Goal: Transaction & Acquisition: Purchase product/service

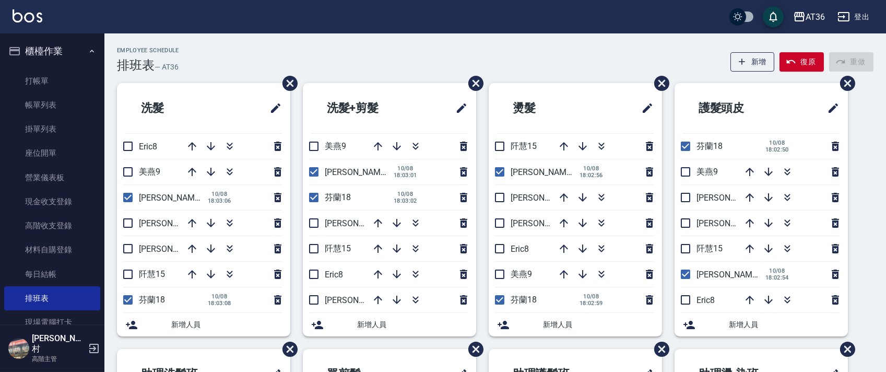
drag, startPoint x: 690, startPoint y: 249, endPoint x: 407, endPoint y: 124, distance: 308.8
click at [690, 250] on input "checkbox" at bounding box center [686, 249] width 22 height 22
checkbox input "true"
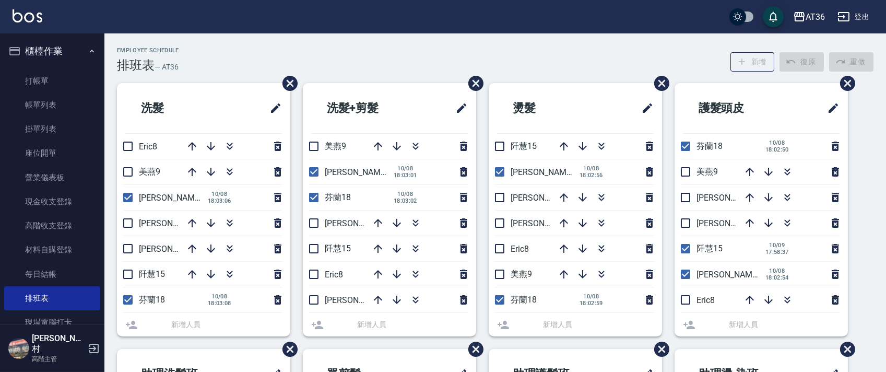
click at [500, 143] on li "阡慧15" at bounding box center [575, 146] width 173 height 25
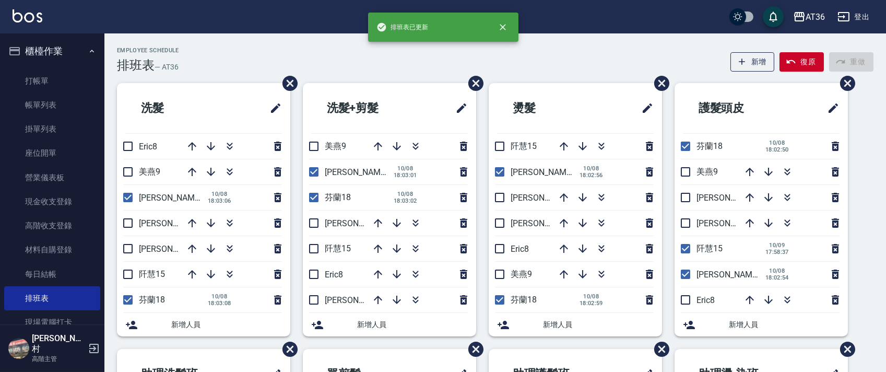
click at [310, 250] on input "checkbox" at bounding box center [314, 249] width 22 height 22
checkbox input "true"
click at [129, 275] on input "checkbox" at bounding box center [128, 274] width 22 height 22
checkbox input "true"
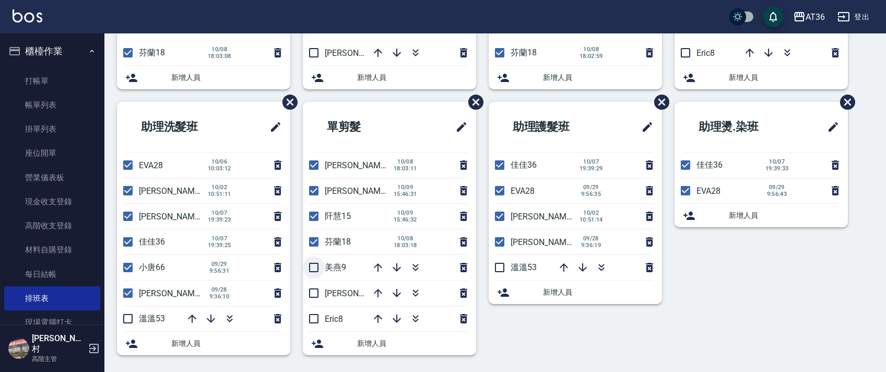
click at [313, 265] on input "checkbox" at bounding box center [314, 267] width 22 height 22
checkbox input "true"
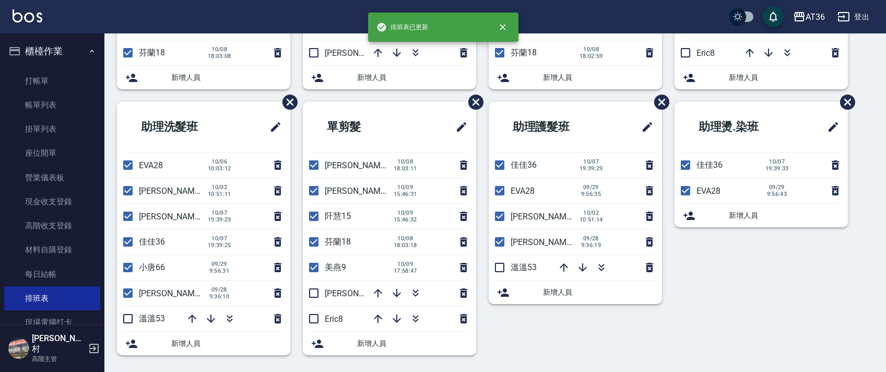
scroll to position [0, 0]
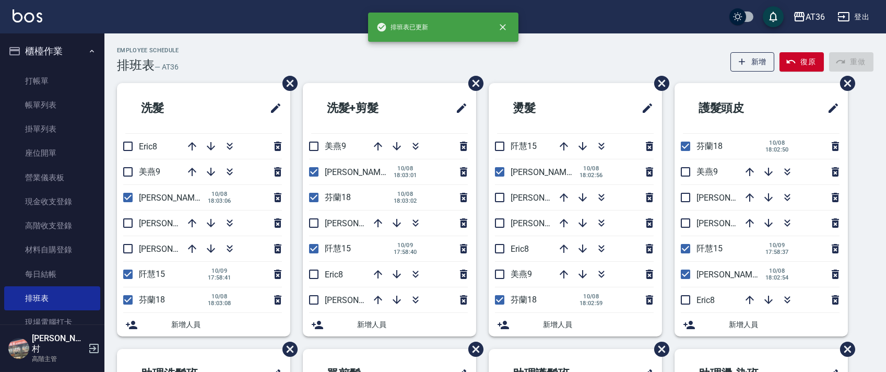
click at [687, 172] on input "checkbox" at bounding box center [686, 172] width 22 height 22
checkbox input "true"
click at [502, 274] on input "checkbox" at bounding box center [500, 274] width 22 height 22
checkbox input "true"
click at [129, 171] on input "checkbox" at bounding box center [128, 172] width 22 height 22
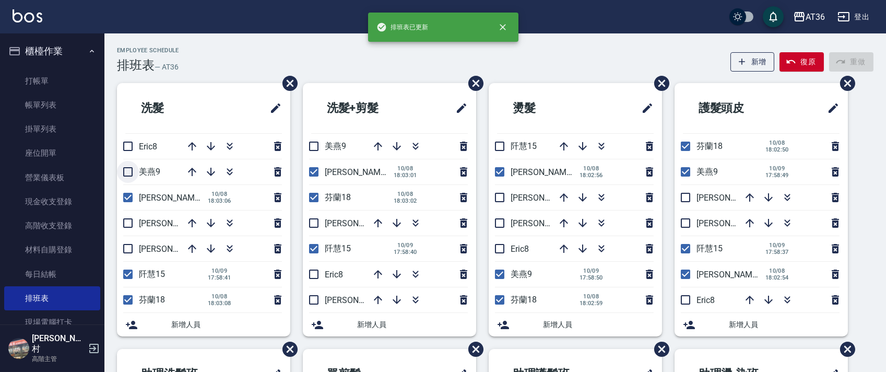
checkbox input "true"
click at [313, 141] on input "checkbox" at bounding box center [314, 146] width 22 height 22
checkbox input "true"
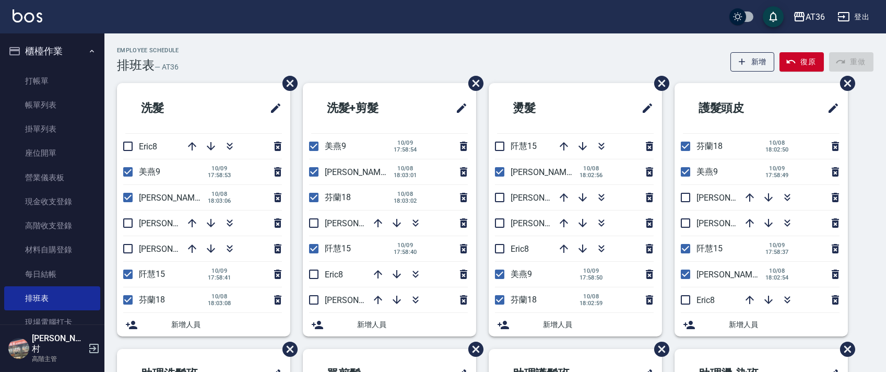
click at [199, 57] on div "Employee Schedule 排班表 — AT36 新增 復原 重做" at bounding box center [495, 60] width 757 height 26
click at [193, 143] on icon "button" at bounding box center [192, 146] width 8 height 8
click at [63, 86] on link "打帳單" at bounding box center [52, 81] width 96 height 24
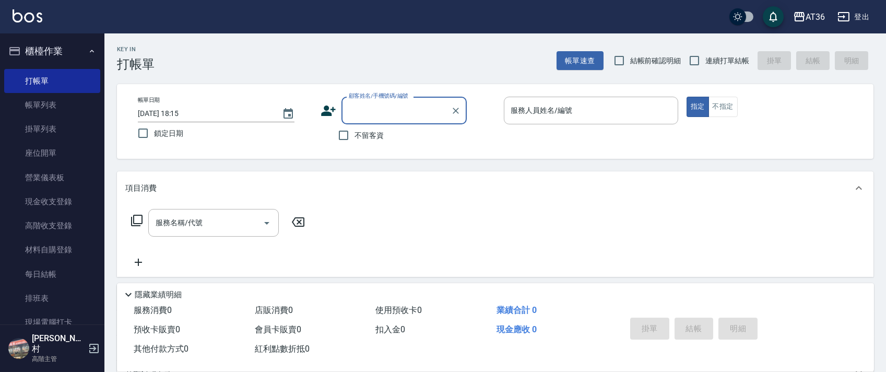
click at [519, 110] on div "服務人員姓名/編號 服務人員姓名/編號" at bounding box center [591, 111] width 174 height 28
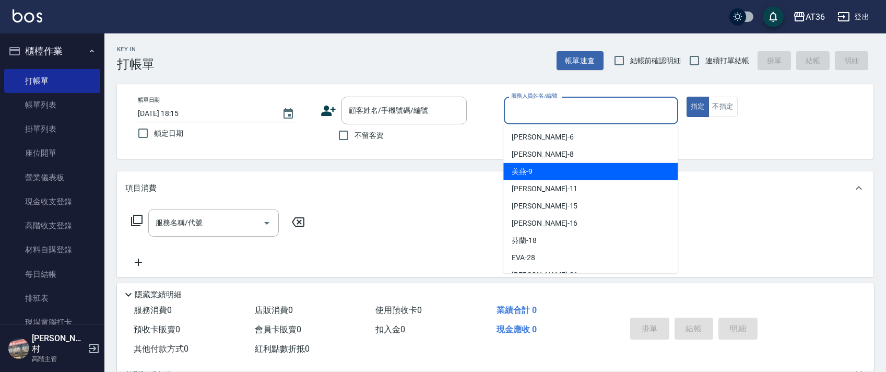
click at [533, 169] on div "美燕 -9" at bounding box center [591, 171] width 174 height 17
type input "美燕-9"
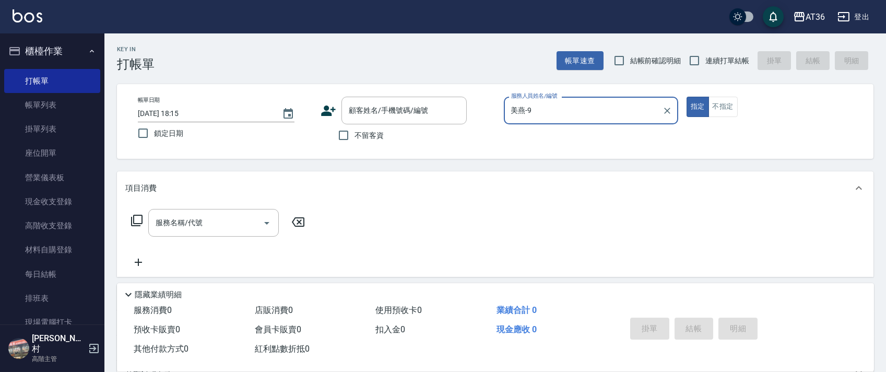
click at [357, 135] on span "不留客資" at bounding box center [369, 135] width 29 height 11
click at [355, 135] on input "不留客資" at bounding box center [344, 135] width 22 height 22
checkbox input "true"
click at [696, 55] on input "連續打單結帳" at bounding box center [695, 61] width 22 height 22
checkbox input "true"
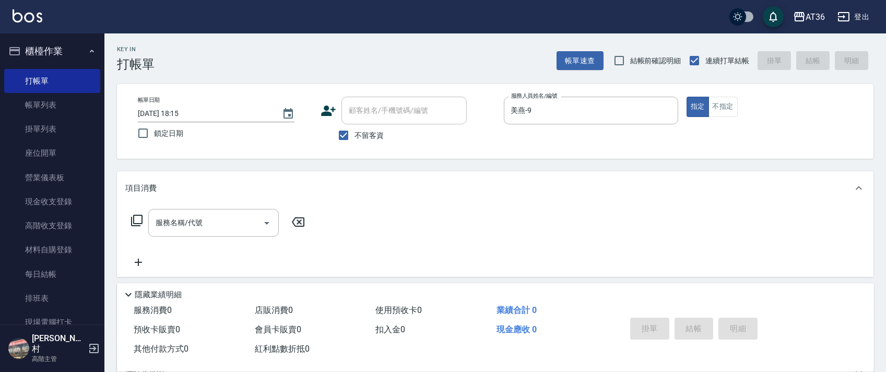
click at [139, 221] on icon at bounding box center [137, 220] width 13 height 13
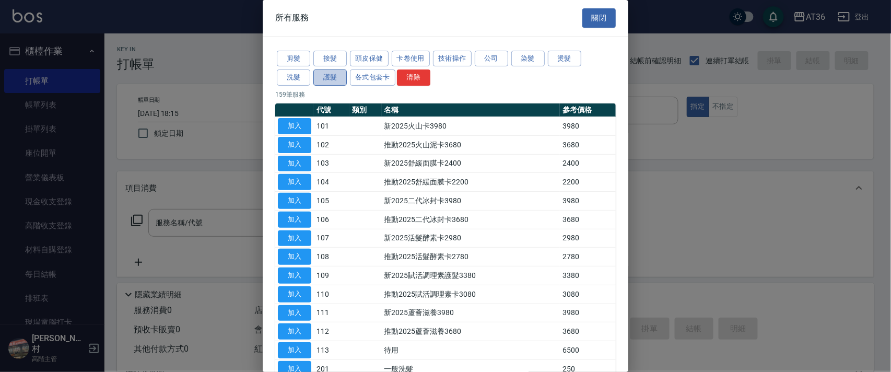
click at [325, 78] on button "護髮" at bounding box center [329, 77] width 33 height 16
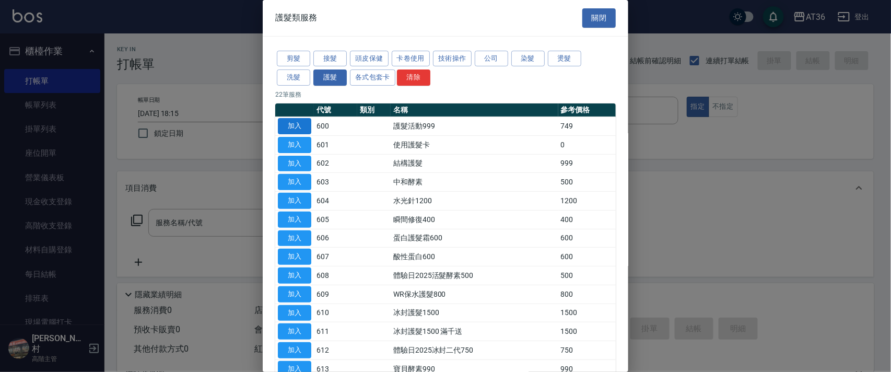
click at [301, 125] on button "加入" at bounding box center [294, 126] width 33 height 16
type input "護髮活動999(600)"
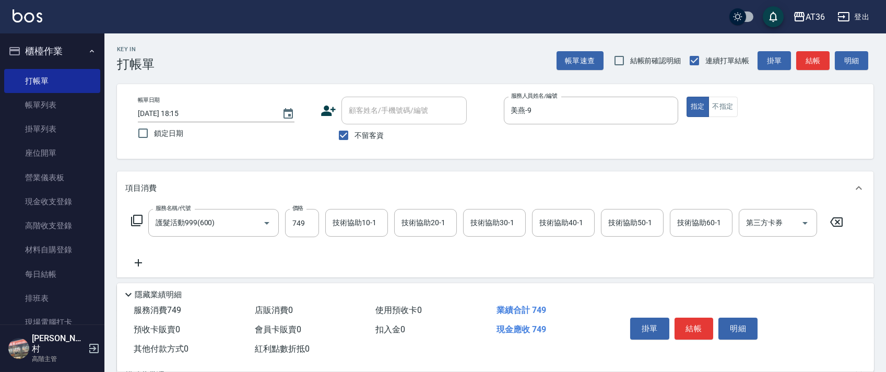
click at [137, 220] on icon at bounding box center [137, 220] width 13 height 13
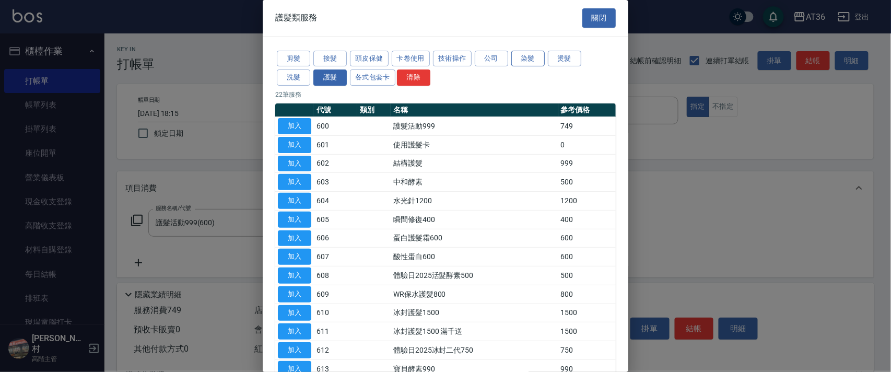
click at [524, 61] on button "染髮" at bounding box center [527, 59] width 33 height 16
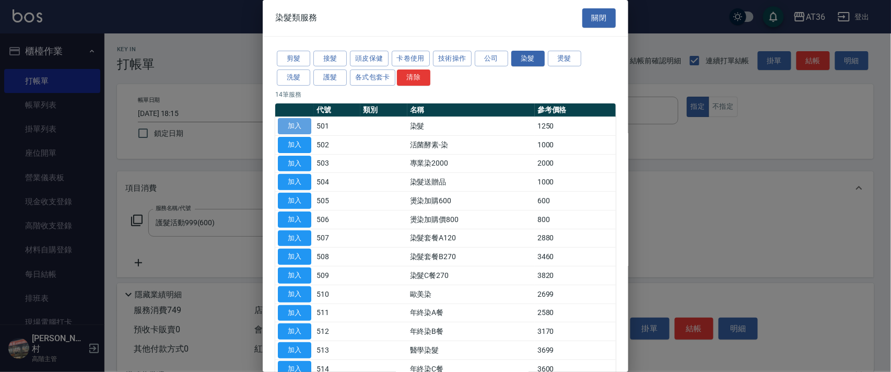
click at [298, 124] on button "加入" at bounding box center [294, 126] width 33 height 16
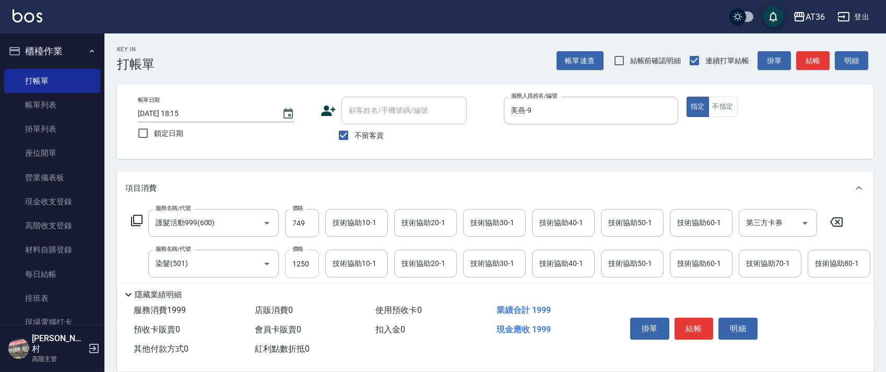
click at [296, 274] on input "1250" at bounding box center [302, 264] width 34 height 28
type input "2090"
click at [551, 220] on div "技術協助40-1 技術協助40-1" at bounding box center [563, 223] width 63 height 28
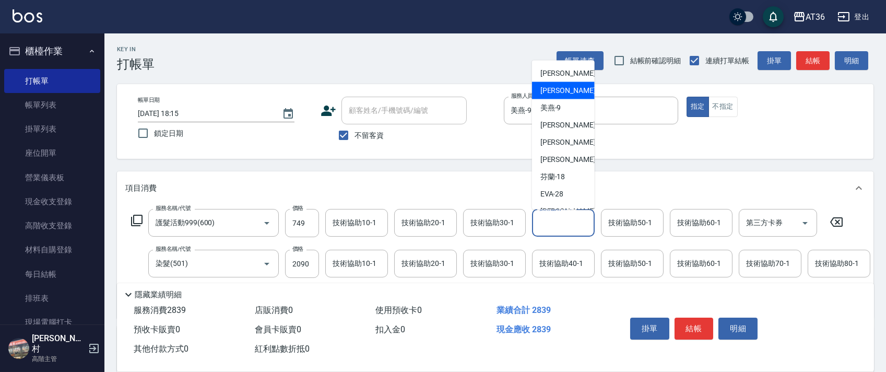
scroll to position [69, 0]
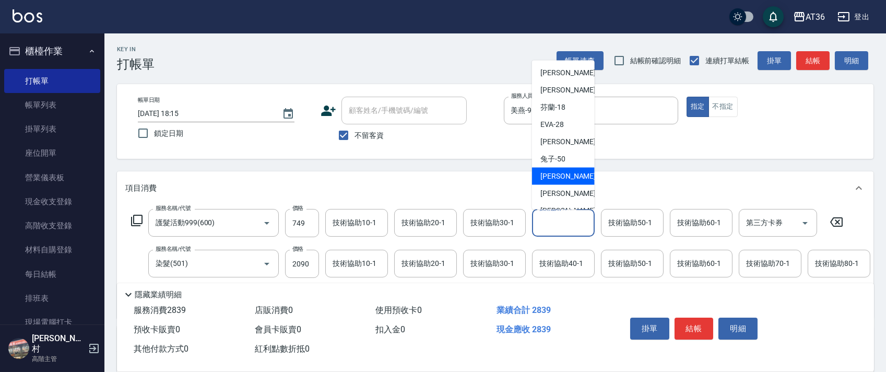
drag, startPoint x: 565, startPoint y: 179, endPoint x: 605, endPoint y: 206, distance: 48.2
click at [565, 179] on div "溫溫 -53" at bounding box center [563, 176] width 63 height 17
type input "溫溫-53"
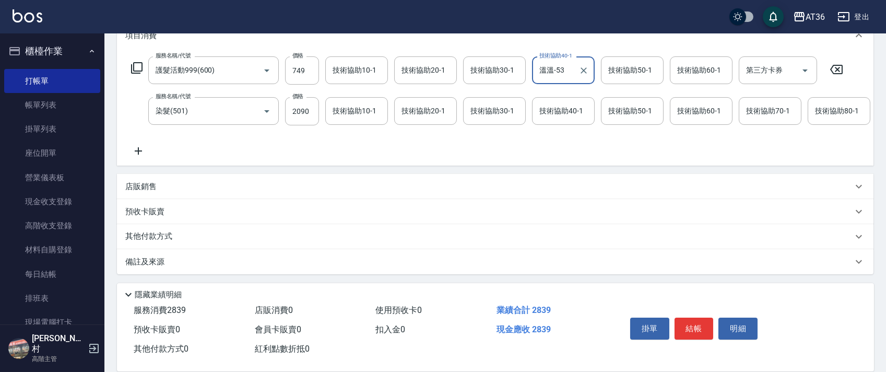
scroll to position [164, 0]
click at [166, 235] on p "其他付款方式" at bounding box center [151, 236] width 52 height 11
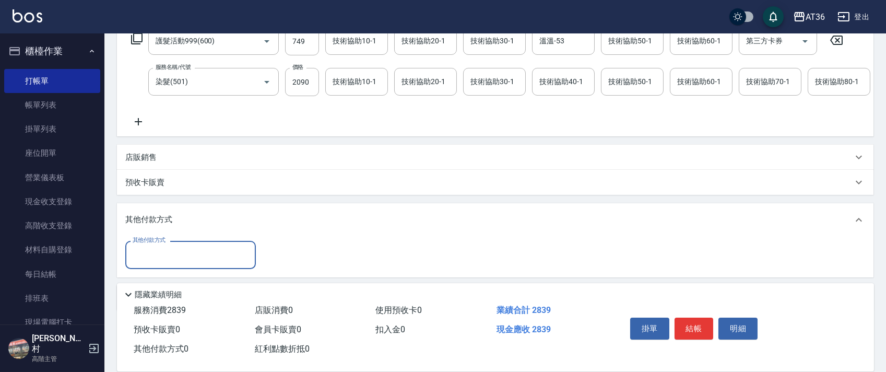
scroll to position [229, 0]
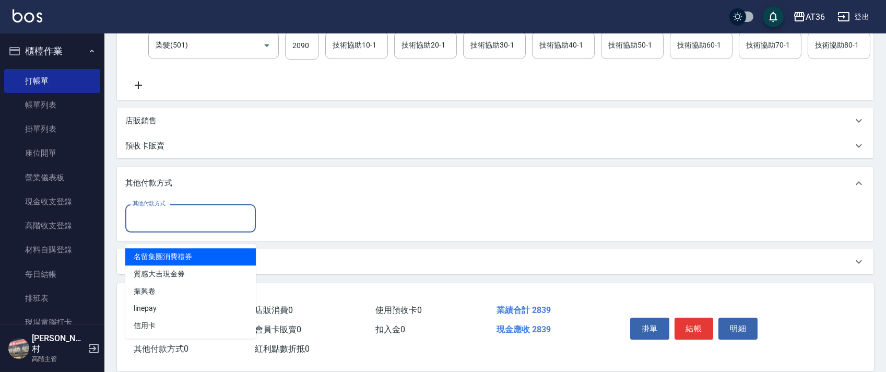
drag, startPoint x: 170, startPoint y: 215, endPoint x: 229, endPoint y: 250, distance: 68.6
click at [170, 216] on input "其他付款方式" at bounding box center [190, 218] width 121 height 18
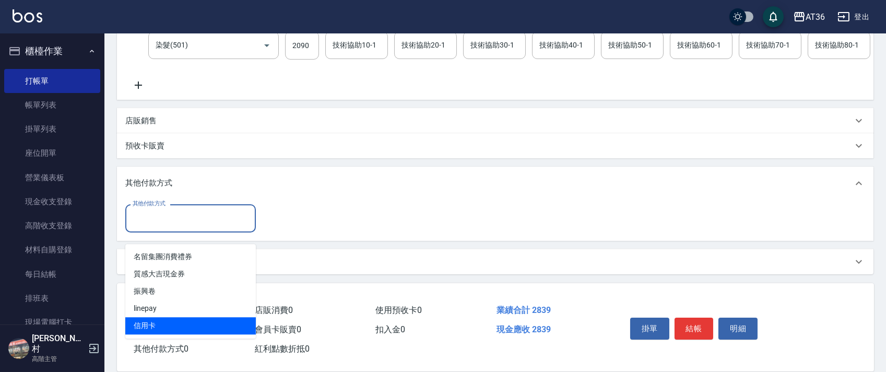
click at [149, 320] on span "信用卡" at bounding box center [190, 325] width 131 height 17
click at [149, 320] on div "預收卡販賣 0" at bounding box center [190, 329] width 121 height 19
type input "信用卡"
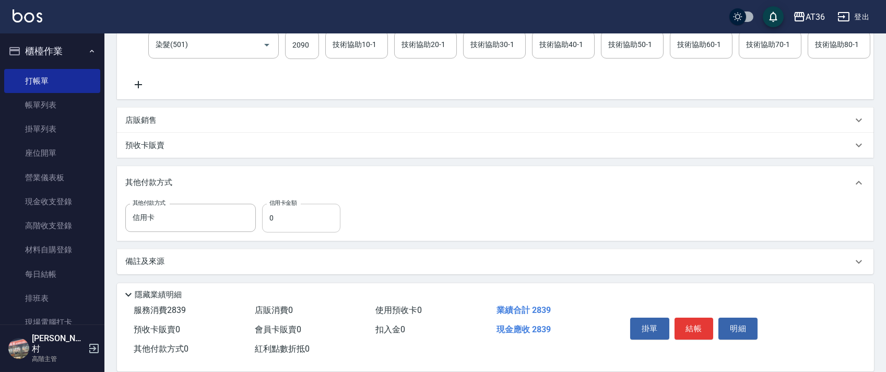
click at [266, 221] on input "0" at bounding box center [301, 218] width 78 height 28
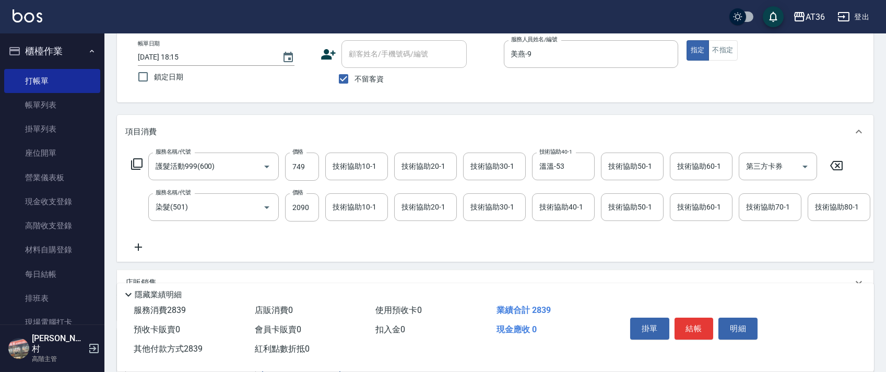
scroll to position [0, 0]
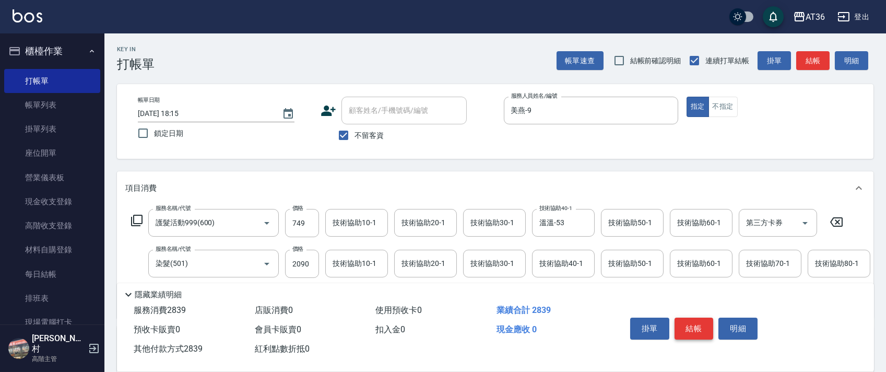
type input "2839"
click at [699, 326] on button "結帳" at bounding box center [694, 329] width 39 height 22
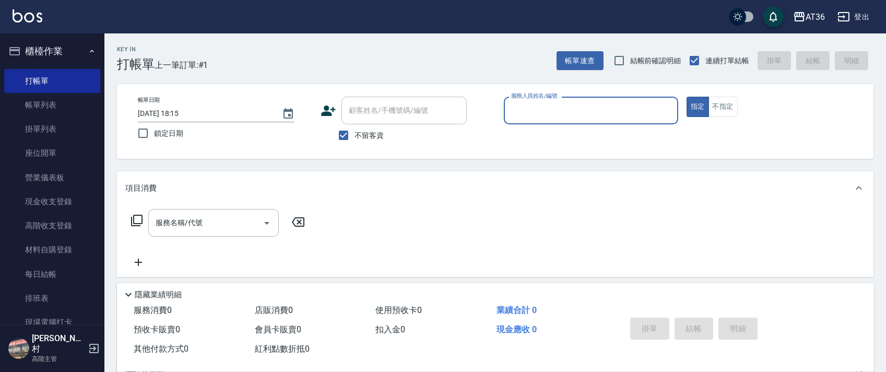
click at [521, 115] on input "服務人員姓名/編號" at bounding box center [591, 110] width 165 height 18
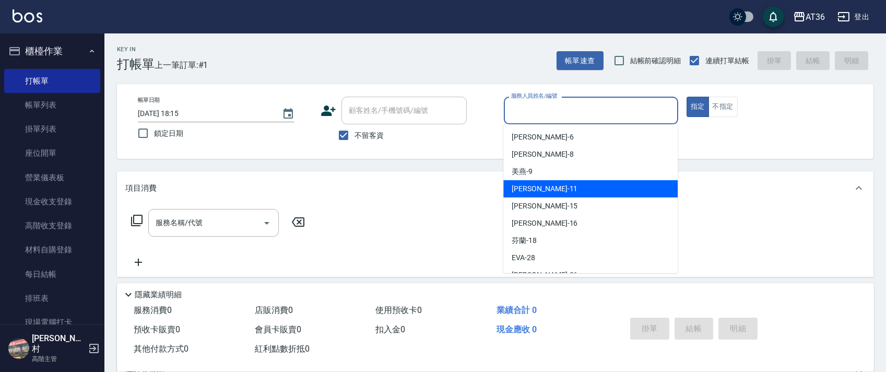
click at [532, 186] on span "[PERSON_NAME] -11" at bounding box center [545, 188] width 66 height 11
type input "[PERSON_NAME]-11"
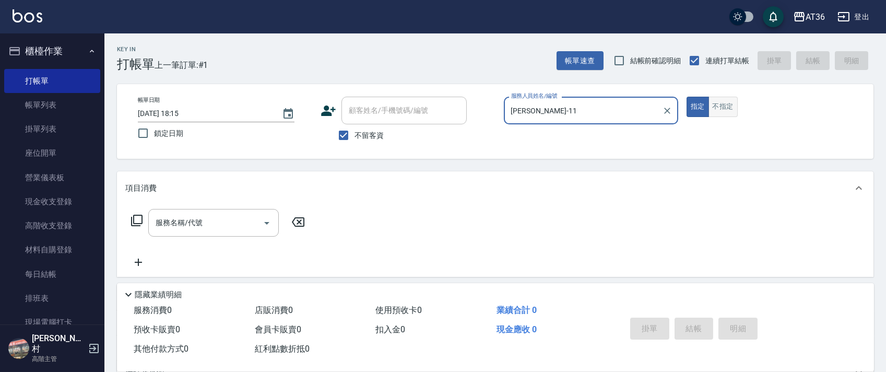
click at [721, 112] on button "不指定" at bounding box center [723, 107] width 29 height 20
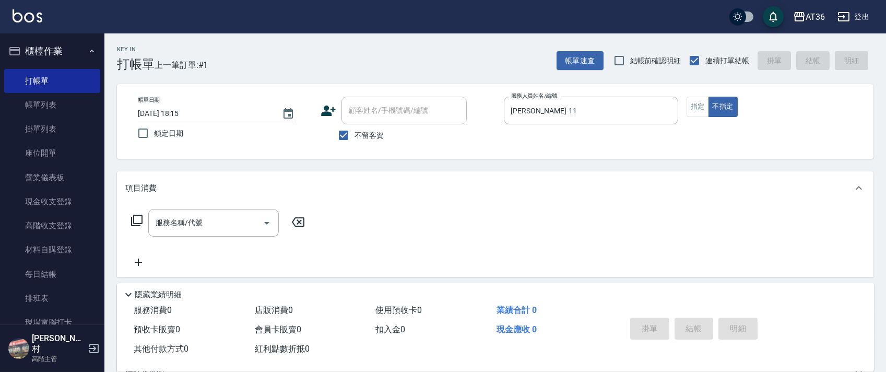
click at [139, 224] on icon at bounding box center [136, 220] width 11 height 11
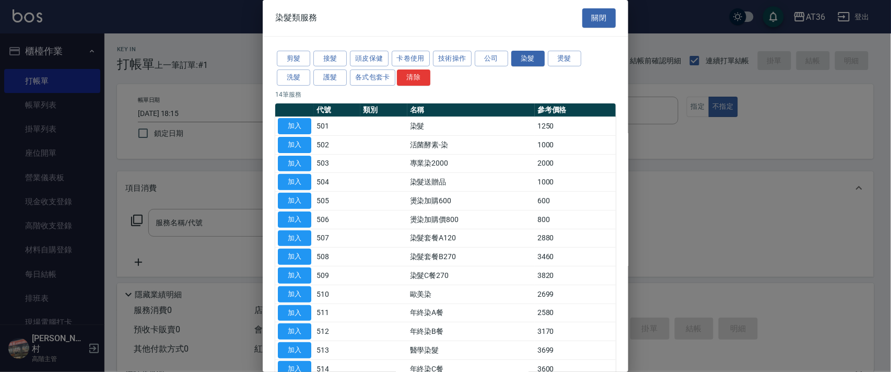
drag, startPoint x: 289, startPoint y: 55, endPoint x: 448, endPoint y: 111, distance: 167.9
click at [290, 57] on button "剪髮" at bounding box center [293, 59] width 33 height 16
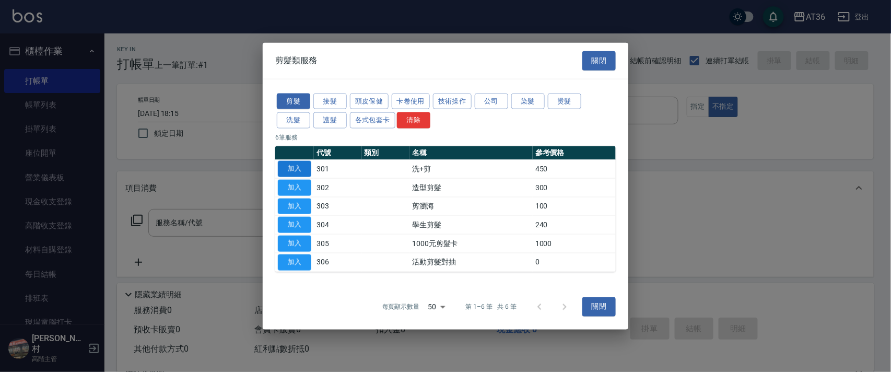
click at [298, 168] on button "加入" at bounding box center [294, 169] width 33 height 16
type input "洗+剪(301)"
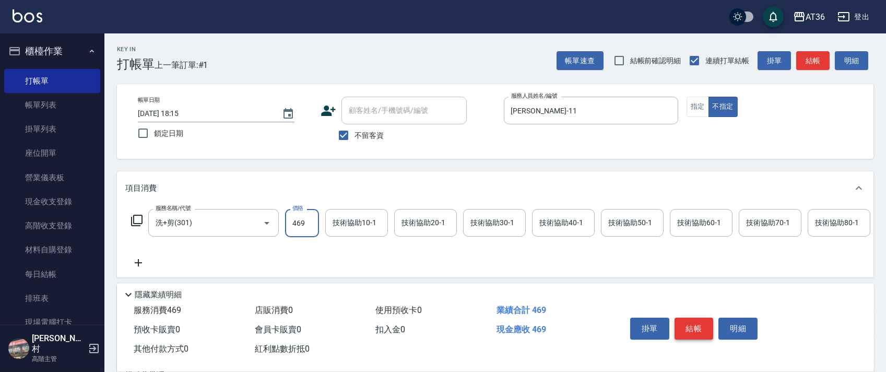
type input "469"
click at [693, 327] on button "結帳" at bounding box center [694, 329] width 39 height 22
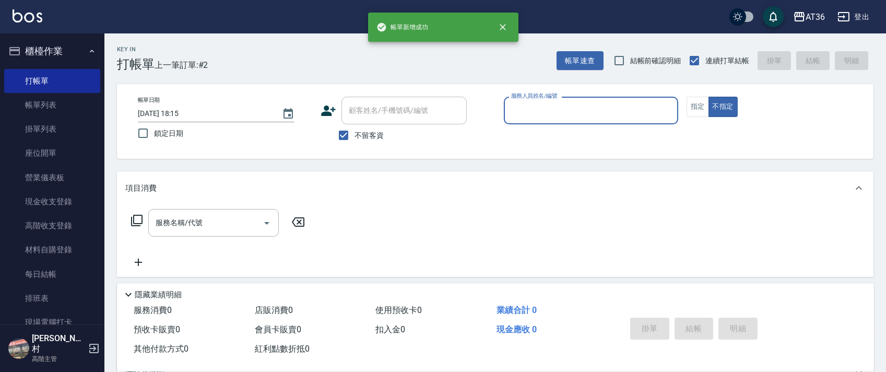
click at [520, 117] on input "服務人員姓名/編號" at bounding box center [591, 110] width 165 height 18
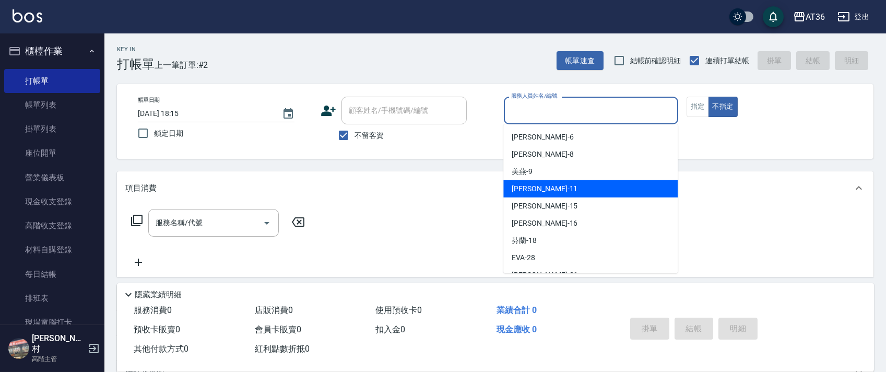
click at [535, 186] on span "[PERSON_NAME] -11" at bounding box center [545, 188] width 66 height 11
type input "[PERSON_NAME]-11"
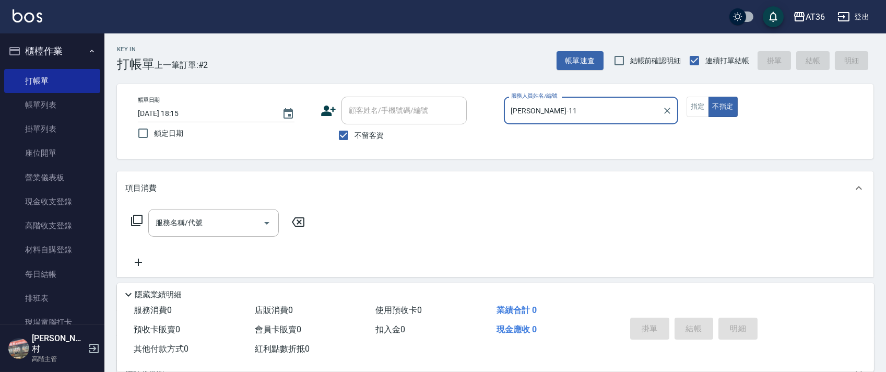
drag, startPoint x: 703, startPoint y: 108, endPoint x: 658, endPoint y: 98, distance: 45.9
click at [702, 109] on button "指定" at bounding box center [698, 107] width 22 height 20
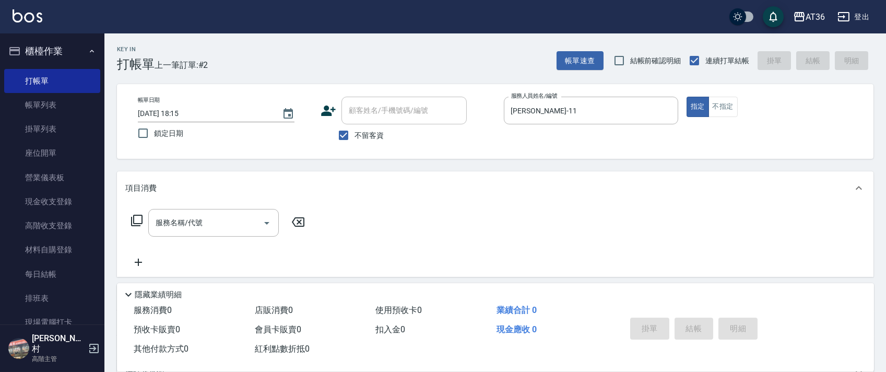
click at [139, 219] on icon at bounding box center [137, 220] width 13 height 13
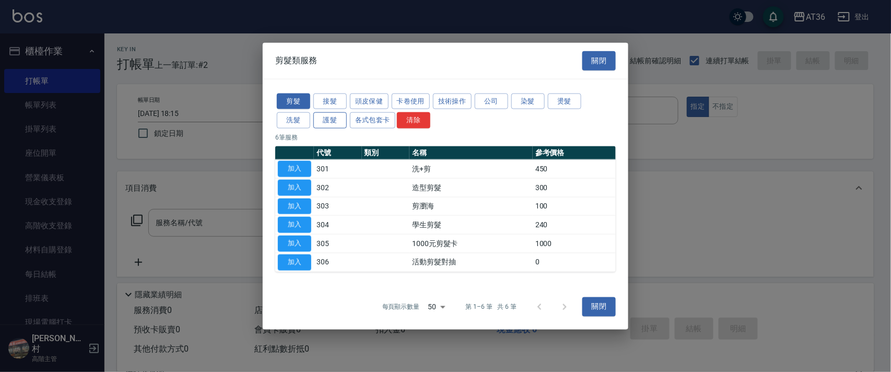
click at [333, 120] on button "護髮" at bounding box center [329, 120] width 33 height 16
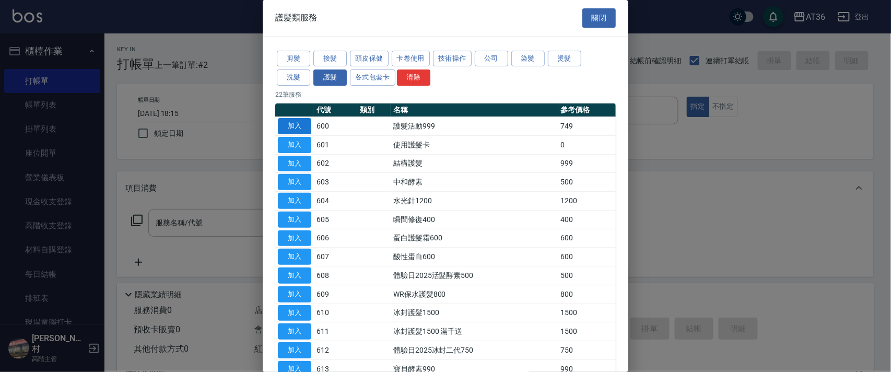
click at [295, 124] on button "加入" at bounding box center [294, 126] width 33 height 16
type input "護髮活動999(600)"
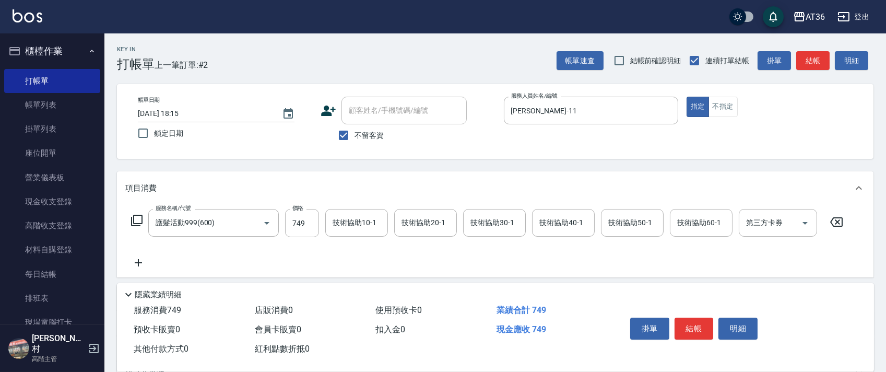
click at [135, 218] on icon at bounding box center [137, 220] width 13 height 13
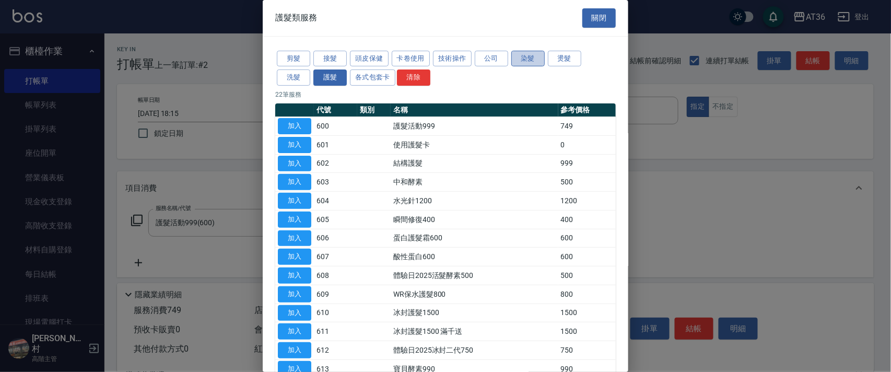
click at [524, 55] on button "染髮" at bounding box center [527, 59] width 33 height 16
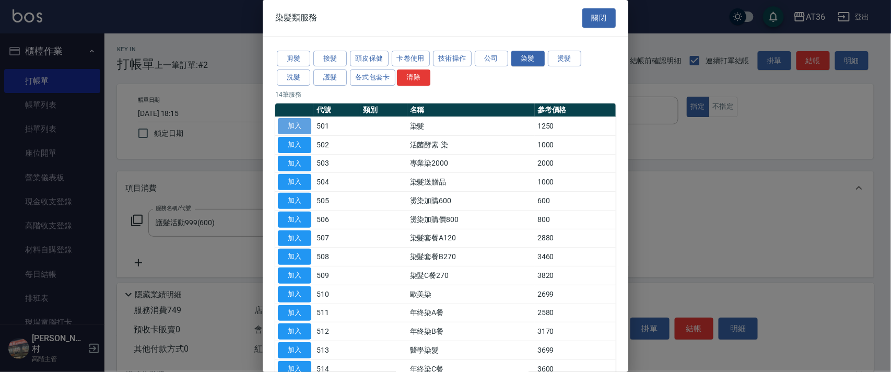
click at [293, 123] on button "加入" at bounding box center [294, 126] width 33 height 16
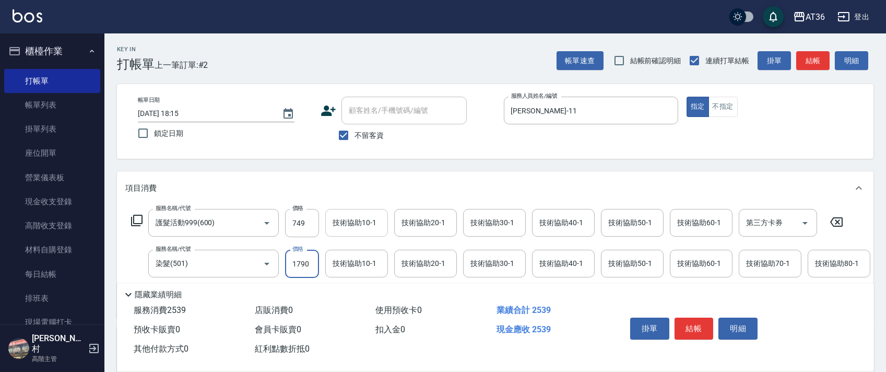
type input "1790"
click at [340, 219] on div "技術協助10-1 技術協助10-1" at bounding box center [356, 223] width 63 height 28
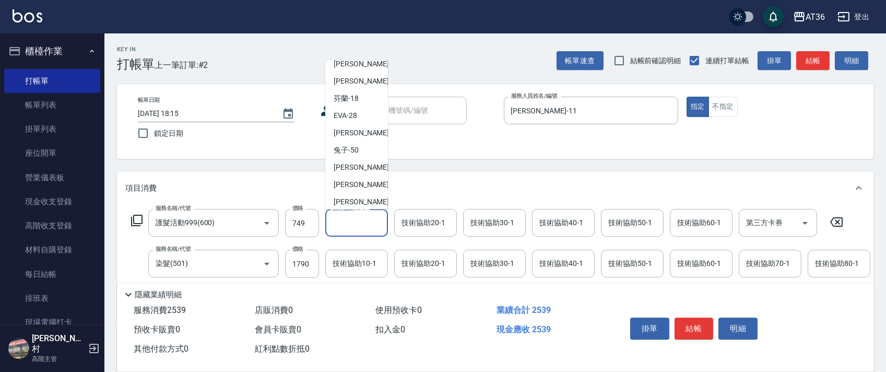
scroll to position [135, 0]
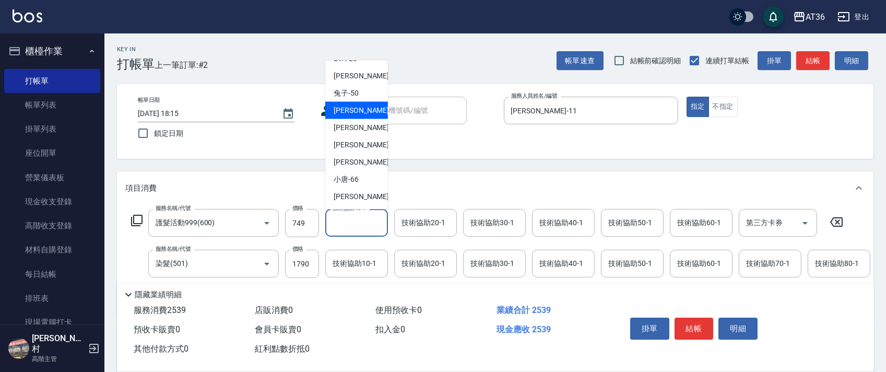
click at [361, 108] on div "溫溫 -53" at bounding box center [356, 110] width 63 height 17
type input "溫溫-53"
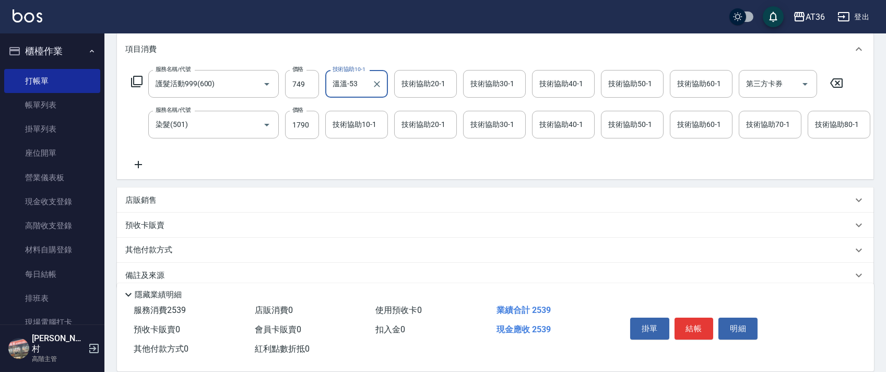
scroll to position [0, 354]
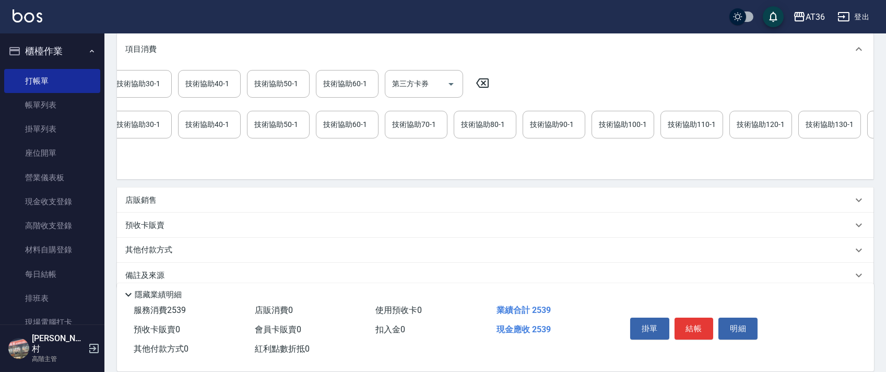
drag, startPoint x: 619, startPoint y: 121, endPoint x: 658, endPoint y: 138, distance: 43.3
click at [619, 122] on div "技術協助100-1 技術協助100-1" at bounding box center [623, 125] width 63 height 28
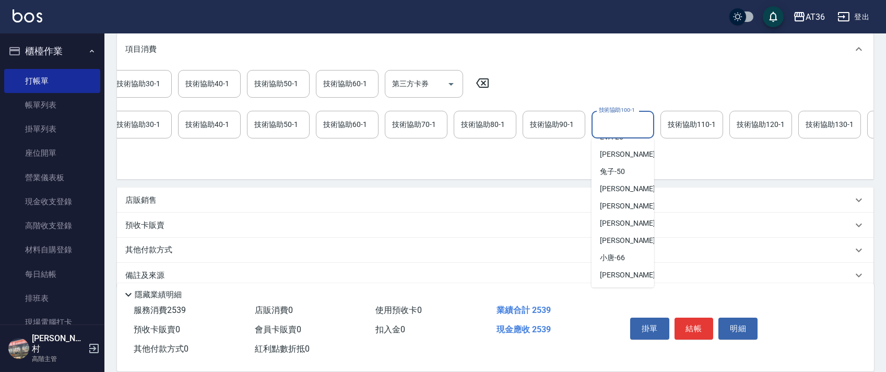
scroll to position [135, 0]
drag, startPoint x: 628, startPoint y: 188, endPoint x: 670, endPoint y: 205, distance: 45.7
click at [628, 189] on div "溫溫 -53" at bounding box center [623, 188] width 63 height 17
type input "溫溫-53"
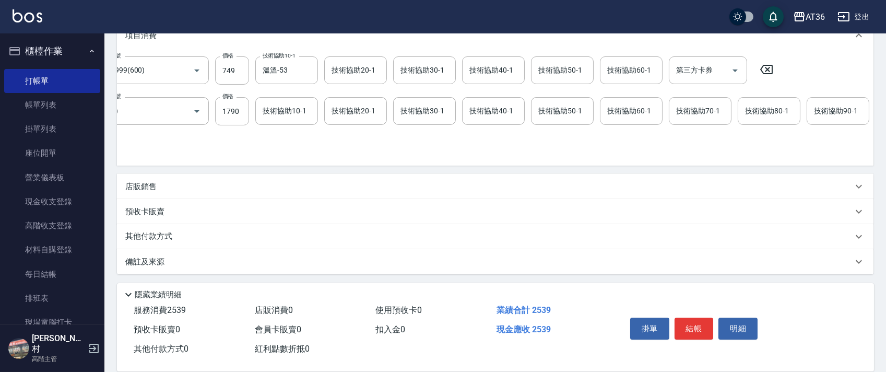
scroll to position [0, 75]
click at [161, 232] on p "其他付款方式" at bounding box center [151, 236] width 52 height 11
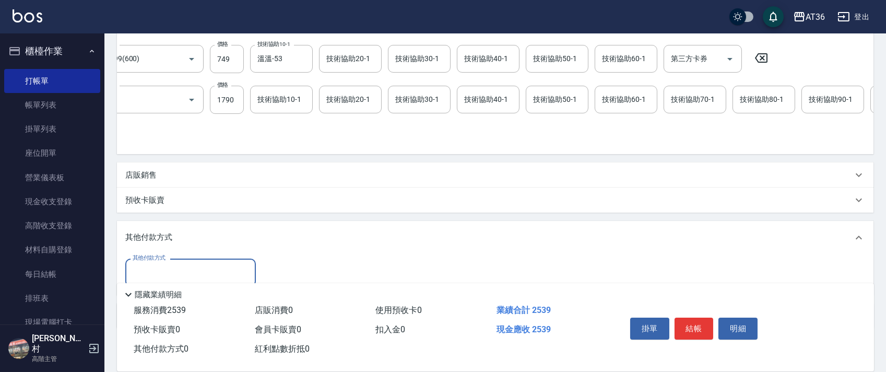
scroll to position [229, 0]
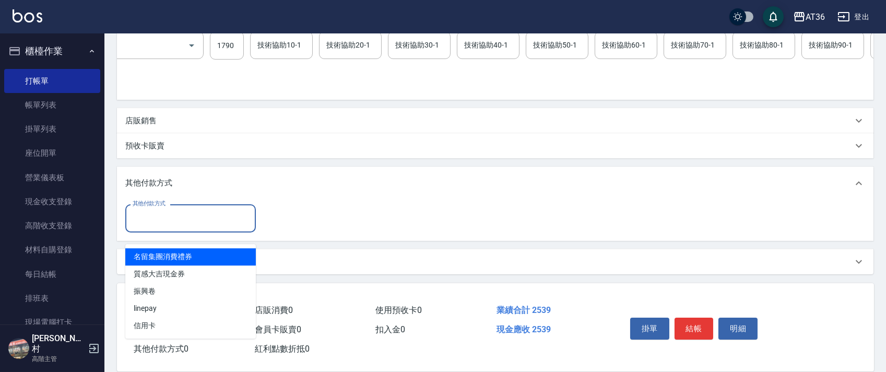
drag, startPoint x: 176, startPoint y: 220, endPoint x: 222, endPoint y: 235, distance: 48.4
click at [176, 219] on input "其他付款方式" at bounding box center [190, 218] width 121 height 18
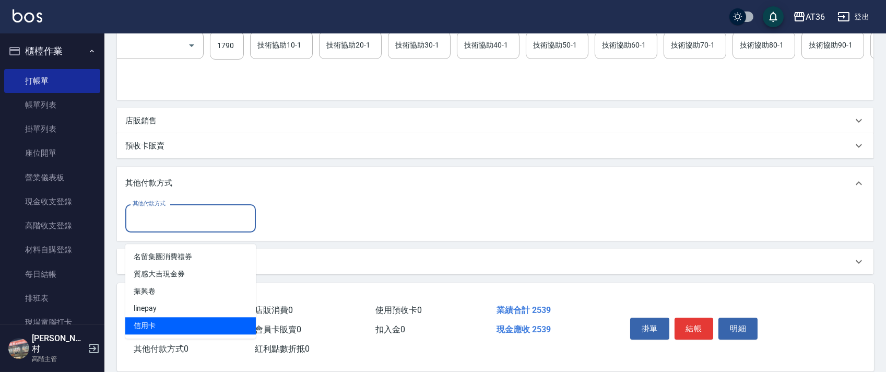
drag, startPoint x: 155, startPoint y: 317, endPoint x: 312, endPoint y: 155, distance: 225.7
click at [157, 317] on span "信用卡" at bounding box center [190, 325] width 131 height 17
type input "信用卡"
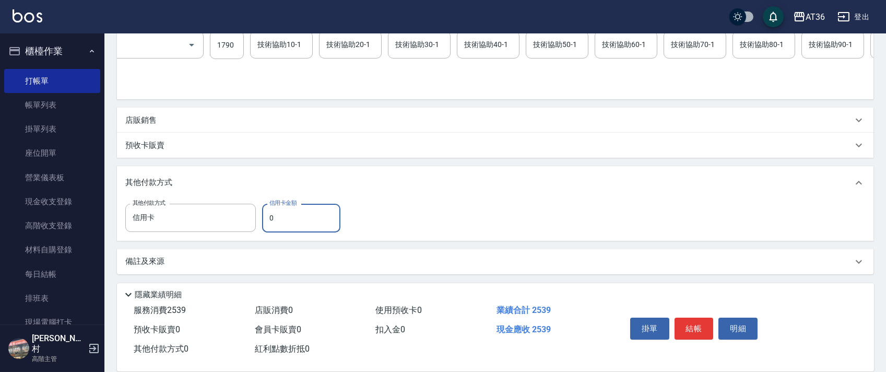
click at [265, 219] on input "0" at bounding box center [301, 218] width 78 height 28
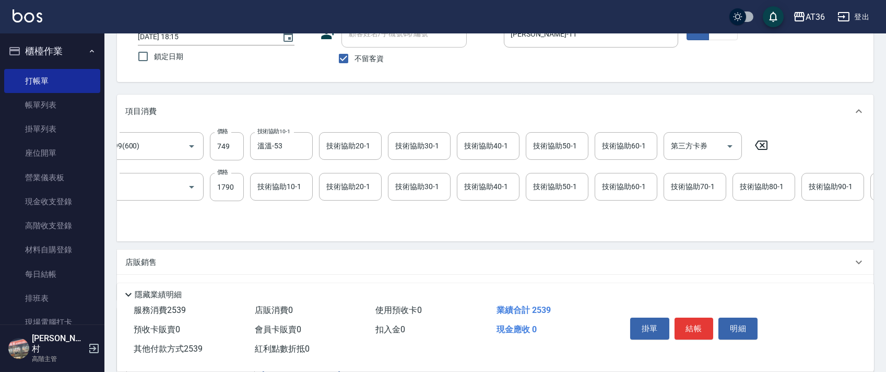
scroll to position [0, 0]
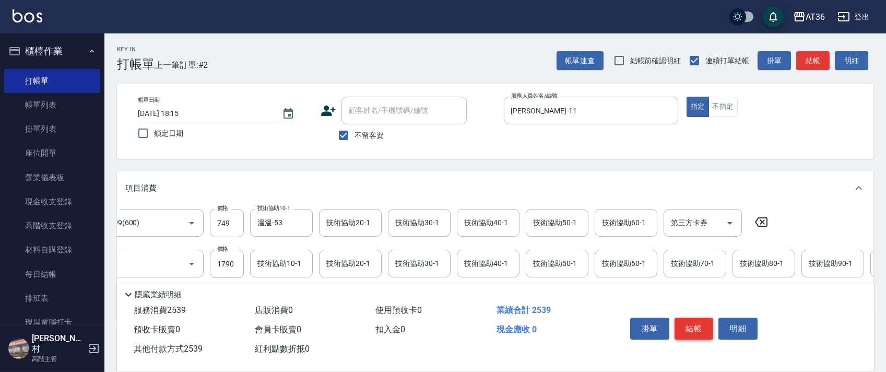
type input "2539"
click at [700, 328] on button "結帳" at bounding box center [694, 329] width 39 height 22
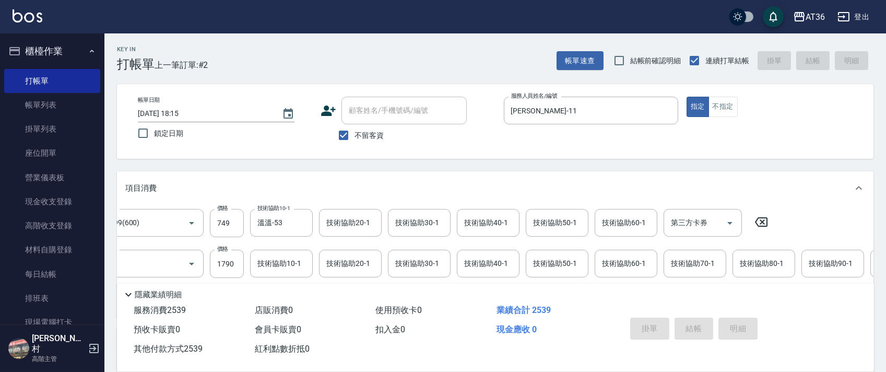
type input "[DATE] 18:16"
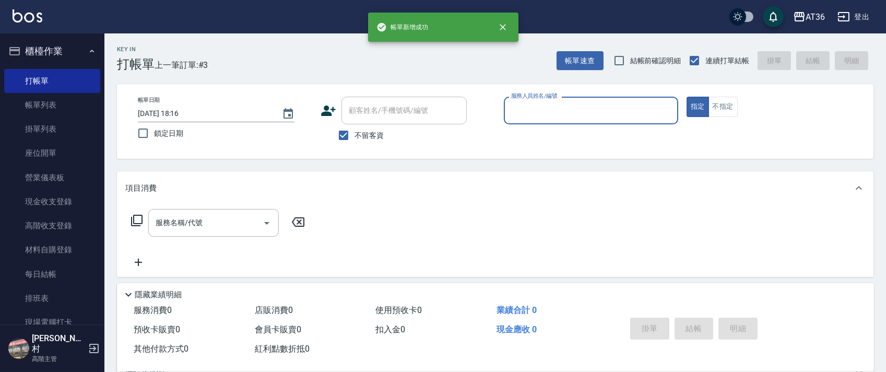
drag, startPoint x: 511, startPoint y: 113, endPoint x: 546, endPoint y: 121, distance: 36.4
click at [511, 114] on input "服務人員姓名/編號" at bounding box center [591, 110] width 165 height 18
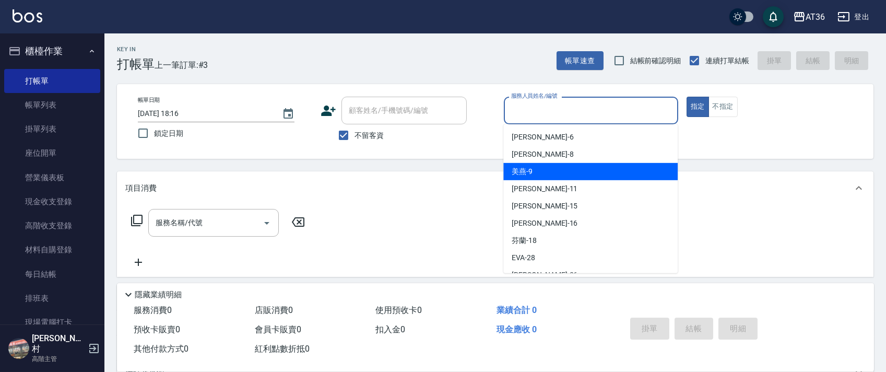
click at [529, 174] on span "美燕 -9" at bounding box center [522, 171] width 21 height 11
type input "美燕-9"
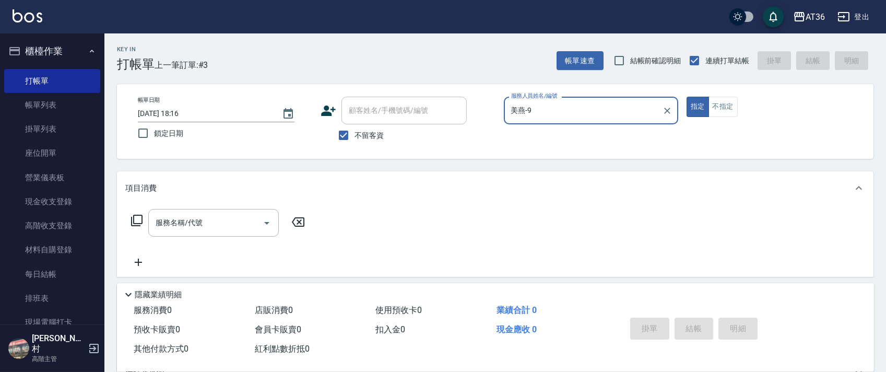
click at [140, 222] on icon at bounding box center [137, 220] width 13 height 13
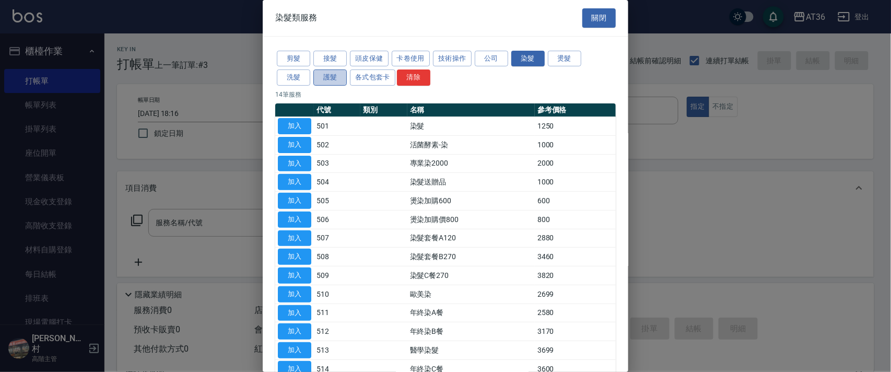
click at [322, 80] on button "護髮" at bounding box center [329, 77] width 33 height 16
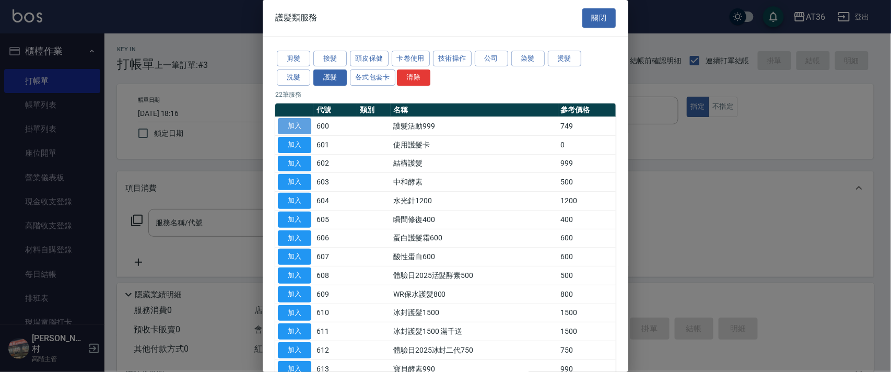
click at [287, 121] on button "加入" at bounding box center [294, 126] width 33 height 16
type input "護髮活動999(600)"
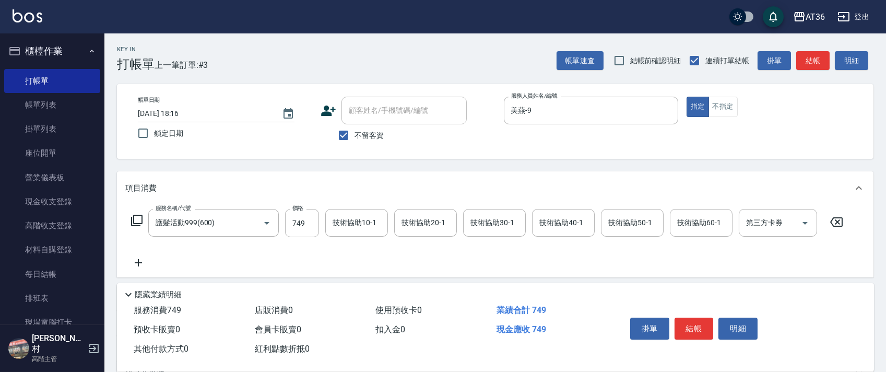
click at [132, 220] on icon at bounding box center [136, 220] width 11 height 11
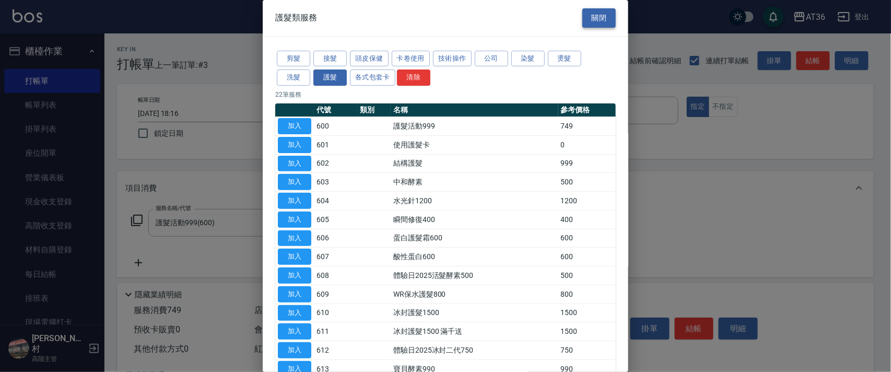
click at [600, 17] on button "關閉" at bounding box center [598, 17] width 33 height 19
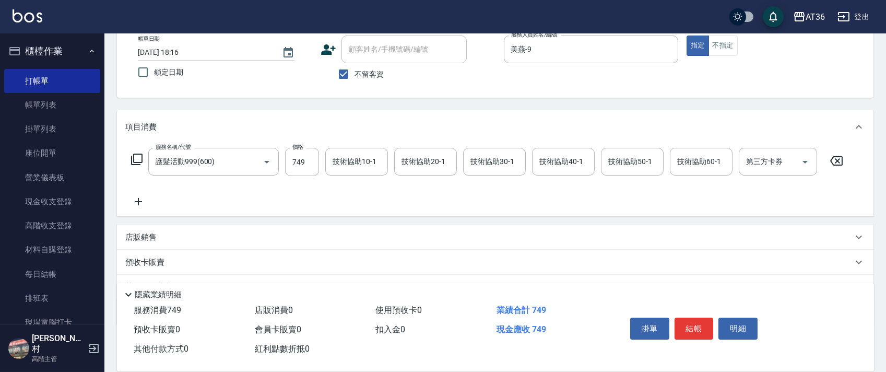
scroll to position [111, 0]
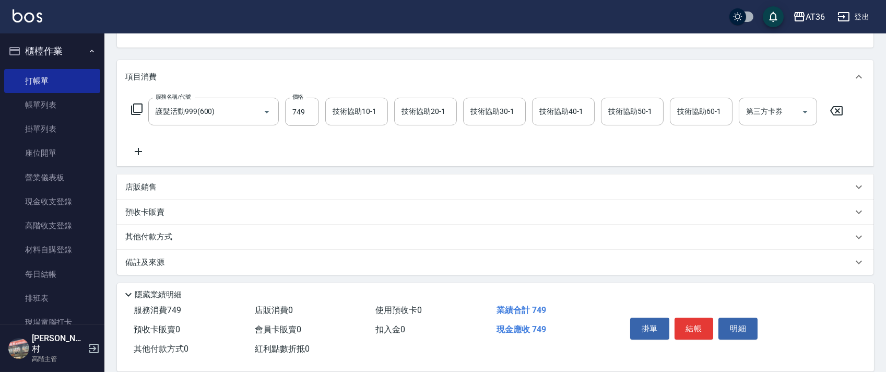
drag, startPoint x: 156, startPoint y: 188, endPoint x: 184, endPoint y: 211, distance: 36.7
click at [156, 187] on div "店販銷售" at bounding box center [489, 187] width 728 height 11
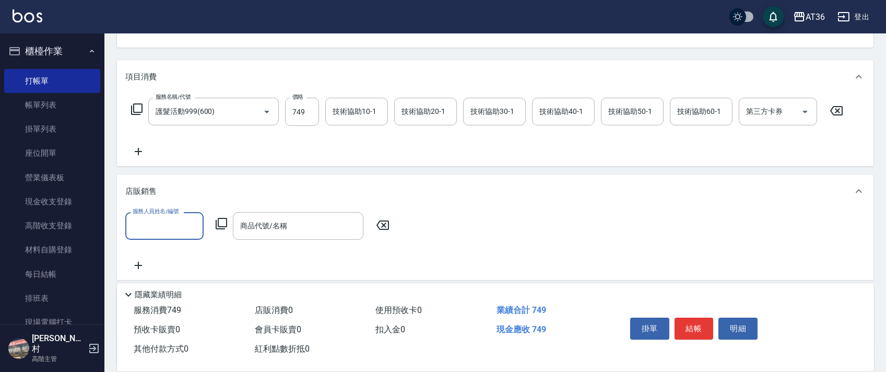
scroll to position [0, 0]
click at [151, 225] on input "服務人員姓名/編號" at bounding box center [164, 226] width 69 height 18
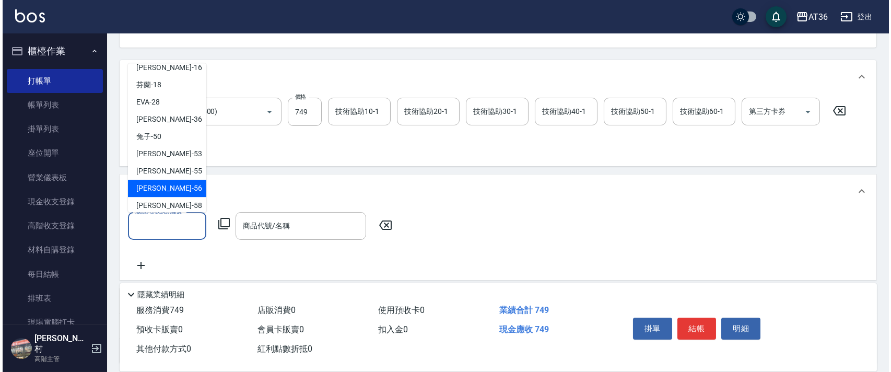
scroll to position [135, 0]
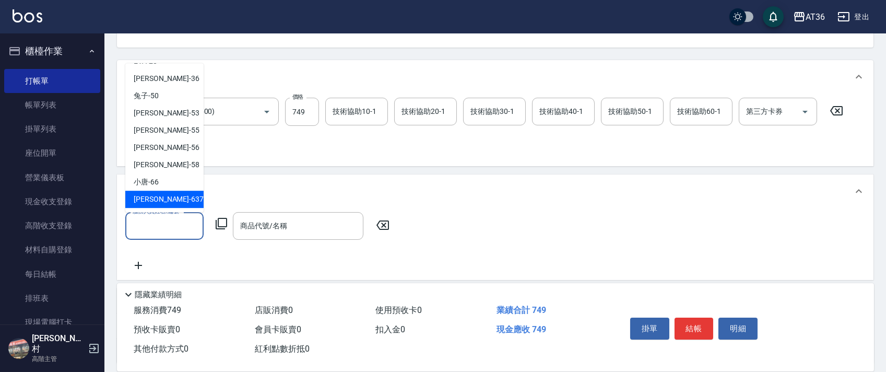
drag, startPoint x: 152, startPoint y: 202, endPoint x: 281, endPoint y: 194, distance: 128.7
click at [154, 202] on span "憶琳 -637" at bounding box center [169, 199] width 70 height 11
type input "憶琳-637"
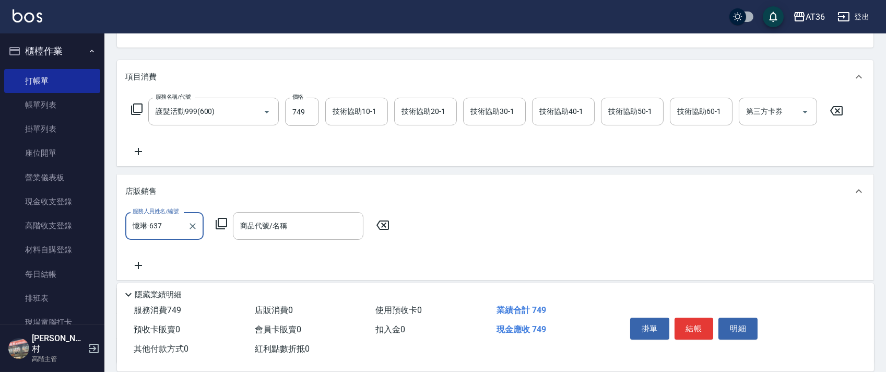
click at [220, 224] on icon at bounding box center [221, 223] width 13 height 13
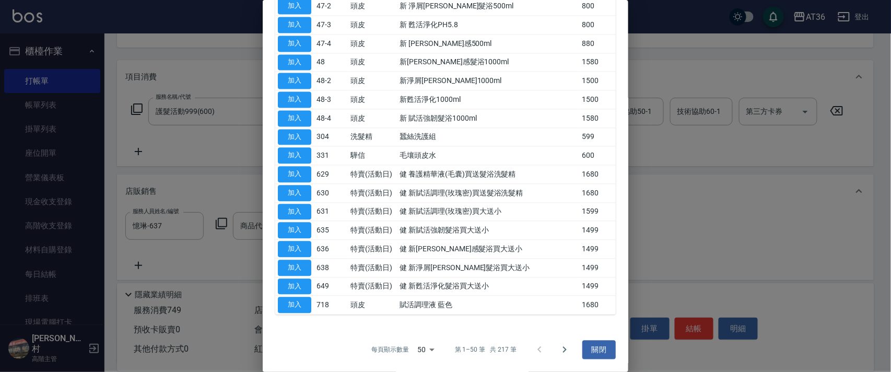
scroll to position [701, 0]
click at [563, 350] on icon "Go to next page" at bounding box center [565, 349] width 4 height 6
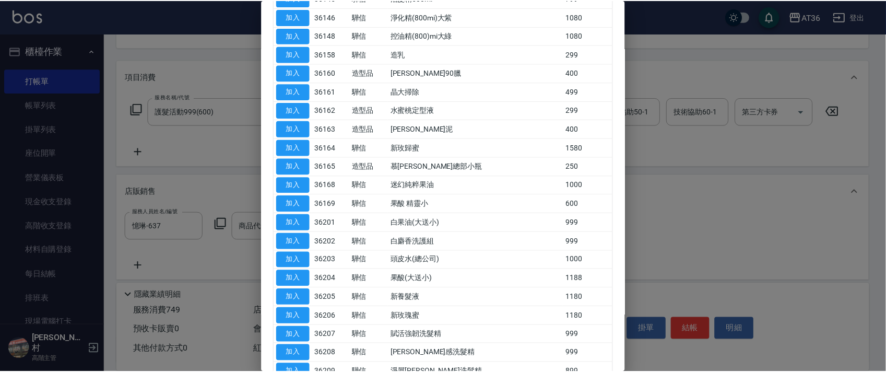
scroll to position [283, 0]
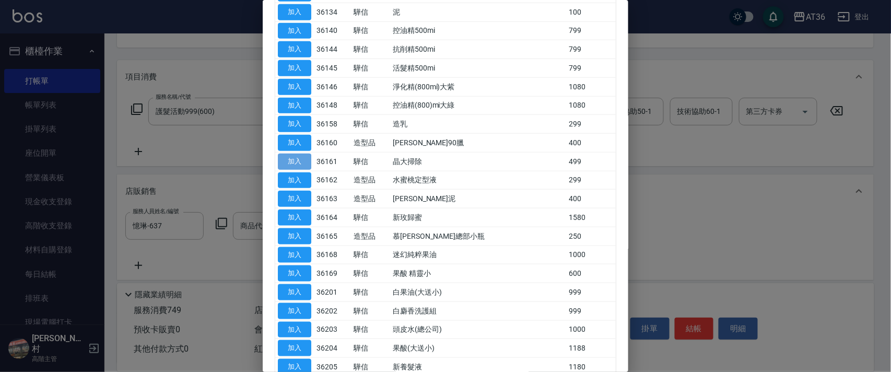
click at [297, 158] on button "加入" at bounding box center [294, 162] width 33 height 16
type input "晶大掃除"
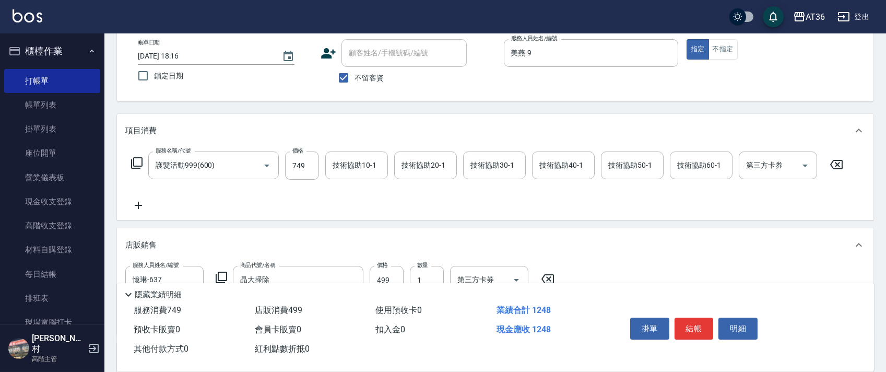
scroll to position [0, 0]
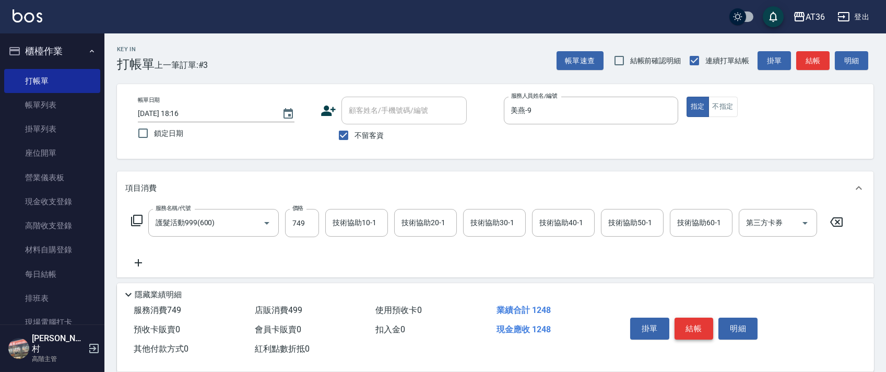
click at [692, 329] on button "結帳" at bounding box center [694, 329] width 39 height 22
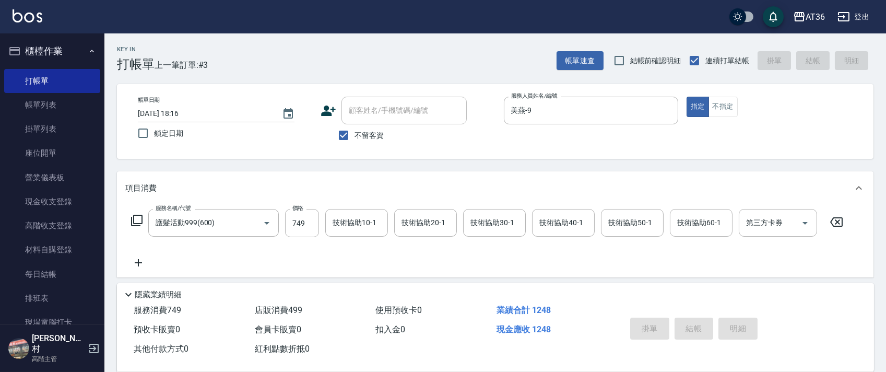
type input "[DATE] 18:17"
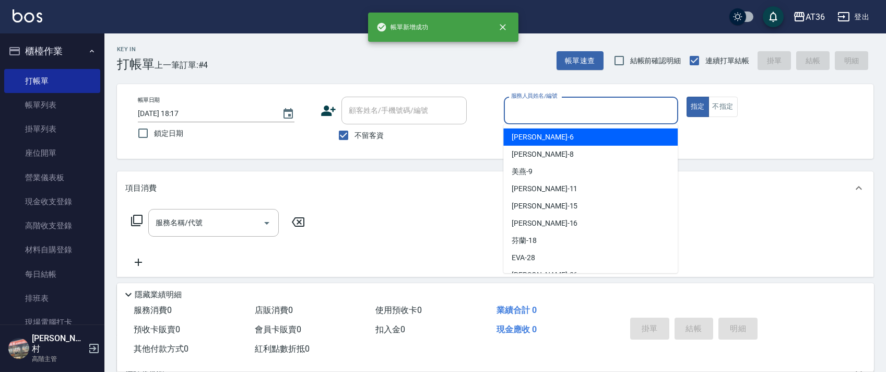
click at [514, 107] on input "服務人員姓名/編號" at bounding box center [591, 110] width 165 height 18
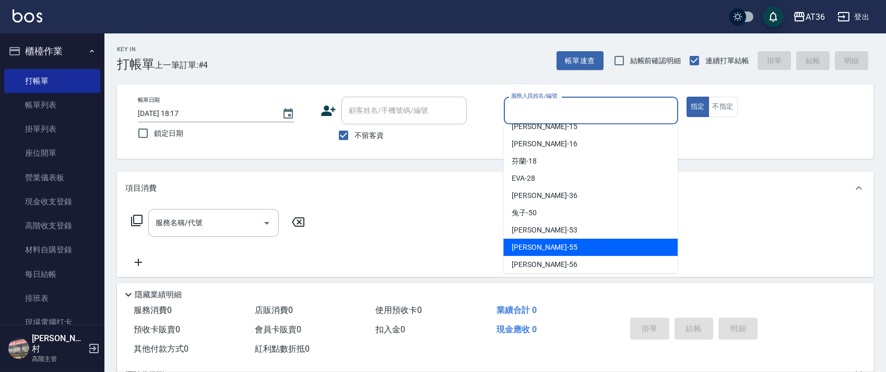
scroll to position [135, 0]
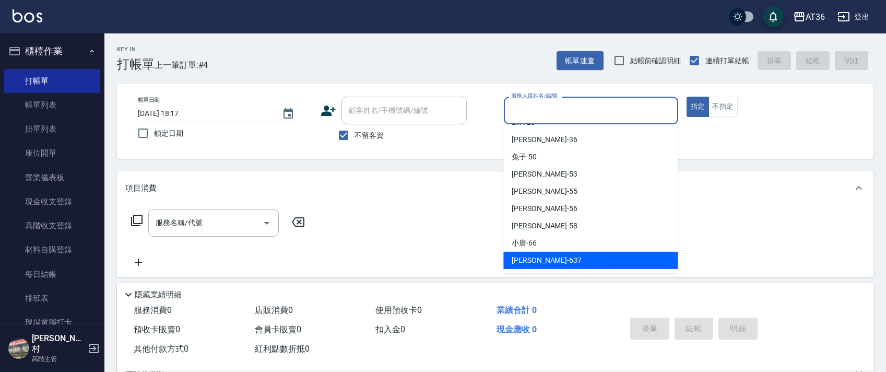
click at [548, 259] on div "憶琳 -637" at bounding box center [591, 260] width 174 height 17
type input "憶琳-637"
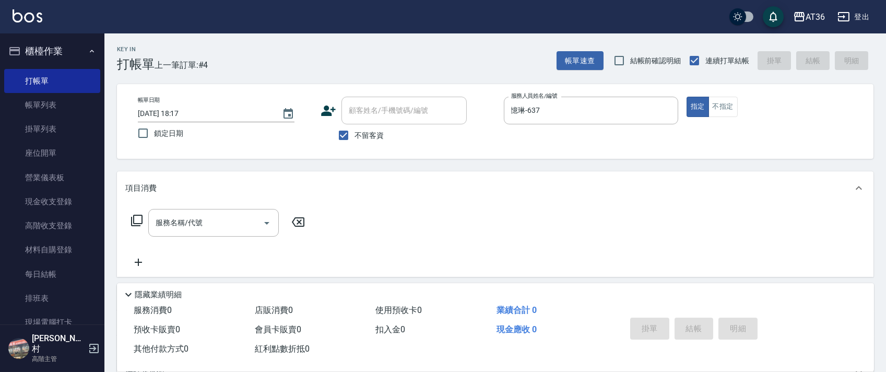
click at [137, 222] on icon at bounding box center [137, 220] width 13 height 13
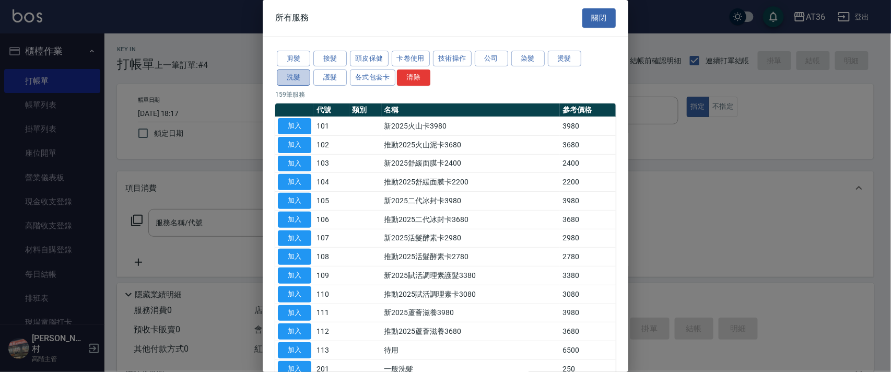
click at [291, 72] on button "洗髮" at bounding box center [293, 77] width 33 height 16
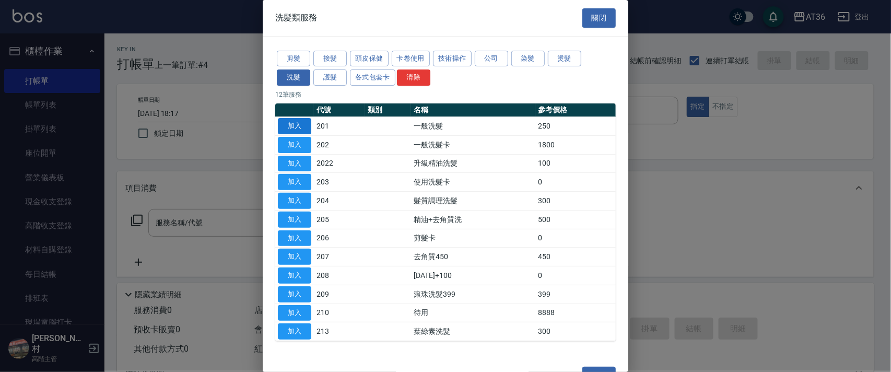
click at [299, 127] on button "加入" at bounding box center [294, 126] width 33 height 16
type input "一般洗髮(201)"
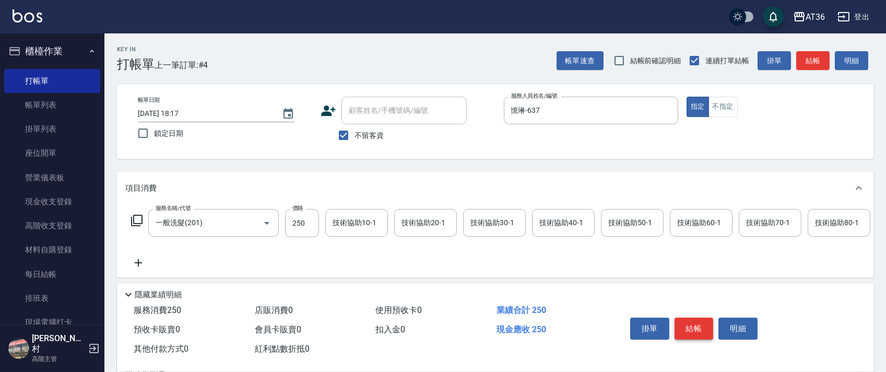
click at [704, 328] on button "結帳" at bounding box center [694, 329] width 39 height 22
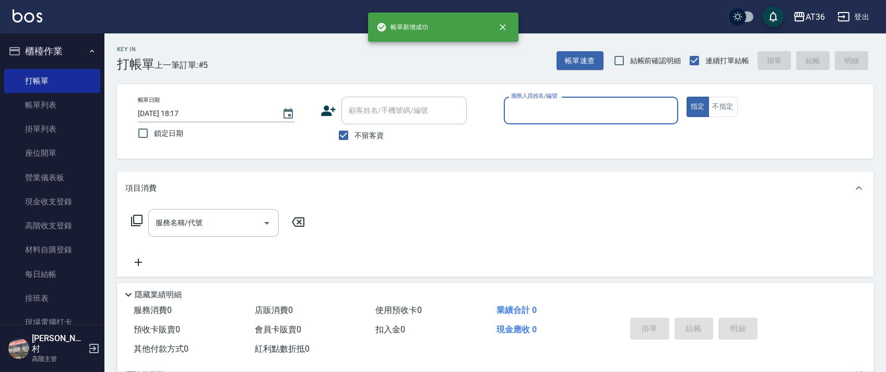
drag, startPoint x: 511, startPoint y: 108, endPoint x: 521, endPoint y: 118, distance: 14.4
click at [511, 111] on input "服務人員姓名/編號" at bounding box center [591, 110] width 165 height 18
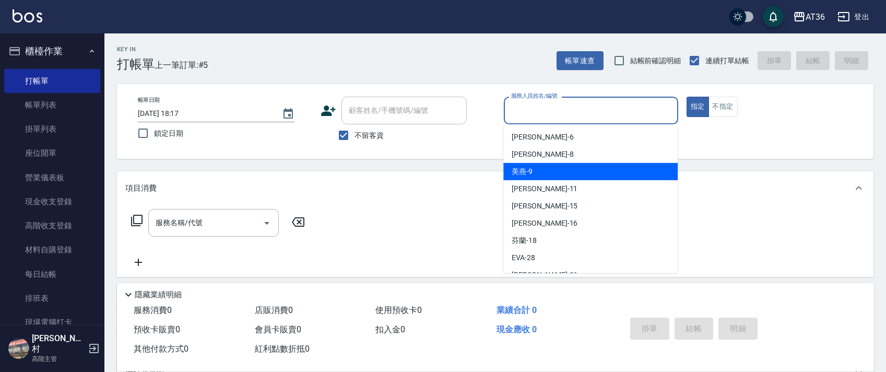
drag, startPoint x: 531, startPoint y: 171, endPoint x: 576, endPoint y: 140, distance: 54.5
click at [532, 171] on div "美燕 -9" at bounding box center [591, 171] width 174 height 17
type input "美燕-9"
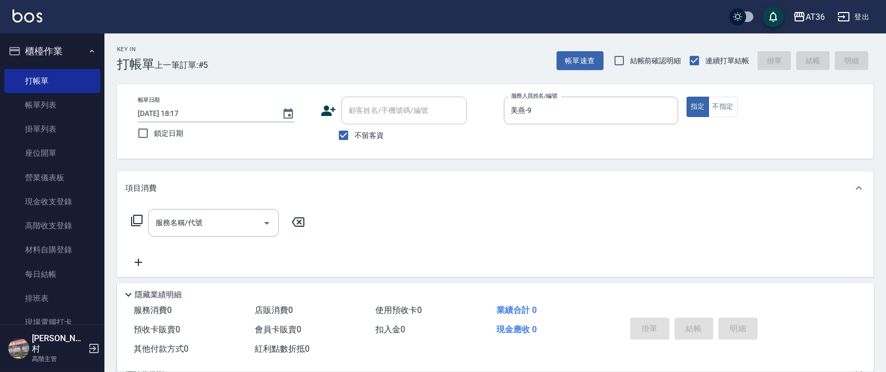
click at [138, 225] on icon at bounding box center [136, 220] width 11 height 11
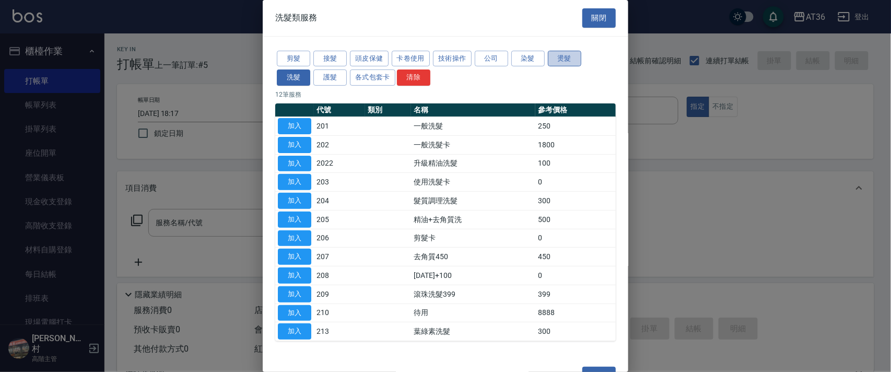
click at [557, 56] on button "燙髮" at bounding box center [564, 59] width 33 height 16
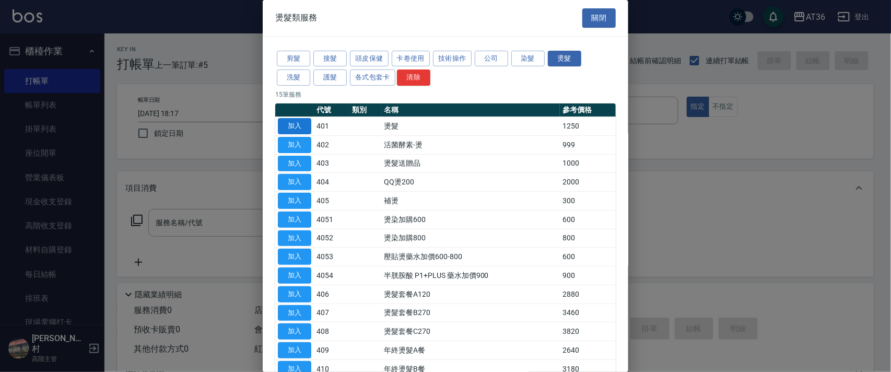
click at [295, 127] on button "加入" at bounding box center [294, 126] width 33 height 16
type input "燙髮(401)"
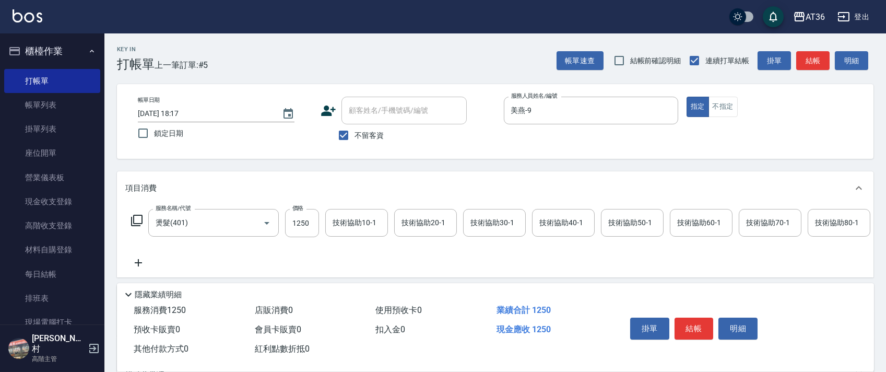
click at [136, 219] on icon at bounding box center [137, 220] width 13 height 13
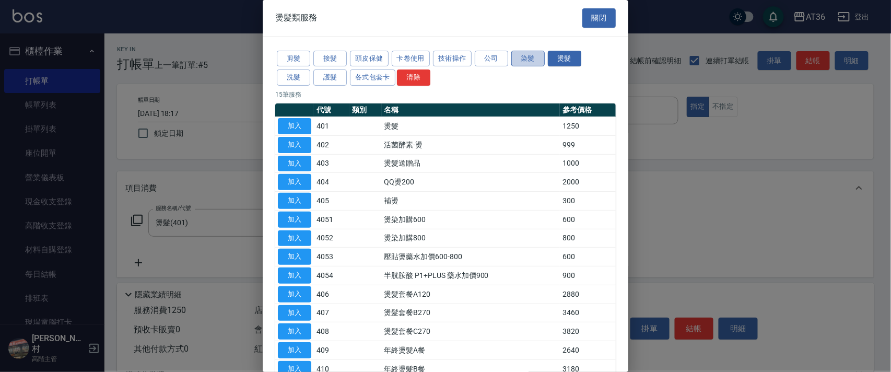
click at [517, 57] on button "染髮" at bounding box center [527, 59] width 33 height 16
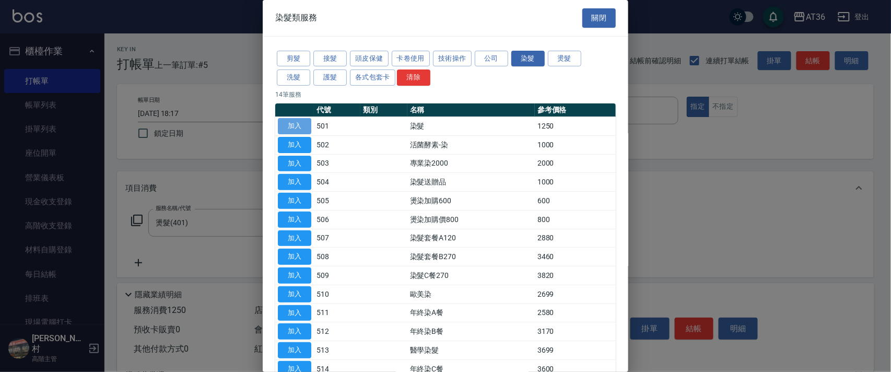
click at [296, 121] on button "加入" at bounding box center [294, 126] width 33 height 16
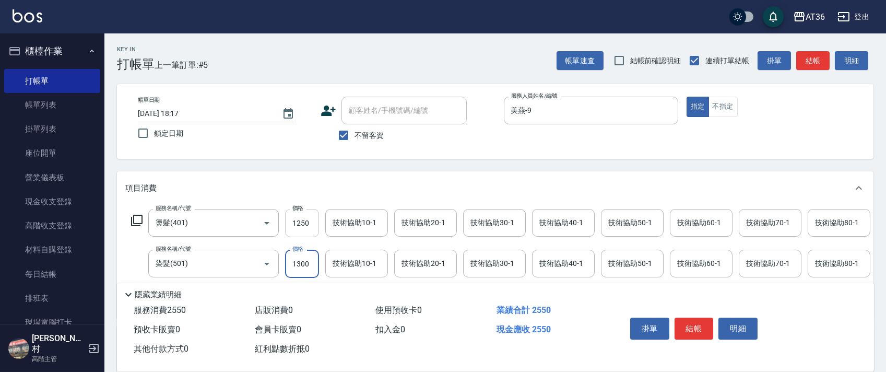
type input "1300"
click at [293, 221] on input "1250" at bounding box center [302, 223] width 34 height 28
type input "2000"
click at [346, 224] on div "技術協助10-1 技術協助10-1" at bounding box center [356, 223] width 63 height 28
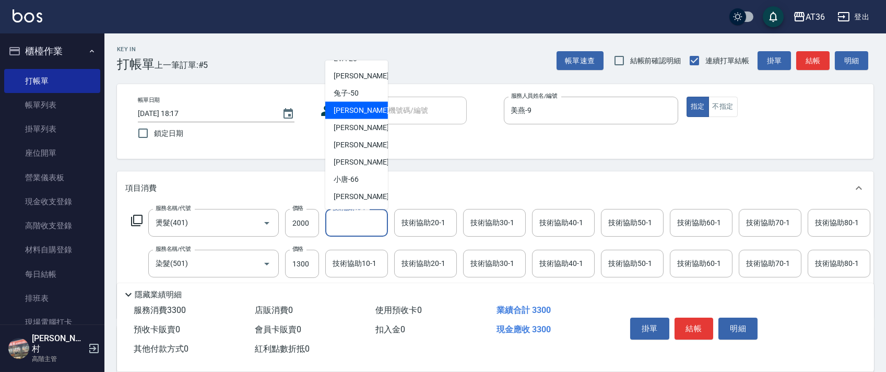
click at [361, 108] on div "溫溫 -53" at bounding box center [356, 110] width 63 height 17
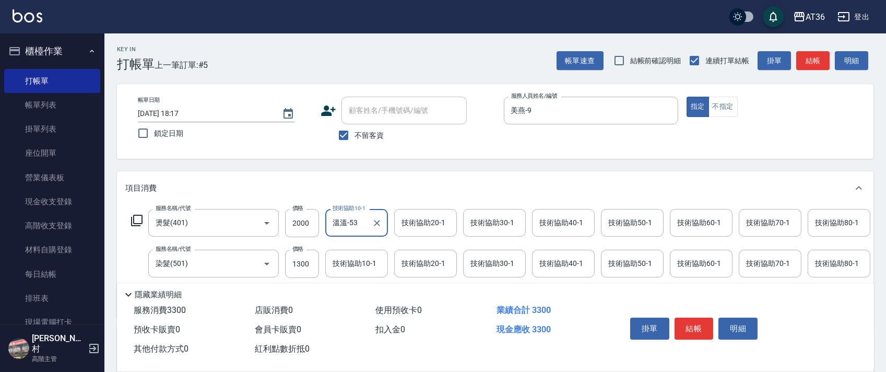
type input "溫溫-53"
click at [689, 327] on button "結帳" at bounding box center [694, 329] width 39 height 22
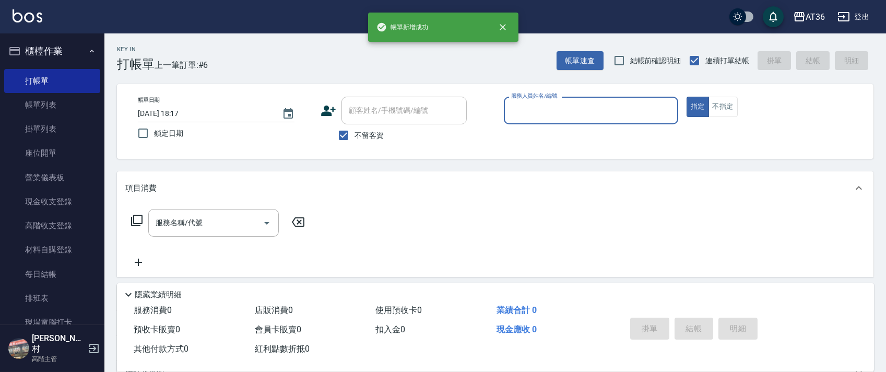
click at [517, 110] on input "服務人員姓名/編號" at bounding box center [591, 110] width 165 height 18
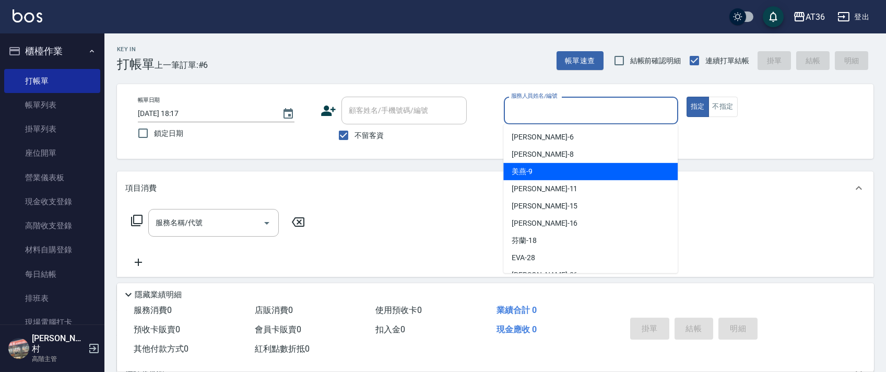
drag, startPoint x: 536, startPoint y: 172, endPoint x: 799, endPoint y: 185, distance: 262.5
click at [547, 174] on div "美燕 -9" at bounding box center [591, 171] width 174 height 17
type input "美燕-9"
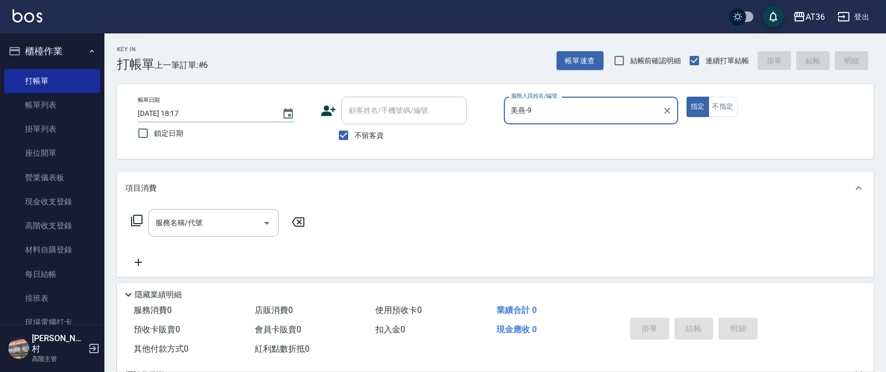
click at [139, 221] on icon at bounding box center [137, 220] width 13 height 13
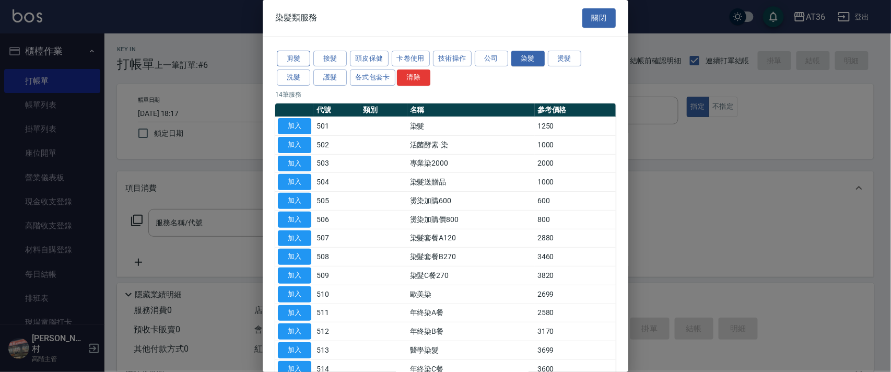
click at [296, 60] on button "剪髮" at bounding box center [293, 59] width 33 height 16
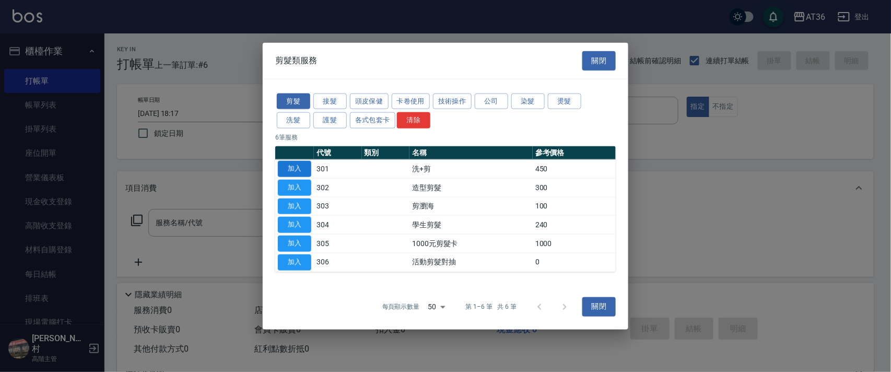
click at [291, 165] on button "加入" at bounding box center [294, 169] width 33 height 16
type input "洗+剪(301)"
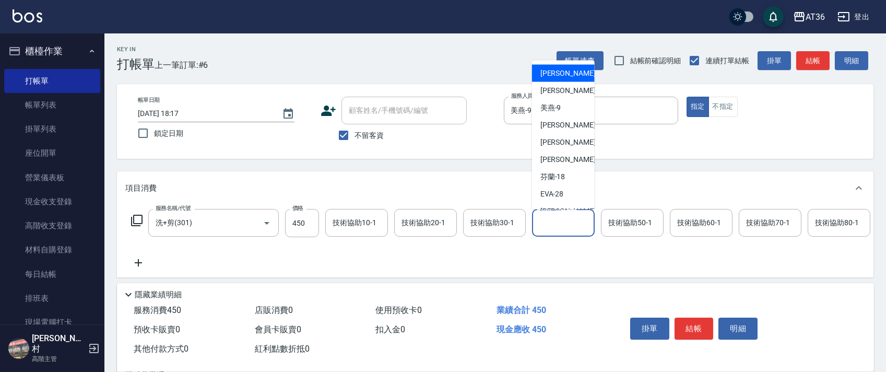
click at [541, 219] on div "技術協助40-1 技術協助40-1" at bounding box center [563, 223] width 63 height 28
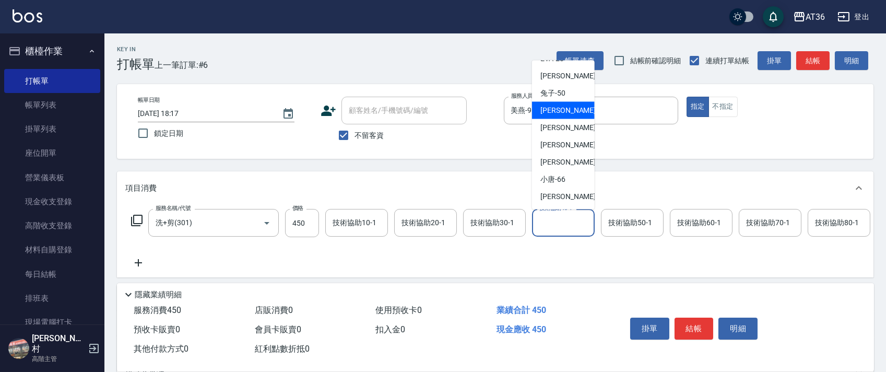
click at [569, 106] on div "溫溫 -53" at bounding box center [563, 110] width 63 height 17
type input "溫溫-53"
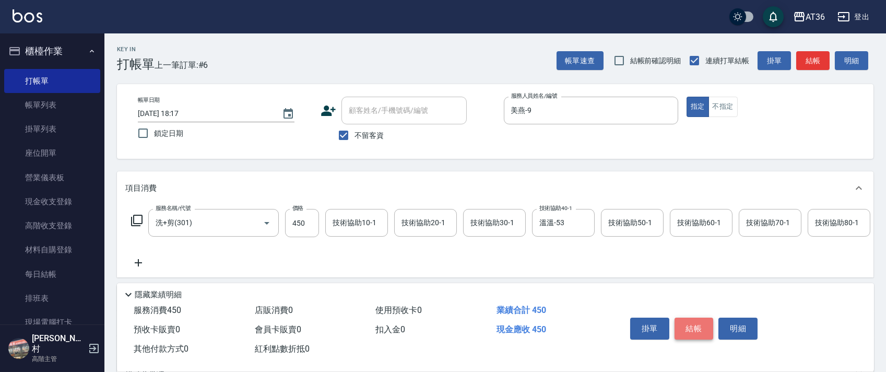
click at [694, 320] on button "結帳" at bounding box center [694, 329] width 39 height 22
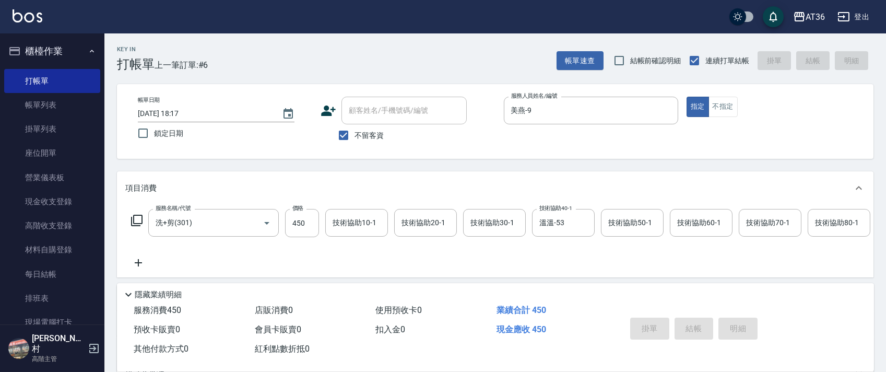
type input "[DATE] 18:18"
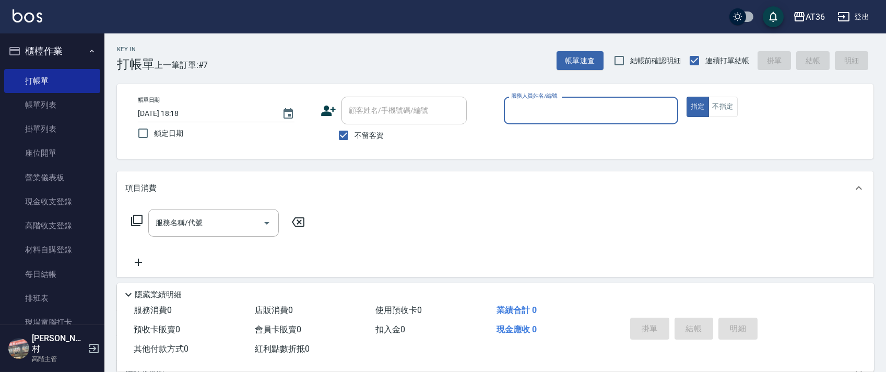
click at [521, 110] on input "服務人員姓名/編號" at bounding box center [591, 110] width 165 height 18
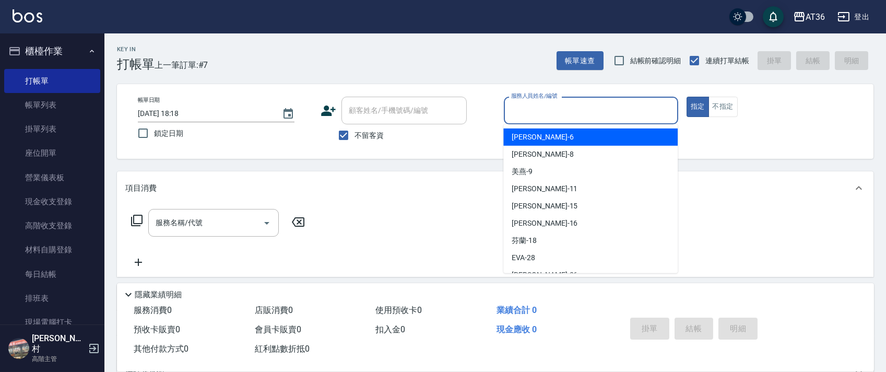
click at [533, 137] on div "[PERSON_NAME] -6" at bounding box center [591, 137] width 174 height 17
type input "[PERSON_NAME]-6"
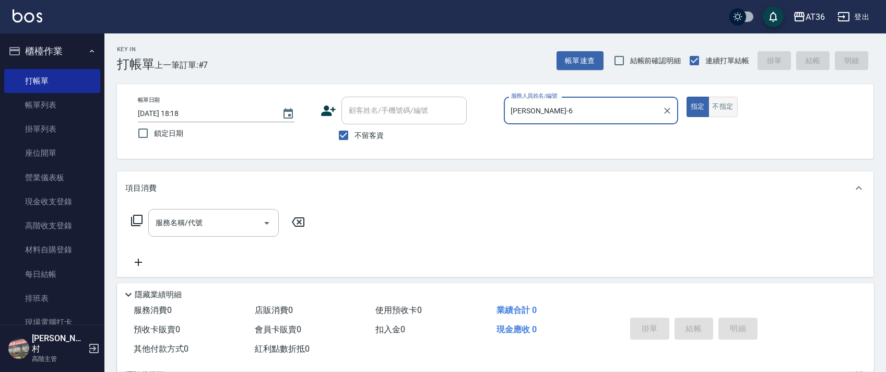
click at [728, 107] on button "不指定" at bounding box center [723, 107] width 29 height 20
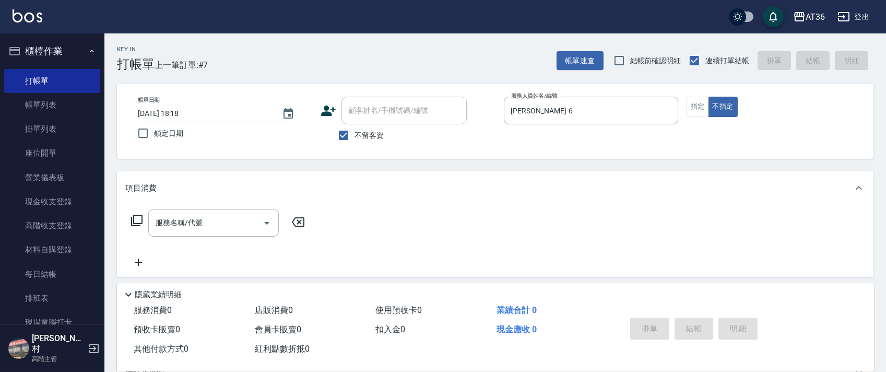
click at [137, 218] on icon at bounding box center [137, 220] width 13 height 13
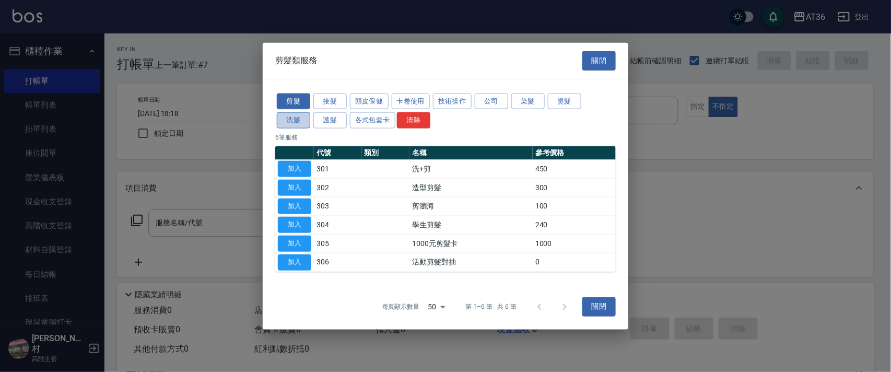
click at [296, 123] on button "洗髮" at bounding box center [293, 120] width 33 height 16
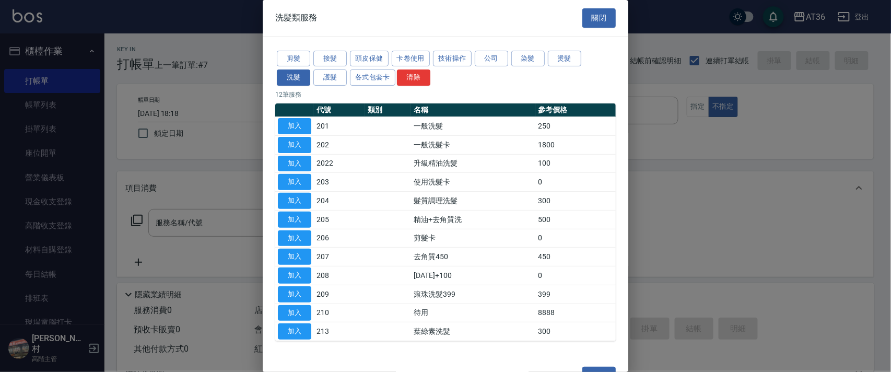
drag, startPoint x: 290, startPoint y: 126, endPoint x: 294, endPoint y: 246, distance: 119.7
click at [290, 127] on button "加入" at bounding box center [294, 126] width 33 height 16
type input "一般洗髮(201)"
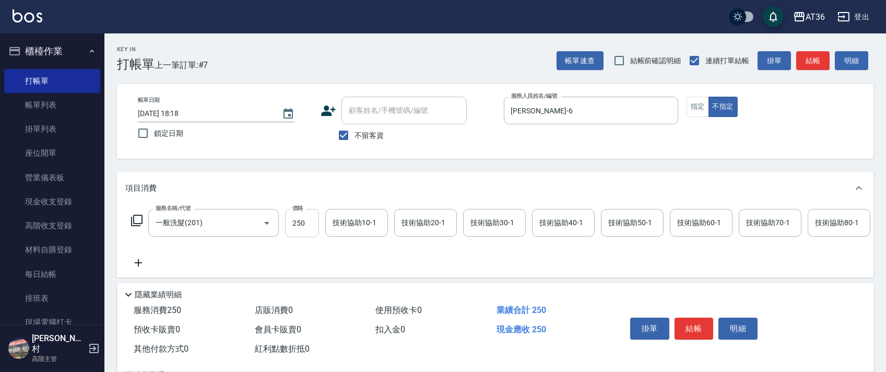
click at [296, 220] on input "250" at bounding box center [302, 223] width 34 height 28
type input "350"
click at [688, 321] on button "結帳" at bounding box center [694, 329] width 39 height 22
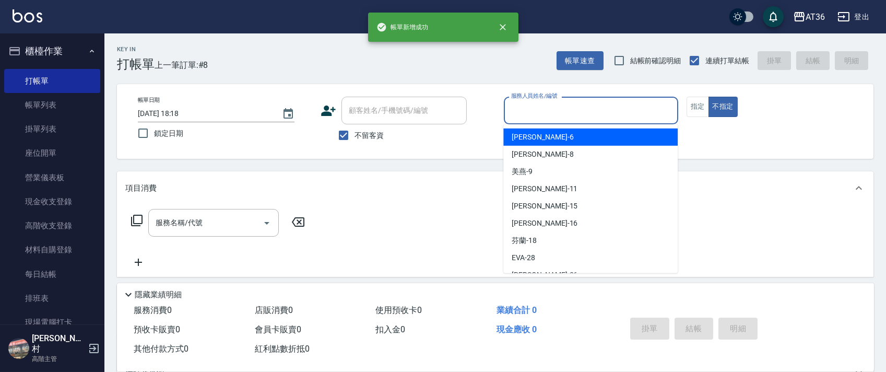
click at [514, 112] on input "服務人員姓名/編號" at bounding box center [591, 110] width 165 height 18
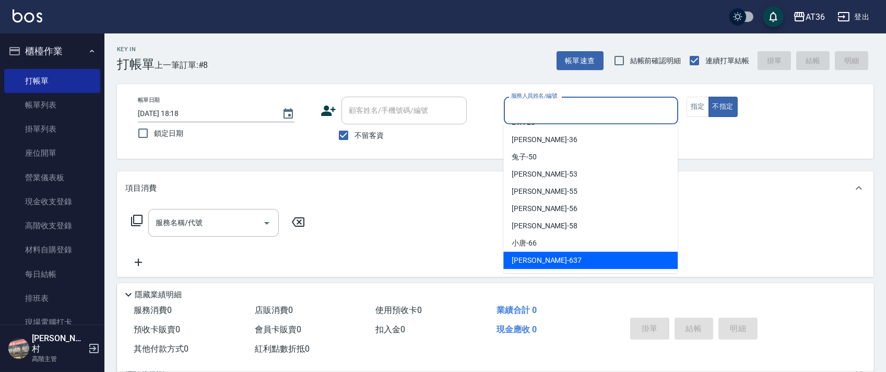
drag, startPoint x: 524, startPoint y: 256, endPoint x: 774, endPoint y: 76, distance: 307.6
click at [531, 253] on div "憶琳 -637" at bounding box center [591, 260] width 174 height 17
type input "憶琳-637"
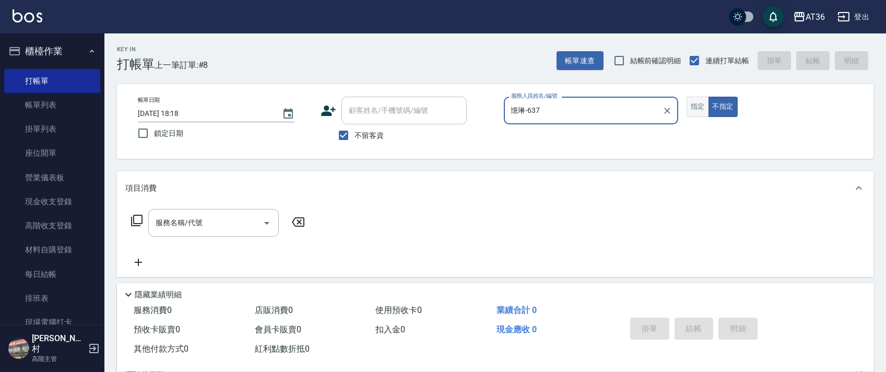
click at [699, 108] on button "指定" at bounding box center [698, 107] width 22 height 20
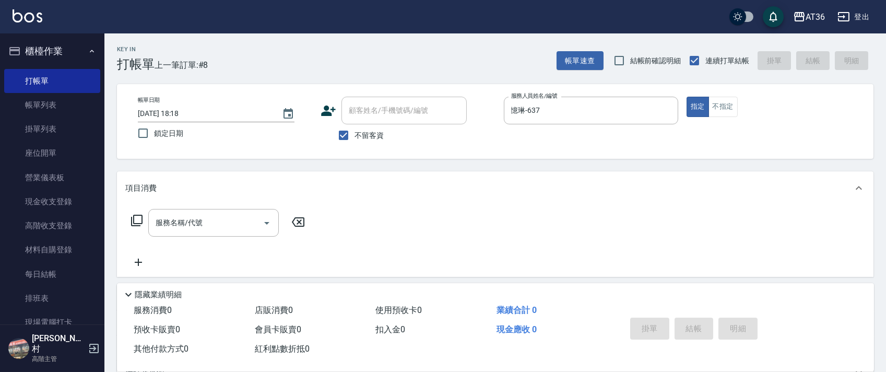
click at [138, 222] on icon at bounding box center [137, 220] width 13 height 13
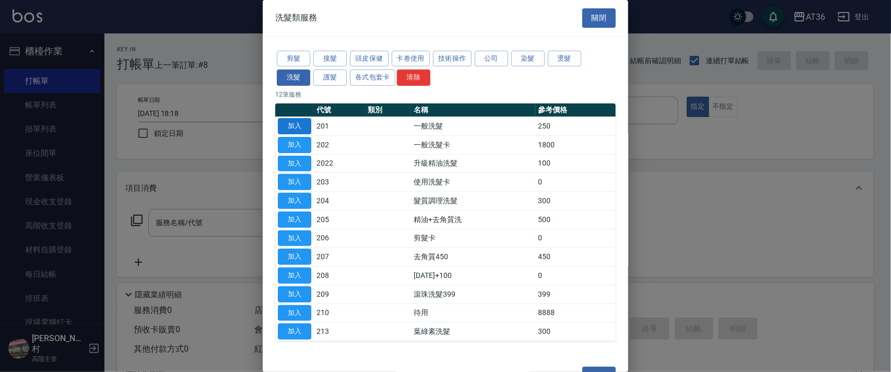
click at [297, 129] on button "加入" at bounding box center [294, 126] width 33 height 16
type input "一般洗髮(201)"
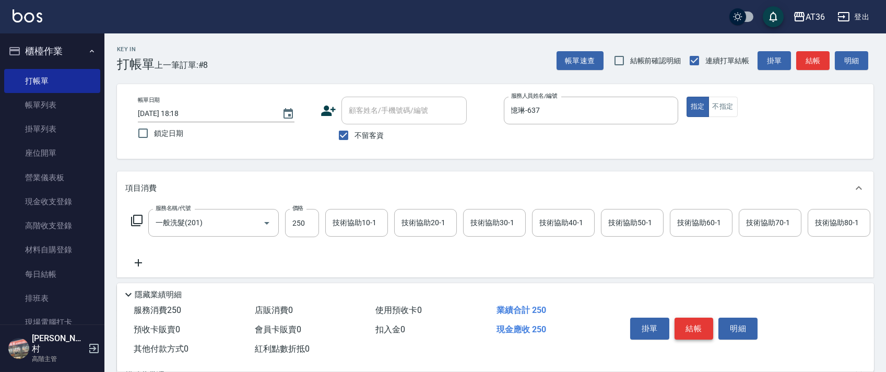
click at [701, 324] on button "結帳" at bounding box center [694, 329] width 39 height 22
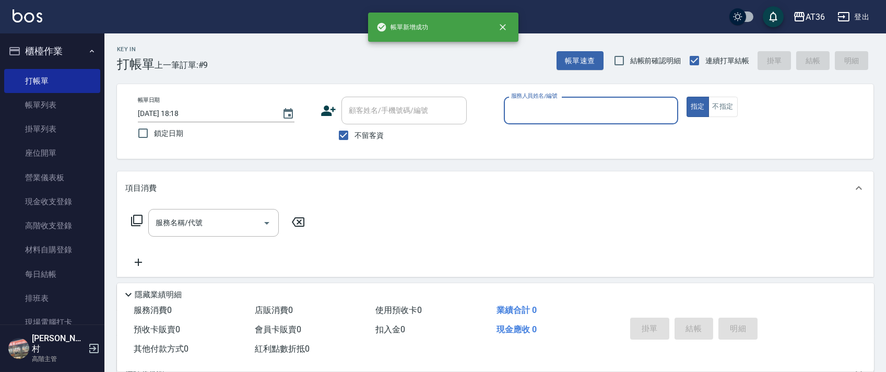
click at [509, 111] on input "服務人員姓名/編號" at bounding box center [591, 110] width 165 height 18
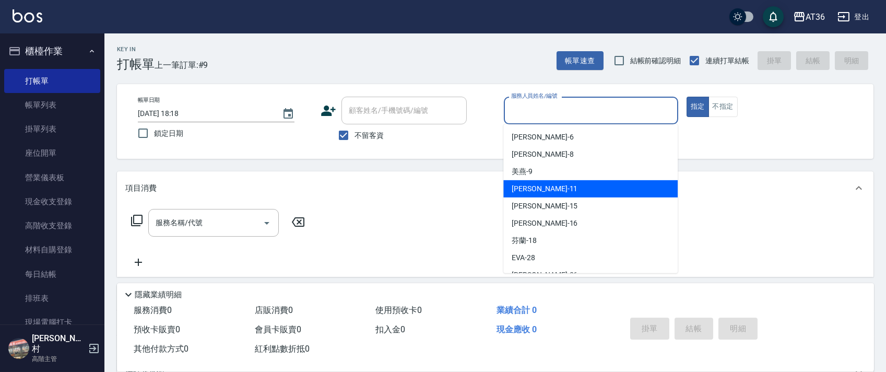
click at [539, 189] on div "[PERSON_NAME] -11" at bounding box center [591, 188] width 174 height 17
type input "[PERSON_NAME]-11"
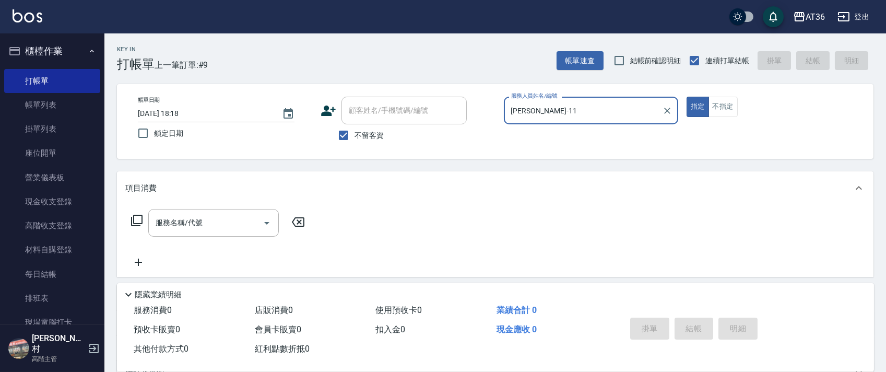
click at [134, 220] on icon at bounding box center [137, 220] width 13 height 13
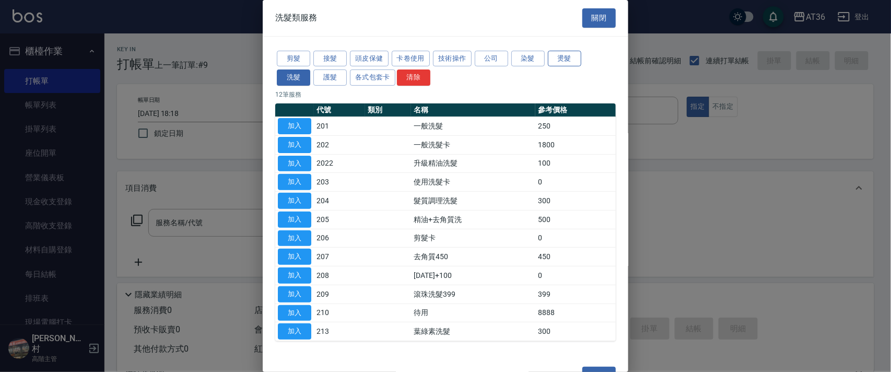
click at [560, 57] on button "燙髮" at bounding box center [564, 59] width 33 height 16
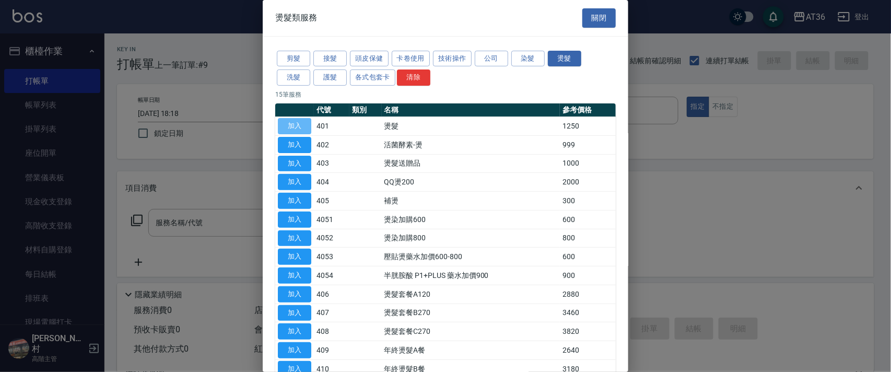
drag, startPoint x: 291, startPoint y: 121, endPoint x: 313, endPoint y: 238, distance: 119.1
click at [291, 125] on button "加入" at bounding box center [294, 126] width 33 height 16
type input "燙髮(401)"
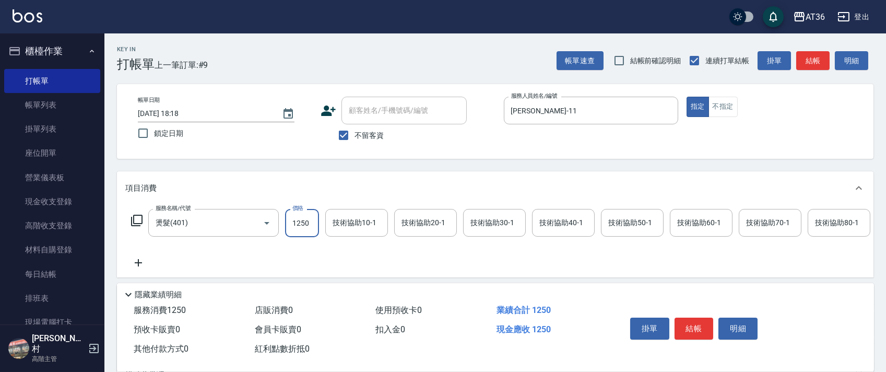
click at [303, 221] on input "1250" at bounding box center [302, 223] width 34 height 28
type input "1490"
click at [694, 328] on button "結帳" at bounding box center [694, 329] width 39 height 22
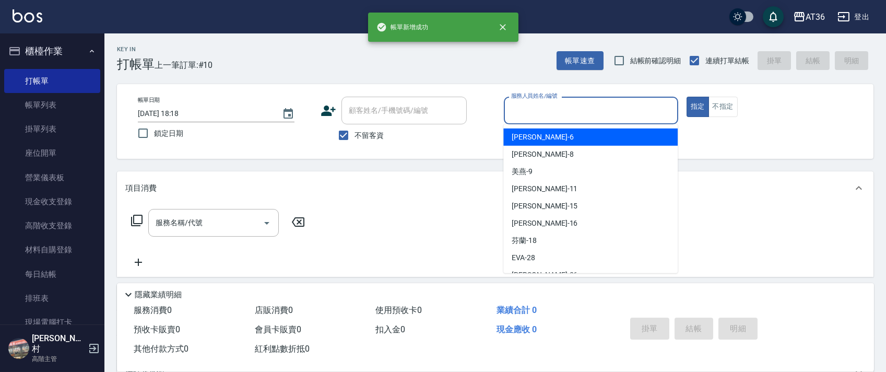
click at [523, 116] on input "服務人員姓名/編號" at bounding box center [591, 110] width 165 height 18
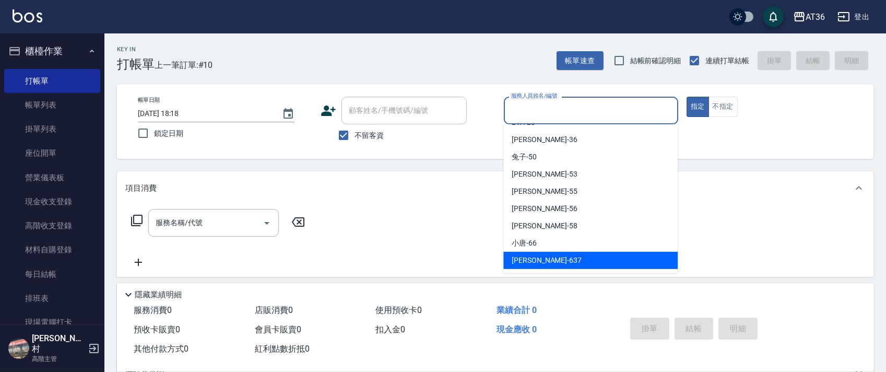
click at [544, 263] on div "憶琳 -637" at bounding box center [591, 260] width 174 height 17
type input "憶琳-637"
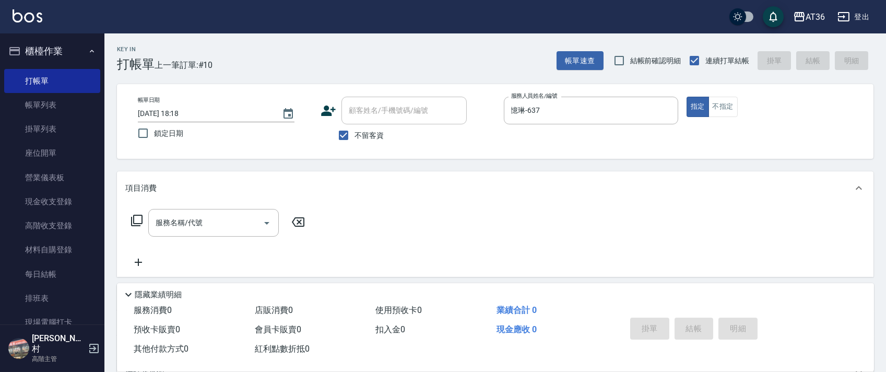
click at [137, 221] on icon at bounding box center [137, 220] width 13 height 13
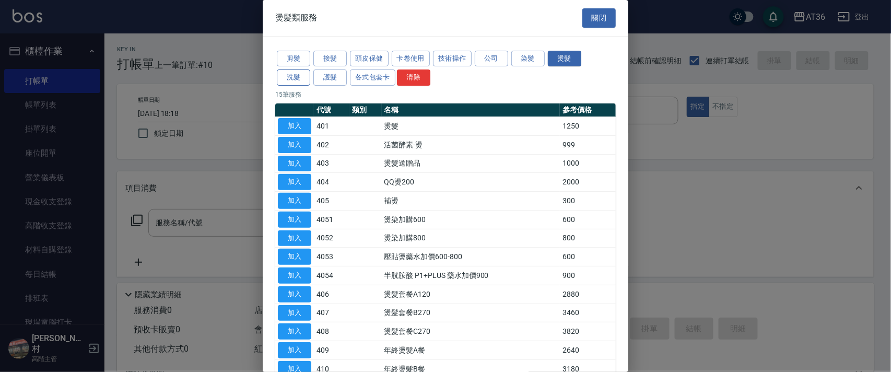
click at [277, 79] on button "洗髮" at bounding box center [293, 77] width 33 height 16
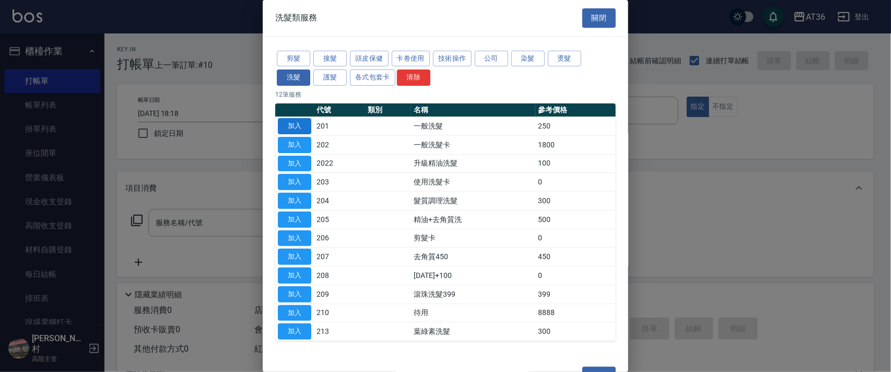
click at [299, 127] on button "加入" at bounding box center [294, 126] width 33 height 16
type input "一般洗髮(201)"
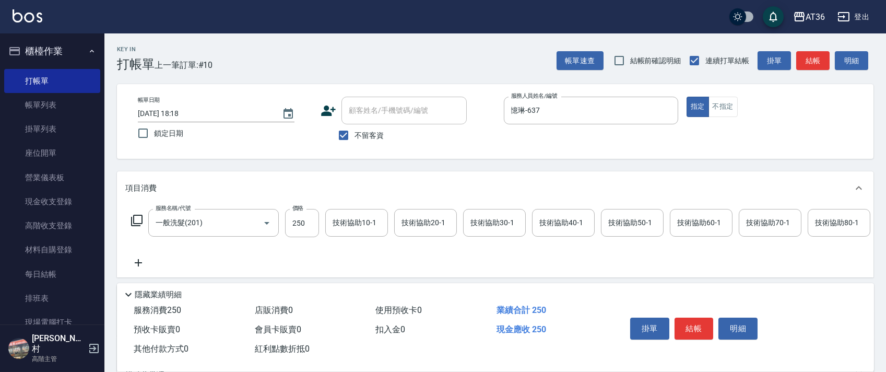
click at [697, 331] on button "結帳" at bounding box center [694, 329] width 39 height 22
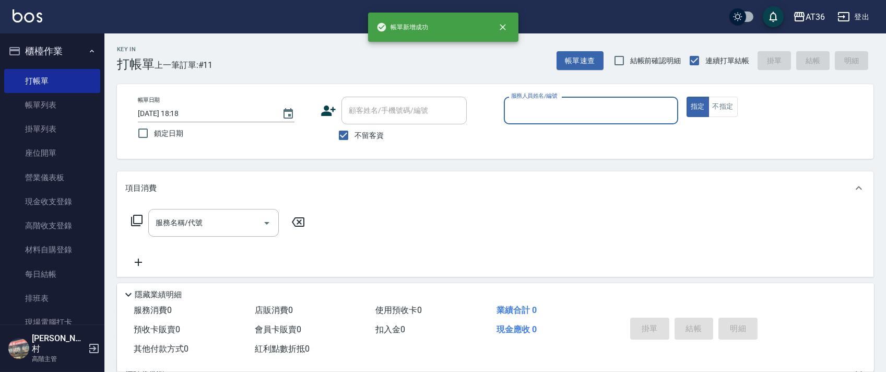
drag, startPoint x: 523, startPoint y: 110, endPoint x: 530, endPoint y: 117, distance: 9.6
click at [526, 113] on input "服務人員姓名/編號" at bounding box center [591, 110] width 165 height 18
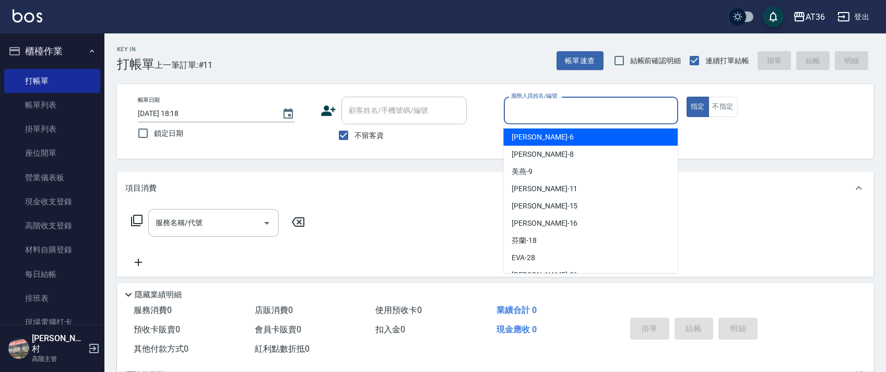
click at [557, 138] on div "[PERSON_NAME] -6" at bounding box center [591, 137] width 174 height 17
type input "[PERSON_NAME]-6"
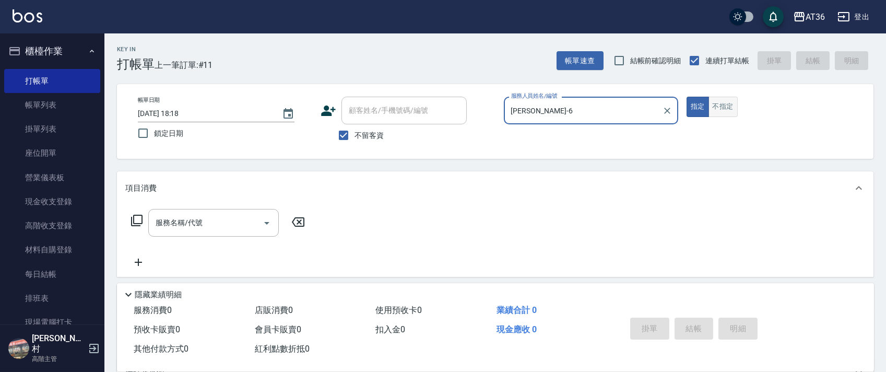
click at [722, 102] on button "不指定" at bounding box center [723, 107] width 29 height 20
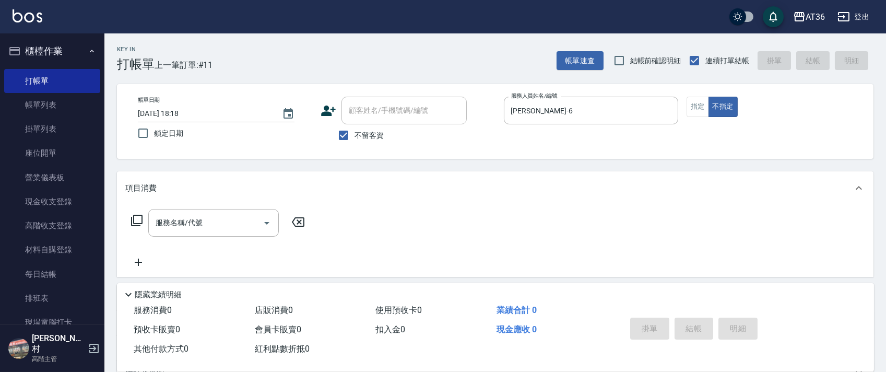
click at [137, 222] on icon at bounding box center [137, 220] width 13 height 13
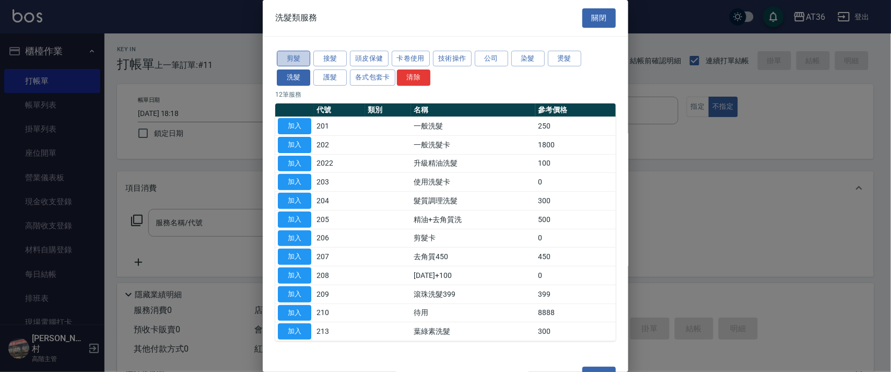
click at [296, 57] on button "剪髮" at bounding box center [293, 59] width 33 height 16
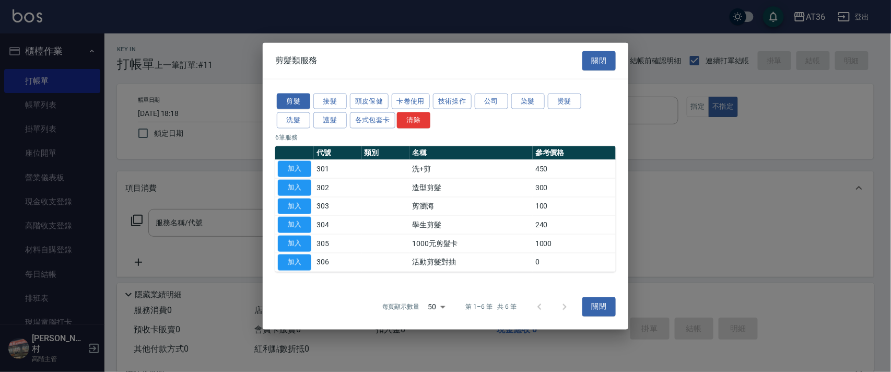
drag, startPoint x: 294, startPoint y: 185, endPoint x: 315, endPoint y: 219, distance: 40.3
click at [296, 186] on button "加入" at bounding box center [294, 187] width 33 height 16
type input "造型剪髮(302)"
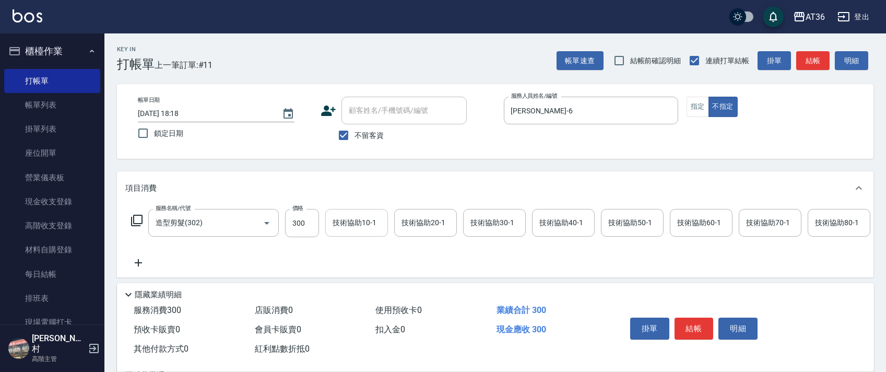
drag, startPoint x: 288, startPoint y: 225, endPoint x: 344, endPoint y: 224, distance: 55.9
click at [289, 225] on input "300" at bounding box center [302, 223] width 34 height 28
type input "299"
click at [689, 328] on button "結帳" at bounding box center [694, 329] width 39 height 22
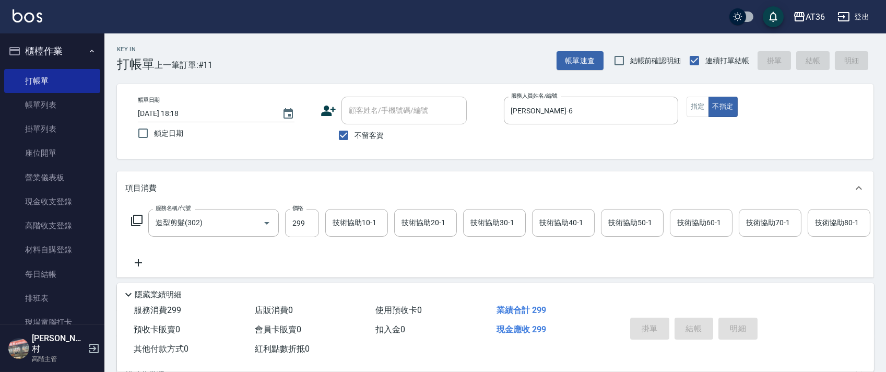
type input "[DATE] 18:19"
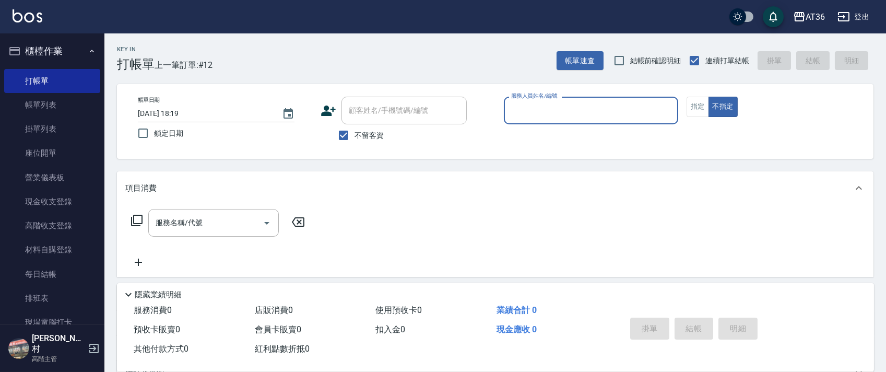
click at [514, 118] on input "服務人員姓名/編號" at bounding box center [591, 110] width 165 height 18
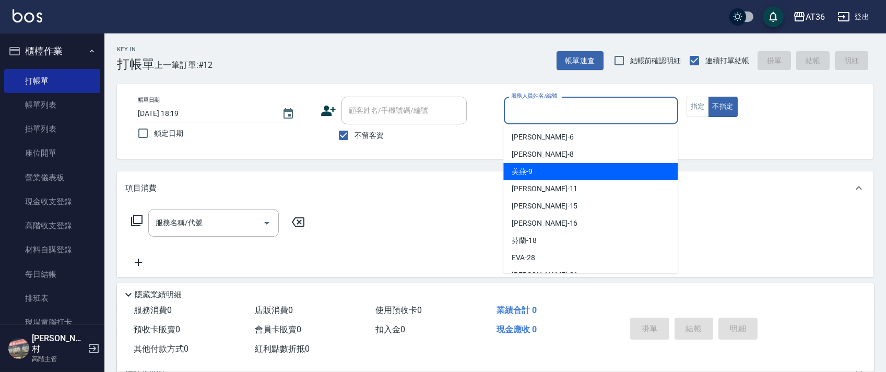
click at [534, 170] on div "美燕 -9" at bounding box center [591, 171] width 174 height 17
type input "美燕-9"
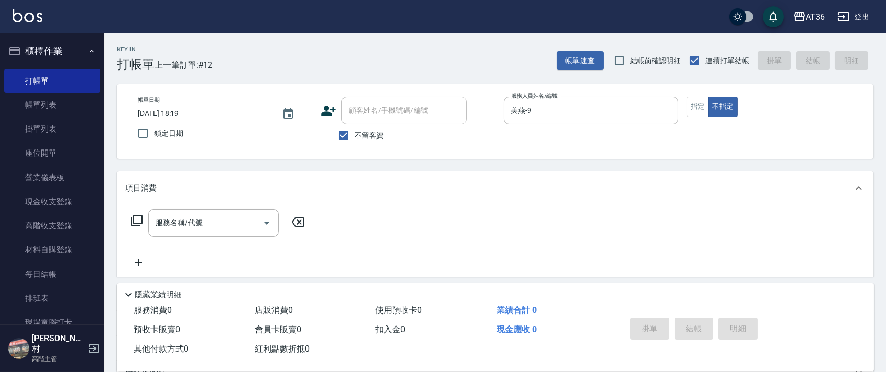
click at [138, 218] on icon at bounding box center [137, 220] width 13 height 13
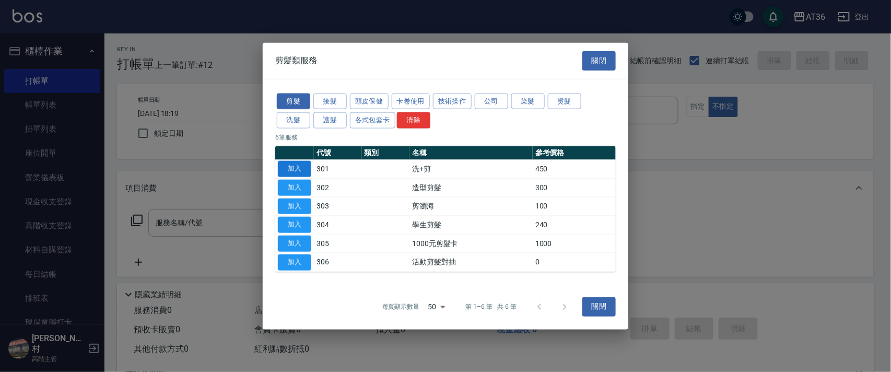
click at [295, 165] on button "加入" at bounding box center [294, 169] width 33 height 16
type input "洗+剪(301)"
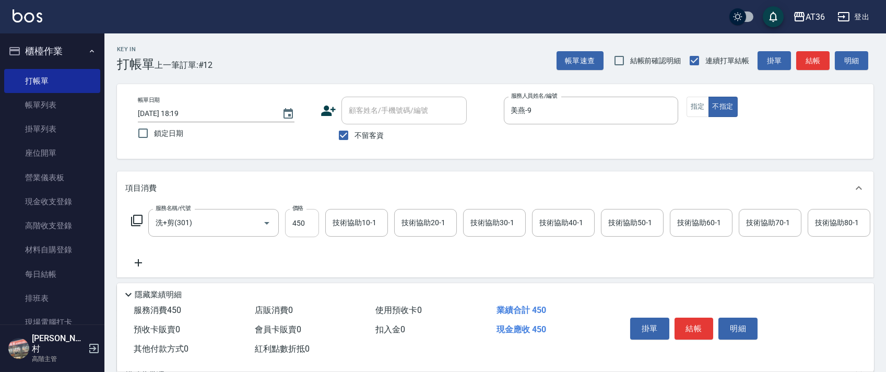
click at [304, 224] on input "450" at bounding box center [302, 223] width 34 height 28
type input "469"
click at [689, 327] on button "結帳" at bounding box center [694, 329] width 39 height 22
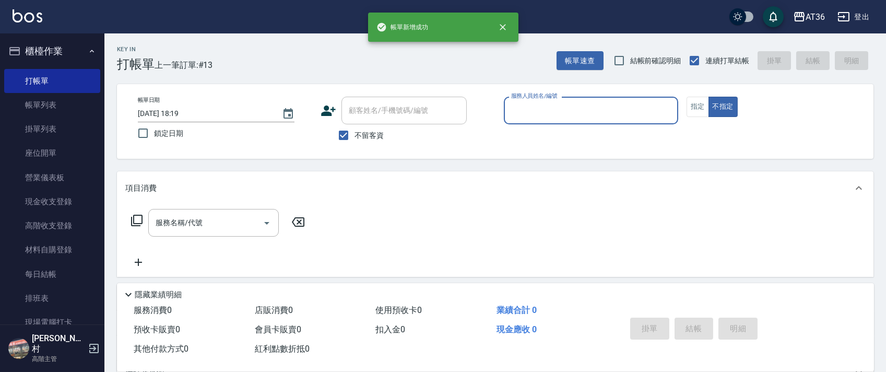
click at [513, 112] on input "服務人員姓名/編號" at bounding box center [591, 110] width 165 height 18
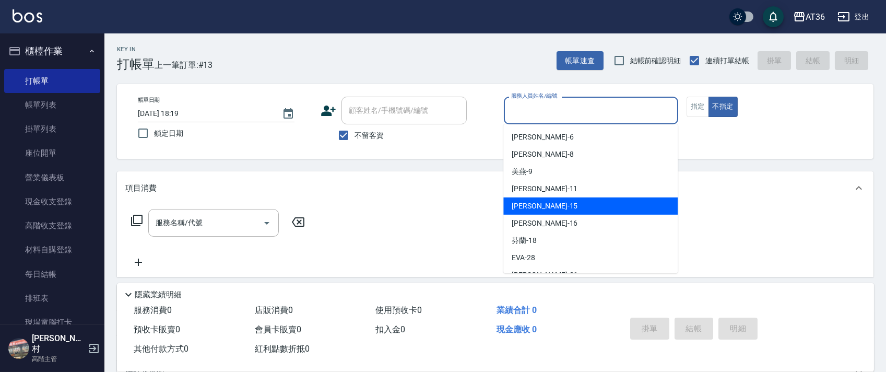
click at [538, 204] on div "[PERSON_NAME] -15" at bounding box center [591, 205] width 174 height 17
type input "阡慧-15"
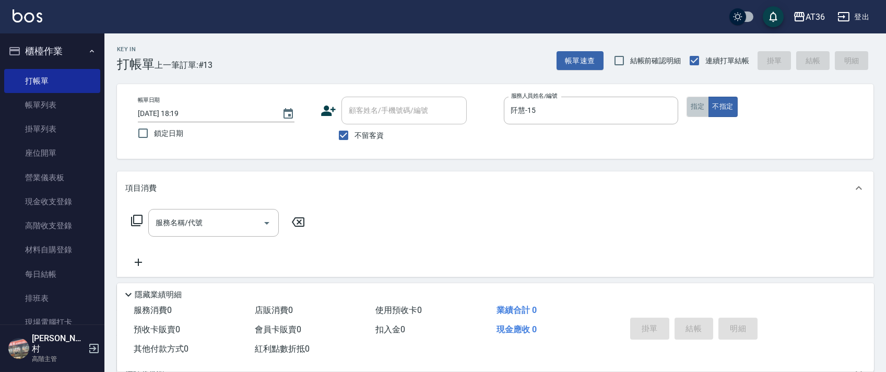
click at [693, 106] on button "指定" at bounding box center [698, 107] width 22 height 20
click at [135, 222] on icon at bounding box center [137, 220] width 13 height 13
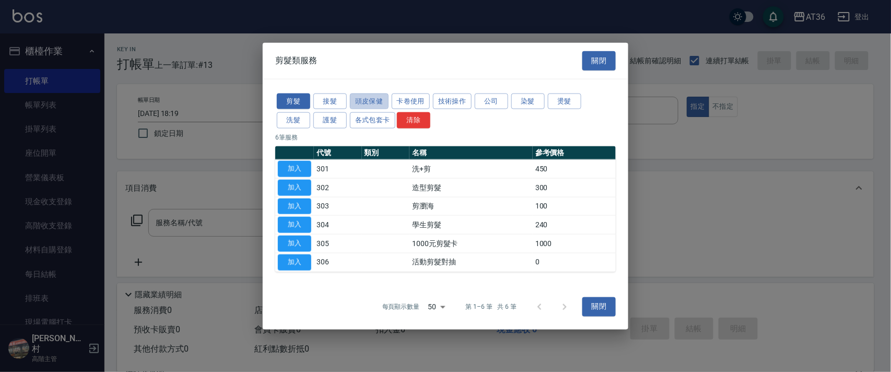
drag, startPoint x: 367, startPoint y: 100, endPoint x: 385, endPoint y: 191, distance: 92.7
click at [366, 100] on button "頭皮保健" at bounding box center [369, 101] width 39 height 16
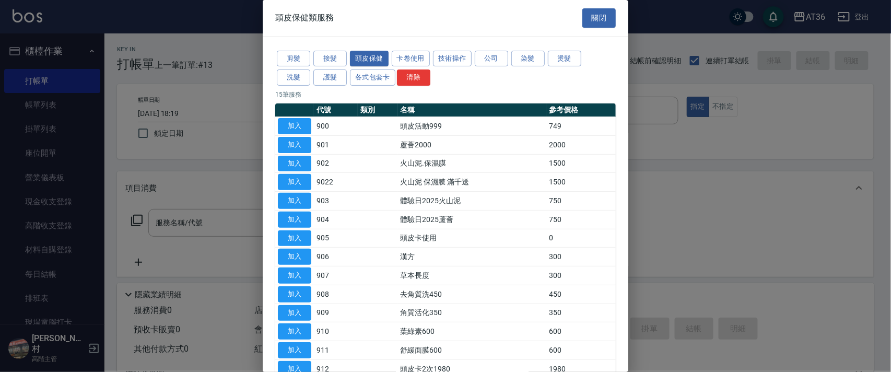
drag, startPoint x: 297, startPoint y: 126, endPoint x: 329, endPoint y: 125, distance: 32.4
click at [297, 127] on button "加入" at bounding box center [294, 126] width 33 height 16
type input "頭皮活動999(900)"
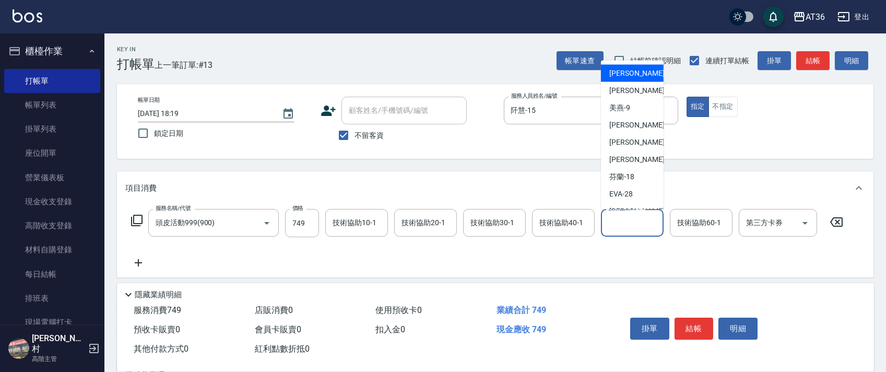
click at [610, 220] on div "技術協助50-1 技術協助50-1" at bounding box center [632, 223] width 63 height 28
click at [636, 82] on div "佳佳 -36" at bounding box center [632, 75] width 63 height 17
type input "佳佳-36"
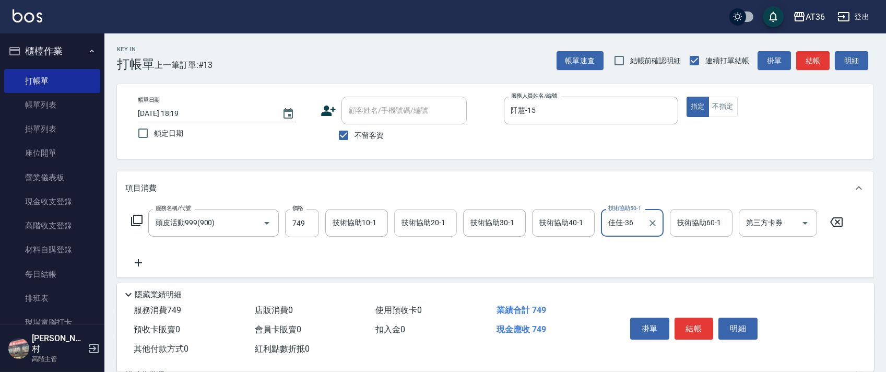
drag, startPoint x: 401, startPoint y: 222, endPoint x: 404, endPoint y: 211, distance: 11.3
click at [402, 221] on div "技術協助20-1 技術協助20-1" at bounding box center [425, 223] width 63 height 28
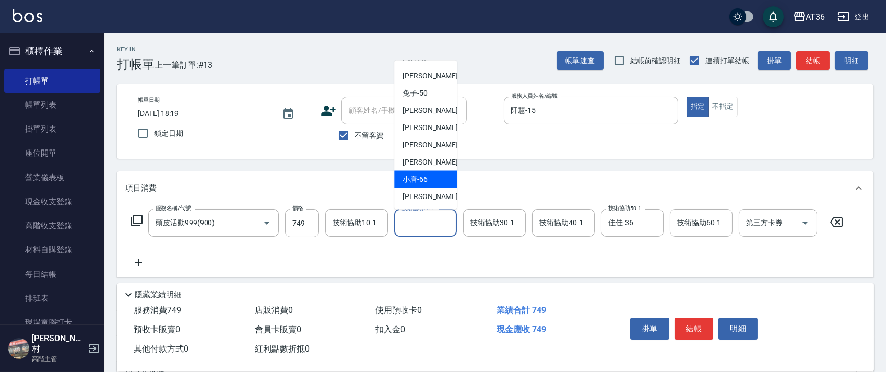
click at [423, 175] on span "小唐 -66" at bounding box center [415, 179] width 25 height 11
type input "小唐-66"
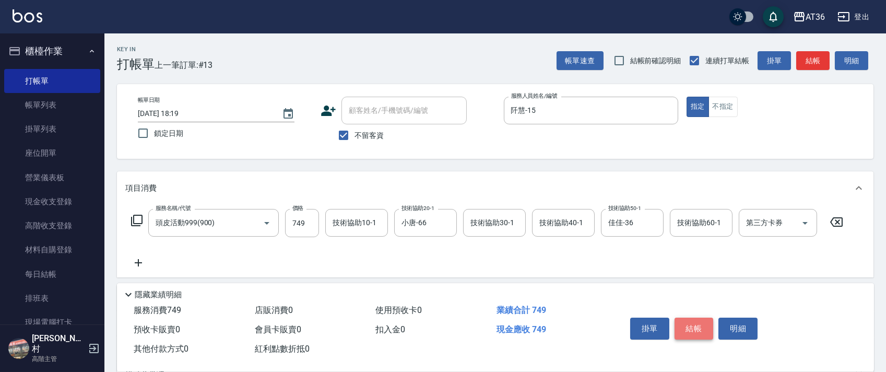
click at [692, 326] on button "結帳" at bounding box center [694, 329] width 39 height 22
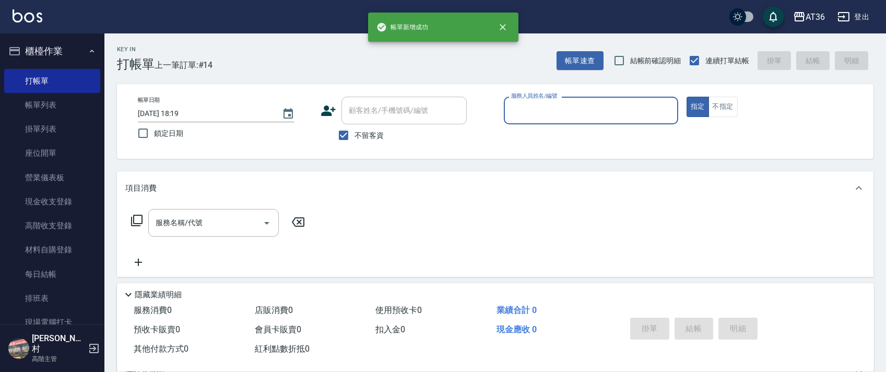
drag, startPoint x: 515, startPoint y: 112, endPoint x: 520, endPoint y: 119, distance: 8.6
click at [515, 113] on input "服務人員姓名/編號" at bounding box center [591, 110] width 165 height 18
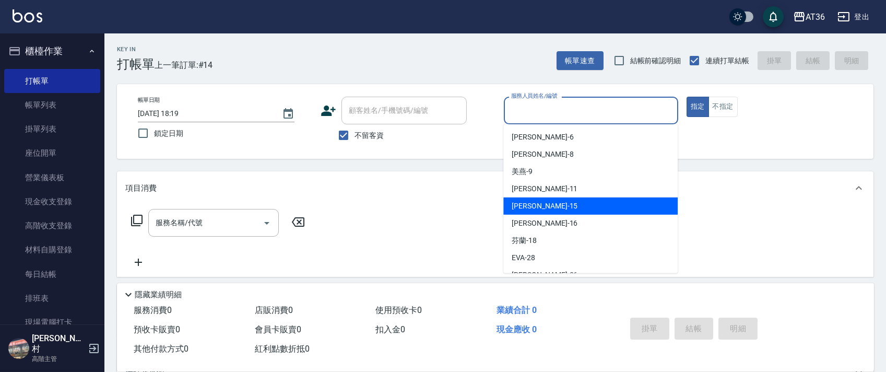
click at [528, 207] on span "[PERSON_NAME] -15" at bounding box center [545, 206] width 66 height 11
type input "阡慧-15"
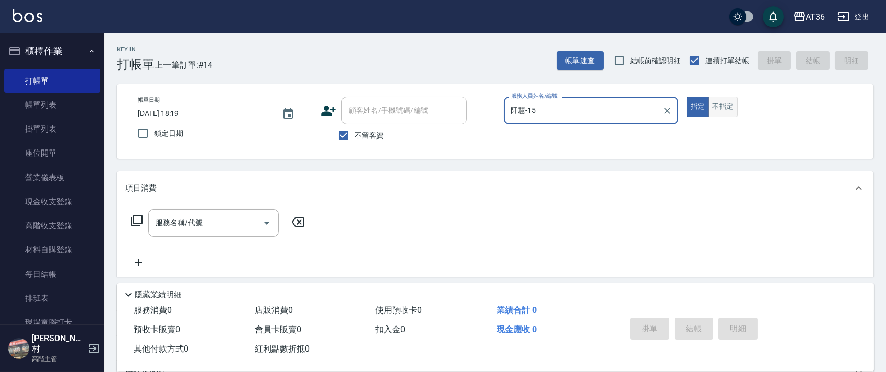
click at [727, 111] on button "不指定" at bounding box center [723, 107] width 29 height 20
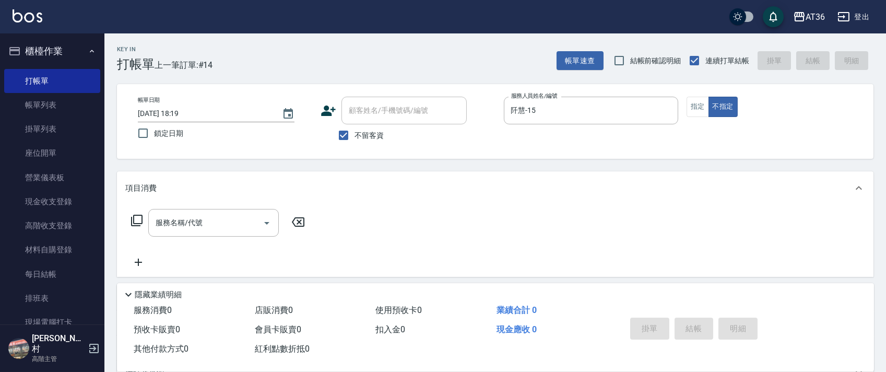
click at [134, 223] on icon at bounding box center [137, 220] width 13 height 13
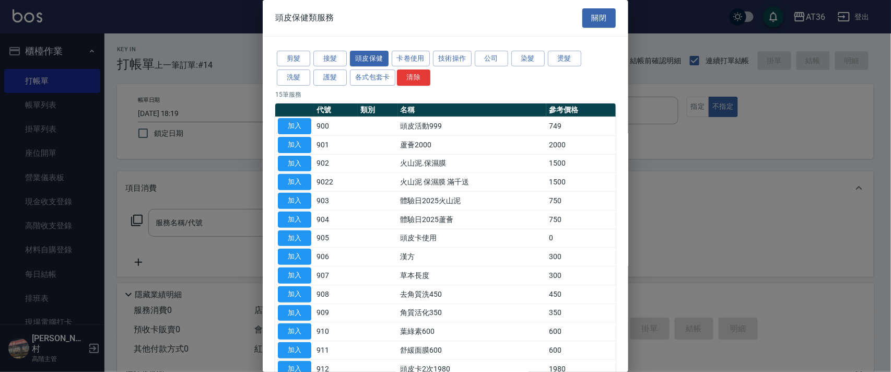
click at [337, 79] on button "護髮" at bounding box center [329, 77] width 33 height 16
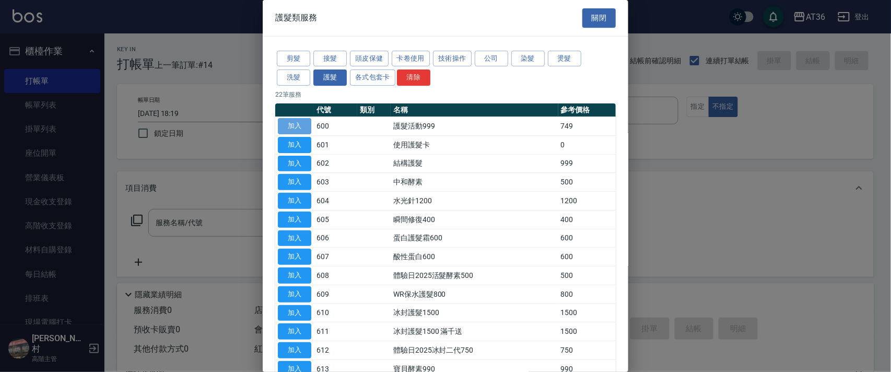
click at [299, 125] on button "加入" at bounding box center [294, 126] width 33 height 16
type input "護髮活動999(600)"
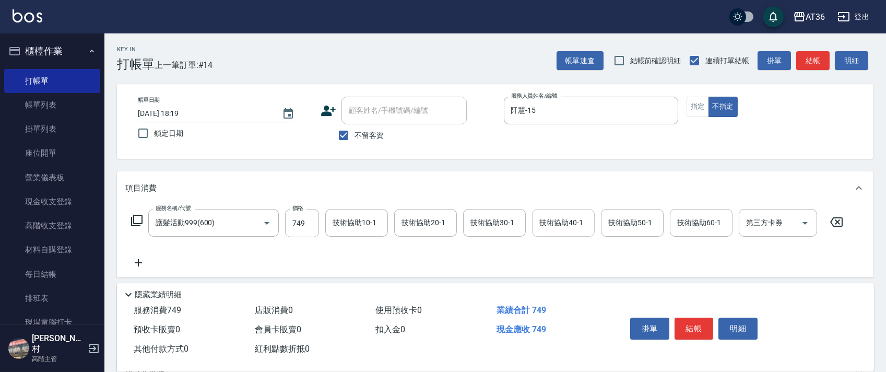
click at [546, 220] on div "技術協助40-1 技術協助40-1" at bounding box center [563, 223] width 63 height 28
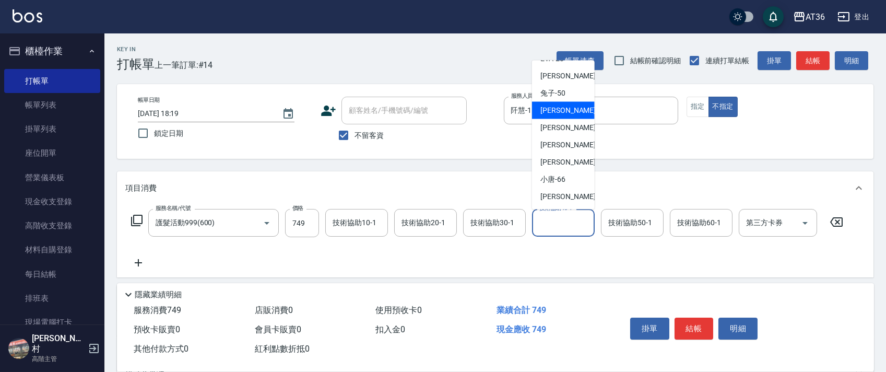
click at [569, 109] on div "溫溫 -53" at bounding box center [563, 110] width 63 height 17
type input "溫溫-53"
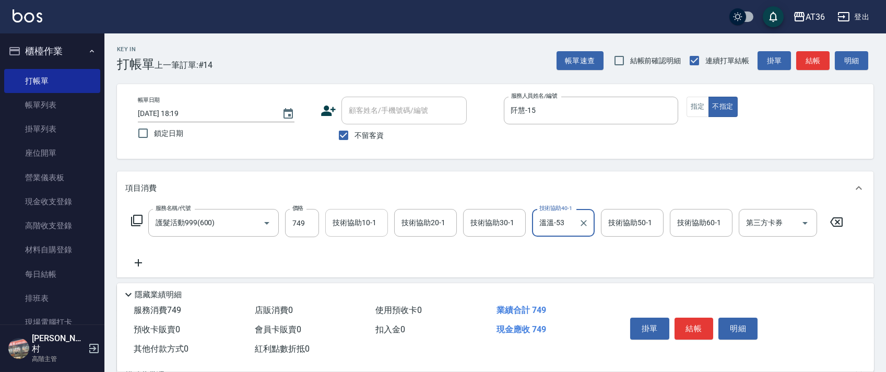
click at [348, 219] on div "技術協助10-1 技術協助10-1" at bounding box center [356, 223] width 63 height 28
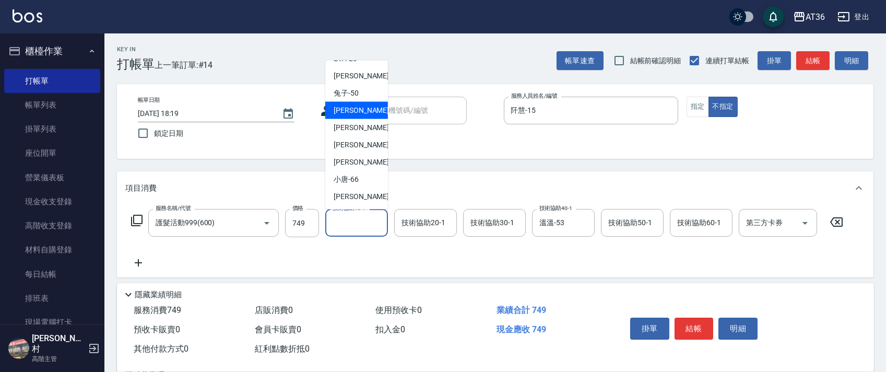
click at [365, 110] on div "溫溫 -53" at bounding box center [356, 110] width 63 height 17
type input "溫溫-53"
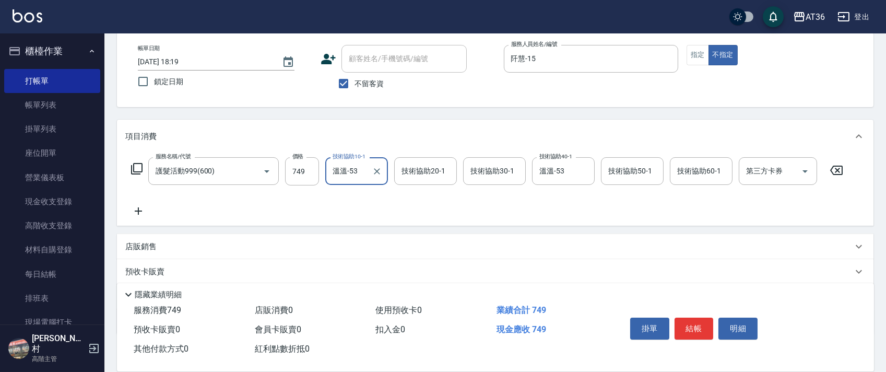
scroll to position [111, 0]
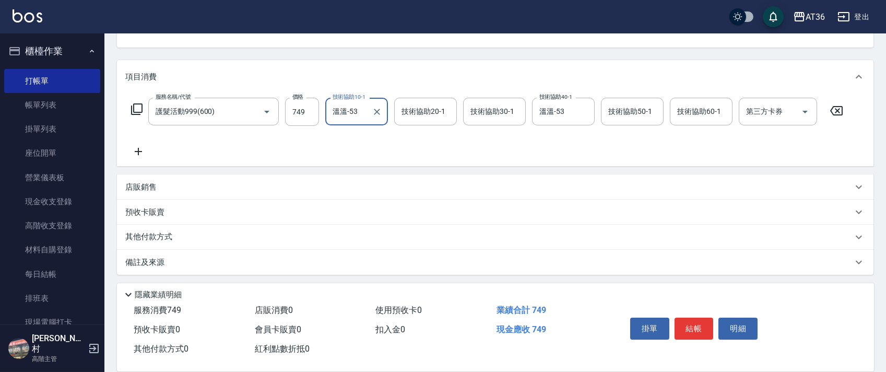
click at [166, 235] on p "其他付款方式" at bounding box center [151, 236] width 52 height 11
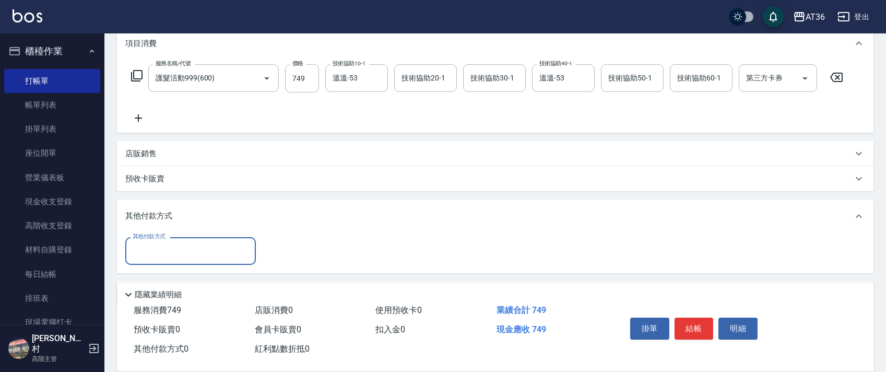
scroll to position [177, 0]
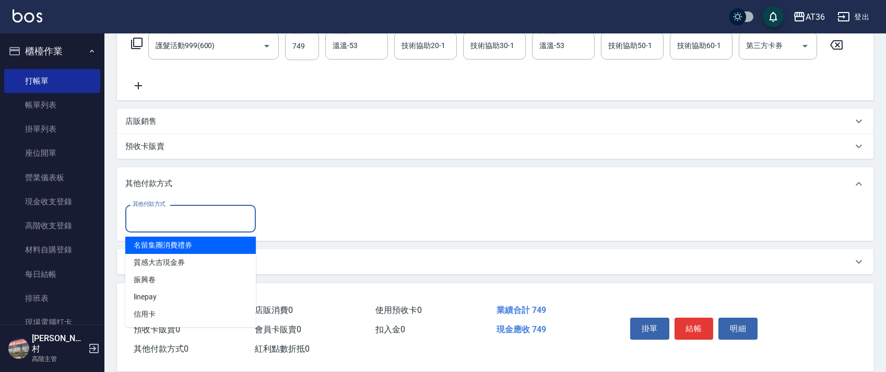
drag, startPoint x: 174, startPoint y: 209, endPoint x: 220, endPoint y: 227, distance: 49.3
click at [174, 211] on input "其他付款方式" at bounding box center [190, 218] width 121 height 18
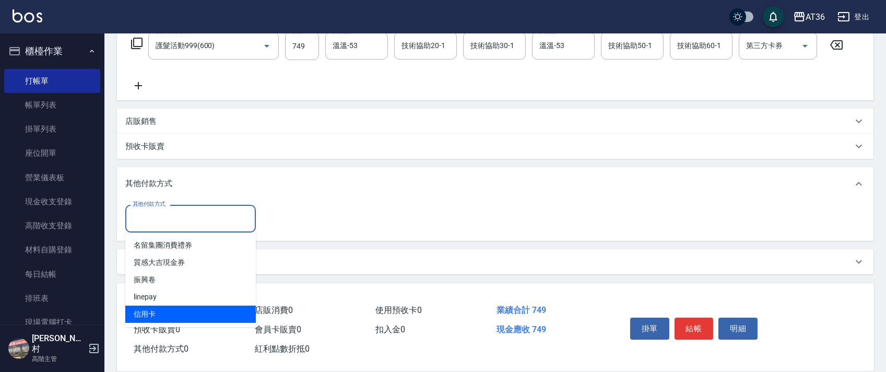
click at [158, 319] on span "信用卡" at bounding box center [190, 314] width 131 height 17
type input "信用卡"
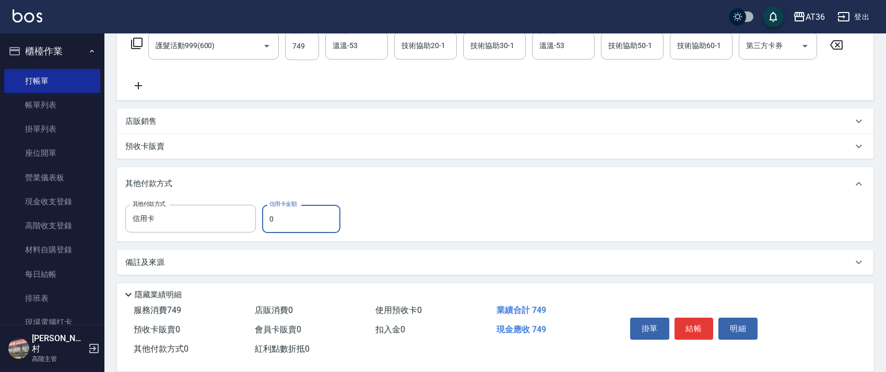
drag, startPoint x: 269, startPoint y: 217, endPoint x: 284, endPoint y: 213, distance: 15.7
click at [270, 221] on input "0" at bounding box center [301, 219] width 78 height 28
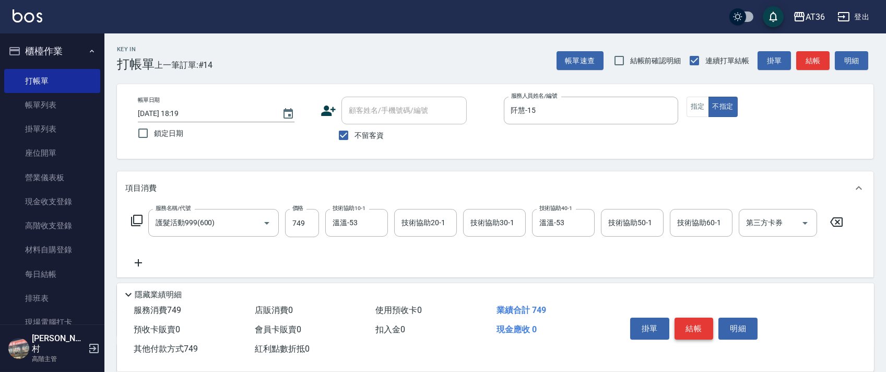
type input "749"
click at [694, 331] on button "結帳" at bounding box center [694, 329] width 39 height 22
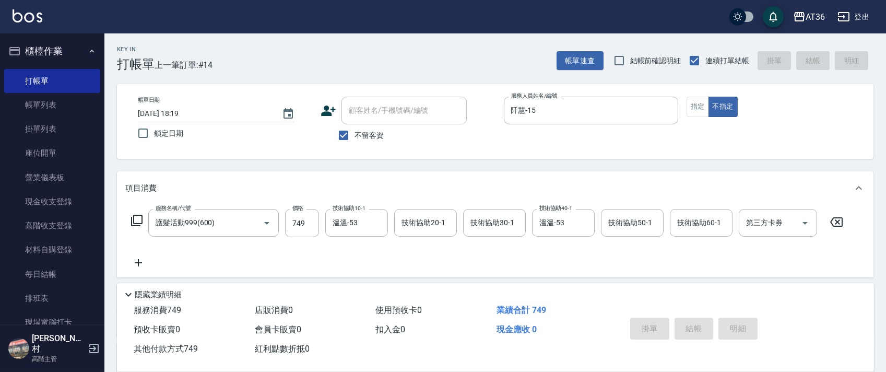
type input "[DATE] 18:20"
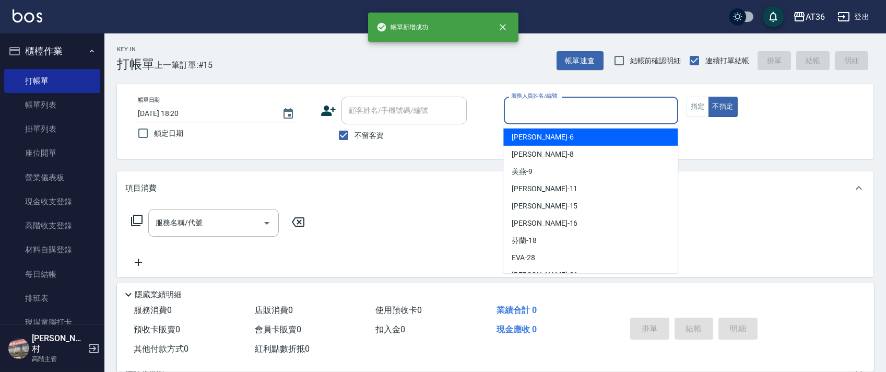
drag, startPoint x: 516, startPoint y: 112, endPoint x: 554, endPoint y: 133, distance: 43.7
click at [516, 112] on input "服務人員姓名/編號" at bounding box center [591, 110] width 165 height 18
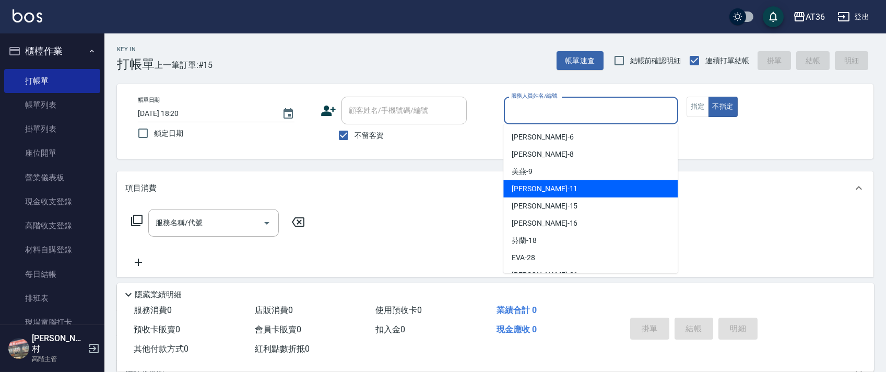
click at [527, 191] on span "[PERSON_NAME] -11" at bounding box center [545, 188] width 66 height 11
type input "[PERSON_NAME]-11"
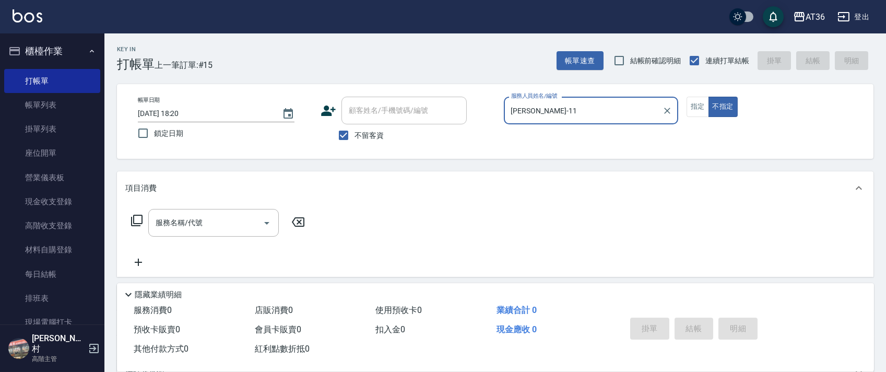
click at [135, 221] on icon at bounding box center [137, 220] width 13 height 13
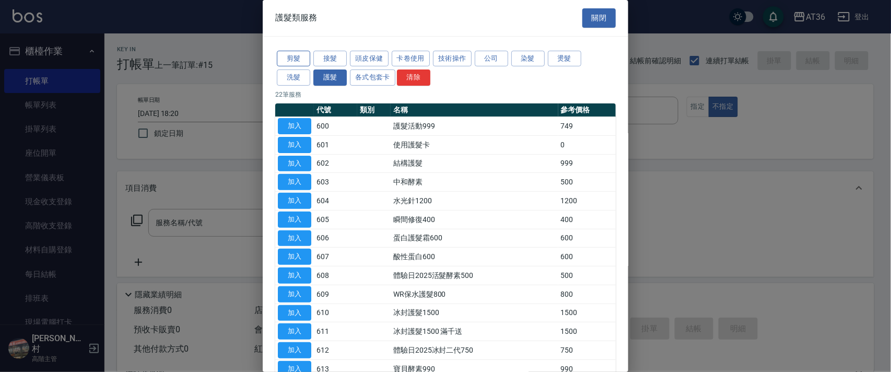
click at [300, 60] on button "剪髮" at bounding box center [293, 59] width 33 height 16
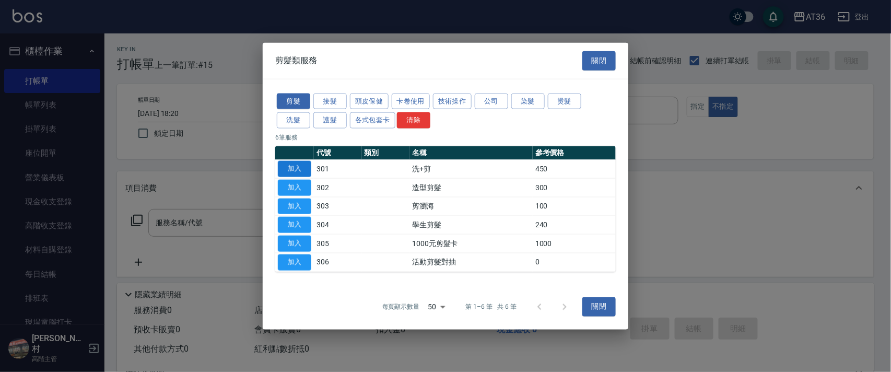
click at [293, 165] on button "加入" at bounding box center [294, 169] width 33 height 16
type input "洗+剪(301)"
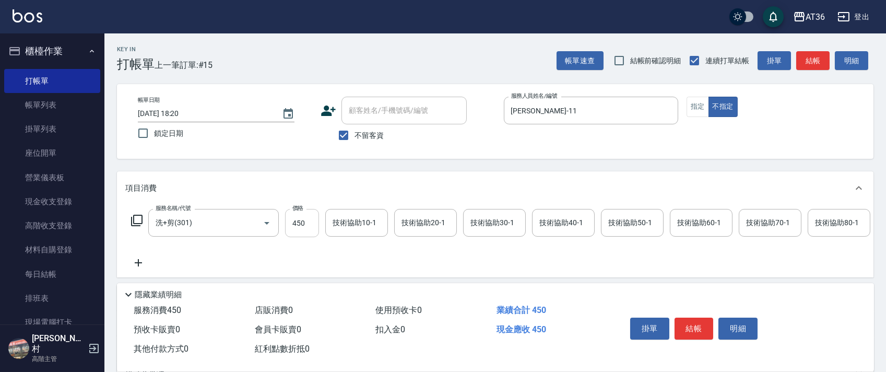
click at [296, 221] on input "450" at bounding box center [302, 223] width 34 height 28
type input "469"
click at [544, 226] on div "技術協助40-1 技術協助40-1" at bounding box center [563, 223] width 63 height 28
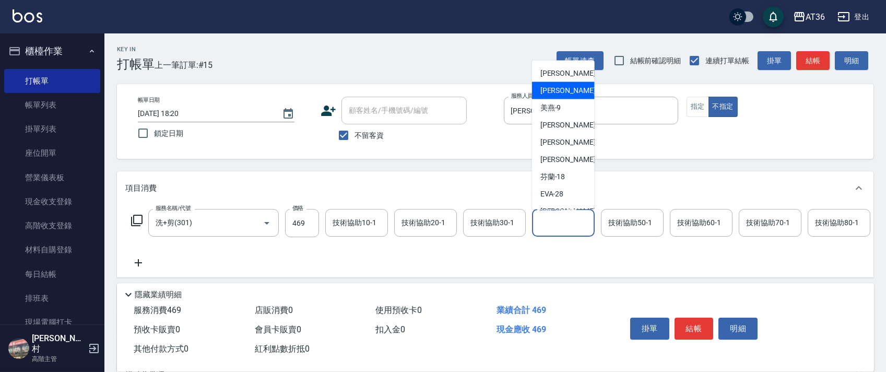
scroll to position [135, 0]
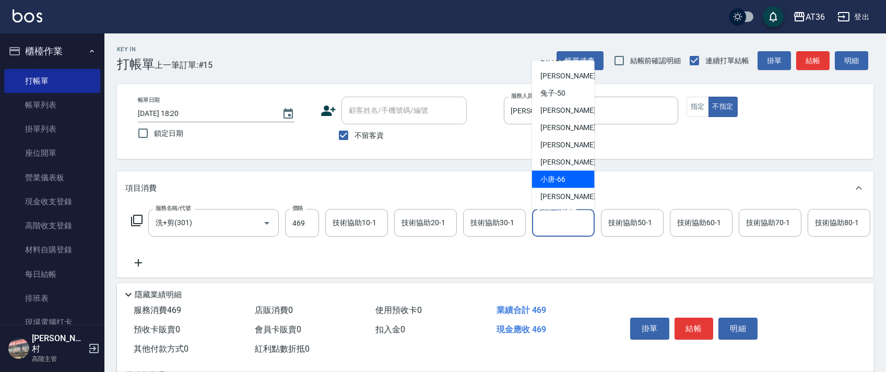
click at [562, 178] on span "小唐 -66" at bounding box center [553, 179] width 25 height 11
type input "小唐-66"
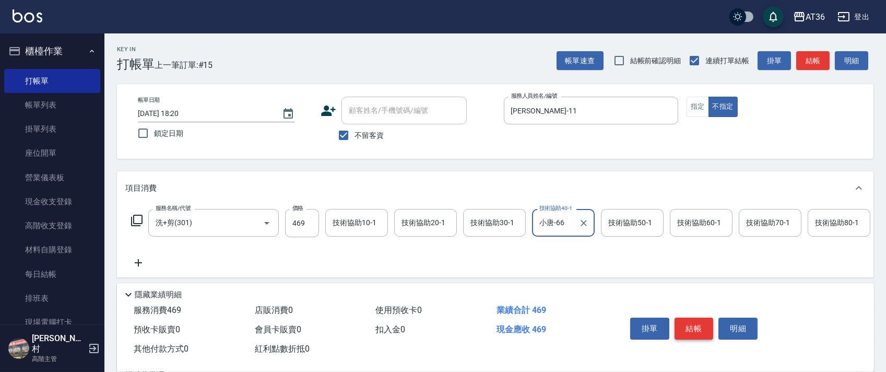
click at [691, 327] on button "結帳" at bounding box center [694, 329] width 39 height 22
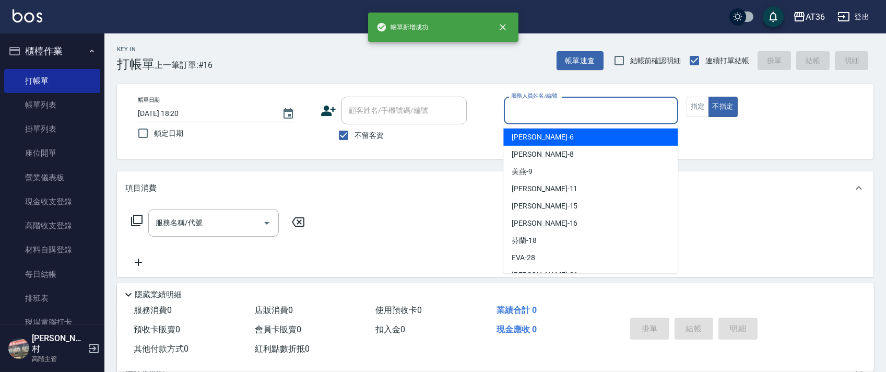
drag, startPoint x: 513, startPoint y: 110, endPoint x: 540, endPoint y: 149, distance: 47.4
click at [513, 111] on input "服務人員姓名/編號" at bounding box center [591, 110] width 165 height 18
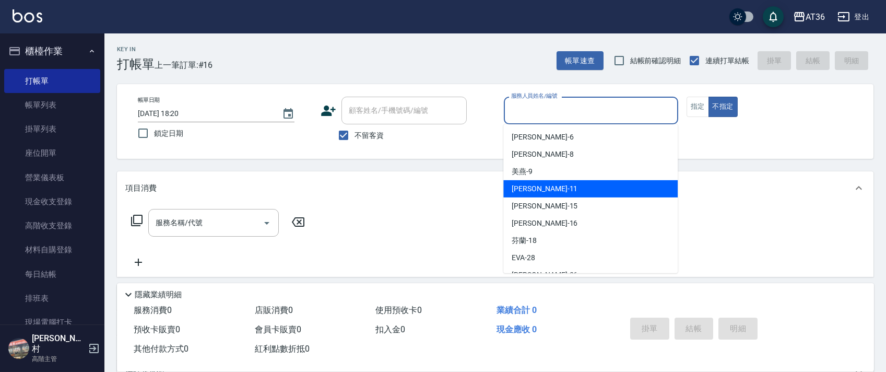
click at [530, 188] on span "[PERSON_NAME] -11" at bounding box center [545, 188] width 66 height 11
type input "[PERSON_NAME]-11"
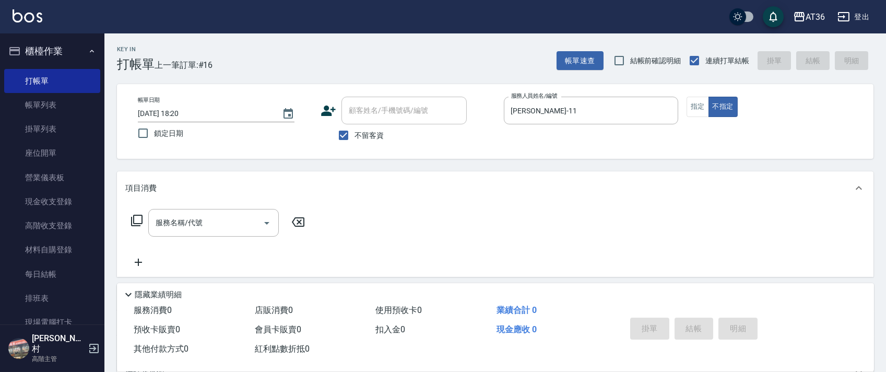
click at [132, 218] on icon at bounding box center [136, 220] width 11 height 11
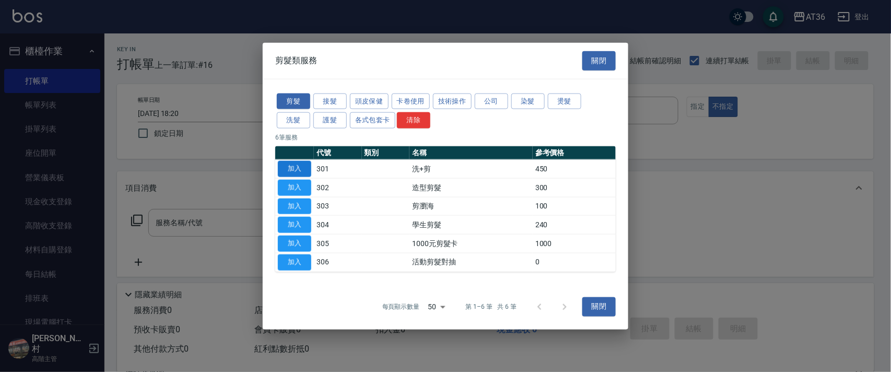
click at [288, 170] on button "加入" at bounding box center [294, 169] width 33 height 16
type input "洗+剪(301)"
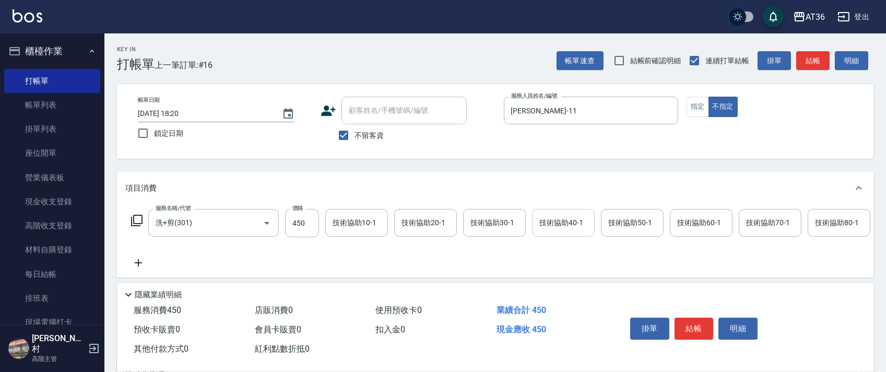
click at [550, 225] on div "技術協助40-1 技術協助40-1" at bounding box center [563, 223] width 63 height 28
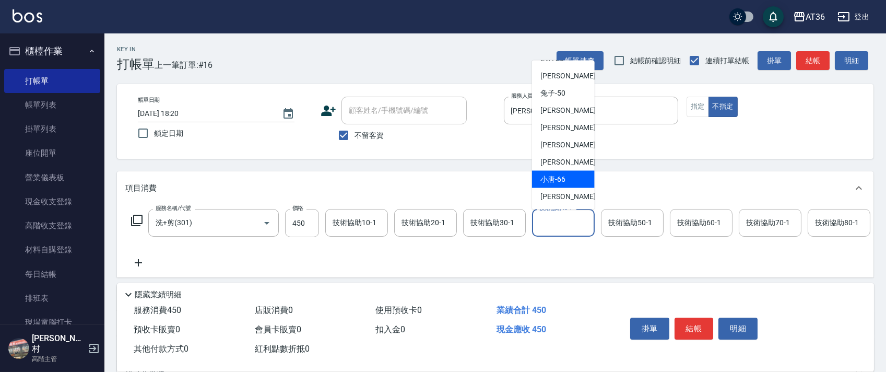
click at [557, 177] on span "小唐 -66" at bounding box center [553, 179] width 25 height 11
type input "小唐-66"
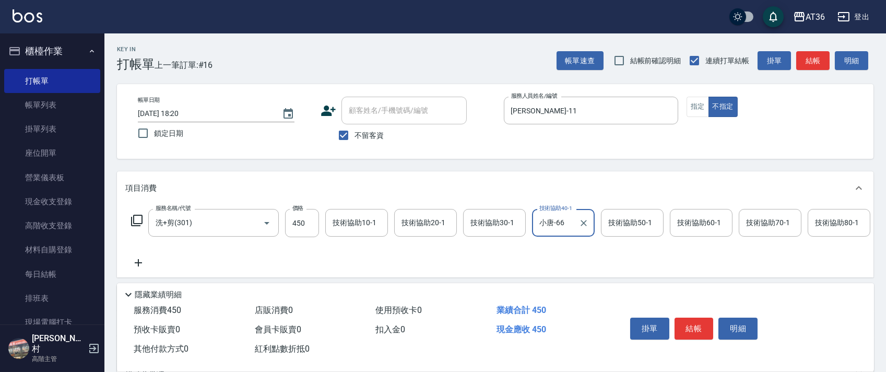
drag, startPoint x: 694, startPoint y: 330, endPoint x: 696, endPoint y: 312, distance: 17.9
click at [693, 330] on button "結帳" at bounding box center [694, 329] width 39 height 22
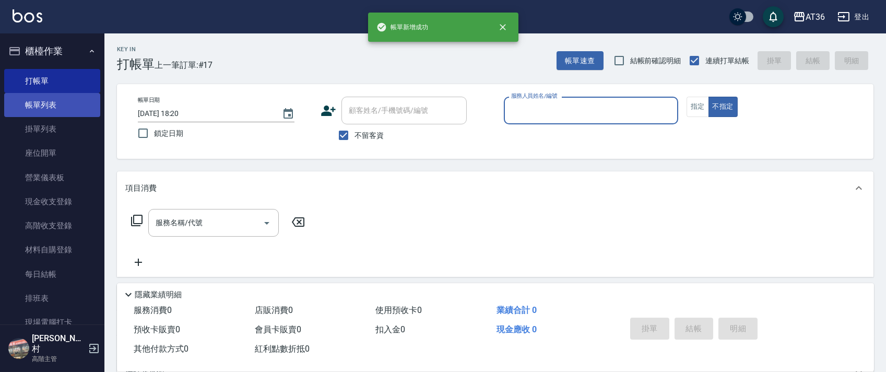
click at [54, 109] on link "帳單列表" at bounding box center [52, 105] width 96 height 24
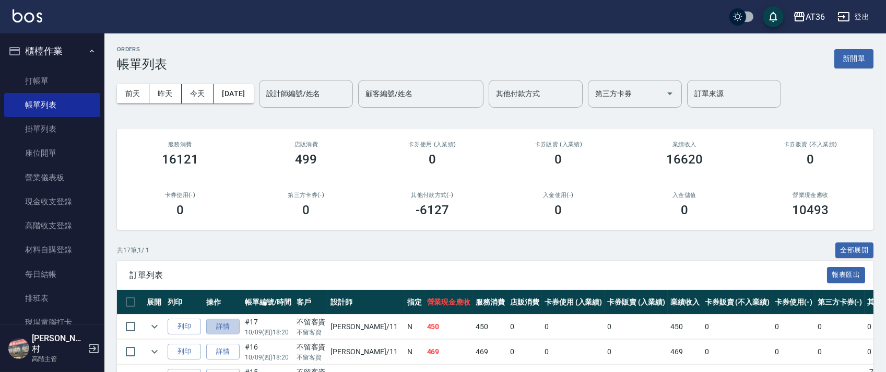
drag, startPoint x: 214, startPoint y: 328, endPoint x: 281, endPoint y: 235, distance: 114.8
click at [214, 328] on link "詳情" at bounding box center [222, 327] width 33 height 16
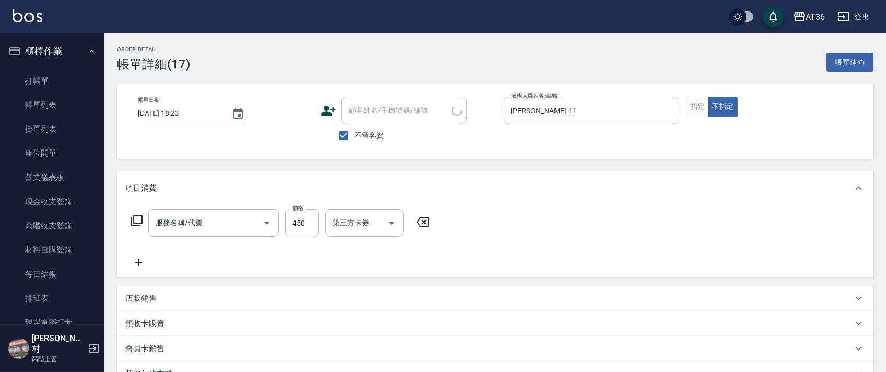
checkbox input "true"
type input "[PERSON_NAME]-11"
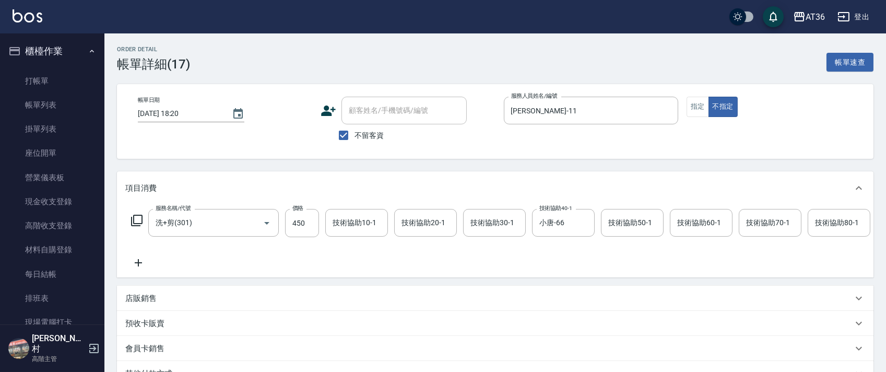
type input "洗+剪(301)"
click at [698, 104] on button "指定" at bounding box center [698, 107] width 22 height 20
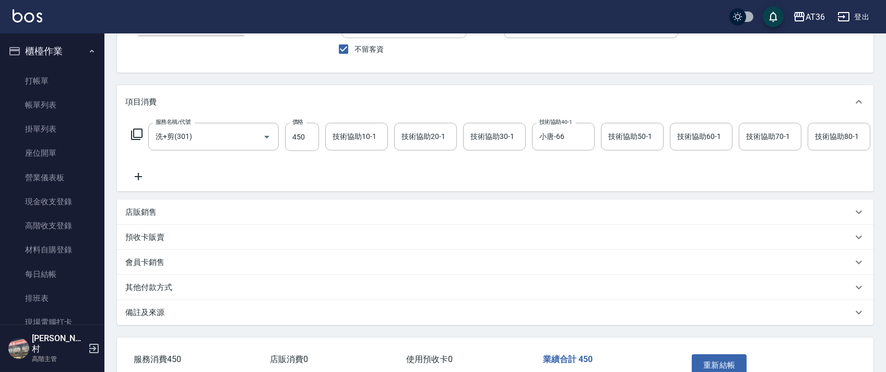
scroll to position [161, 0]
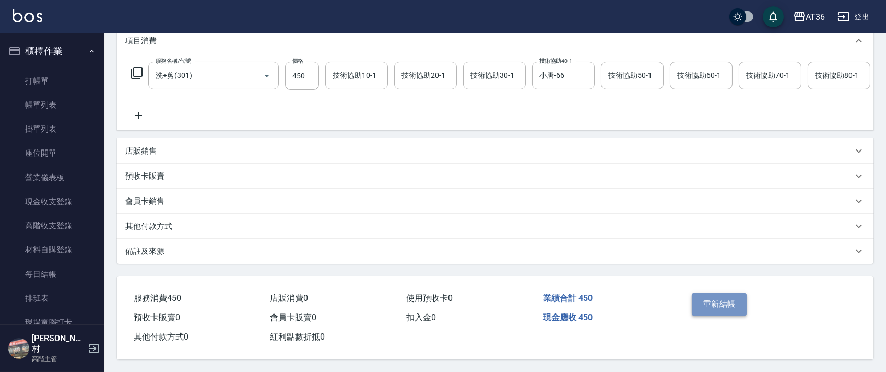
click at [703, 301] on button "重新結帳" at bounding box center [719, 304] width 55 height 22
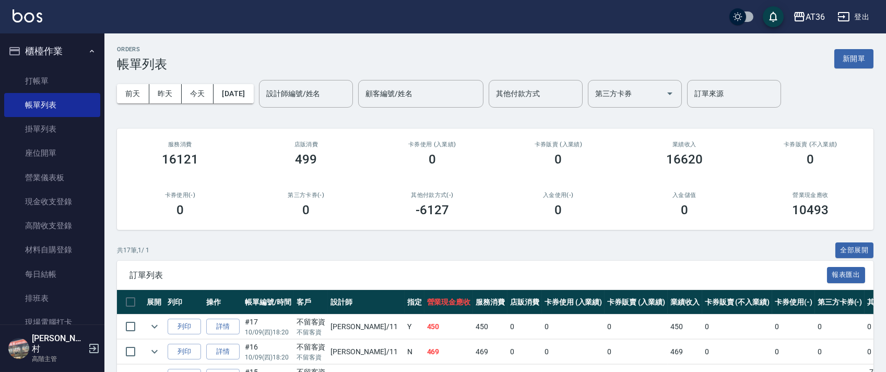
drag, startPoint x: 87, startPoint y: 82, endPoint x: 104, endPoint y: 63, distance: 25.5
click at [87, 83] on link "打帳單" at bounding box center [52, 81] width 96 height 24
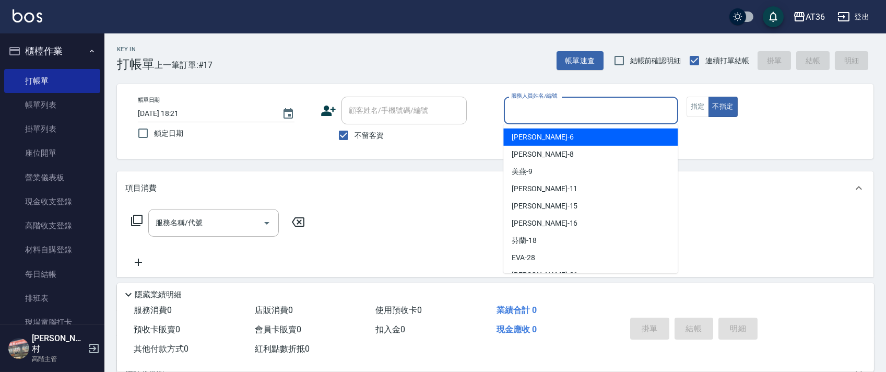
drag, startPoint x: 523, startPoint y: 113, endPoint x: 538, endPoint y: 137, distance: 28.1
click at [522, 113] on input "服務人員姓名/編號" at bounding box center [591, 110] width 165 height 18
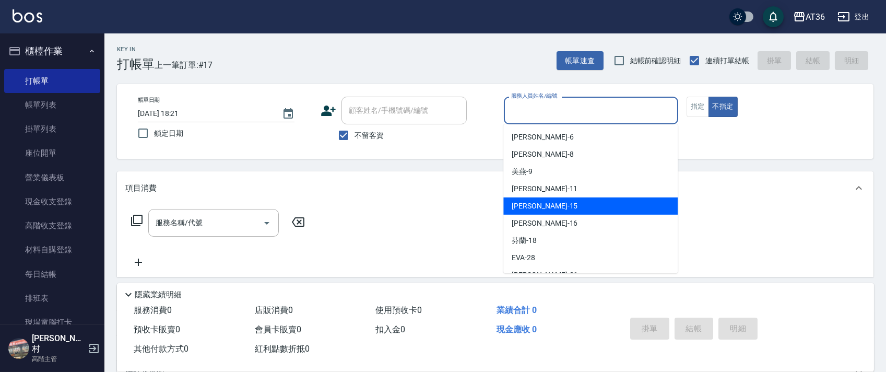
click at [524, 206] on span "[PERSON_NAME] -15" at bounding box center [545, 206] width 66 height 11
type input "阡慧-15"
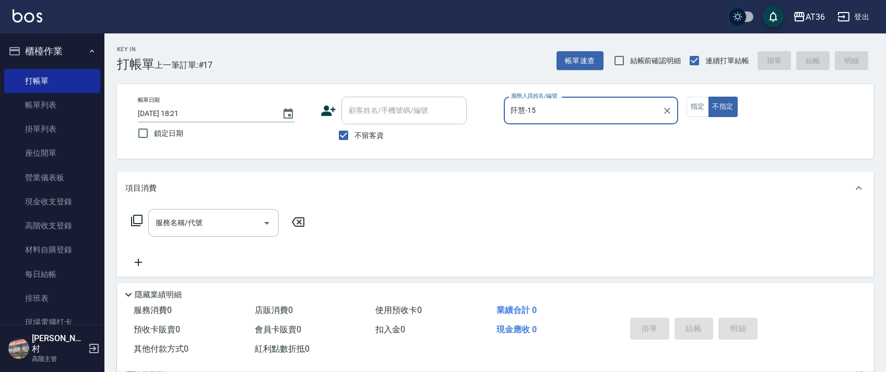
click at [138, 219] on icon at bounding box center [137, 220] width 13 height 13
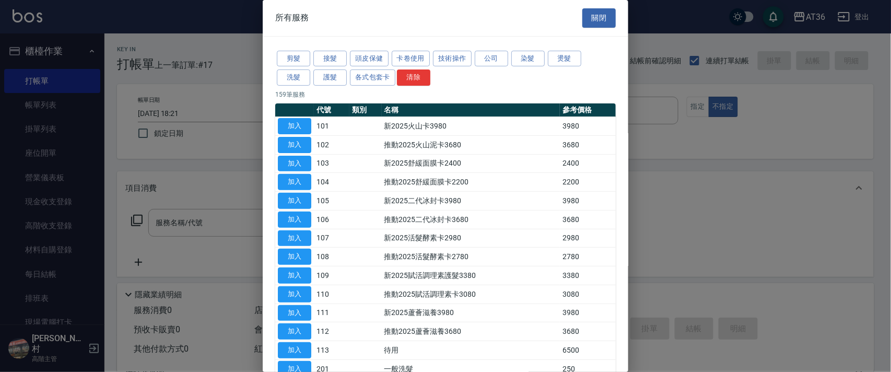
click at [515, 60] on button "染髮" at bounding box center [527, 59] width 33 height 16
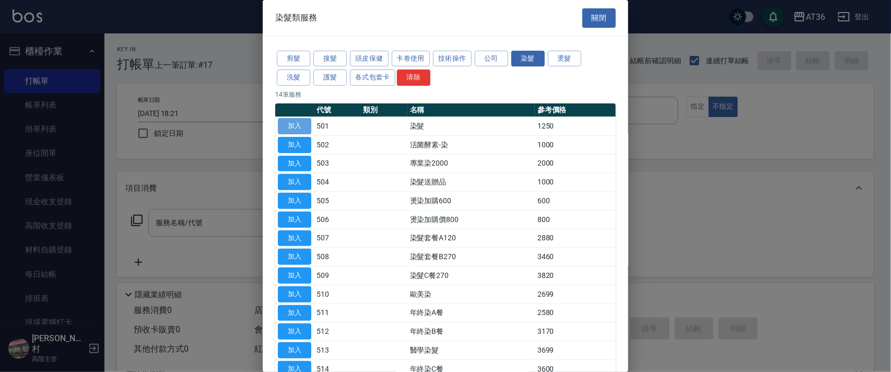
click at [287, 121] on button "加入" at bounding box center [294, 126] width 33 height 16
type input "染髮(501)"
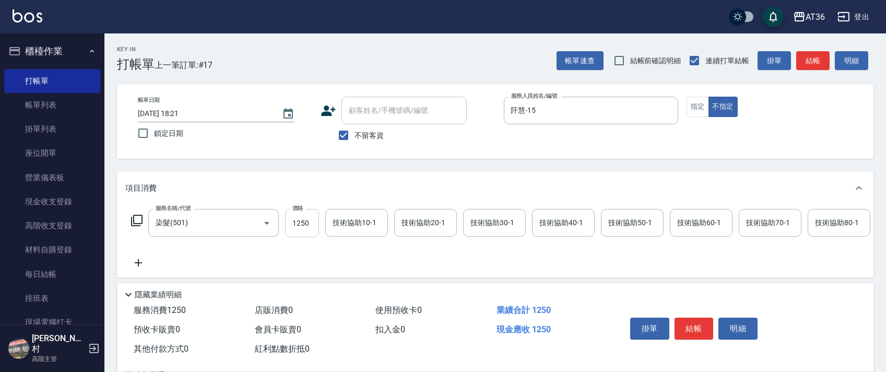
click at [291, 222] on input "1250" at bounding box center [302, 223] width 34 height 28
type input "2390"
click at [553, 221] on div "技術協助40-1 技術協助40-1" at bounding box center [563, 223] width 63 height 28
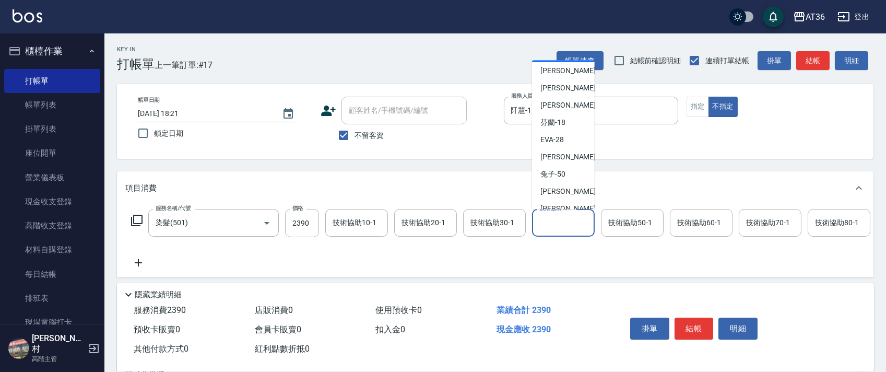
scroll to position [135, 0]
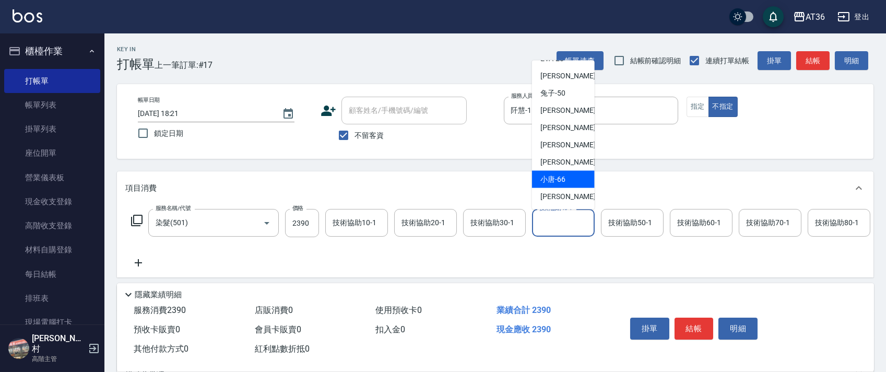
click at [562, 179] on span "小唐 -66" at bounding box center [553, 179] width 25 height 11
type input "小唐-66"
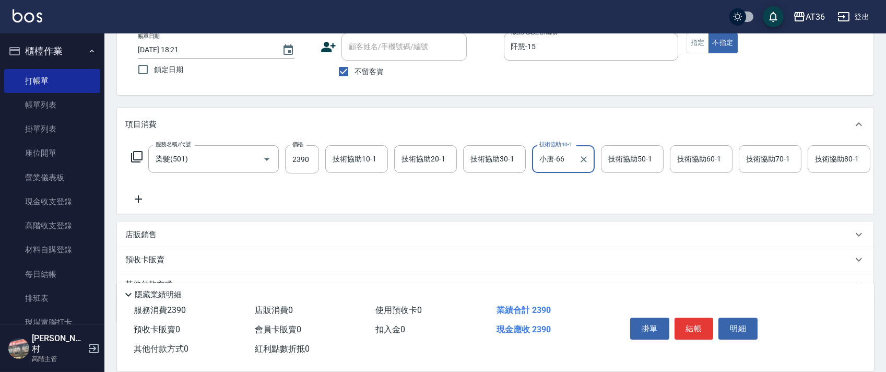
scroll to position [123, 0]
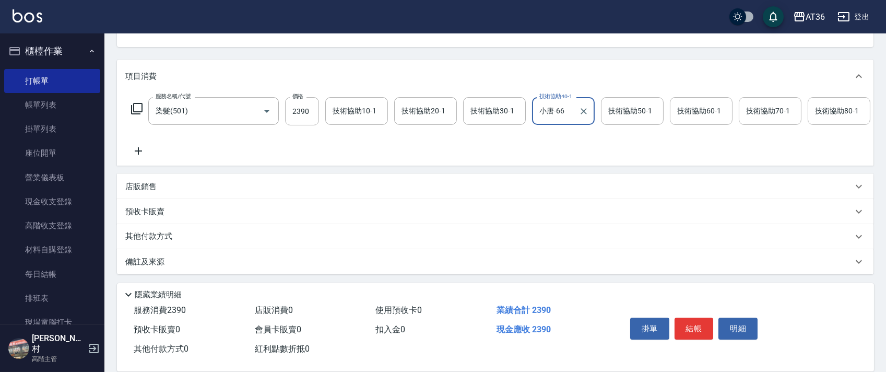
click at [163, 237] on p "其他付款方式" at bounding box center [151, 236] width 52 height 11
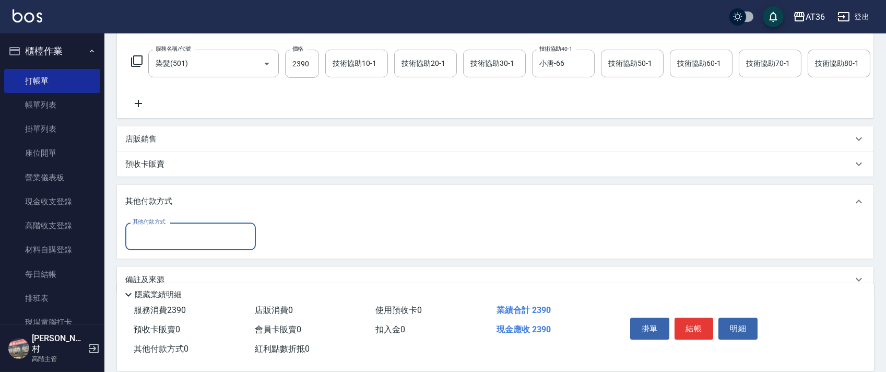
scroll to position [189, 0]
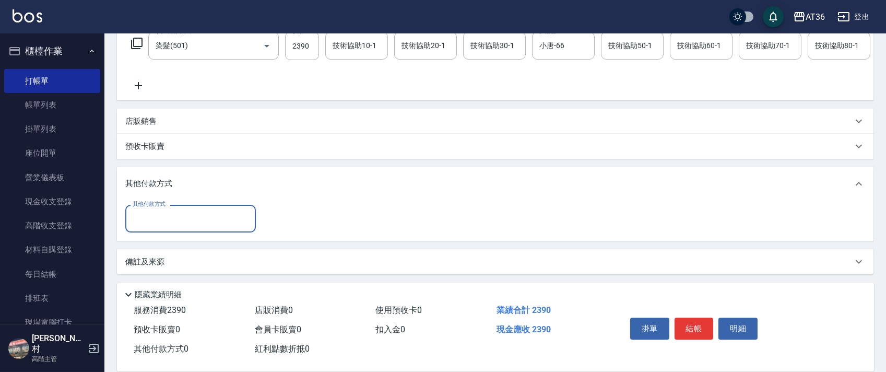
click at [177, 220] on input "其他付款方式" at bounding box center [190, 218] width 121 height 18
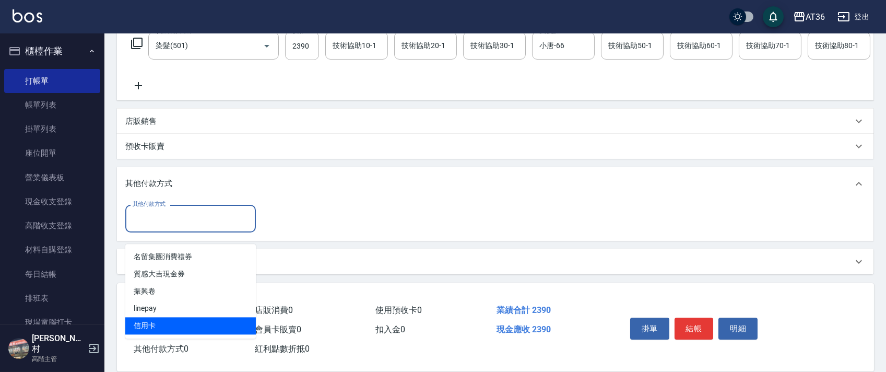
drag, startPoint x: 148, startPoint y: 316, endPoint x: 285, endPoint y: 234, distance: 159.6
click at [148, 317] on span "信用卡" at bounding box center [190, 325] width 131 height 17
type input "信用卡"
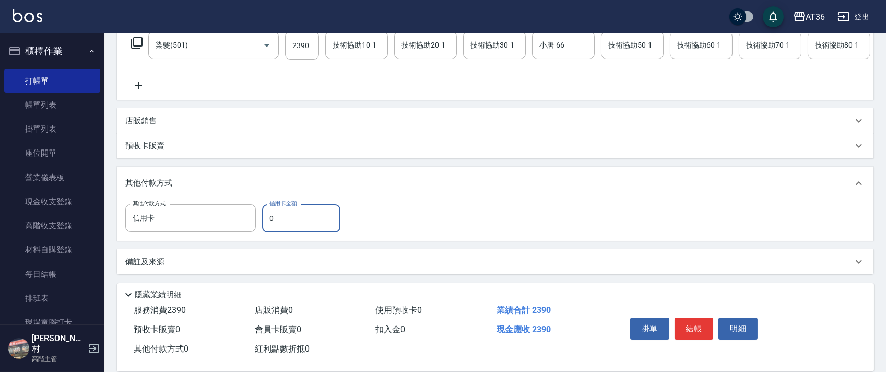
click at [262, 221] on input "0" at bounding box center [301, 218] width 78 height 28
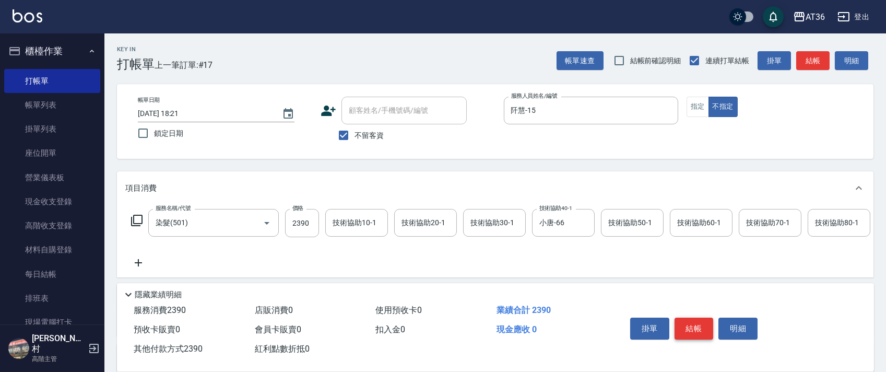
type input "2390"
click at [690, 323] on button "結帳" at bounding box center [694, 329] width 39 height 22
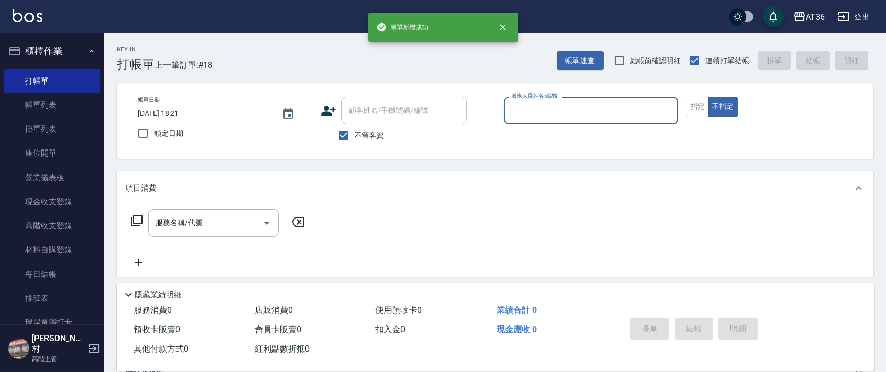
click at [516, 115] on input "服務人員姓名/編號" at bounding box center [591, 110] width 165 height 18
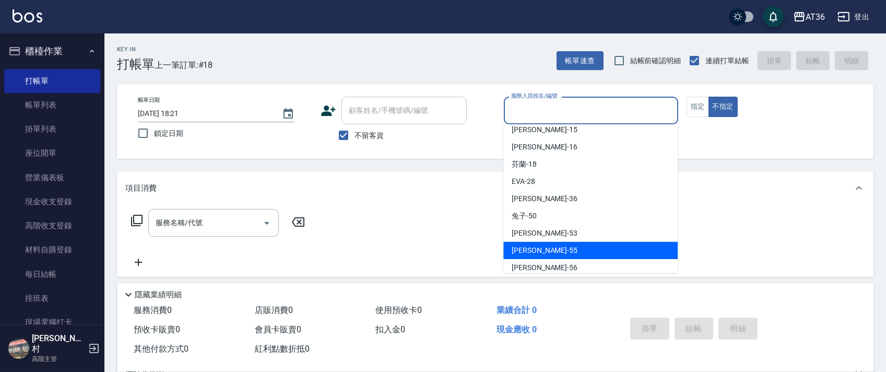
scroll to position [135, 0]
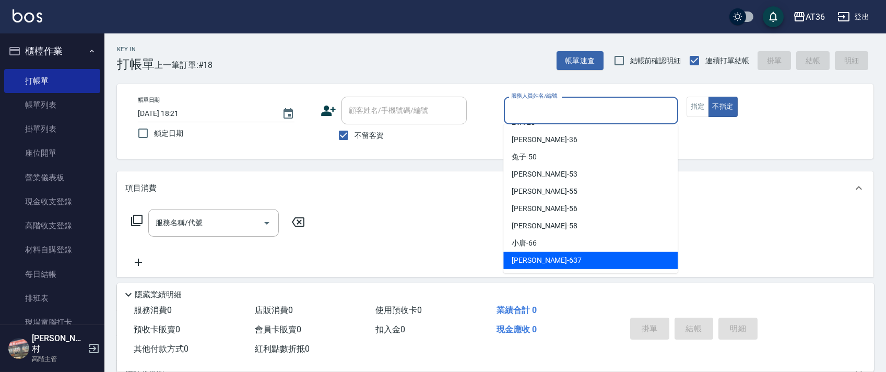
drag, startPoint x: 528, startPoint y: 254, endPoint x: 726, endPoint y: 84, distance: 261.2
click at [535, 248] on ul "[PERSON_NAME] -6 [PERSON_NAME] -8 美燕 -9 [PERSON_NAME] -11 [PERSON_NAME] -15 [PE…" at bounding box center [591, 198] width 174 height 149
drag, startPoint x: 515, startPoint y: 260, endPoint x: 517, endPoint y: 203, distance: 56.4
click at [515, 259] on span "憶琳 -637" at bounding box center [547, 260] width 70 height 11
type input "憶琳-637"
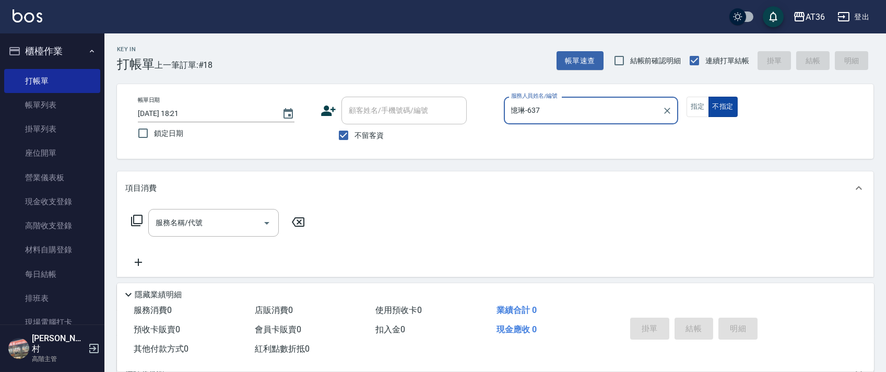
click at [709, 108] on button "不指定" at bounding box center [723, 107] width 29 height 20
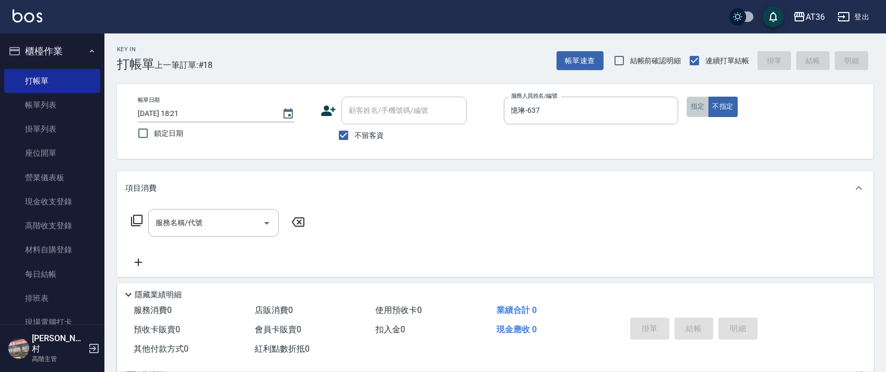
click at [694, 102] on button "指定" at bounding box center [698, 107] width 22 height 20
click at [137, 221] on icon at bounding box center [137, 220] width 13 height 13
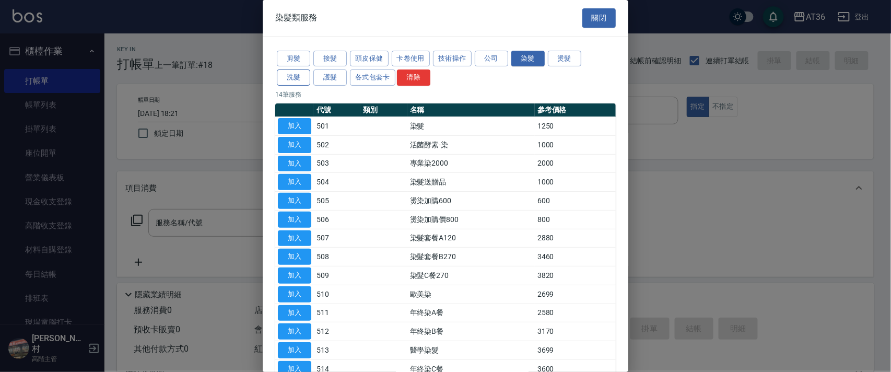
click at [289, 80] on button "洗髮" at bounding box center [293, 77] width 33 height 16
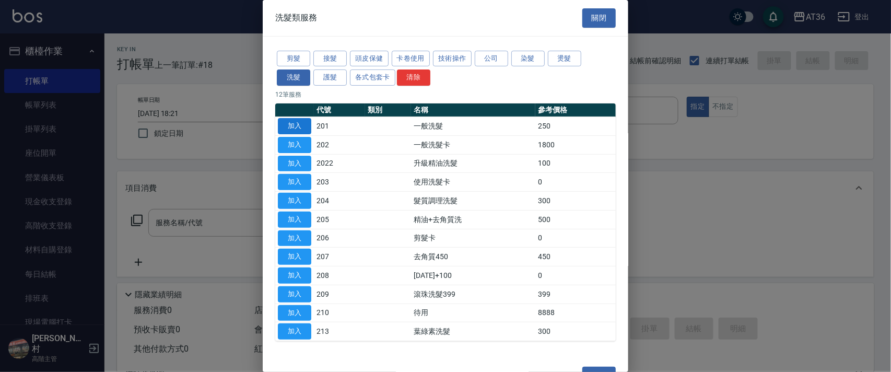
click at [296, 126] on button "加入" at bounding box center [294, 126] width 33 height 16
type input "一般洗髮(201)"
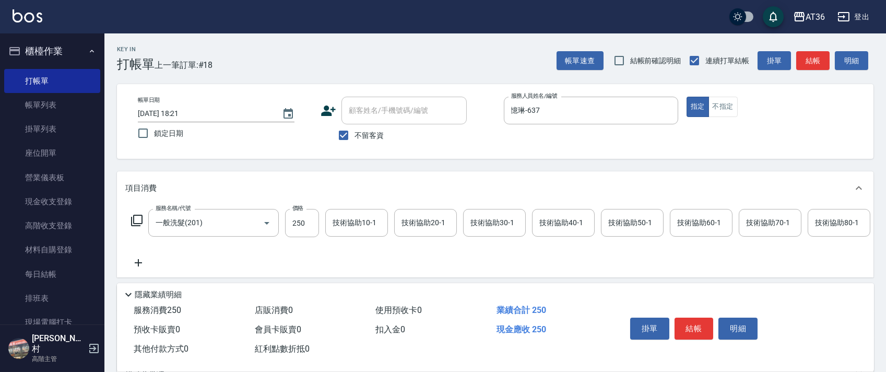
drag, startPoint x: 693, startPoint y: 330, endPoint x: 693, endPoint y: 316, distance: 14.1
click at [693, 328] on button "結帳" at bounding box center [694, 329] width 39 height 22
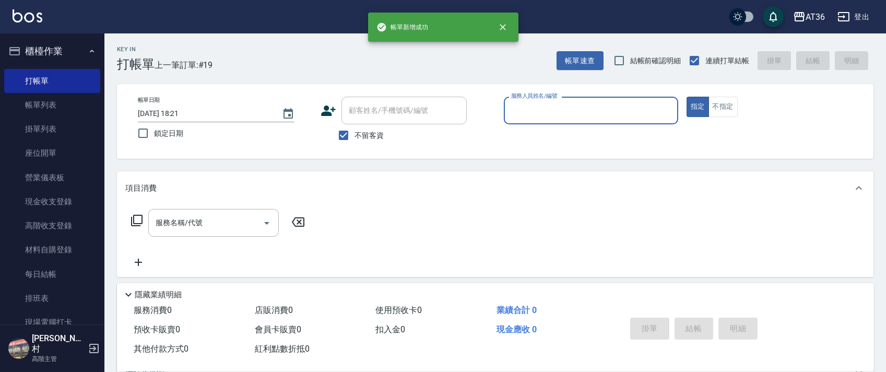
click at [510, 111] on input "服務人員姓名/編號" at bounding box center [591, 110] width 165 height 18
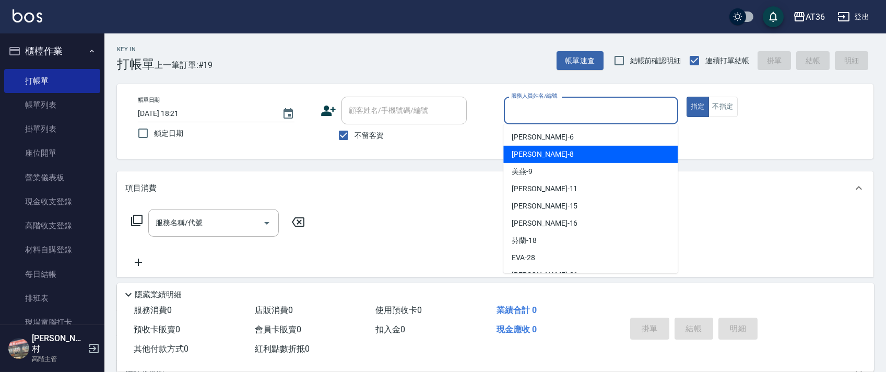
click at [541, 158] on div "[PERSON_NAME] -8" at bounding box center [591, 154] width 174 height 17
type input "[PERSON_NAME]-8"
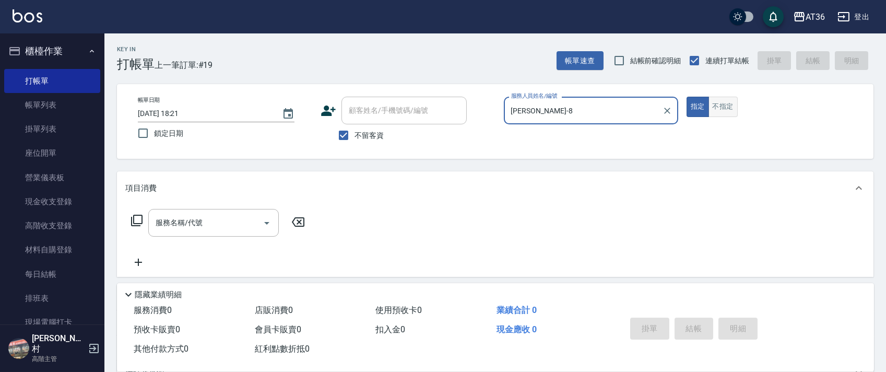
click at [725, 107] on button "不指定" at bounding box center [723, 107] width 29 height 20
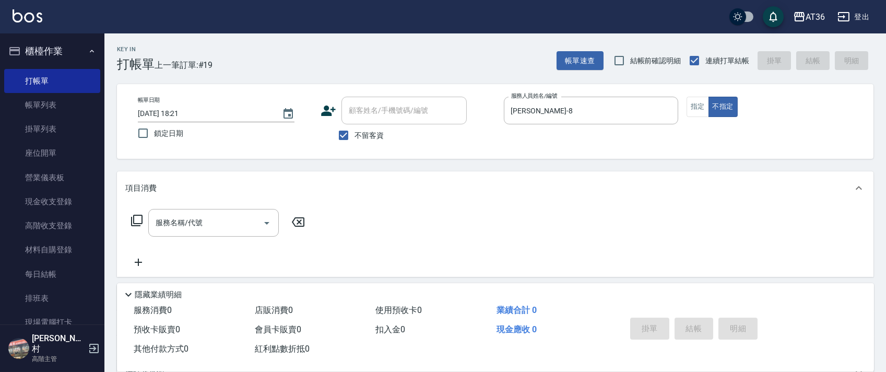
click at [135, 226] on icon at bounding box center [137, 220] width 13 height 13
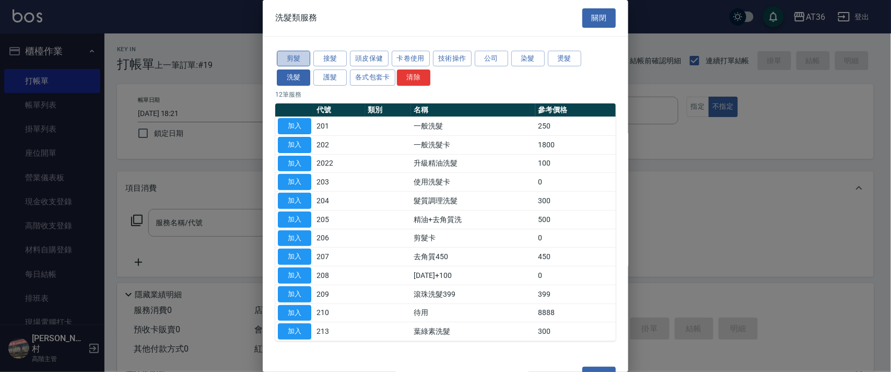
click at [297, 60] on button "剪髮" at bounding box center [293, 59] width 33 height 16
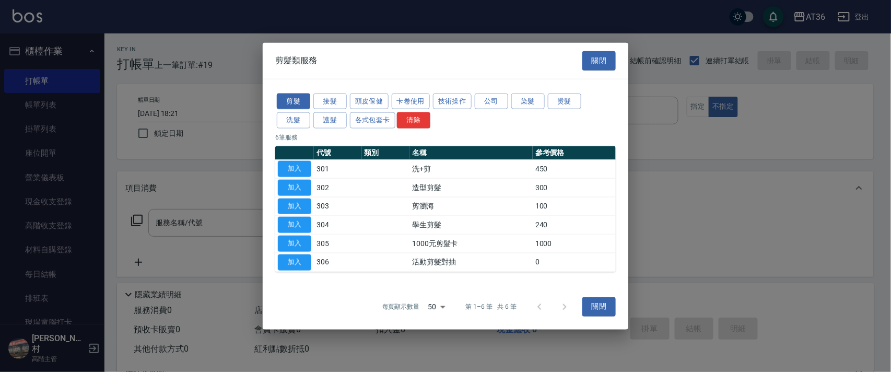
click at [302, 185] on button "加入" at bounding box center [294, 187] width 33 height 16
type input "造型剪髮(302)"
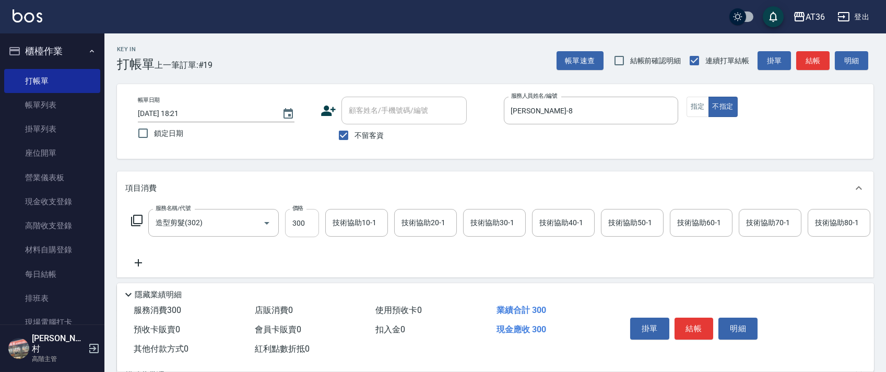
click at [298, 225] on input "300" at bounding box center [302, 223] width 34 height 28
type input "279"
click at [690, 331] on button "結帳" at bounding box center [694, 329] width 39 height 22
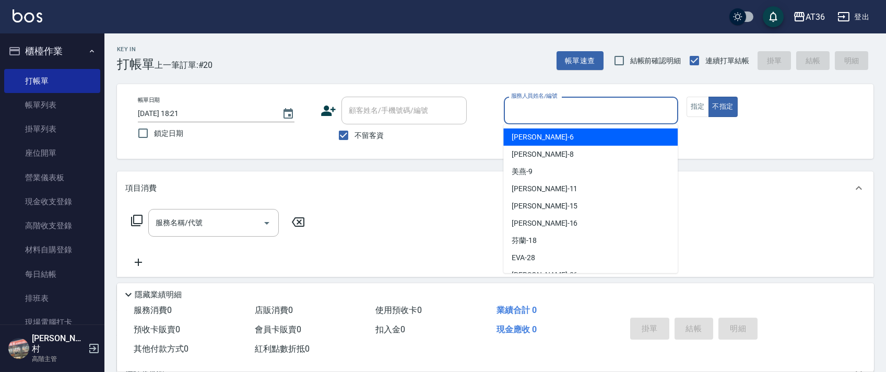
drag, startPoint x: 521, startPoint y: 107, endPoint x: 567, endPoint y: 136, distance: 54.5
click at [520, 107] on input "服務人員姓名/編號" at bounding box center [591, 110] width 165 height 18
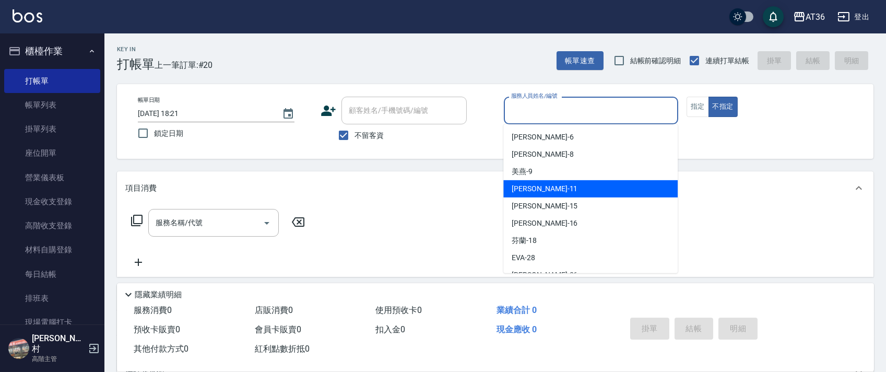
click at [540, 188] on div "[PERSON_NAME] -11" at bounding box center [591, 188] width 174 height 17
type input "[PERSON_NAME]-11"
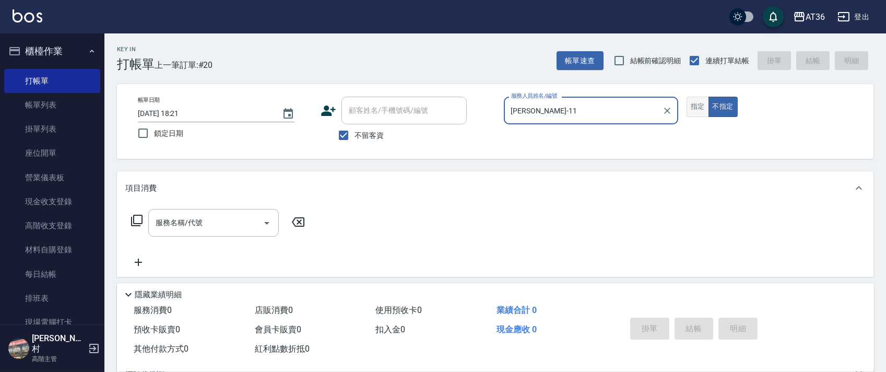
click at [698, 109] on button "指定" at bounding box center [698, 107] width 22 height 20
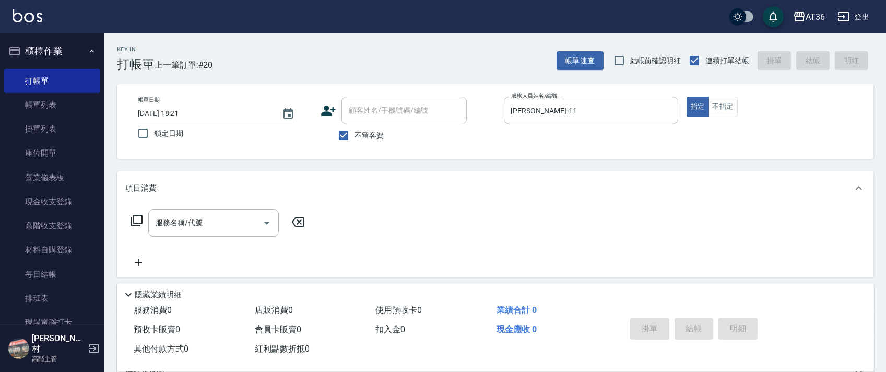
click at [137, 220] on icon at bounding box center [137, 220] width 13 height 13
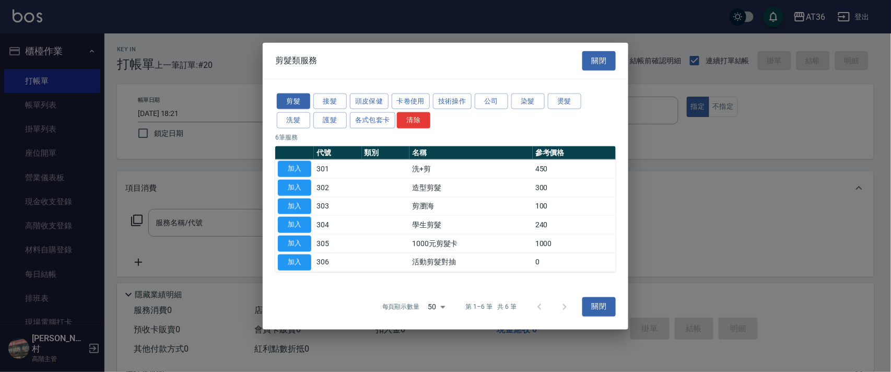
drag, startPoint x: 301, startPoint y: 184, endPoint x: 337, endPoint y: 249, distance: 74.3
click at [301, 185] on button "加入" at bounding box center [294, 187] width 33 height 16
type input "造型剪髮(302)"
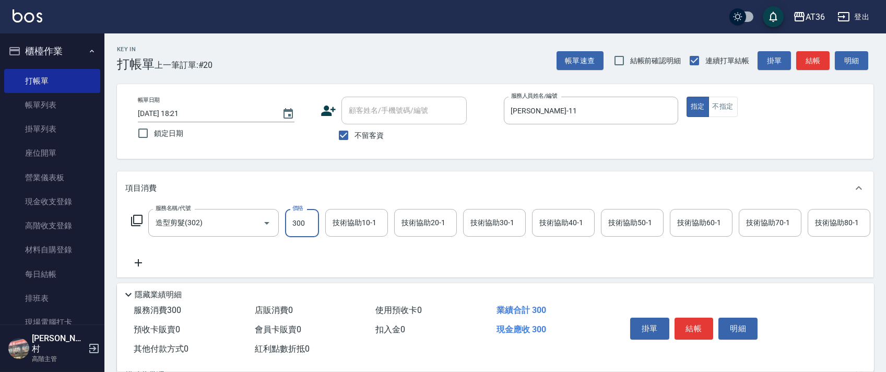
click at [299, 224] on input "300" at bounding box center [302, 223] width 34 height 28
type input "280"
click at [678, 324] on button "結帳" at bounding box center [694, 329] width 39 height 22
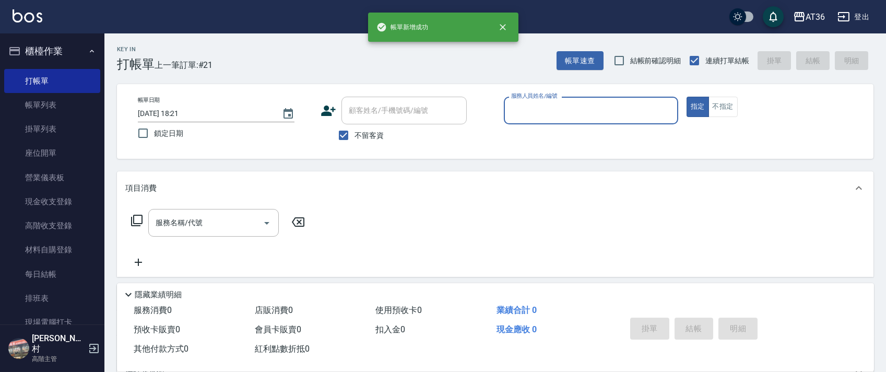
click at [514, 112] on input "服務人員姓名/編號" at bounding box center [591, 110] width 165 height 18
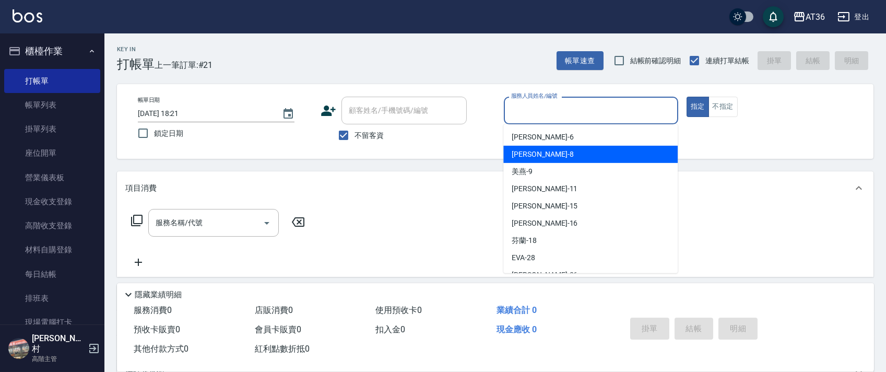
click at [538, 154] on div "[PERSON_NAME] -8" at bounding box center [591, 154] width 174 height 17
type input "[PERSON_NAME]-8"
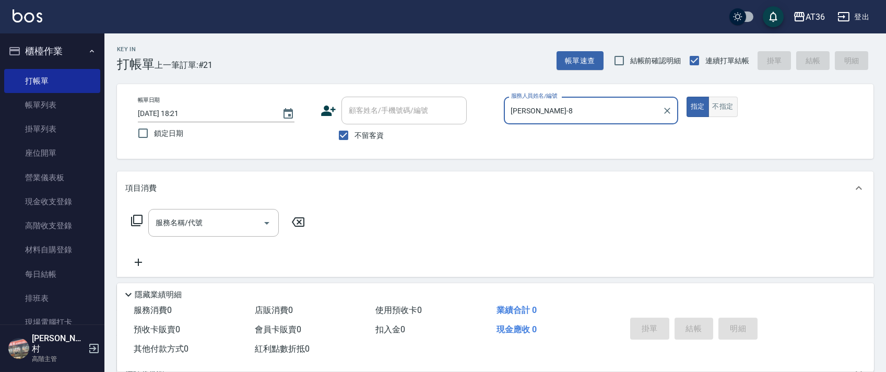
click at [722, 107] on button "不指定" at bounding box center [723, 107] width 29 height 20
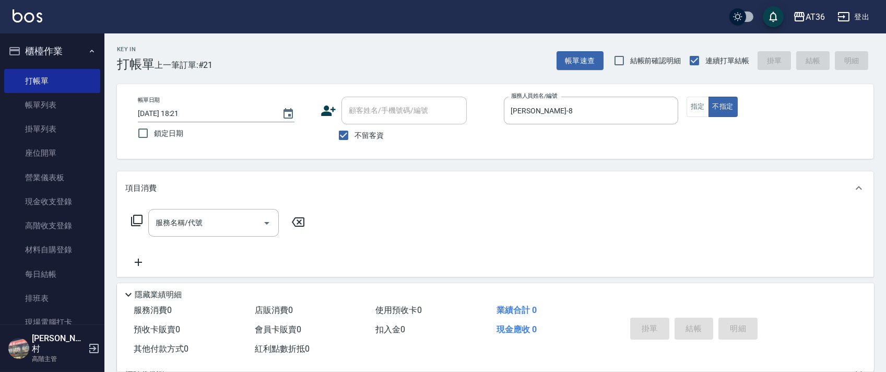
click at [138, 224] on icon at bounding box center [136, 220] width 11 height 11
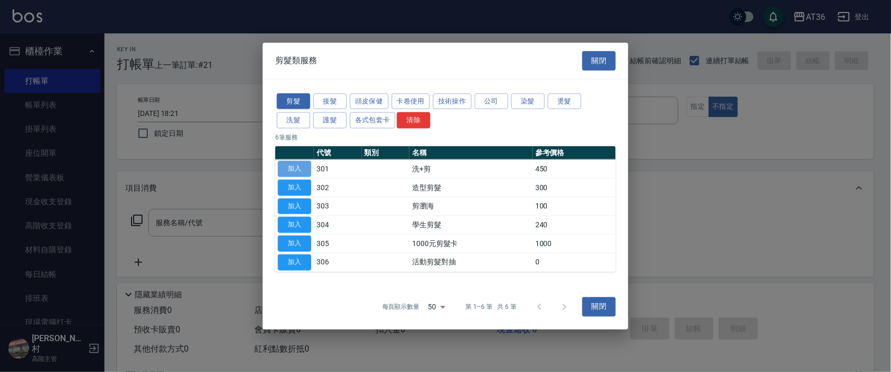
click at [300, 168] on button "加入" at bounding box center [294, 169] width 33 height 16
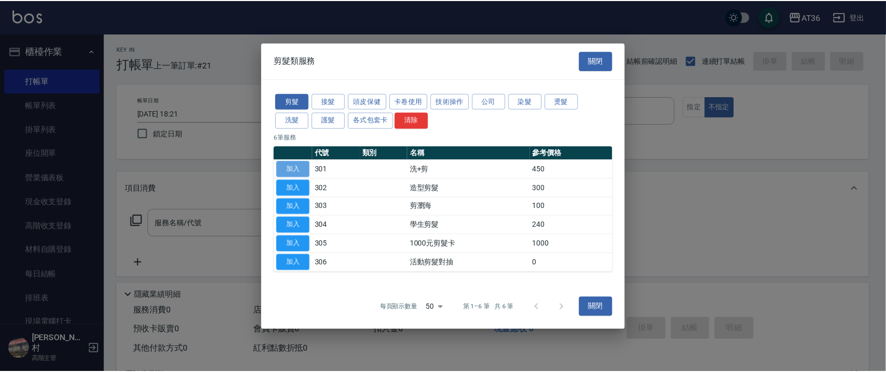
type input "洗+剪(301)"
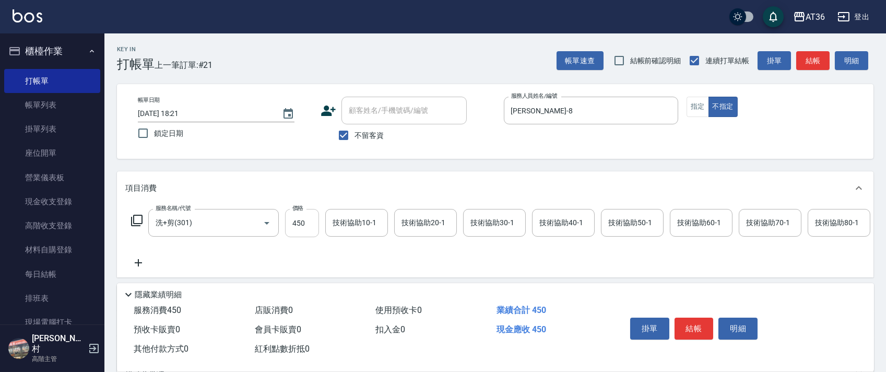
drag, startPoint x: 295, startPoint y: 226, endPoint x: 311, endPoint y: 227, distance: 16.3
click at [294, 226] on input "450" at bounding box center [302, 223] width 34 height 28
type input "469"
click at [691, 323] on button "結帳" at bounding box center [694, 329] width 39 height 22
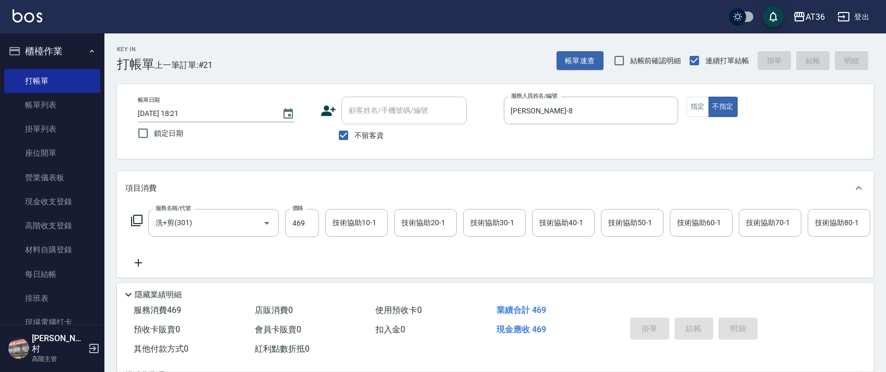
type input "[DATE] 18:22"
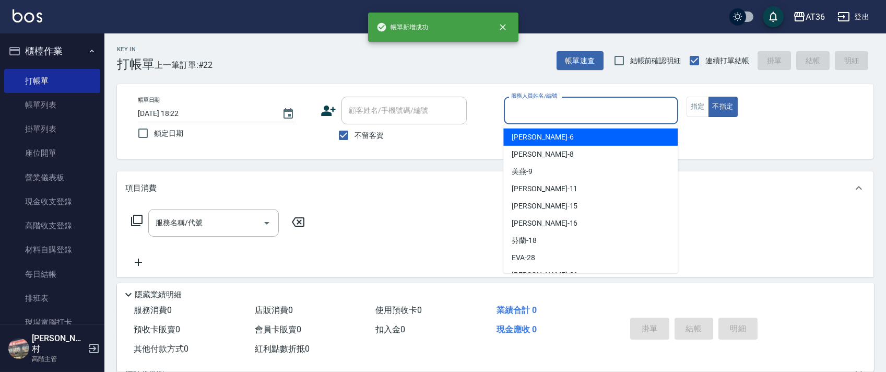
drag, startPoint x: 525, startPoint y: 108, endPoint x: 574, endPoint y: 150, distance: 65.2
click at [525, 110] on input "服務人員姓名/編號" at bounding box center [591, 110] width 165 height 18
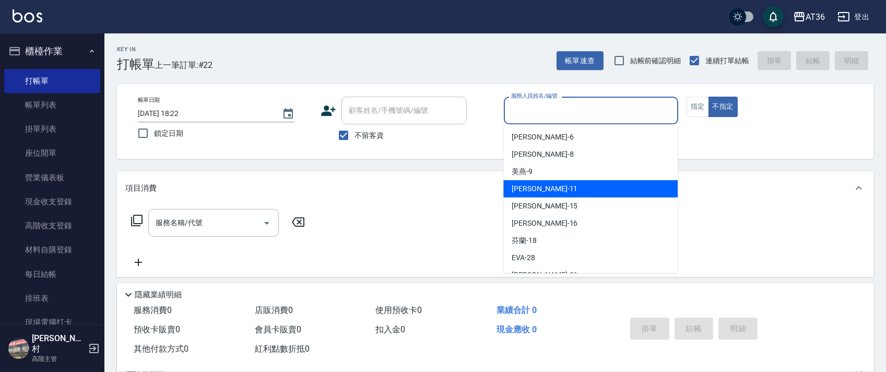
drag, startPoint x: 557, startPoint y: 191, endPoint x: 660, endPoint y: 137, distance: 116.8
click at [558, 192] on div "[PERSON_NAME] -11" at bounding box center [591, 188] width 174 height 17
type input "[PERSON_NAME]-11"
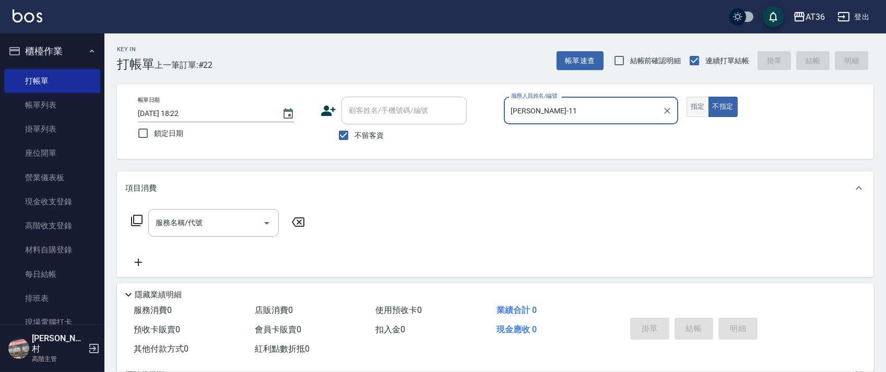
click at [701, 111] on button "指定" at bounding box center [698, 107] width 22 height 20
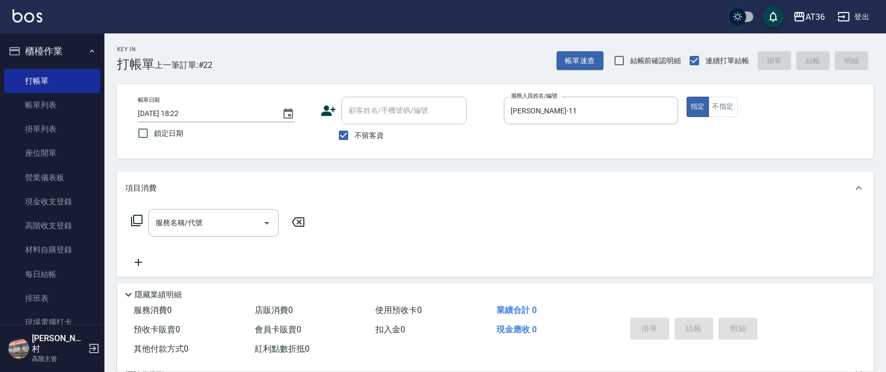
click at [139, 218] on icon at bounding box center [137, 220] width 13 height 13
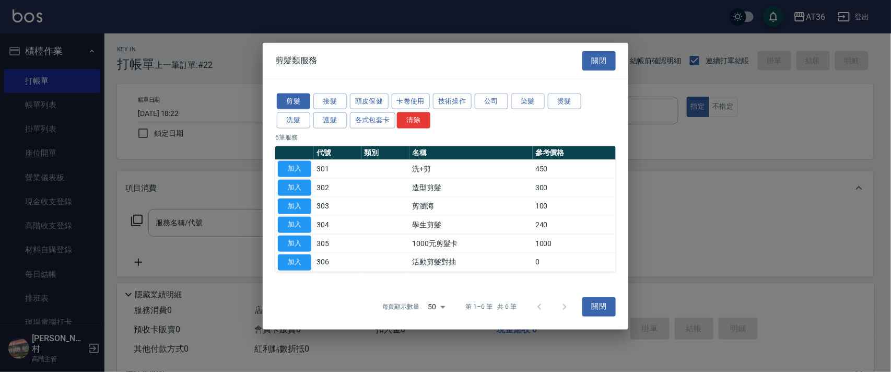
click at [295, 129] on div "剪髮 接髮 頭皮保健 卡卷使用 技術操作 公司 染髮 燙髮 洗髮 護髮 各式包套卡 清除" at bounding box center [445, 110] width 341 height 39
click at [294, 122] on button "洗髮" at bounding box center [293, 120] width 33 height 16
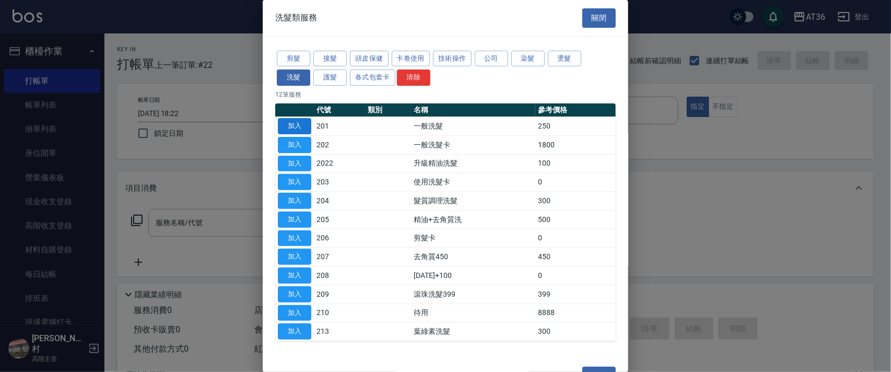
click at [299, 123] on button "加入" at bounding box center [294, 126] width 33 height 16
type input "一般洗髮(201)"
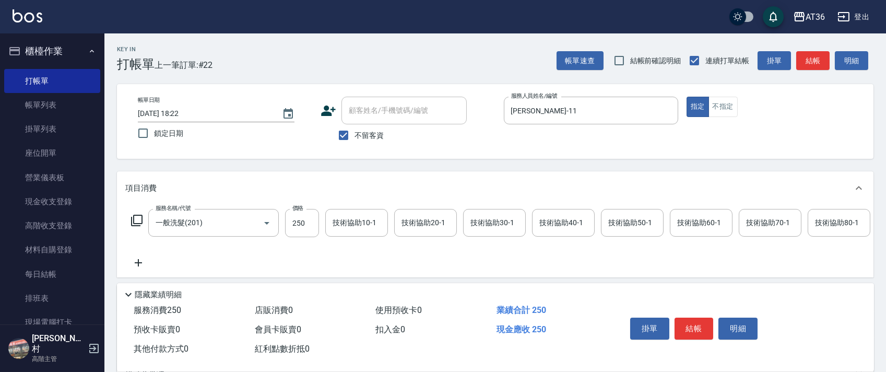
click at [551, 219] on div "技術協助40-1 技術協助40-1" at bounding box center [563, 223] width 63 height 28
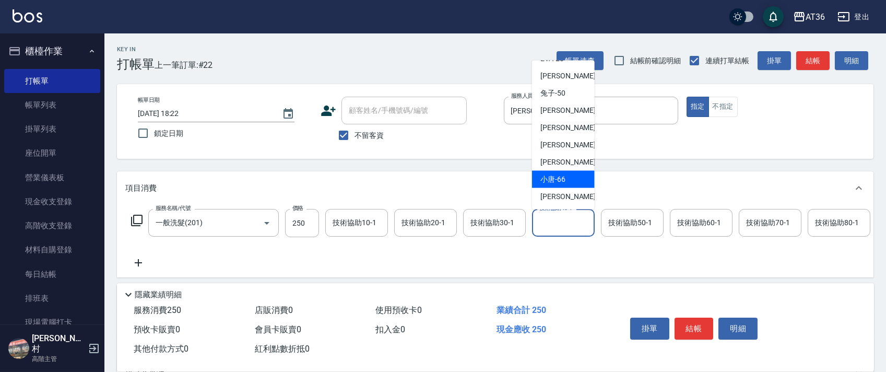
click at [556, 181] on span "小唐 -66" at bounding box center [553, 179] width 25 height 11
type input "小唐-66"
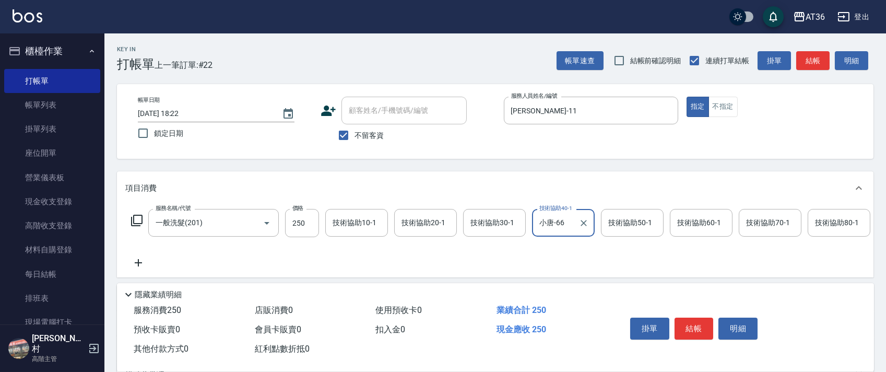
drag, startPoint x: 695, startPoint y: 325, endPoint x: 703, endPoint y: 306, distance: 20.7
click at [695, 324] on button "結帳" at bounding box center [694, 329] width 39 height 22
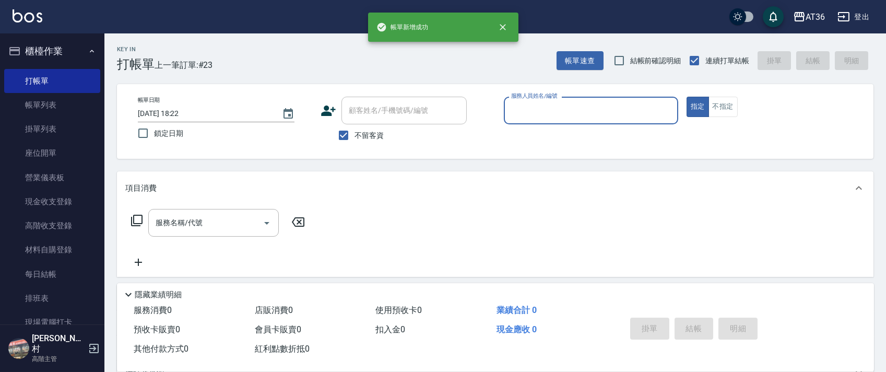
click at [500, 116] on div "帳單日期 [DATE] 18:22 鎖定日期 顧客姓名/手機號碼/編號 顧客姓名/手機號碼/編號 不留客資 服務人員姓名/編號 服務人員姓名/編號 指定 不指定" at bounding box center [496, 122] width 732 height 50
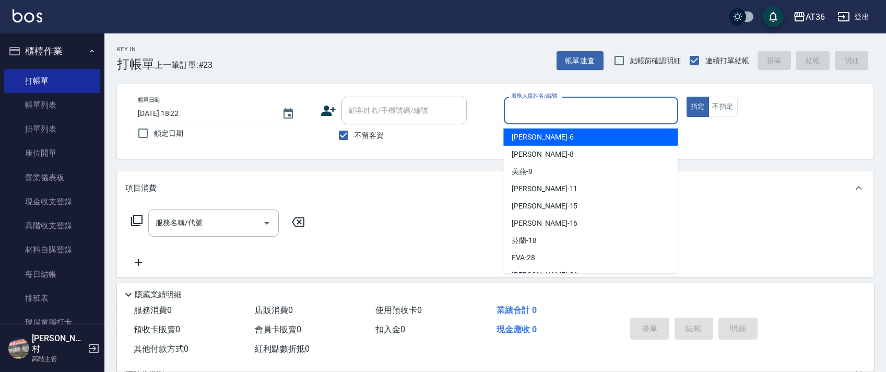
drag, startPoint x: 510, startPoint y: 116, endPoint x: 514, endPoint y: 122, distance: 7.3
click at [514, 122] on div "服務人員姓名/編號" at bounding box center [591, 111] width 174 height 28
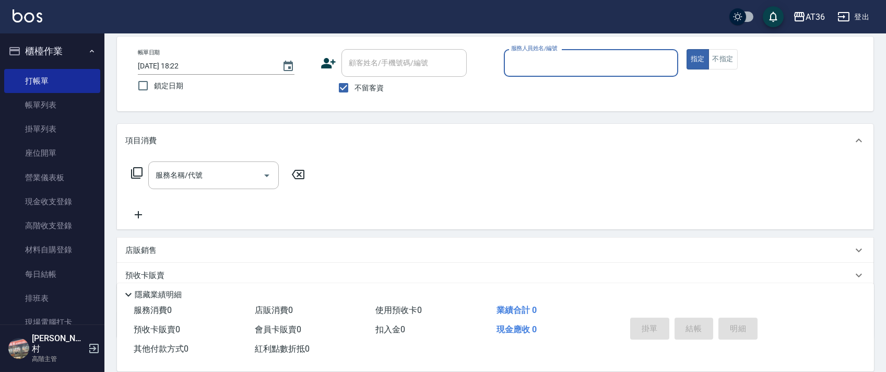
scroll to position [0, 0]
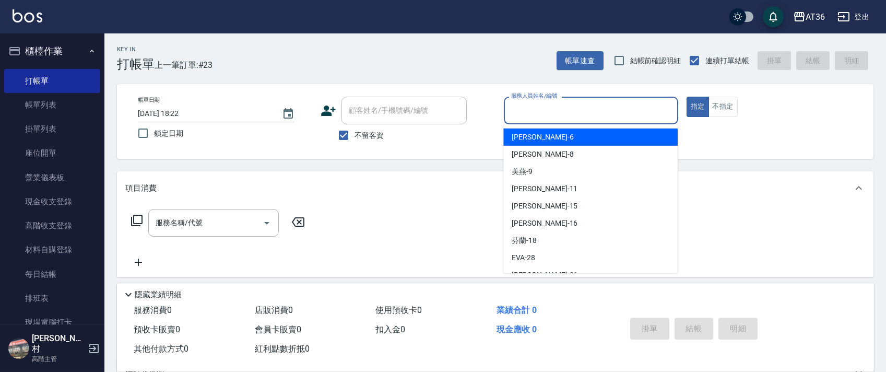
drag, startPoint x: 515, startPoint y: 111, endPoint x: 557, endPoint y: 149, distance: 57.0
click at [515, 114] on input "服務人員姓名/編號" at bounding box center [591, 110] width 165 height 18
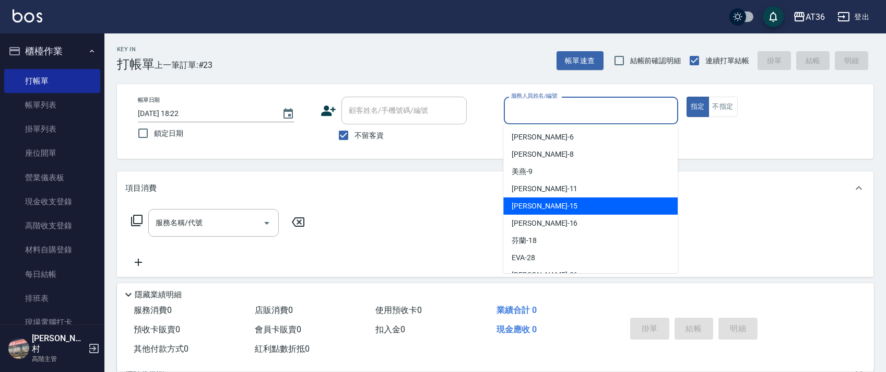
scroll to position [135, 0]
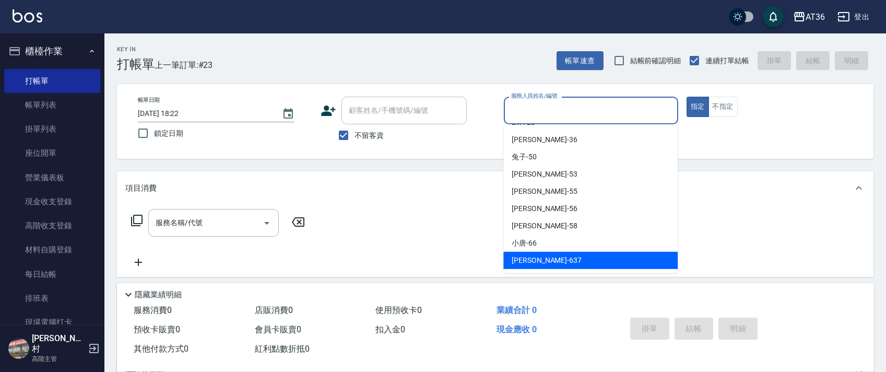
click at [531, 261] on span "憶琳 -637" at bounding box center [547, 260] width 70 height 11
type input "憶琳-637"
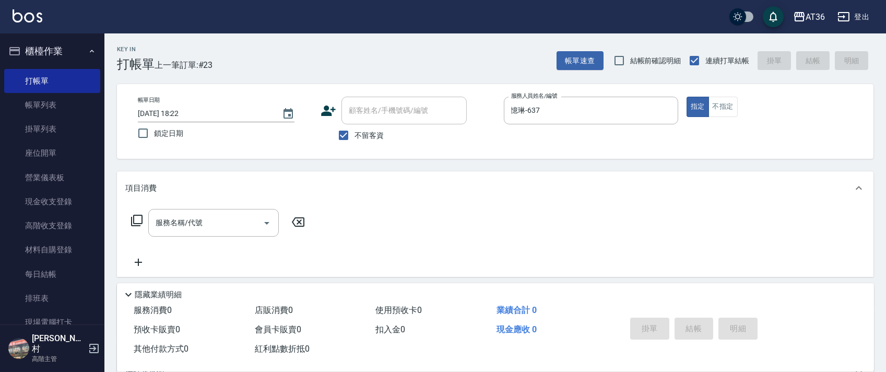
click at [139, 220] on icon at bounding box center [137, 220] width 13 height 13
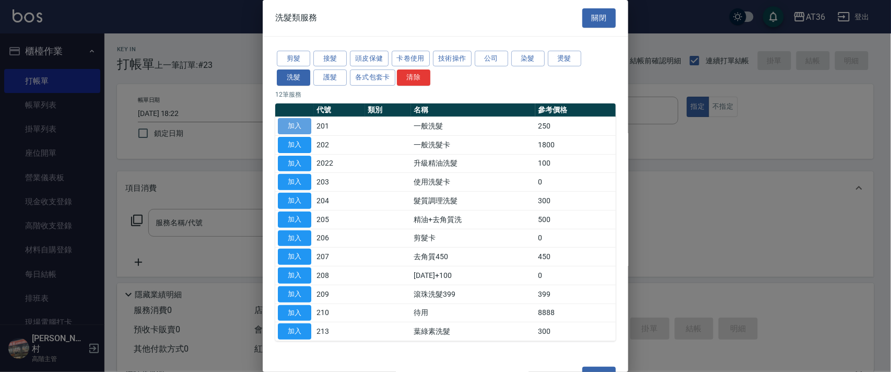
click at [299, 122] on button "加入" at bounding box center [294, 126] width 33 height 16
type input "一般洗髮(201)"
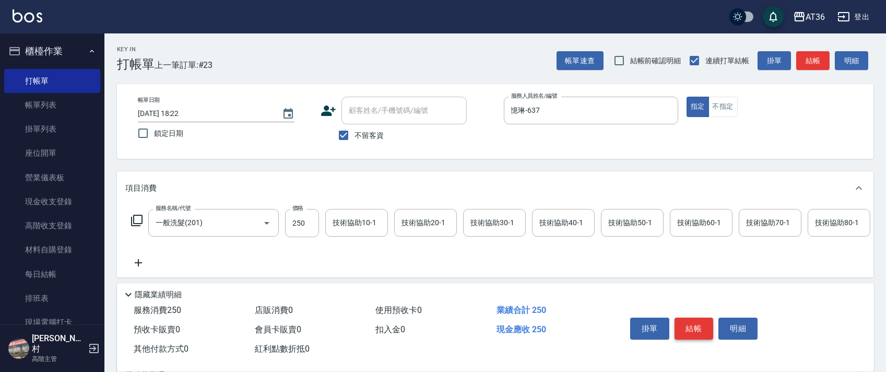
click at [703, 323] on button "結帳" at bounding box center [694, 329] width 39 height 22
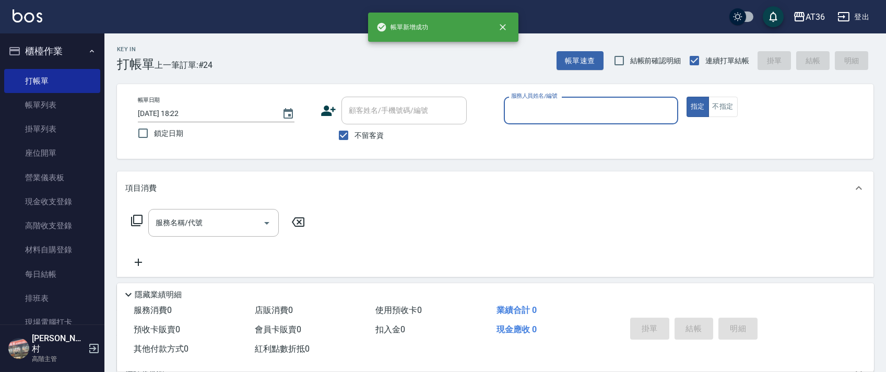
click at [516, 113] on input "服務人員姓名/編號" at bounding box center [591, 110] width 165 height 18
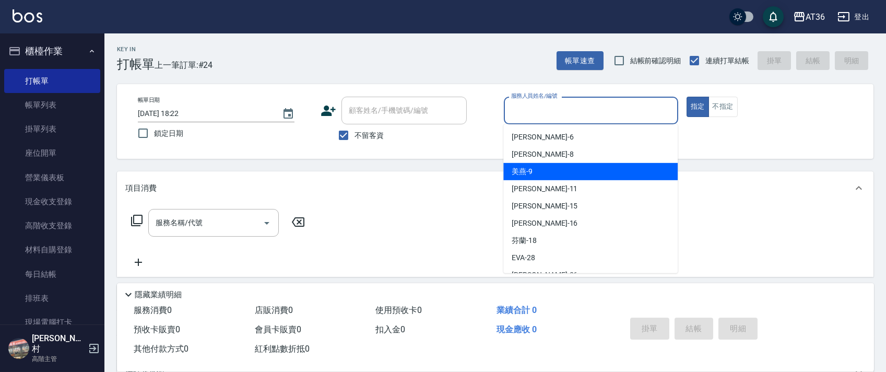
click at [521, 176] on span "美燕 -9" at bounding box center [522, 171] width 21 height 11
type input "美燕-9"
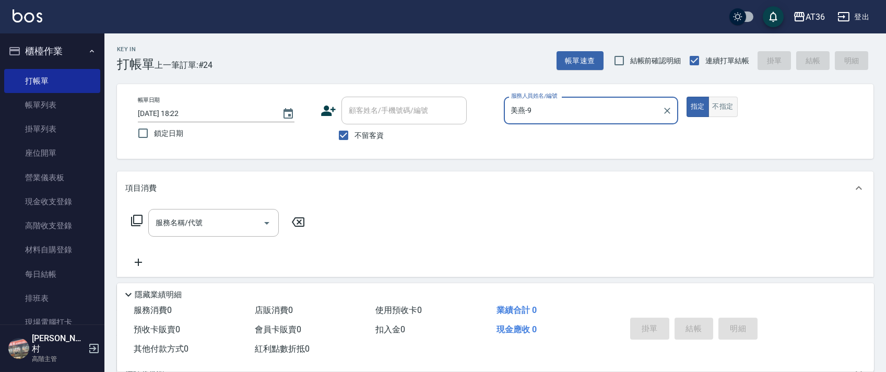
click at [726, 101] on button "不指定" at bounding box center [723, 107] width 29 height 20
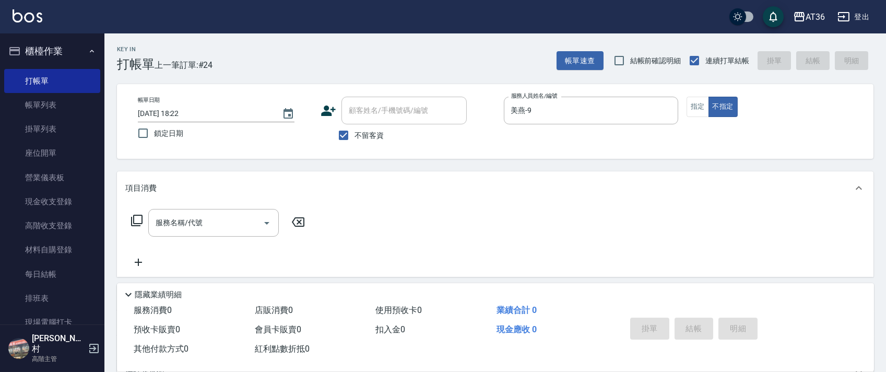
click at [144, 224] on div "服務名稱/代號 服務名稱/代號" at bounding box center [218, 223] width 186 height 28
click at [143, 220] on icon at bounding box center [137, 220] width 13 height 13
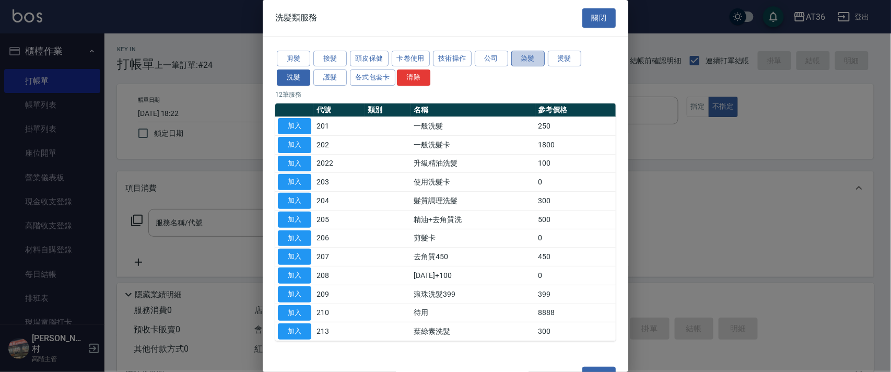
click at [521, 57] on button "染髮" at bounding box center [527, 59] width 33 height 16
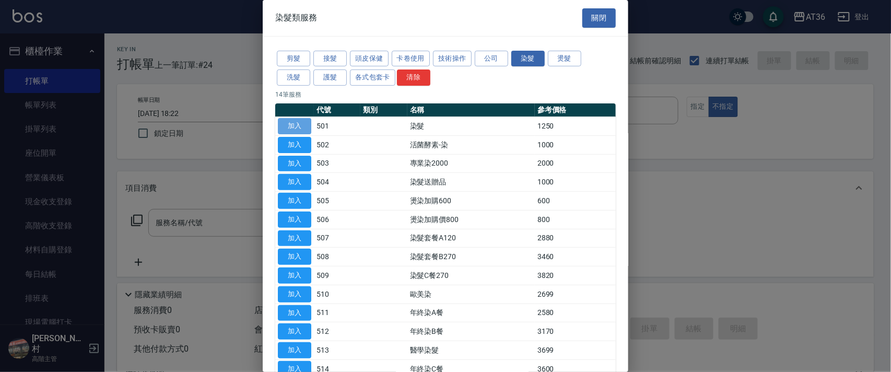
click at [299, 124] on button "加入" at bounding box center [294, 126] width 33 height 16
type input "染髮(501)"
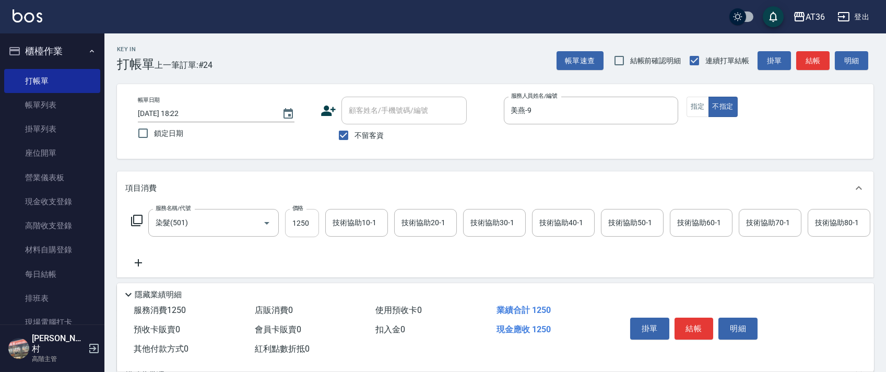
click at [291, 218] on input "1250" at bounding box center [302, 223] width 34 height 28
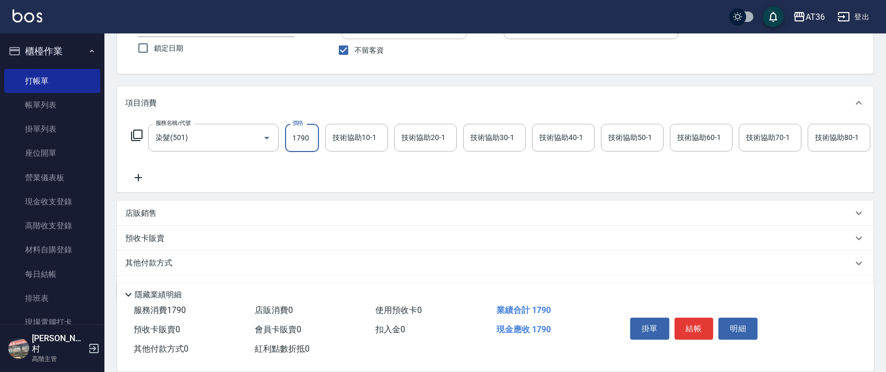
scroll to position [123, 0]
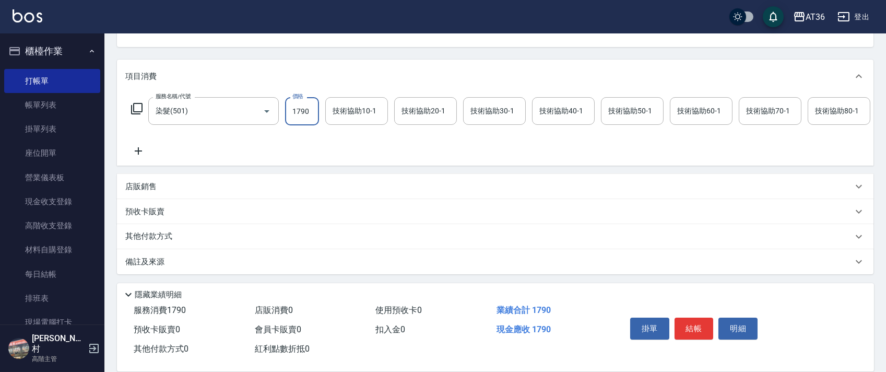
type input "1790"
drag, startPoint x: 163, startPoint y: 236, endPoint x: 206, endPoint y: 199, distance: 56.7
click at [165, 236] on p "其他付款方式" at bounding box center [151, 236] width 52 height 11
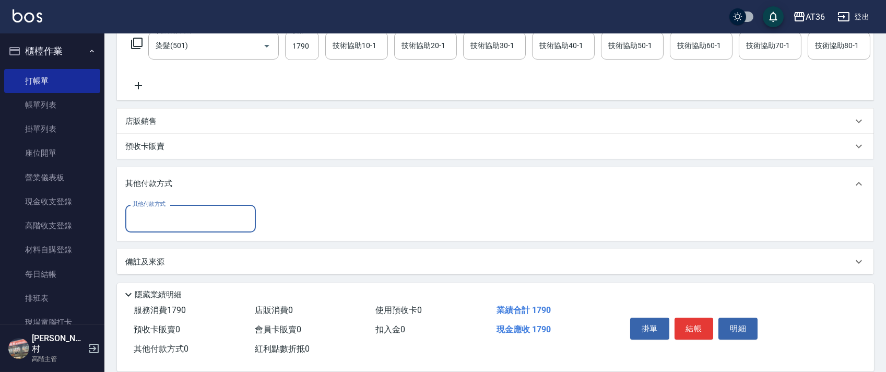
scroll to position [189, 0]
click at [186, 227] on input "其他付款方式" at bounding box center [190, 218] width 121 height 18
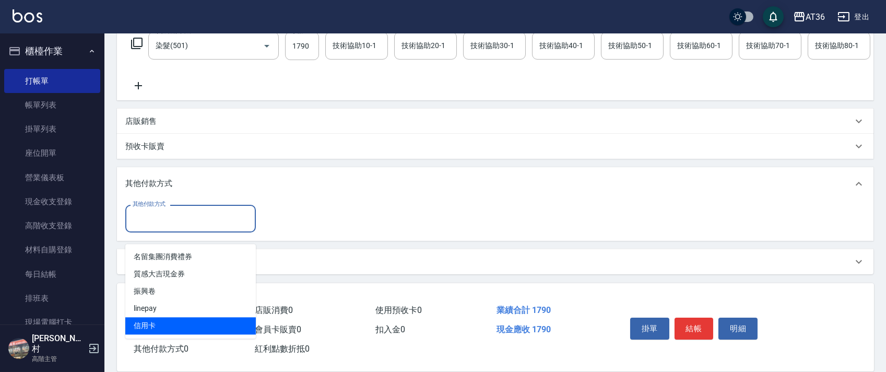
drag, startPoint x: 145, startPoint y: 317, endPoint x: 314, endPoint y: 203, distance: 204.4
click at [149, 317] on span "信用卡" at bounding box center [190, 325] width 131 height 17
type input "信用卡"
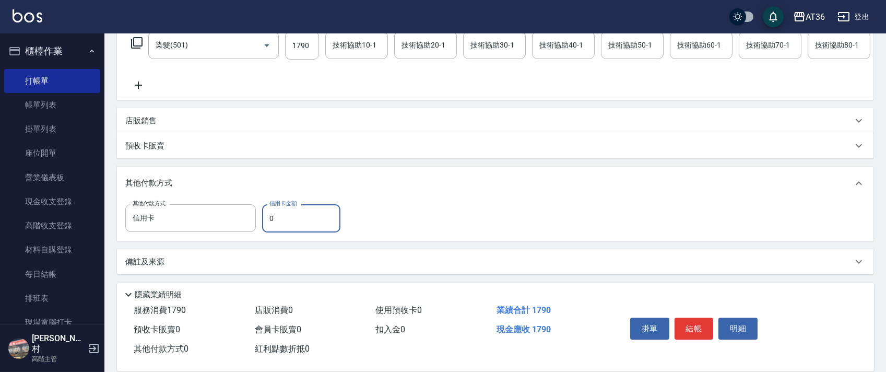
drag, startPoint x: 267, startPoint y: 220, endPoint x: 283, endPoint y: 214, distance: 16.9
click at [268, 221] on input "0" at bounding box center [301, 218] width 78 height 28
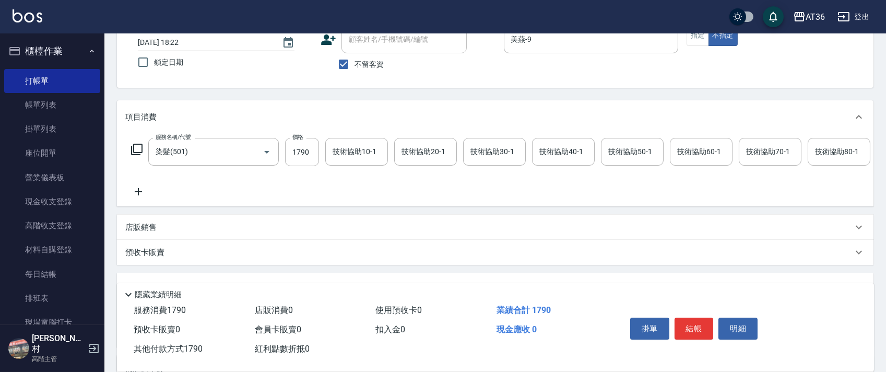
scroll to position [0, 0]
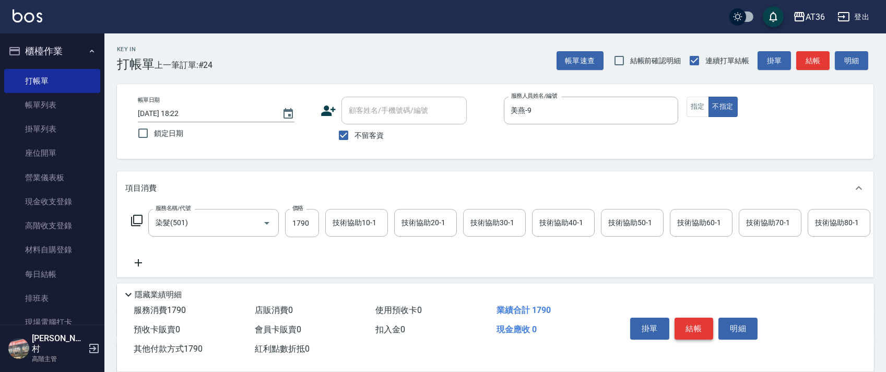
type input "1790"
click at [693, 330] on button "結帳" at bounding box center [694, 329] width 39 height 22
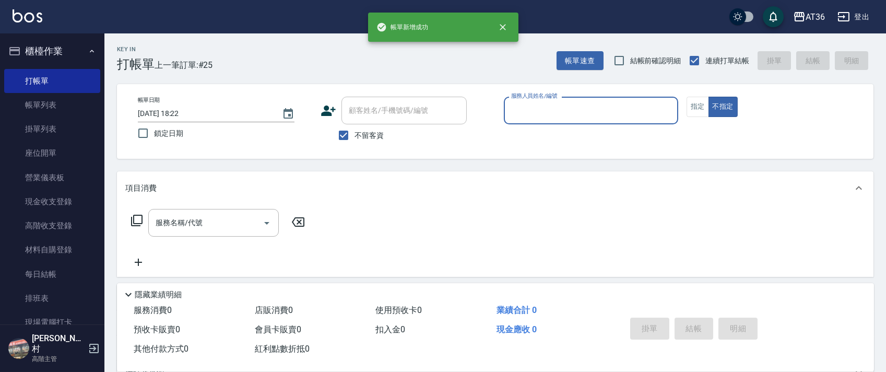
click at [520, 110] on input "服務人員姓名/編號" at bounding box center [591, 110] width 165 height 18
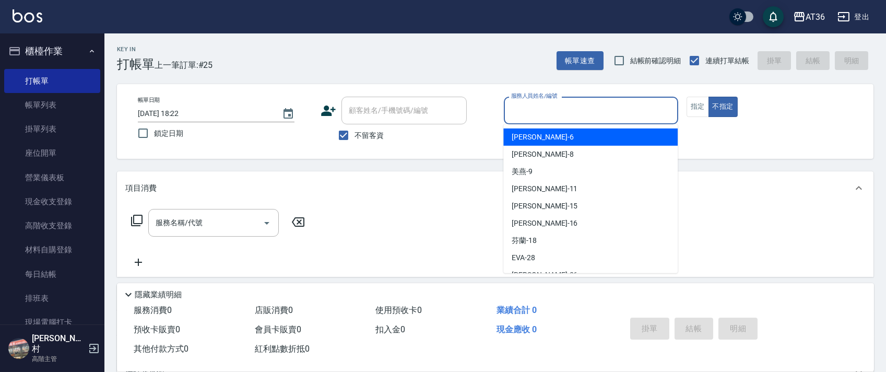
click at [538, 143] on div "[PERSON_NAME] -6" at bounding box center [591, 137] width 174 height 17
type input "[PERSON_NAME]-6"
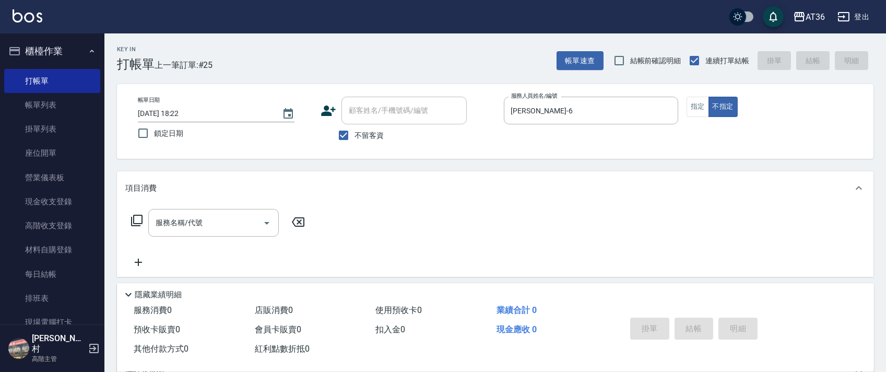
click at [143, 219] on icon at bounding box center [137, 220] width 13 height 13
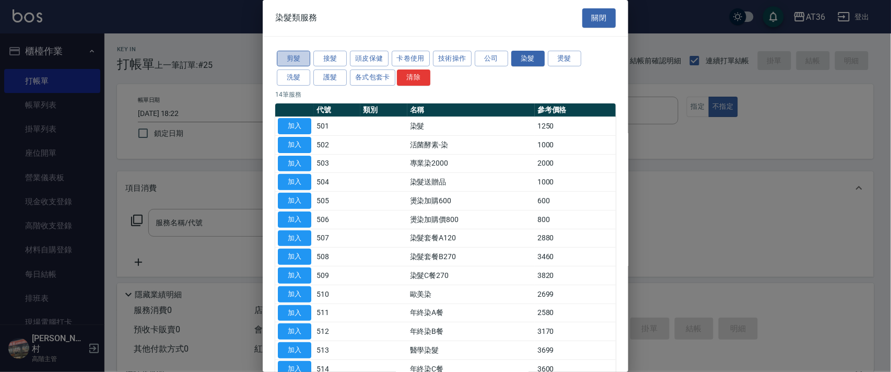
click at [295, 54] on button "剪髮" at bounding box center [293, 59] width 33 height 16
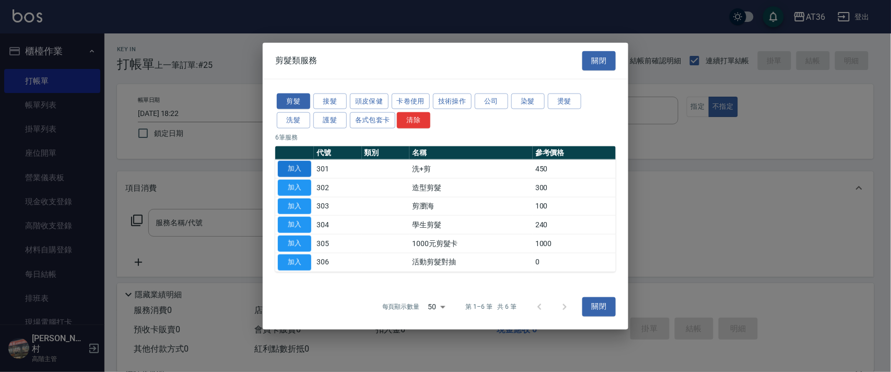
drag, startPoint x: 302, startPoint y: 167, endPoint x: 316, endPoint y: 243, distance: 77.0
click at [302, 168] on button "加入" at bounding box center [294, 169] width 33 height 16
type input "洗+剪(301)"
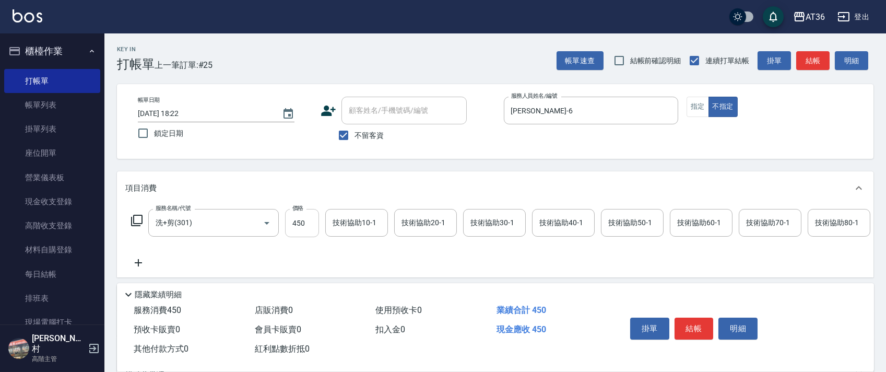
click at [299, 229] on input "450" at bounding box center [302, 223] width 34 height 28
type input "469"
click at [689, 321] on button "結帳" at bounding box center [694, 329] width 39 height 22
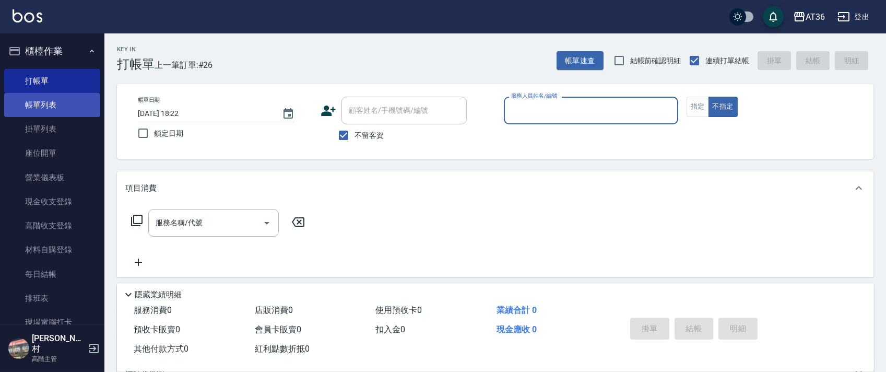
click at [76, 112] on link "帳單列表" at bounding box center [52, 105] width 96 height 24
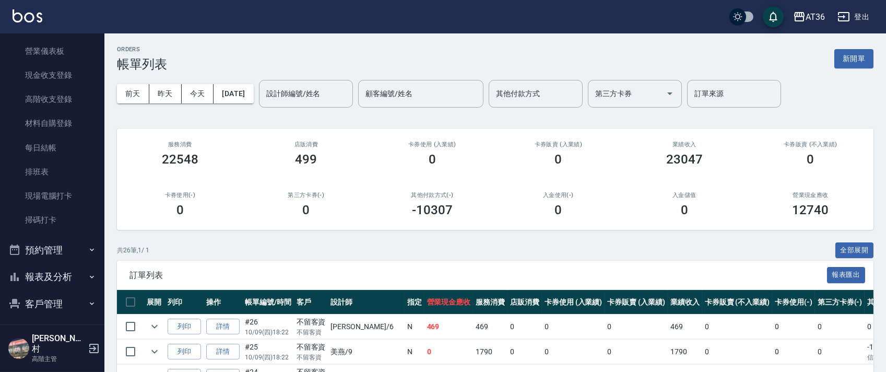
scroll to position [229, 0]
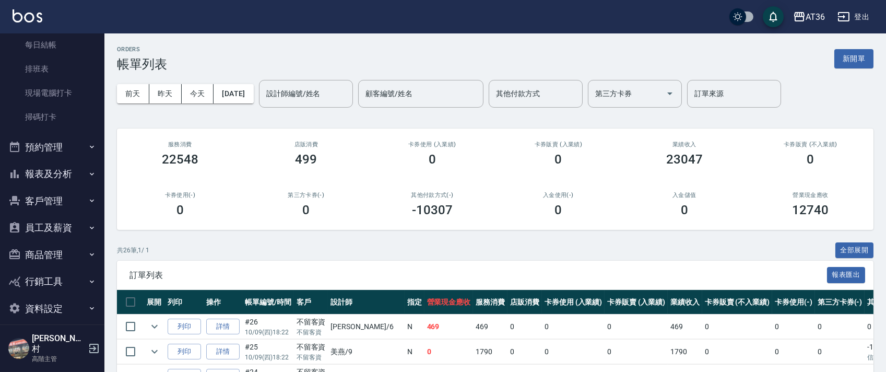
click at [44, 171] on button "報表及分析" at bounding box center [52, 173] width 96 height 27
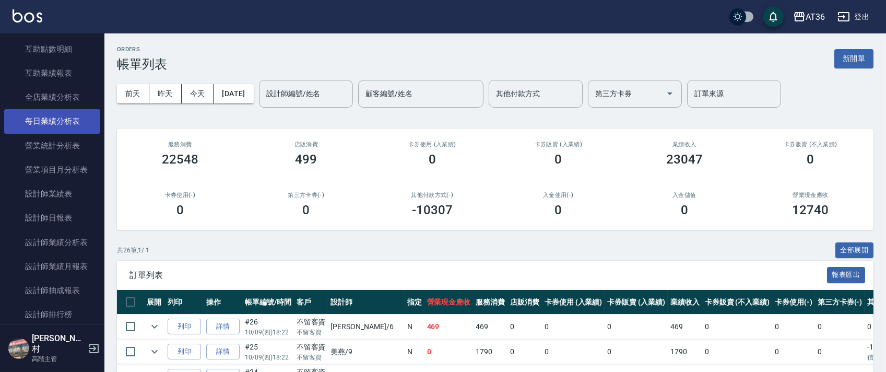
scroll to position [578, 0]
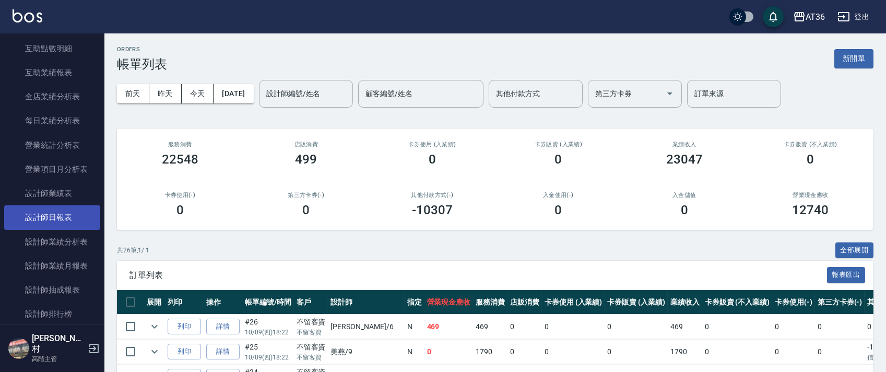
click at [59, 218] on link "設計師日報表" at bounding box center [52, 217] width 96 height 24
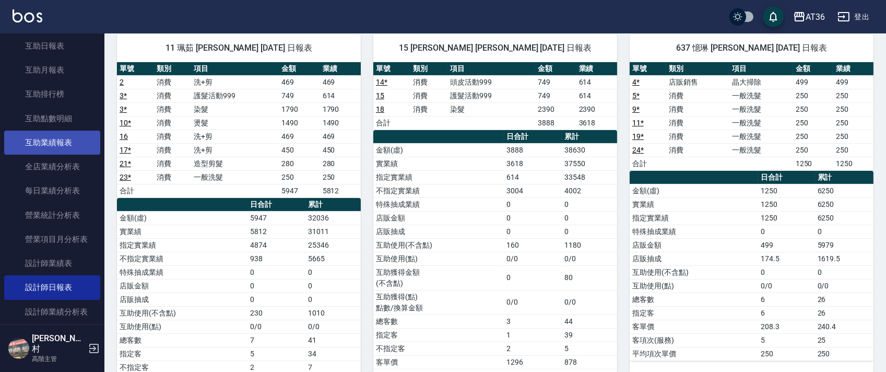
scroll to position [438, 0]
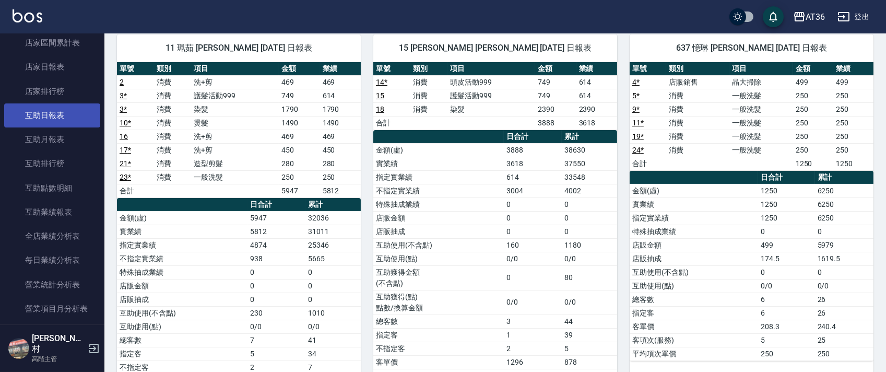
click at [51, 119] on link "互助日報表" at bounding box center [52, 115] width 96 height 24
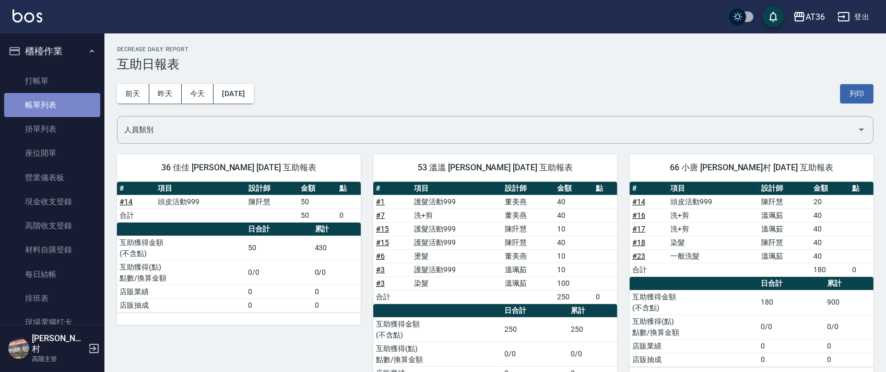
click at [63, 101] on link "帳單列表" at bounding box center [52, 105] width 96 height 24
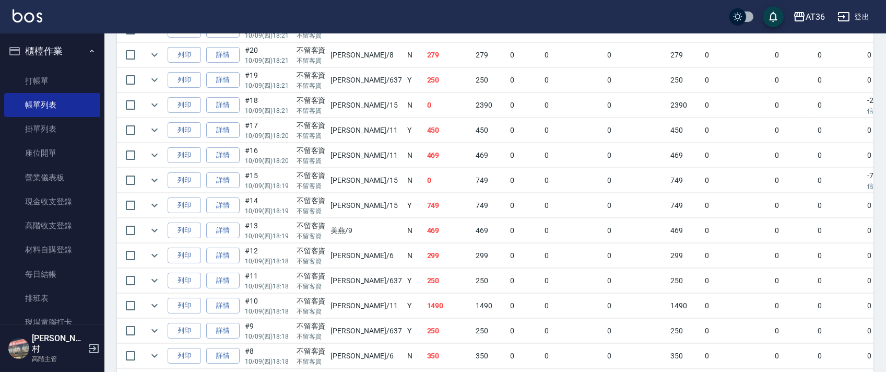
scroll to position [648, 0]
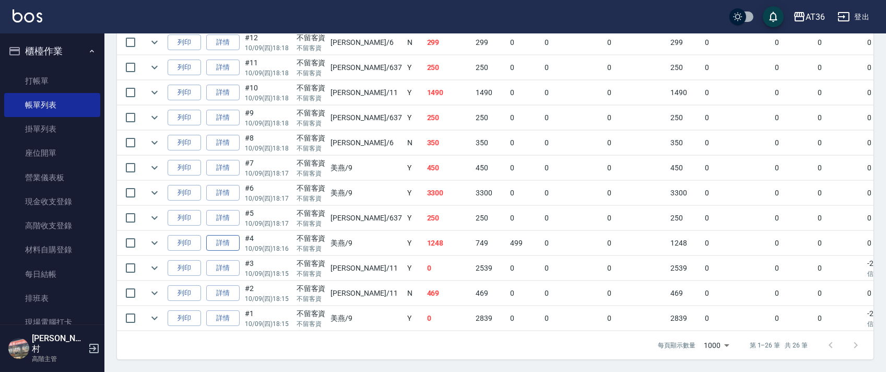
click at [221, 235] on link "詳情" at bounding box center [222, 243] width 33 height 16
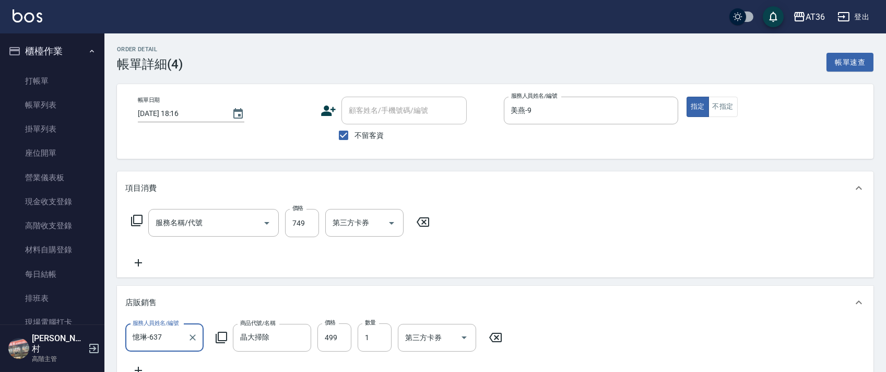
type input "[DATE] 18:16"
checkbox input "true"
type input "美燕-9"
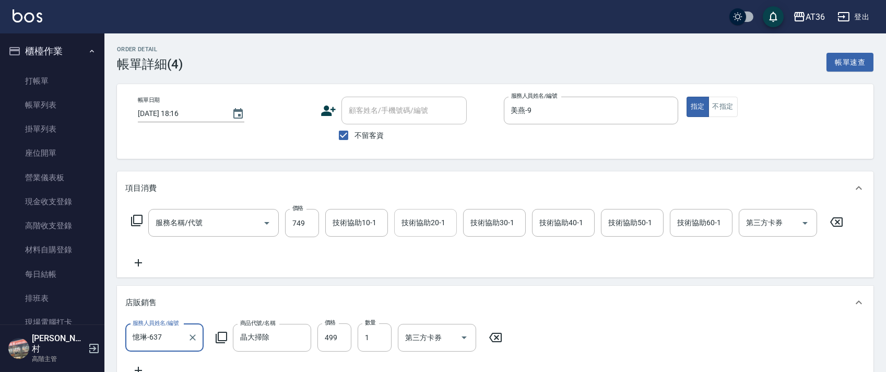
type input "護髮活動999(600)"
click at [550, 219] on div "技術協助40-1 技術協助40-1" at bounding box center [563, 223] width 63 height 28
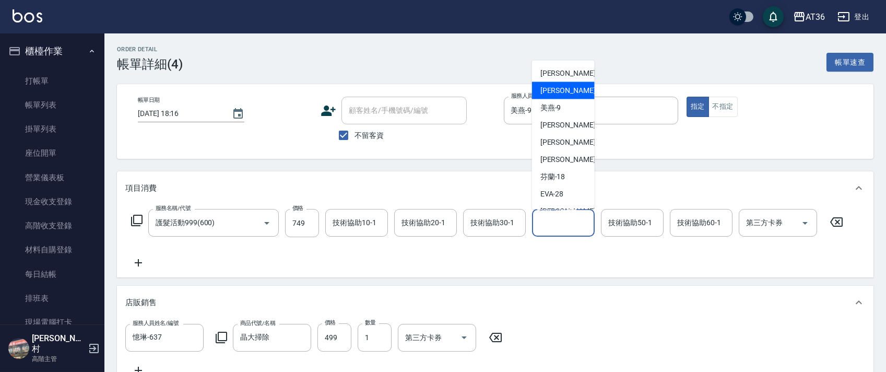
scroll to position [135, 0]
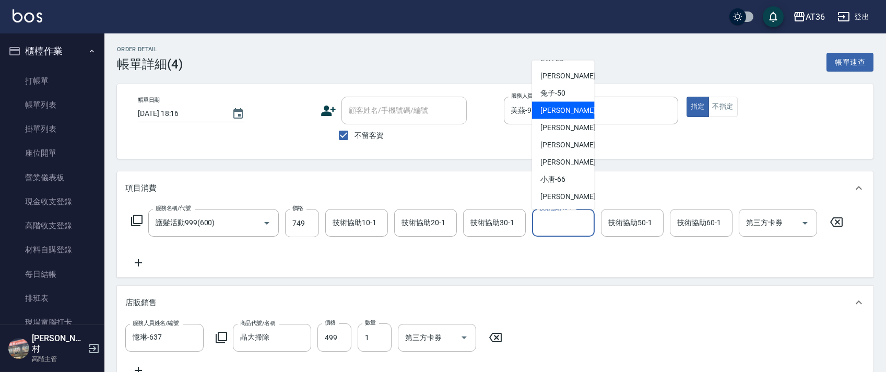
click at [575, 107] on div "溫溫 -53" at bounding box center [563, 110] width 63 height 17
type input "溫溫-53"
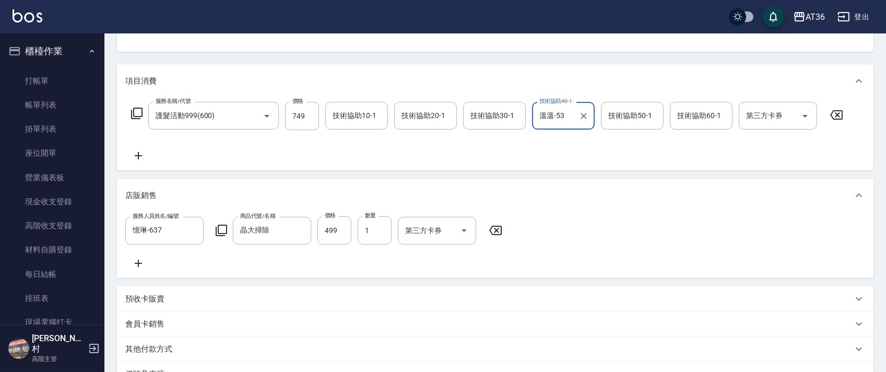
scroll to position [243, 0]
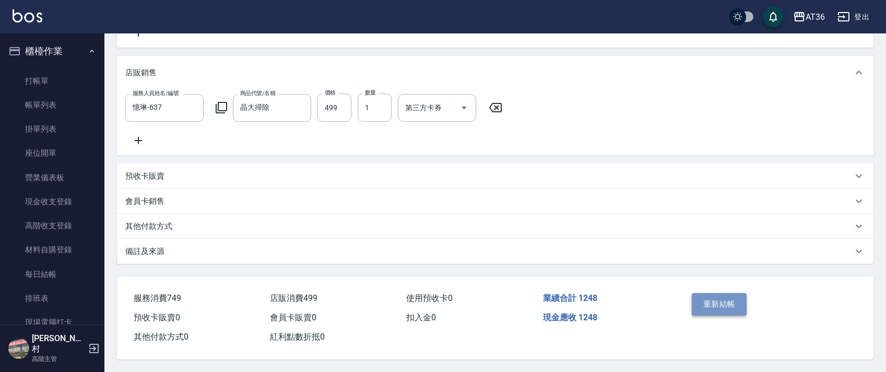
click at [710, 301] on button "重新結帳" at bounding box center [719, 304] width 55 height 22
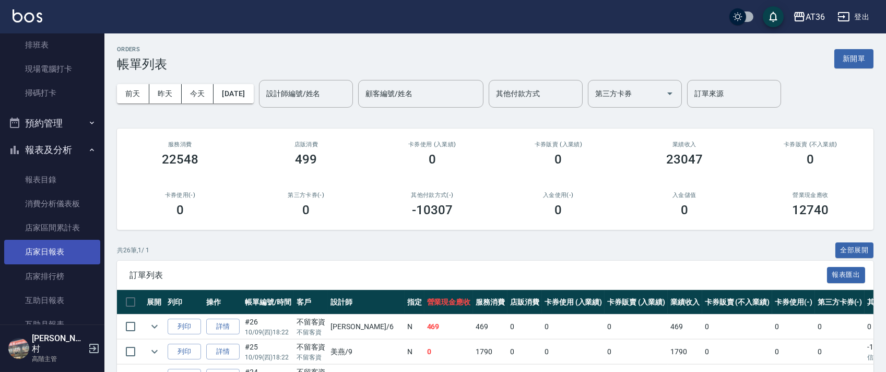
scroll to position [278, 0]
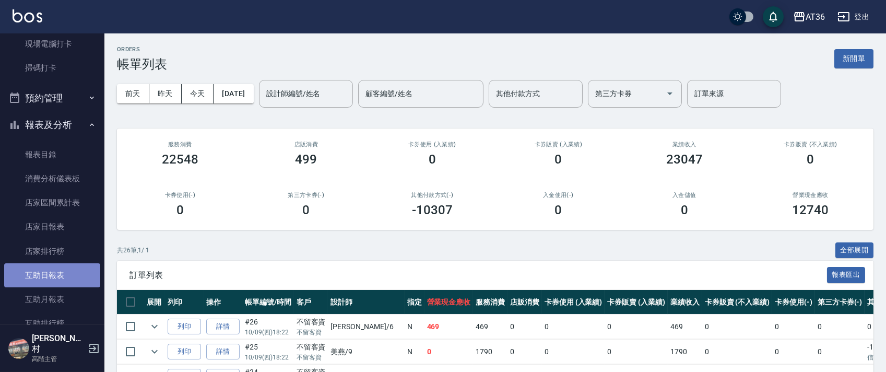
click at [56, 271] on link "互助日報表" at bounding box center [52, 275] width 96 height 24
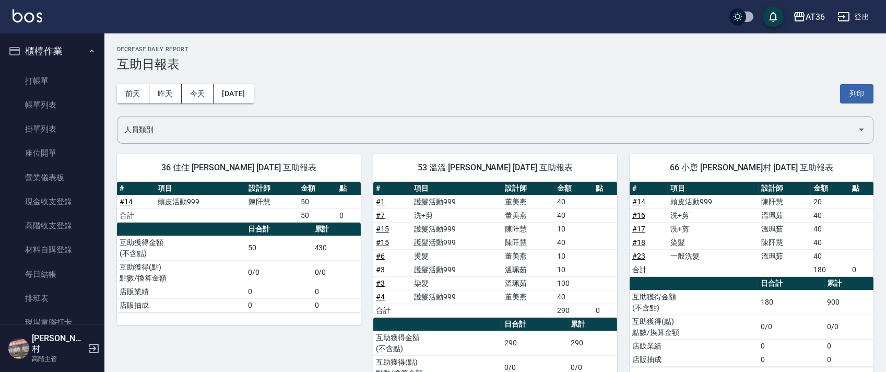
drag, startPoint x: 46, startPoint y: 101, endPoint x: 530, endPoint y: 154, distance: 486.0
click at [46, 102] on link "帳單列表" at bounding box center [52, 105] width 96 height 24
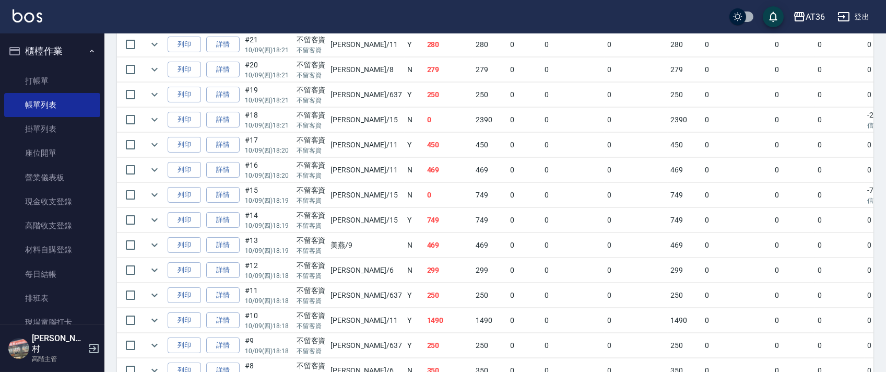
scroll to position [418, 0]
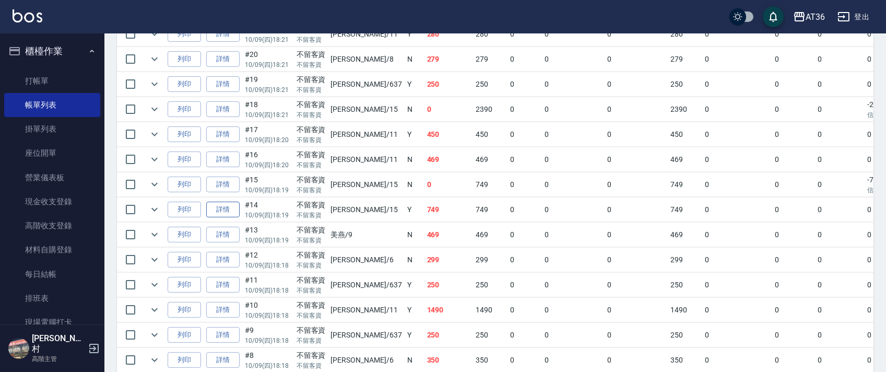
click at [227, 207] on link "詳情" at bounding box center [222, 210] width 33 height 16
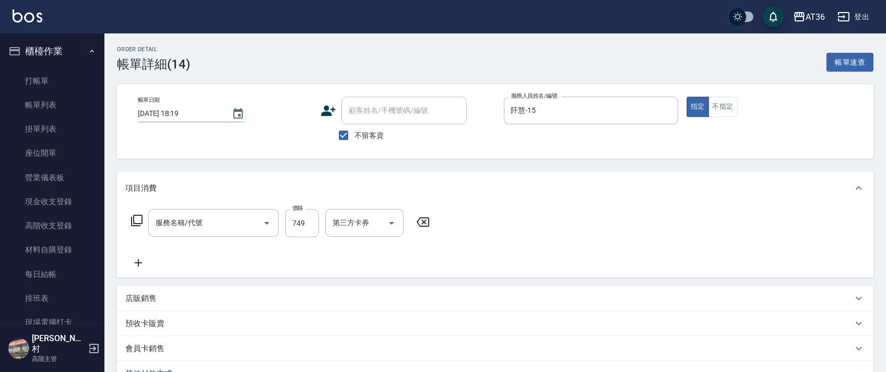
type input "[DATE] 18:19"
checkbox input "true"
type input "阡慧-15"
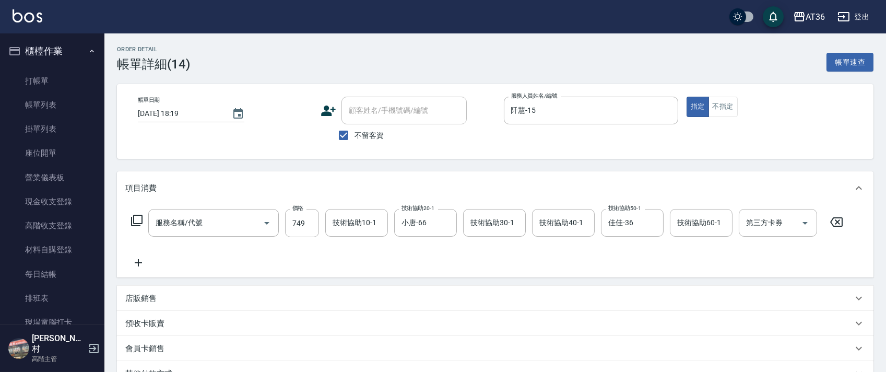
type input "頭皮活動999(900)"
click at [343, 224] on div "技術協助10-1 技術協助10-1" at bounding box center [356, 223] width 63 height 28
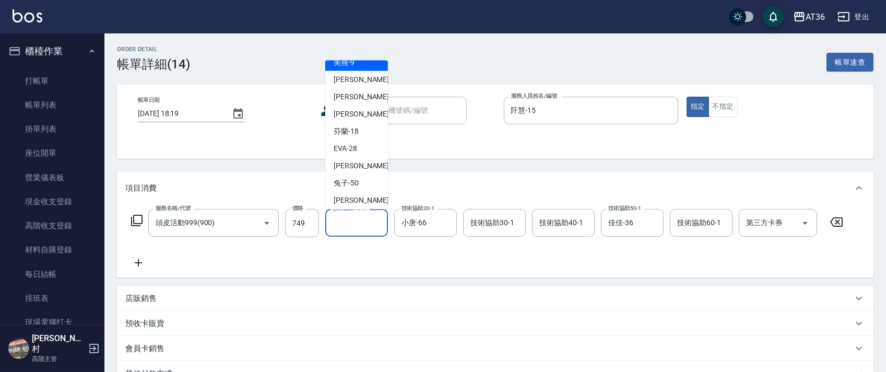
scroll to position [69, 0]
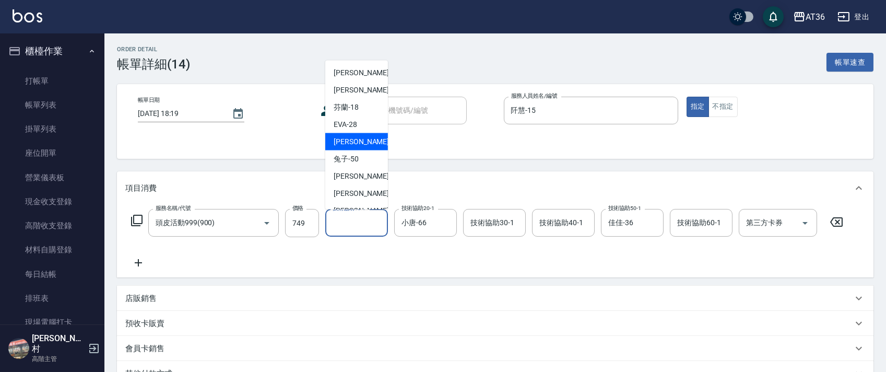
click at [360, 139] on div "佳佳 -36" at bounding box center [356, 141] width 63 height 17
type input "佳佳-36"
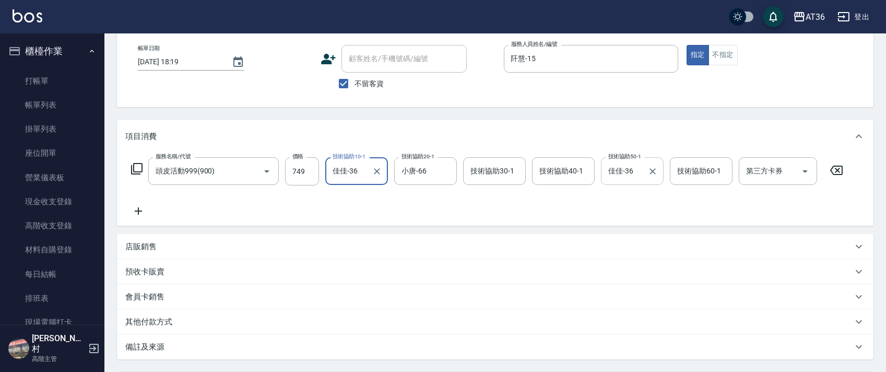
scroll to position [139, 0]
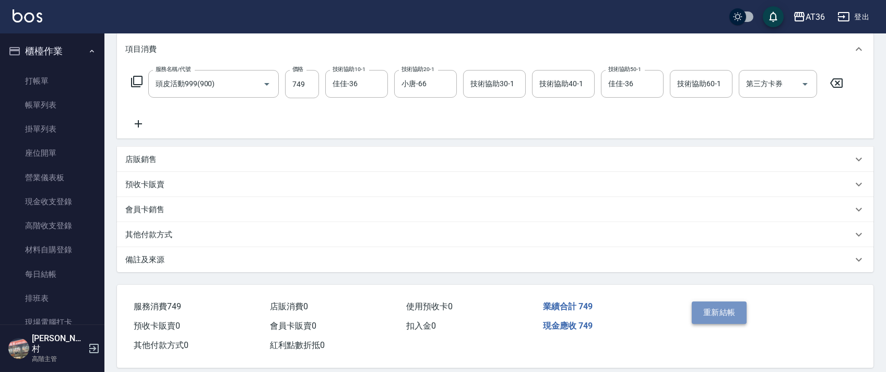
click at [722, 314] on button "重新結帳" at bounding box center [719, 312] width 55 height 22
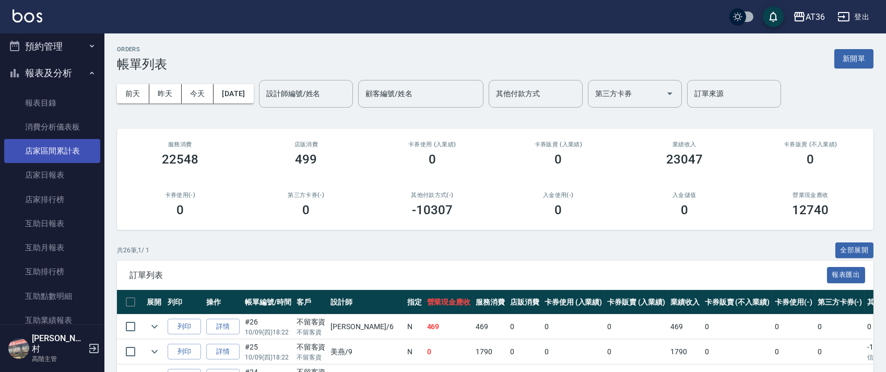
scroll to position [348, 0]
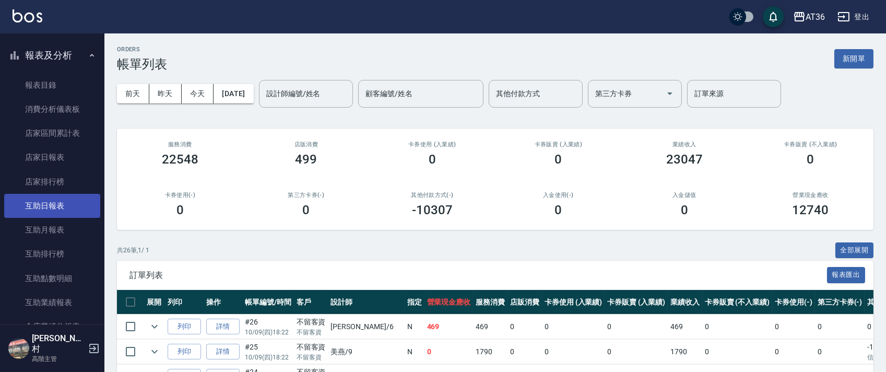
click at [57, 204] on link "互助日報表" at bounding box center [52, 206] width 96 height 24
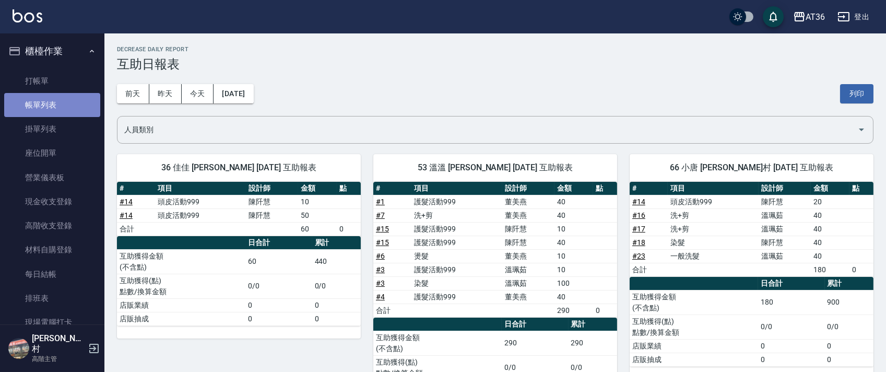
click at [63, 100] on link "帳單列表" at bounding box center [52, 105] width 96 height 24
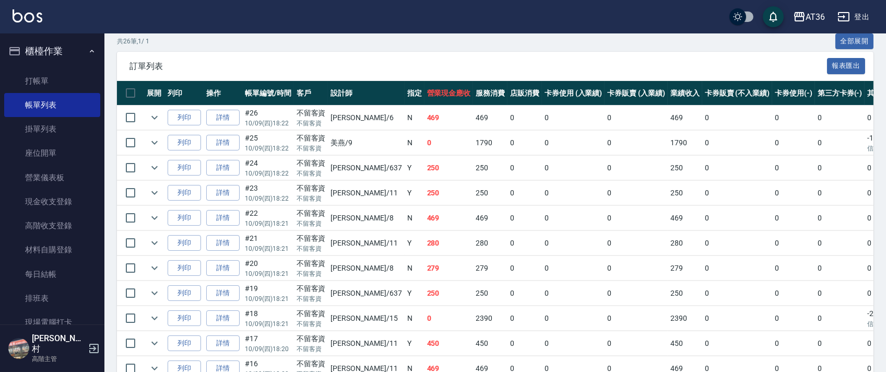
scroll to position [348, 0]
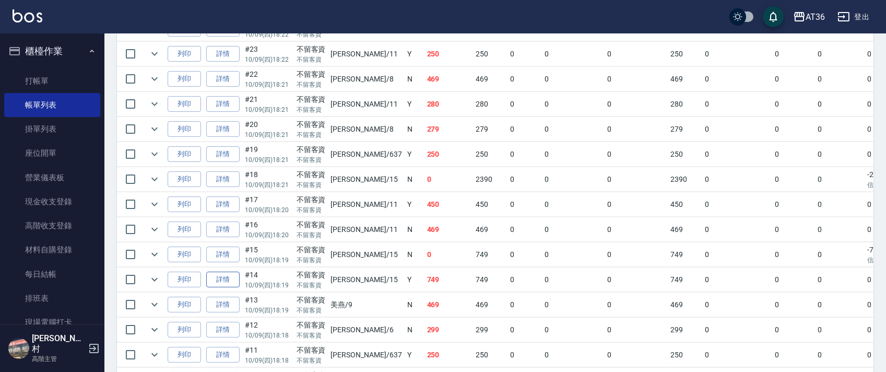
click at [221, 278] on link "詳情" at bounding box center [222, 280] width 33 height 16
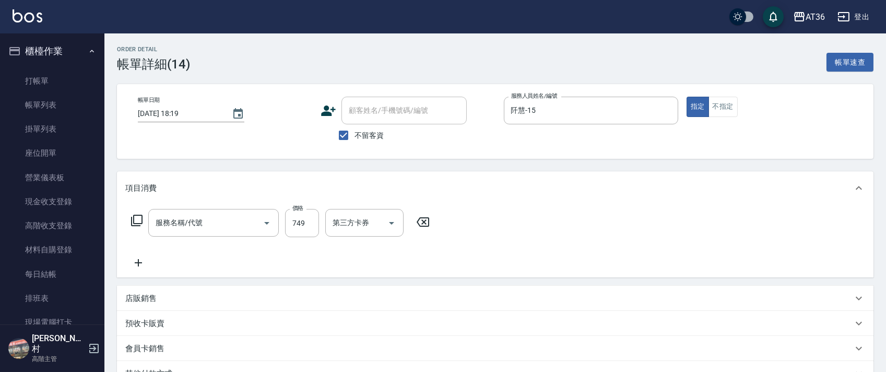
type input "[DATE] 18:19"
checkbox input "true"
type input "阡慧-15"
type input "頭皮活動999(900)"
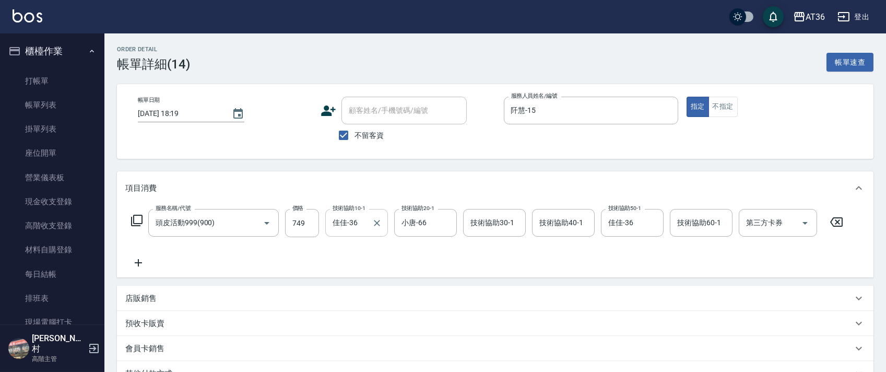
click at [340, 225] on input "佳佳-36" at bounding box center [349, 223] width 38 height 18
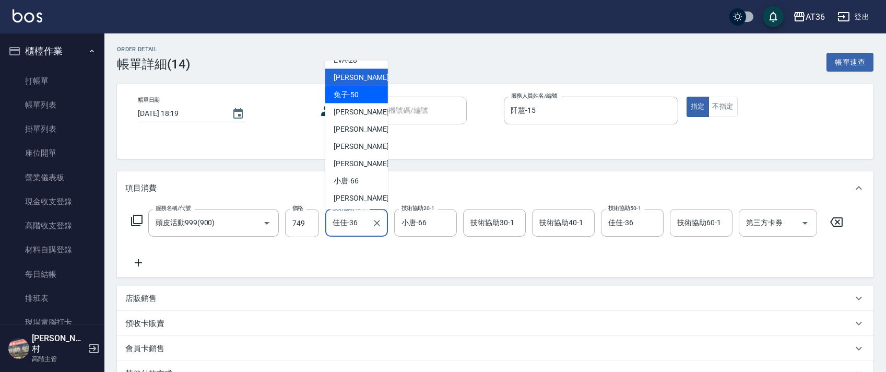
scroll to position [135, 0]
click at [360, 116] on div "溫溫 -53" at bounding box center [356, 110] width 63 height 17
type input "溫溫-53"
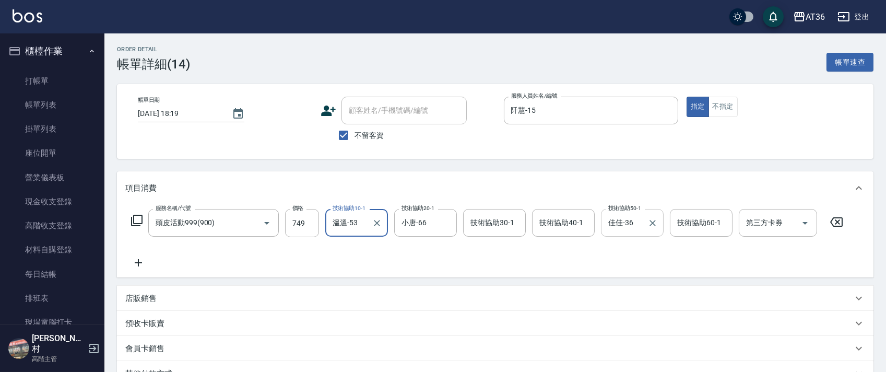
click at [613, 224] on input "佳佳-36" at bounding box center [625, 223] width 38 height 18
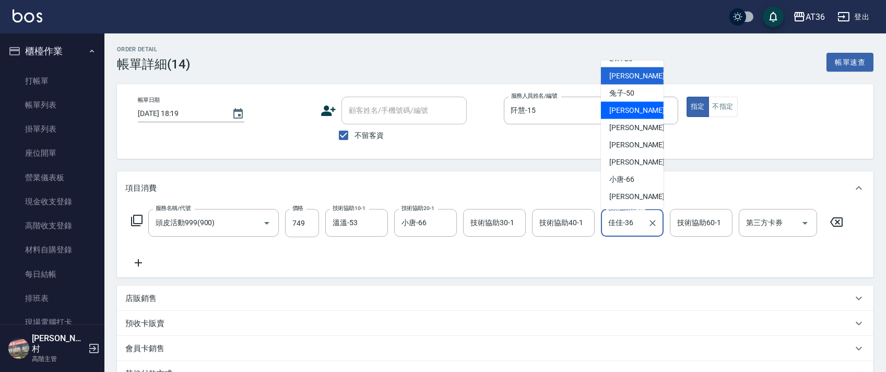
click at [633, 115] on span "溫溫 -53" at bounding box center [643, 110] width 66 height 11
type input "溫溫-53"
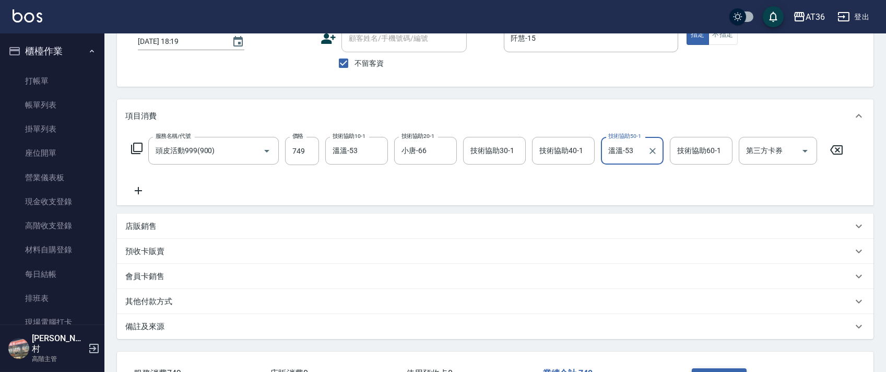
scroll to position [149, 0]
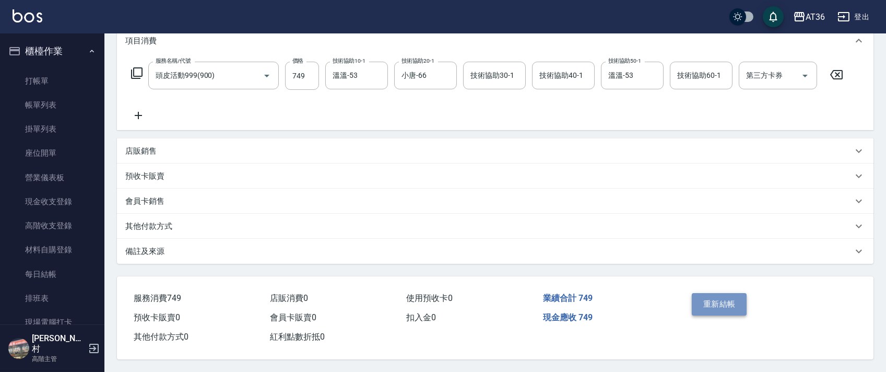
click at [700, 306] on button "重新結帳" at bounding box center [719, 304] width 55 height 22
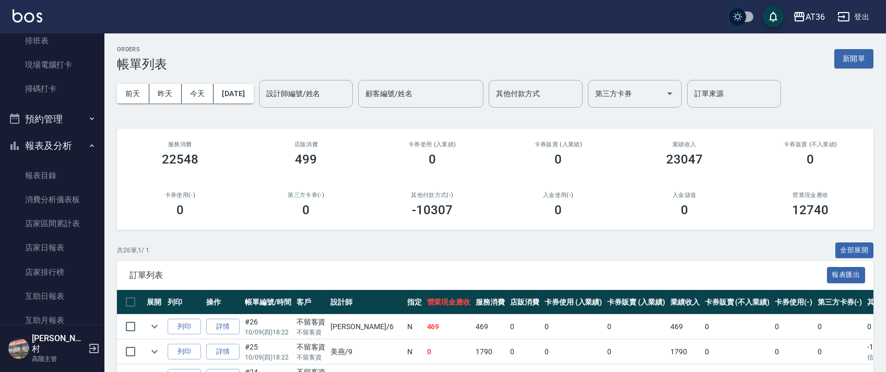
scroll to position [278, 0]
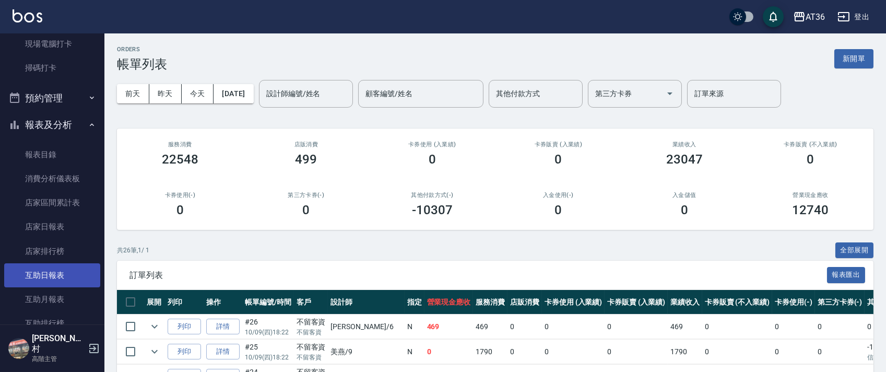
click at [78, 272] on link "互助日報表" at bounding box center [52, 275] width 96 height 24
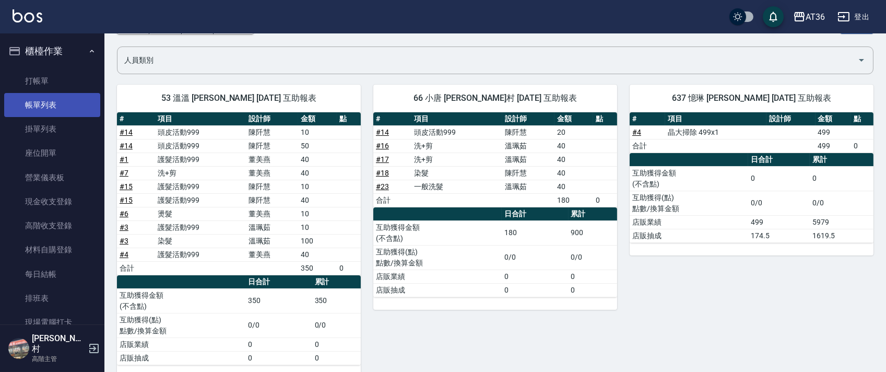
click at [66, 105] on link "帳單列表" at bounding box center [52, 105] width 96 height 24
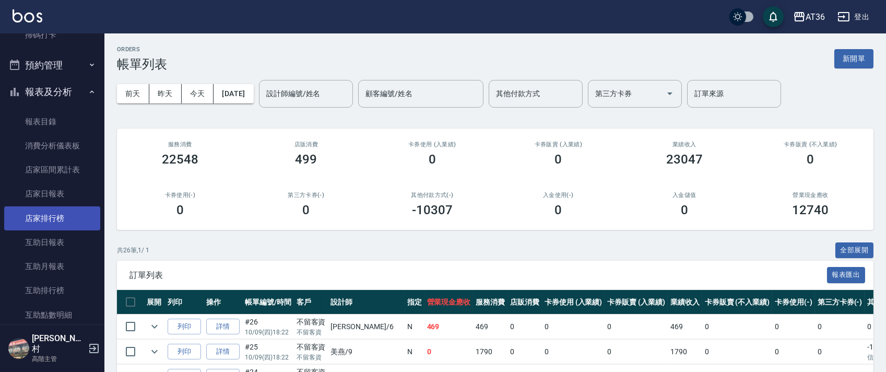
scroll to position [348, 0]
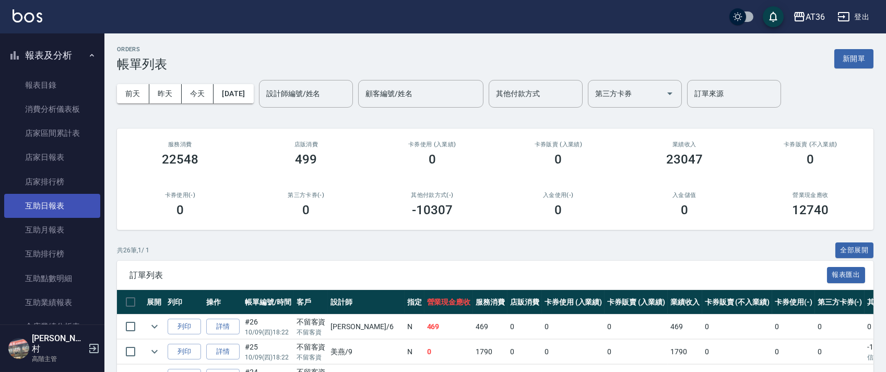
click at [60, 203] on link "互助日報表" at bounding box center [52, 206] width 96 height 24
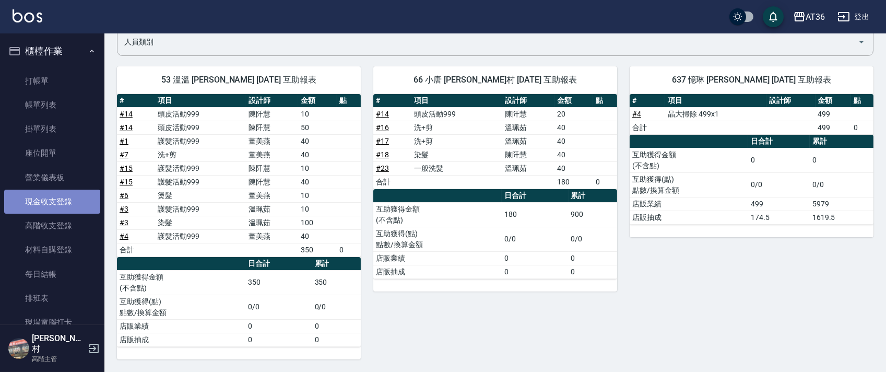
click at [59, 205] on link "現金收支登錄" at bounding box center [52, 202] width 96 height 24
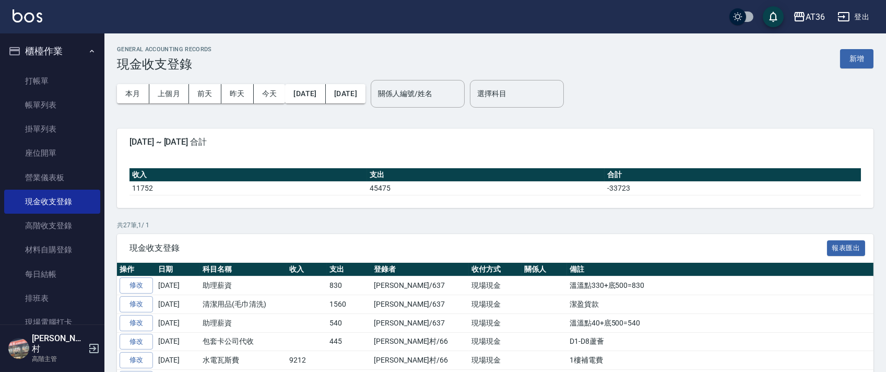
drag, startPoint x: 143, startPoint y: 281, endPoint x: 378, endPoint y: 234, distance: 239.7
click at [143, 281] on link "修改" at bounding box center [136, 285] width 33 height 16
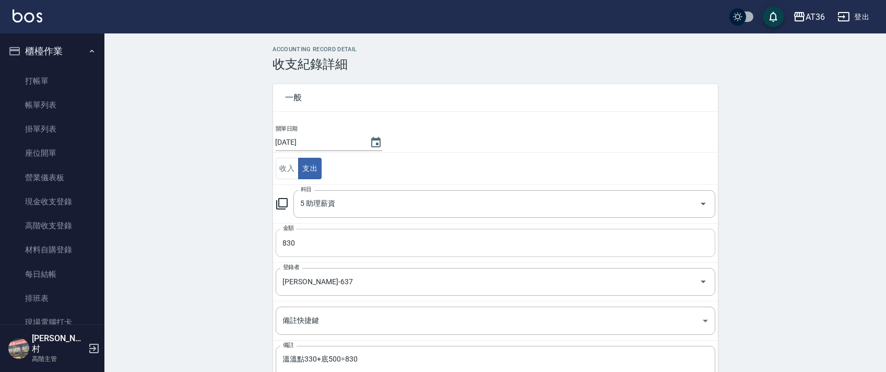
click at [290, 239] on input "830" at bounding box center [496, 243] width 440 height 28
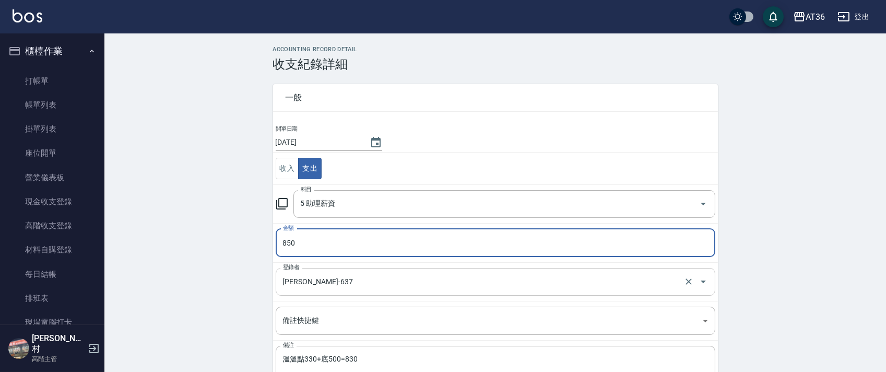
type input "850"
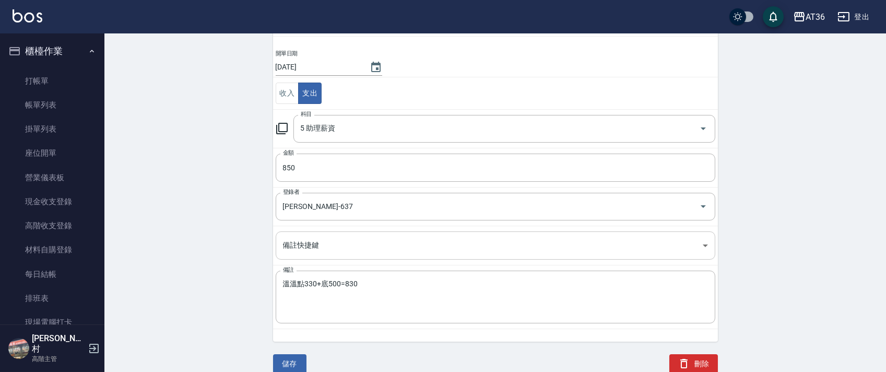
scroll to position [77, 0]
click at [309, 284] on textarea "溫溫點330+底500=830" at bounding box center [495, 296] width 425 height 36
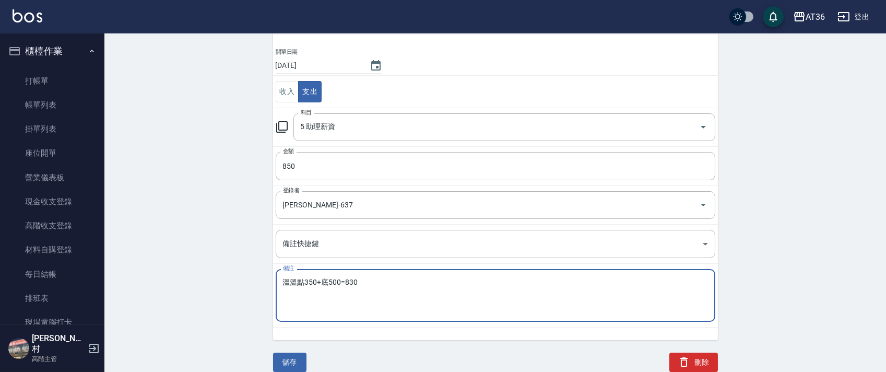
click at [346, 285] on textarea "溫溫點350+底500=830" at bounding box center [495, 296] width 425 height 36
type textarea "溫溫點350+底500=850"
click at [298, 363] on button "儲存" at bounding box center [289, 362] width 33 height 19
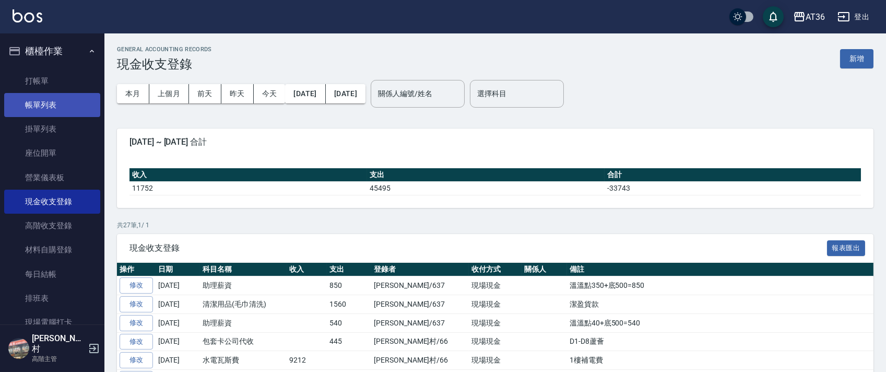
click at [51, 105] on link "帳單列表" at bounding box center [52, 105] width 96 height 24
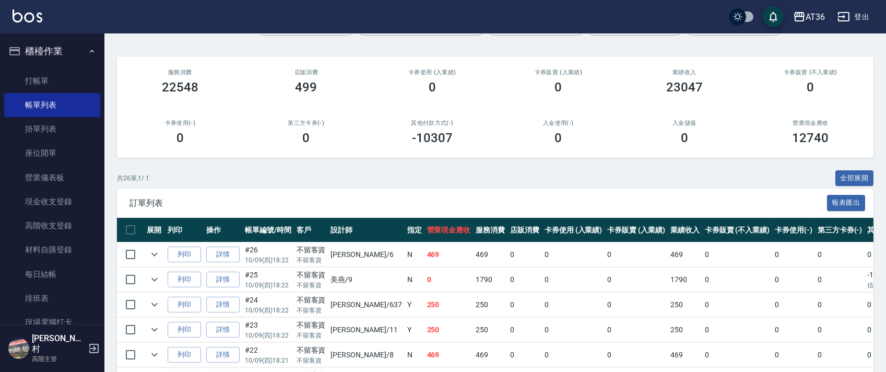
scroll to position [139, 0]
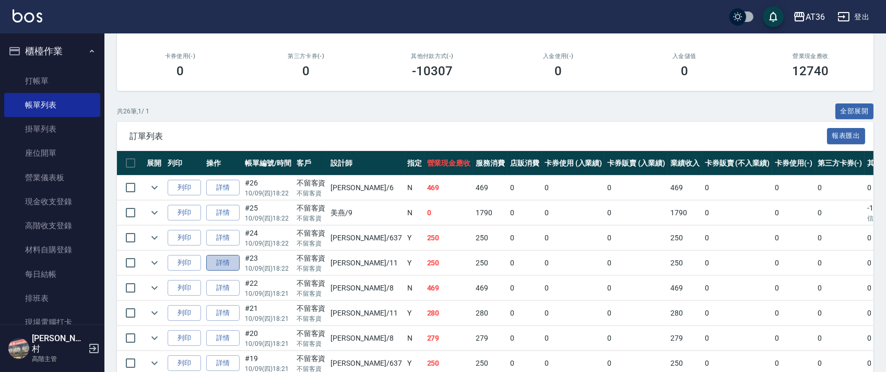
click at [231, 266] on link "詳情" at bounding box center [222, 263] width 33 height 16
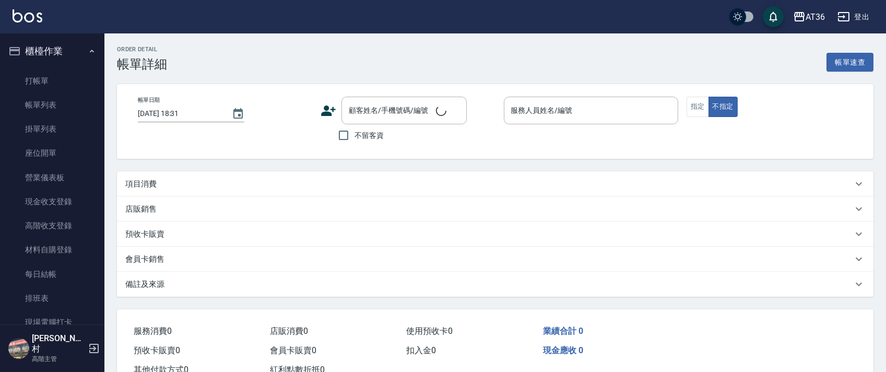
type input "[DATE] 18:22"
checkbox input "true"
type input "[PERSON_NAME]-11"
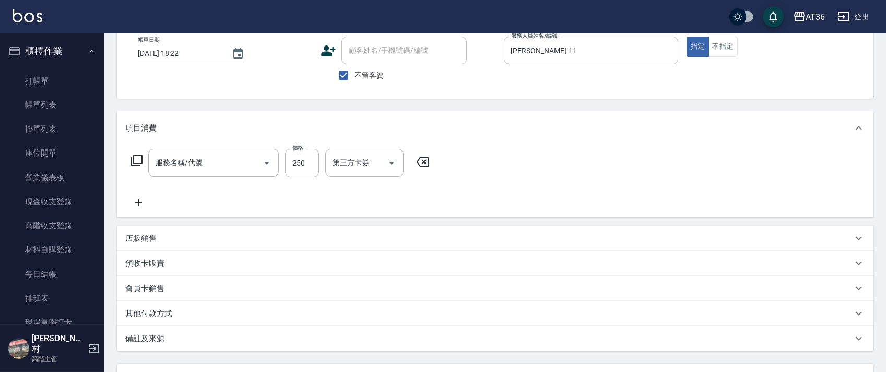
type input "一般洗髮(201)"
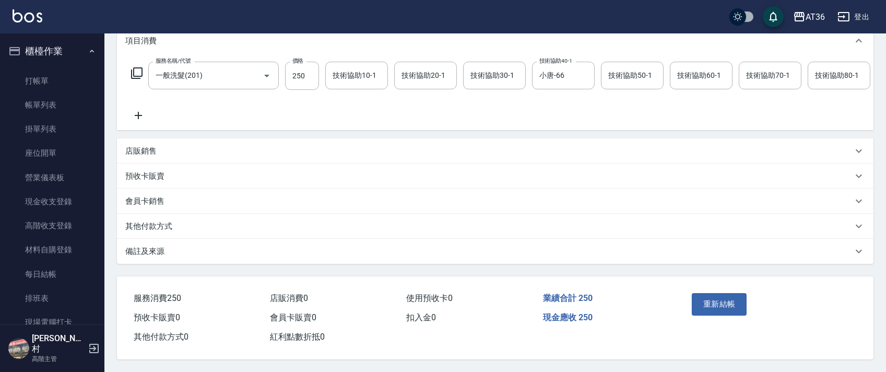
scroll to position [161, 0]
click at [168, 222] on p "其他付款方式" at bounding box center [148, 226] width 47 height 11
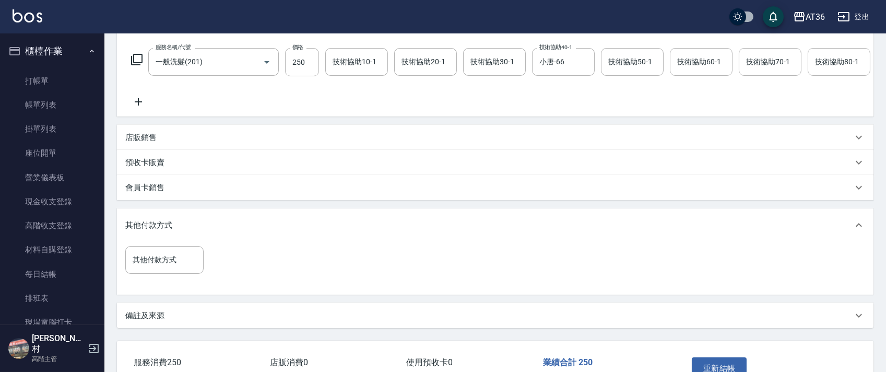
click at [151, 270] on div "其他付款方式 其他付款方式" at bounding box center [164, 260] width 78 height 28
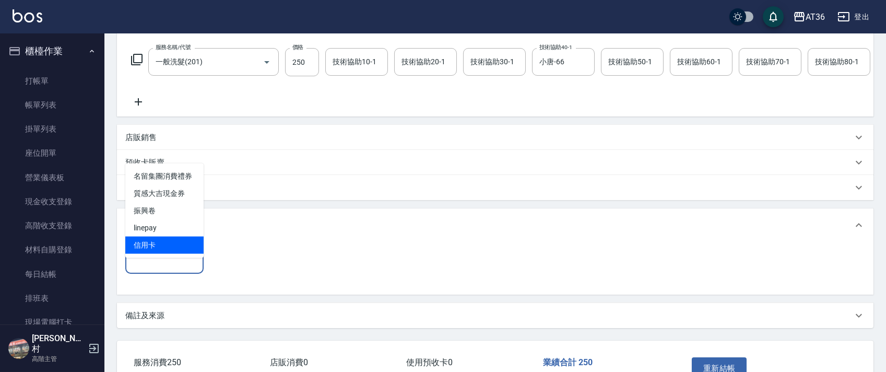
click at [165, 246] on span "信用卡" at bounding box center [164, 245] width 78 height 17
type input "信用卡"
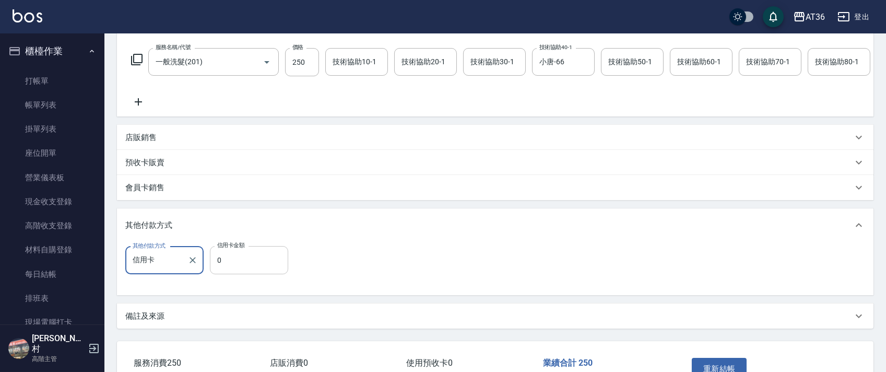
click at [213, 269] on input "0" at bounding box center [249, 260] width 78 height 28
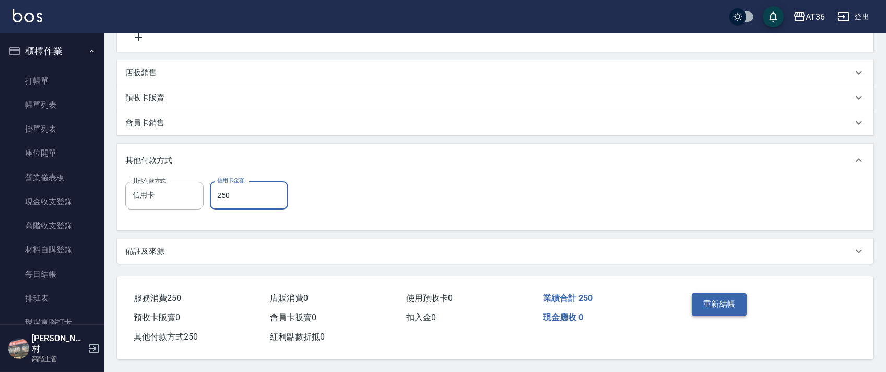
type input "250"
click at [706, 305] on button "重新結帳" at bounding box center [719, 304] width 55 height 22
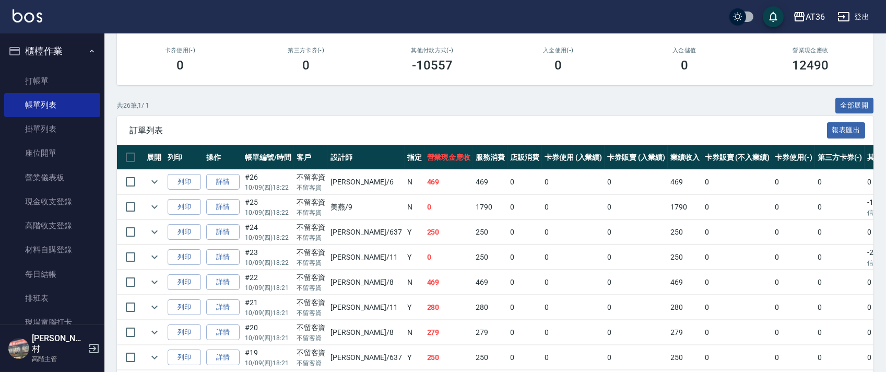
scroll to position [278, 0]
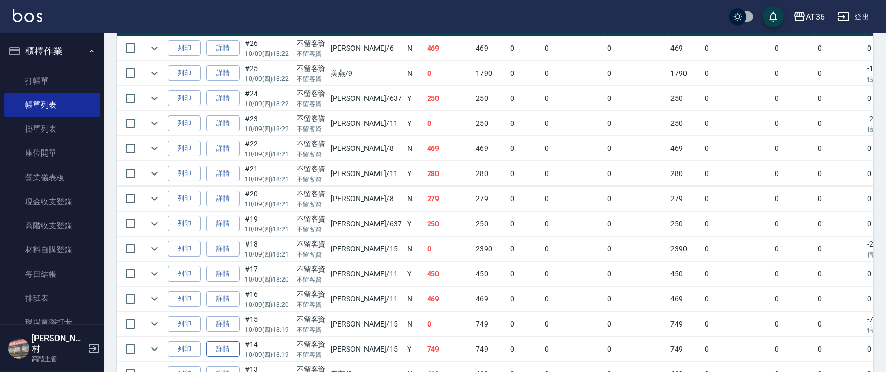
click at [231, 347] on link "詳情" at bounding box center [222, 349] width 33 height 16
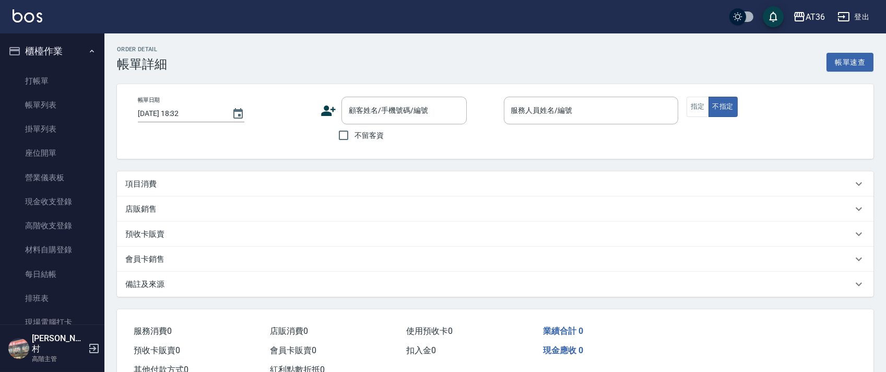
type input "[DATE] 18:19"
checkbox input "true"
type input "阡慧-15"
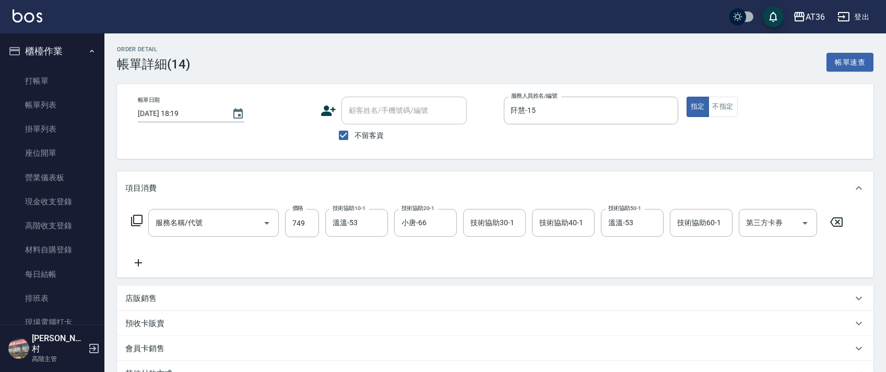
type input "頭皮活動999(900)"
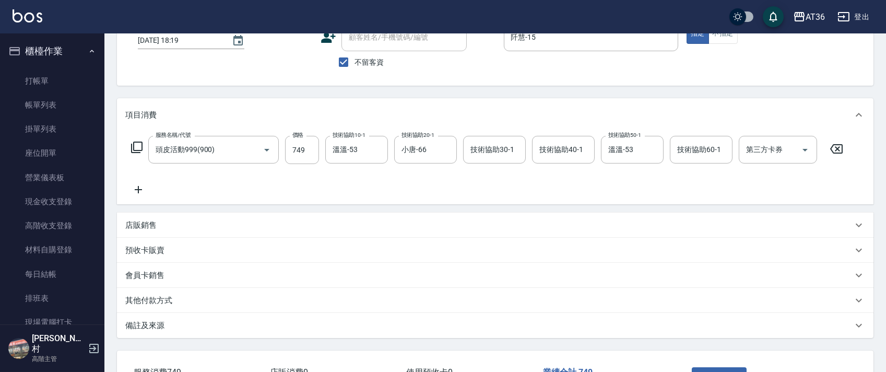
scroll to position [149, 0]
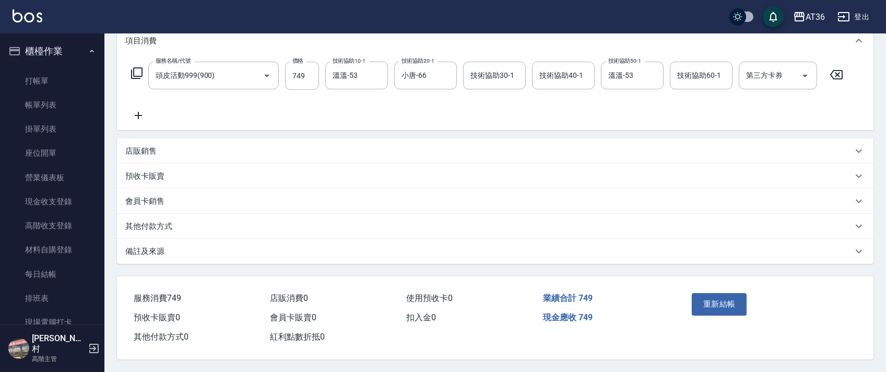
click at [165, 224] on p "其他付款方式" at bounding box center [148, 226] width 47 height 11
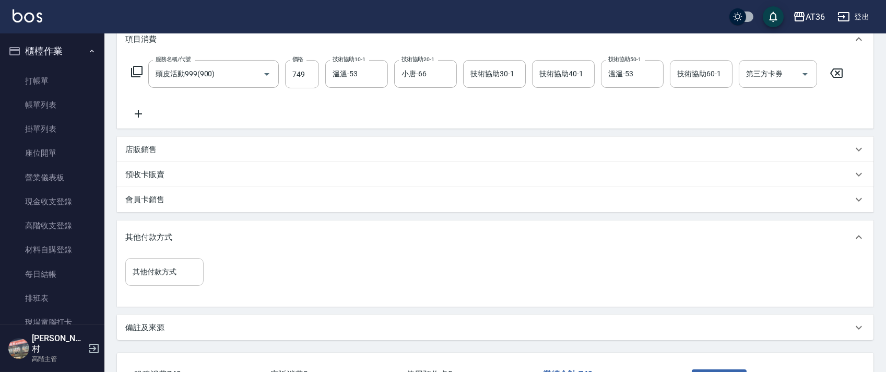
click at [157, 272] on div "其他付款方式 其他付款方式" at bounding box center [164, 272] width 78 height 28
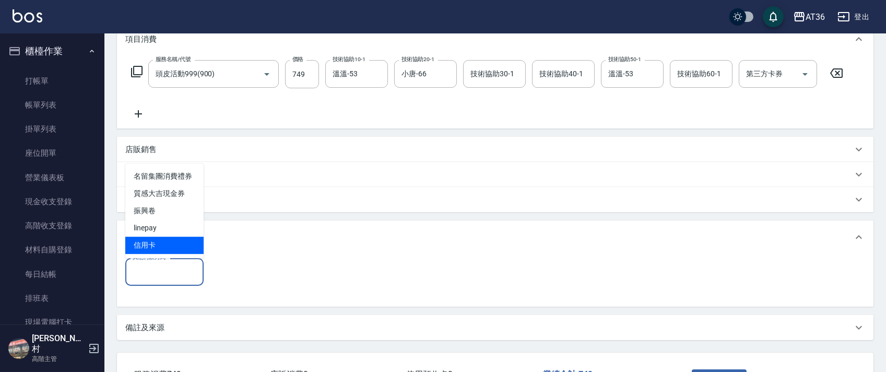
click at [156, 246] on span "信用卡" at bounding box center [164, 245] width 78 height 17
type input "信用卡"
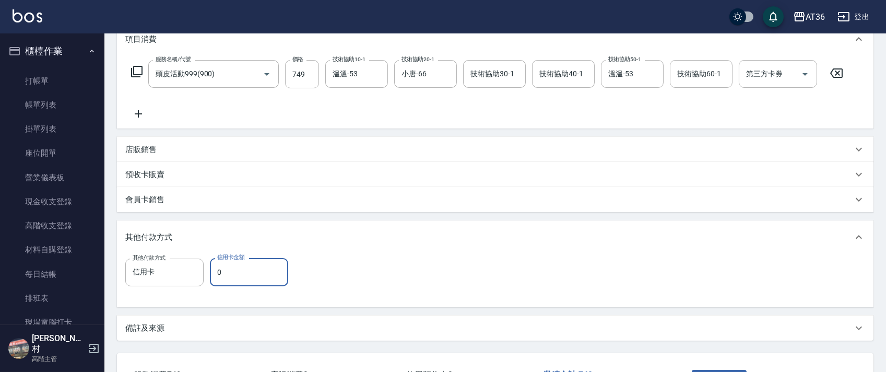
drag, startPoint x: 213, startPoint y: 272, endPoint x: 289, endPoint y: 272, distance: 75.7
click at [214, 274] on input "0" at bounding box center [249, 272] width 78 height 28
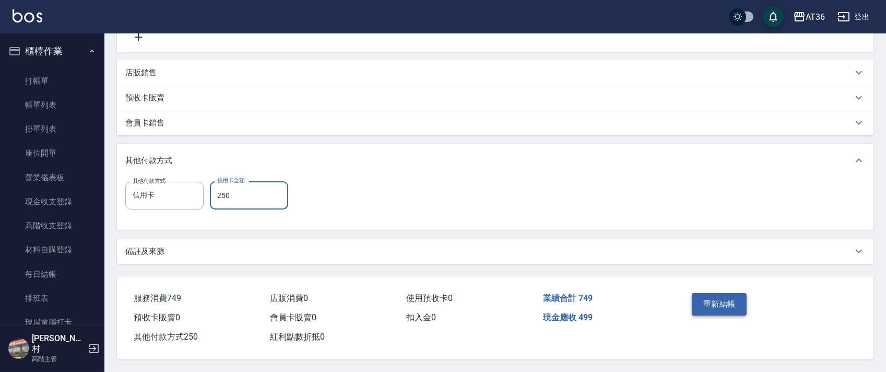
scroll to position [228, 0]
click at [726, 297] on button "重新結帳" at bounding box center [719, 304] width 55 height 22
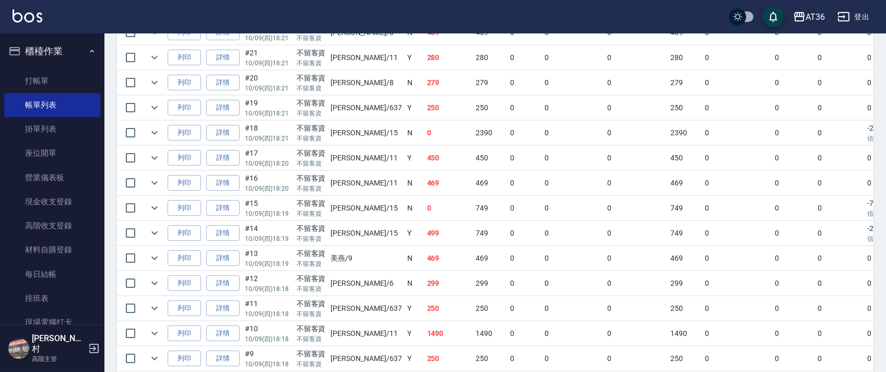
scroll to position [418, 0]
click at [213, 234] on link "詳情" at bounding box center [222, 235] width 33 height 16
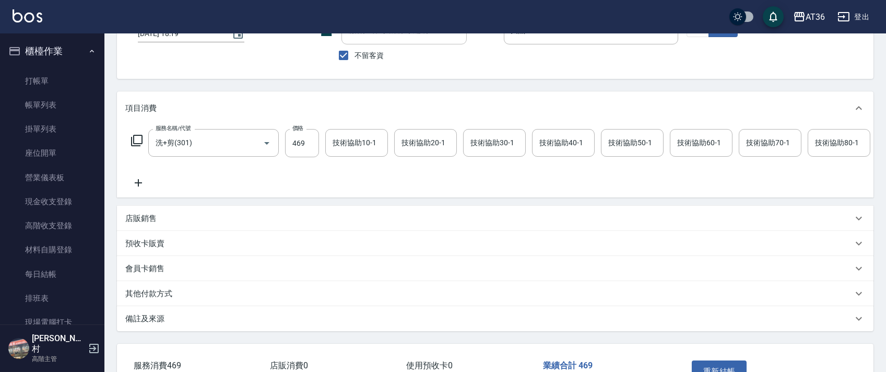
scroll to position [161, 0]
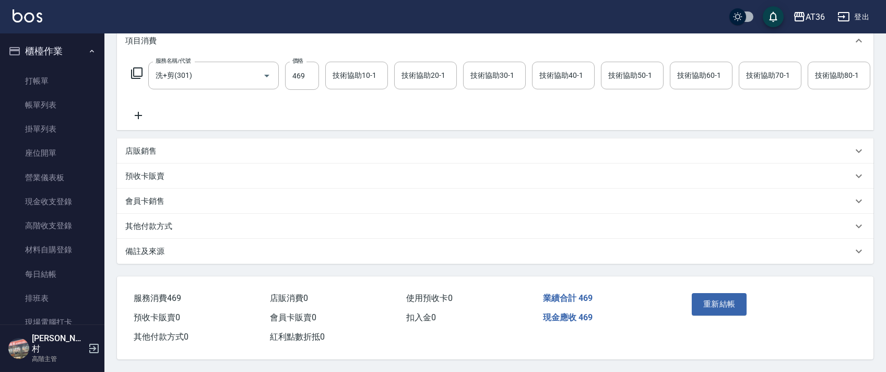
click at [168, 226] on p "其他付款方式" at bounding box center [148, 226] width 47 height 11
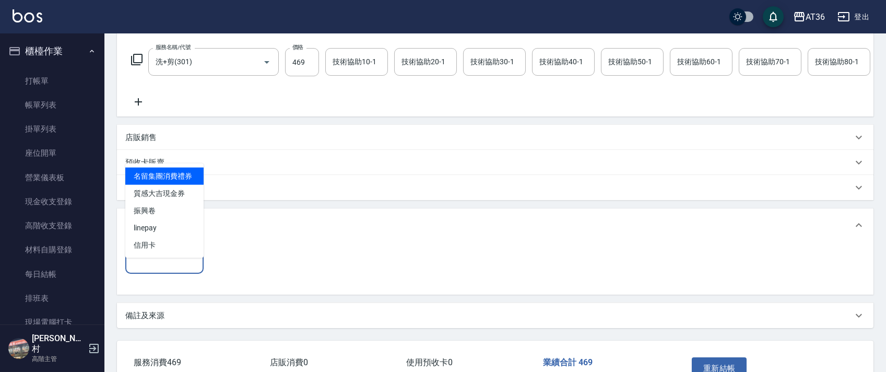
click at [155, 264] on div "其他付款方式 其他付款方式" at bounding box center [164, 260] width 78 height 28
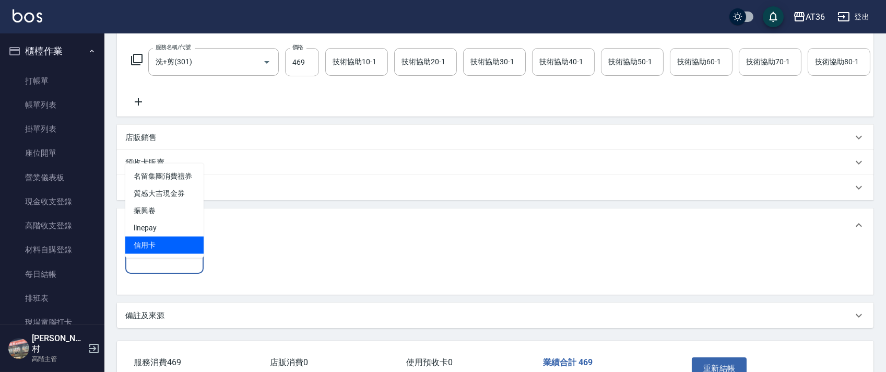
click at [146, 239] on span "信用卡" at bounding box center [164, 245] width 78 height 17
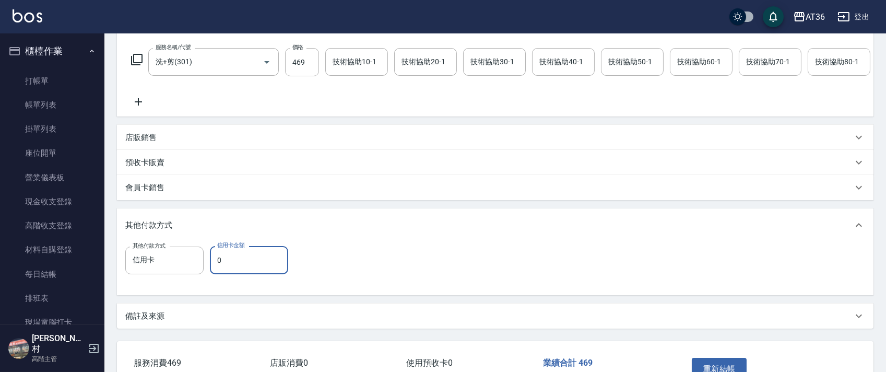
click at [213, 274] on input "0" at bounding box center [249, 260] width 78 height 28
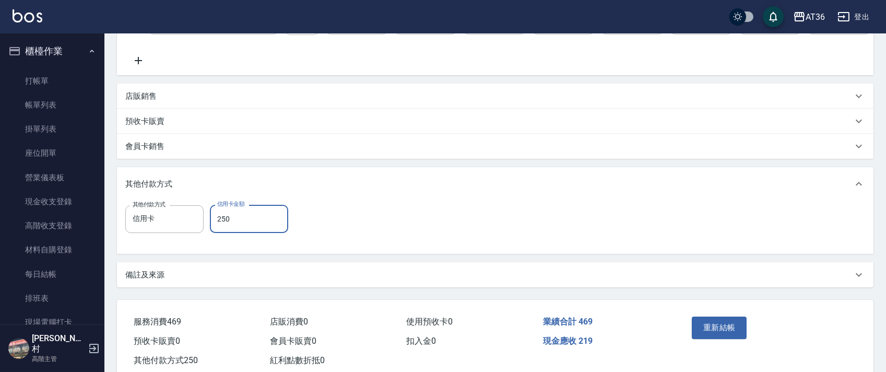
scroll to position [239, 0]
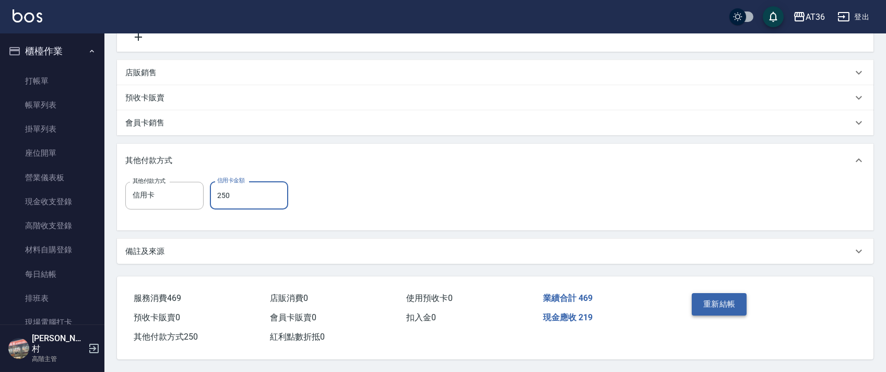
click at [714, 304] on button "重新結帳" at bounding box center [719, 304] width 55 height 22
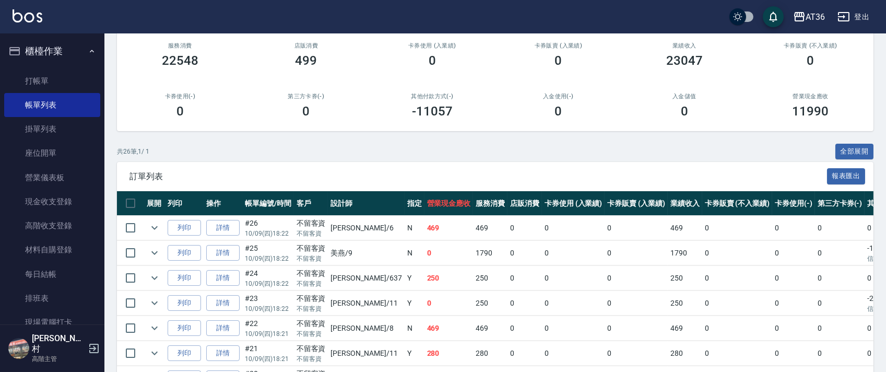
scroll to position [278, 0]
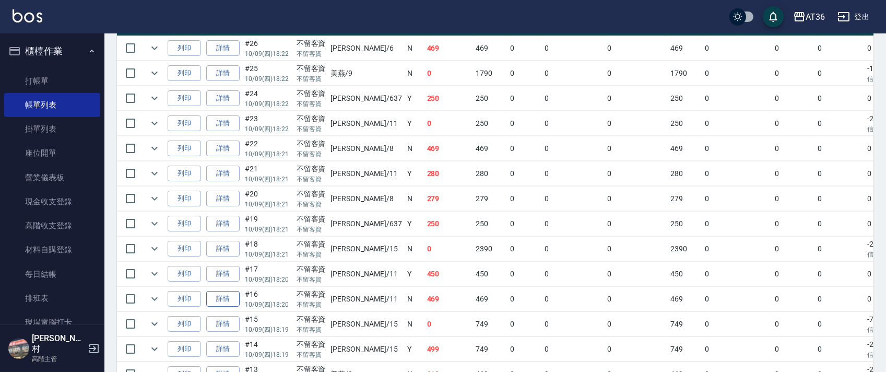
click at [235, 302] on link "詳情" at bounding box center [222, 299] width 33 height 16
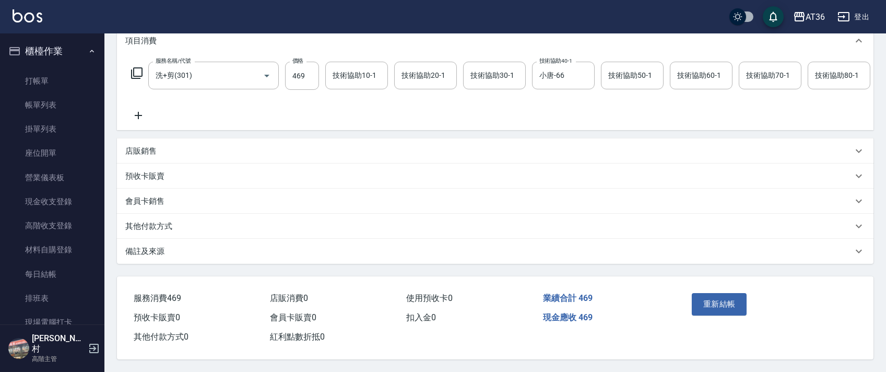
scroll to position [161, 0]
click at [177, 229] on div "其他付款方式" at bounding box center [489, 226] width 728 height 11
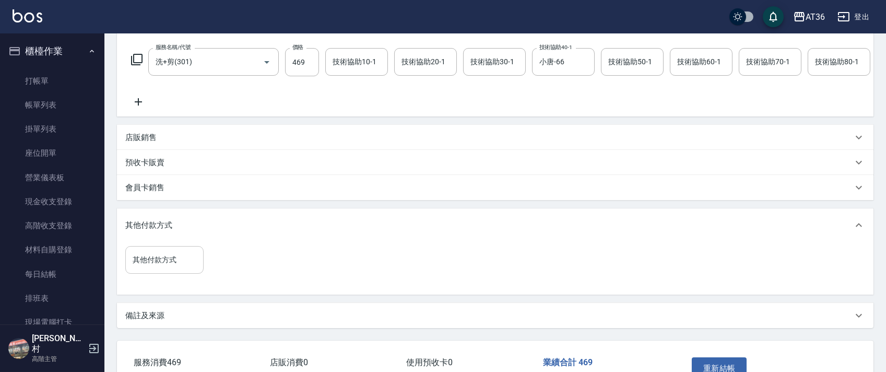
drag, startPoint x: 161, startPoint y: 276, endPoint x: 190, endPoint y: 283, distance: 29.5
click at [162, 269] on input "其他付款方式" at bounding box center [164, 260] width 69 height 18
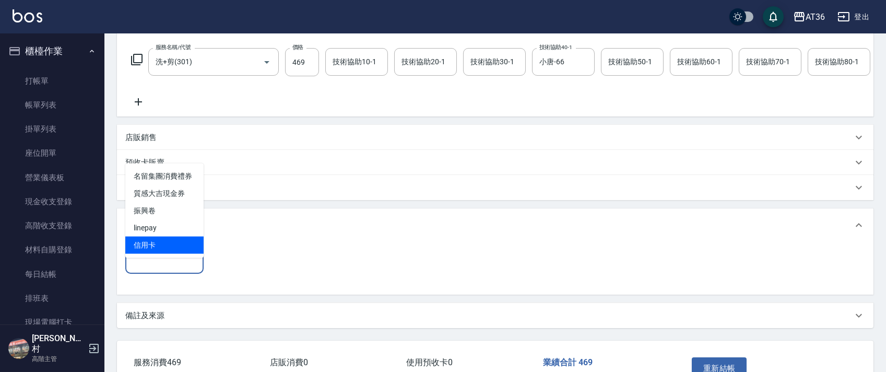
click at [171, 250] on span "信用卡" at bounding box center [164, 245] width 78 height 17
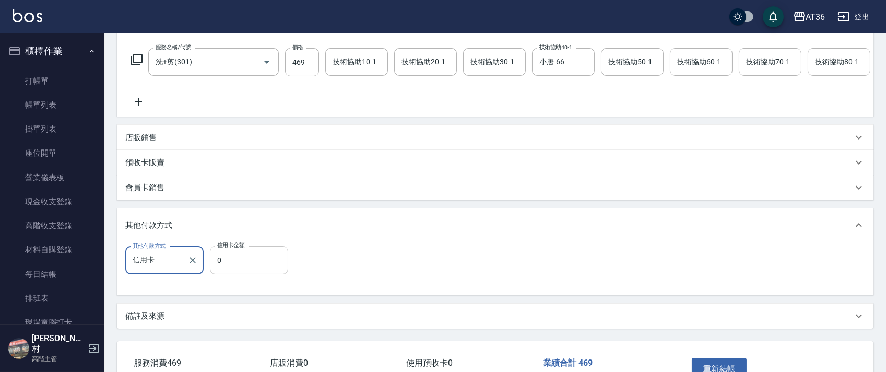
click at [220, 271] on input "0" at bounding box center [249, 260] width 78 height 28
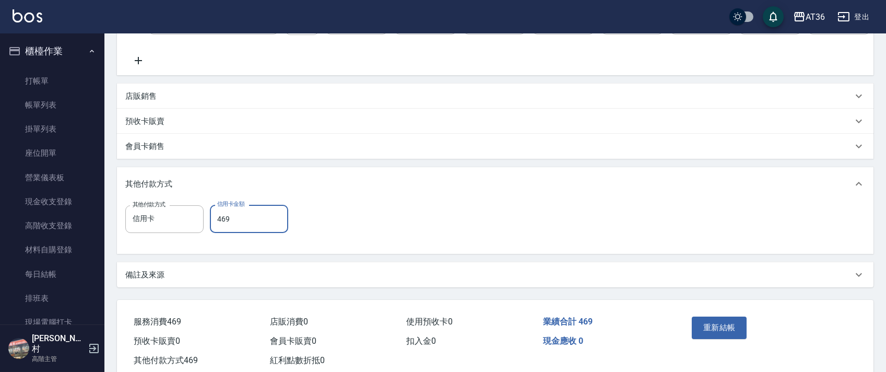
scroll to position [239, 0]
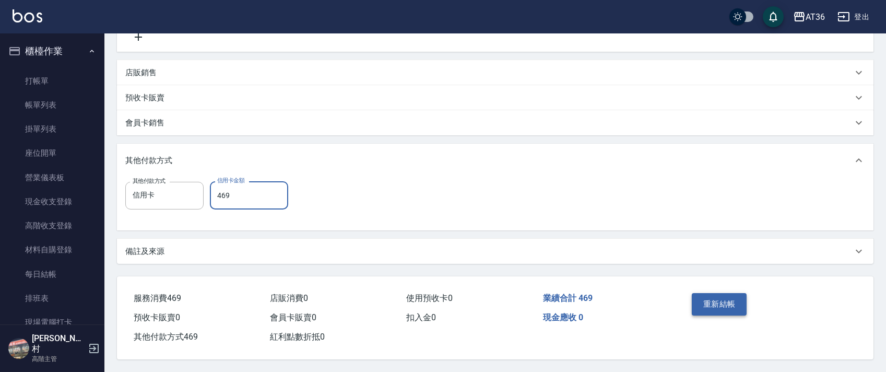
click at [713, 301] on button "重新結帳" at bounding box center [719, 304] width 55 height 22
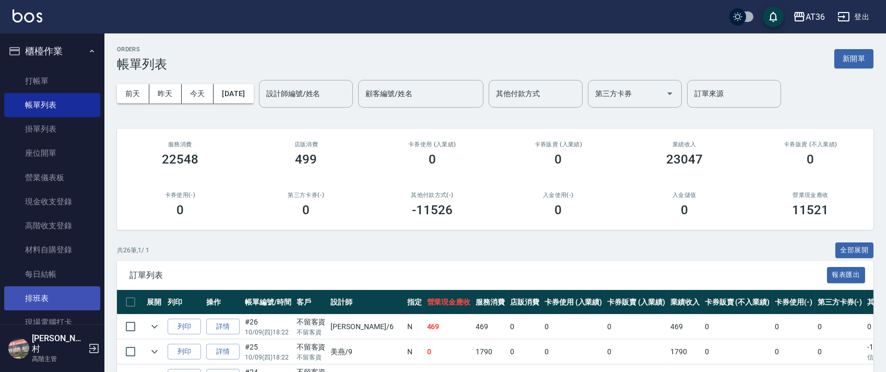
click at [35, 300] on link "排班表" at bounding box center [52, 298] width 96 height 24
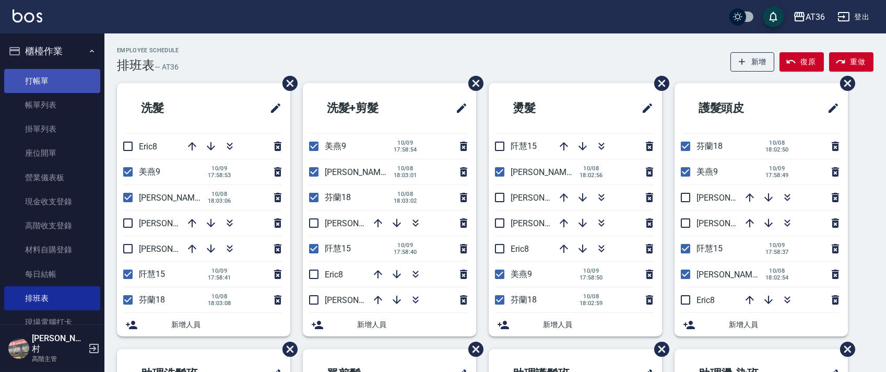
click at [49, 83] on link "打帳單" at bounding box center [52, 81] width 96 height 24
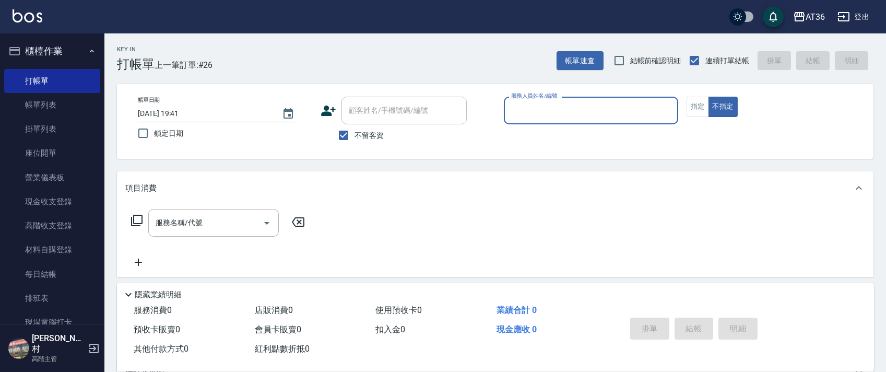
click at [511, 117] on input "服務人員姓名/編號" at bounding box center [591, 110] width 165 height 18
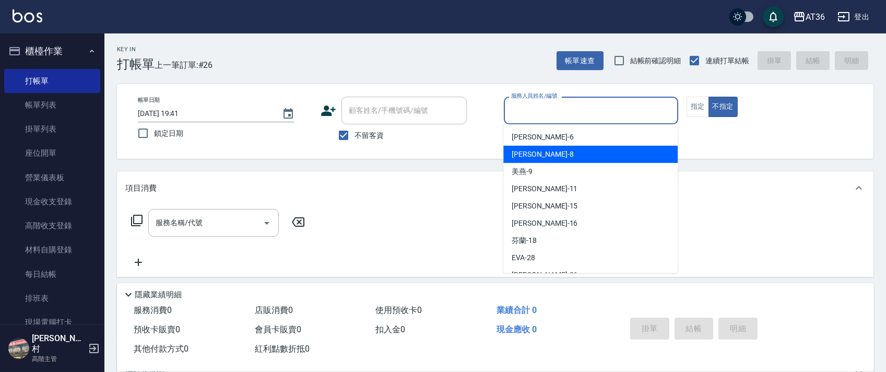
click at [540, 151] on div "[PERSON_NAME] -8" at bounding box center [591, 154] width 174 height 17
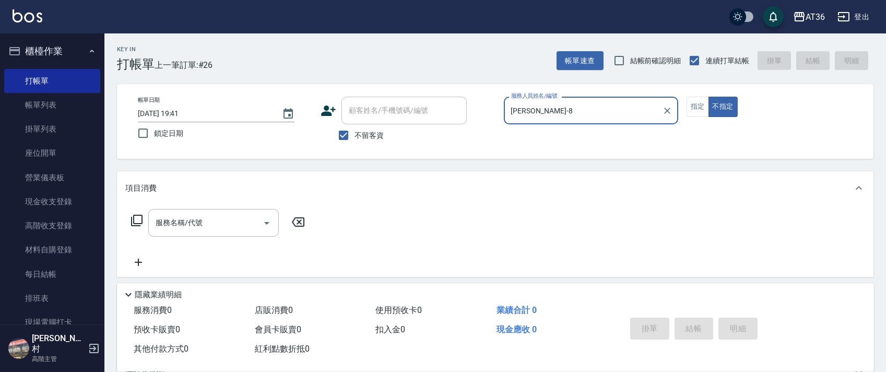
click at [137, 218] on icon at bounding box center [137, 220] width 13 height 13
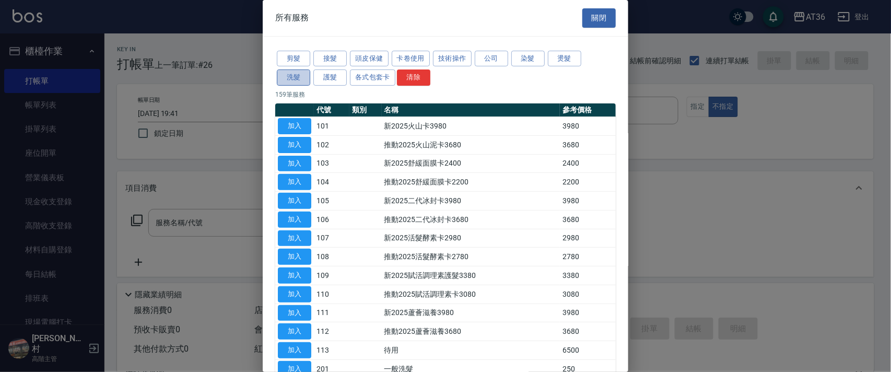
click at [293, 79] on button "洗髮" at bounding box center [293, 77] width 33 height 16
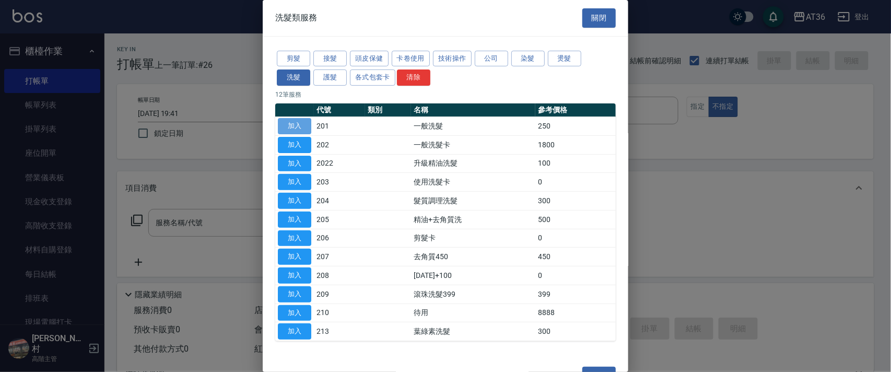
click at [290, 125] on button "加入" at bounding box center [294, 126] width 33 height 16
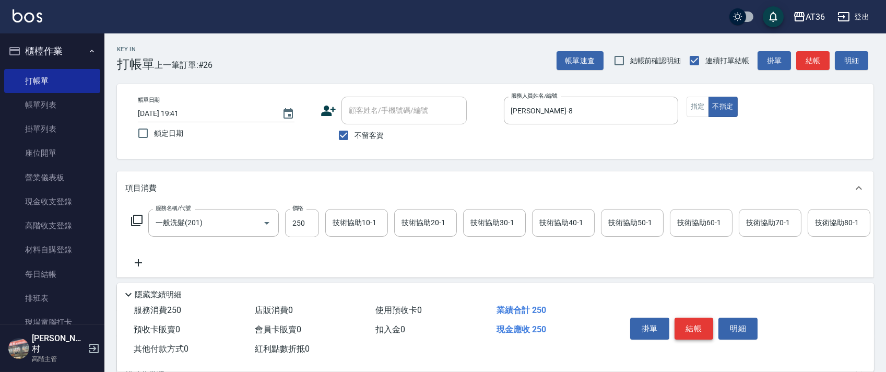
click at [688, 326] on button "結帳" at bounding box center [694, 329] width 39 height 22
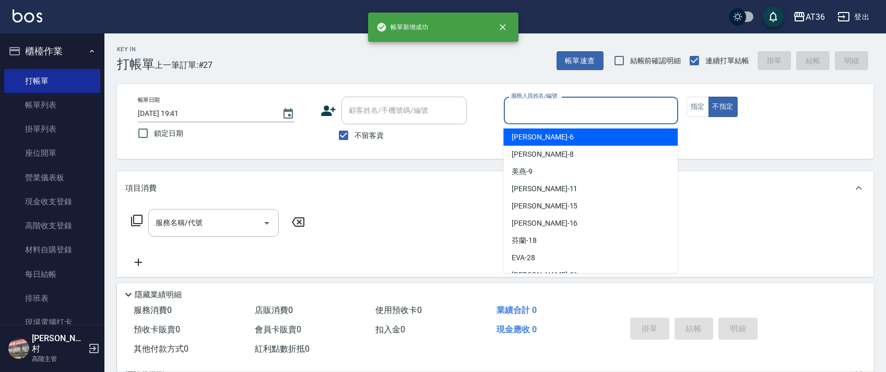
click at [515, 104] on input "服務人員姓名/編號" at bounding box center [591, 110] width 165 height 18
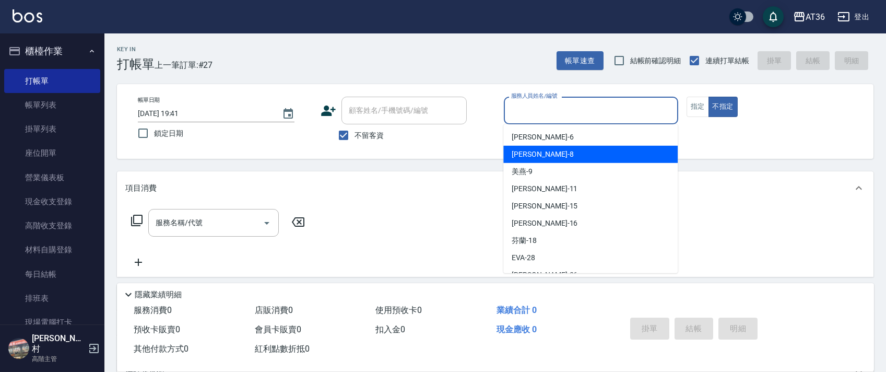
click at [534, 151] on div "[PERSON_NAME] -8" at bounding box center [591, 154] width 174 height 17
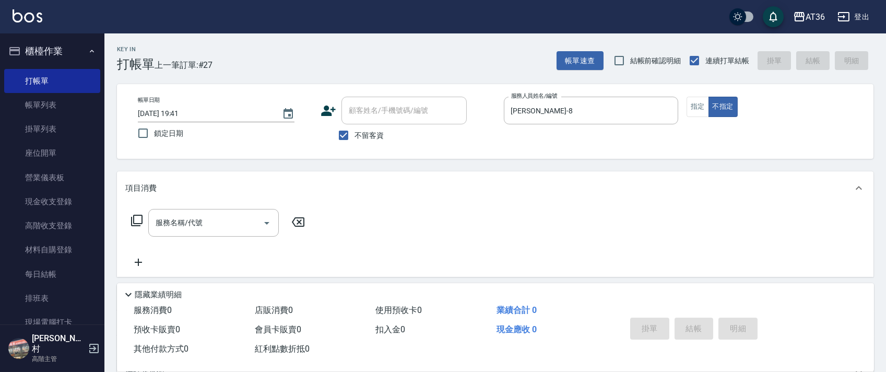
click at [139, 218] on icon at bounding box center [137, 220] width 13 height 13
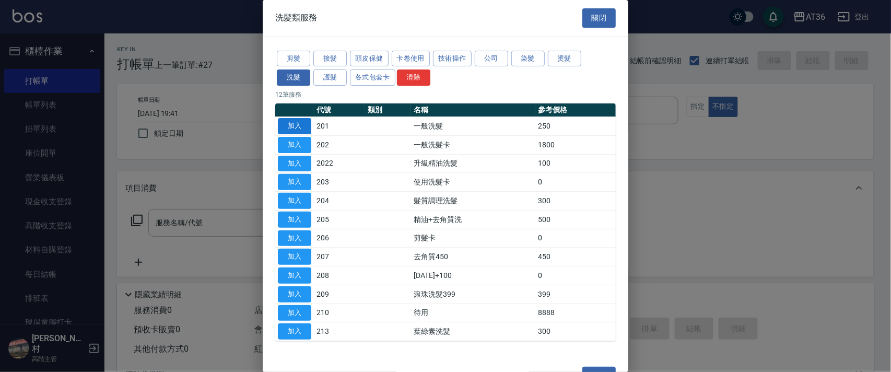
click at [295, 126] on button "加入" at bounding box center [294, 126] width 33 height 16
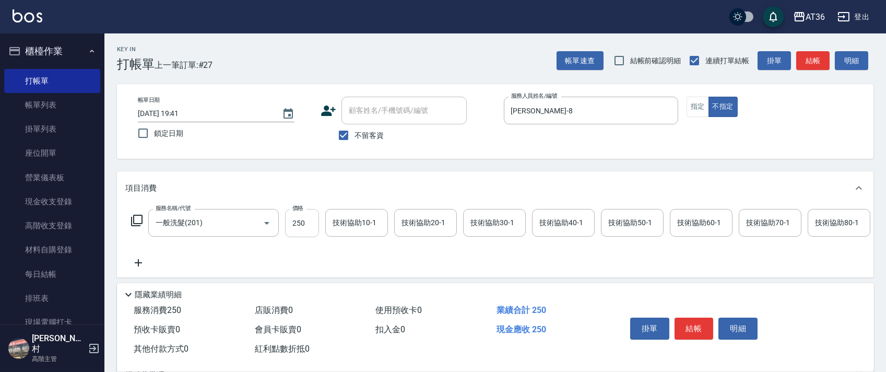
click at [293, 222] on input "250" at bounding box center [302, 223] width 34 height 28
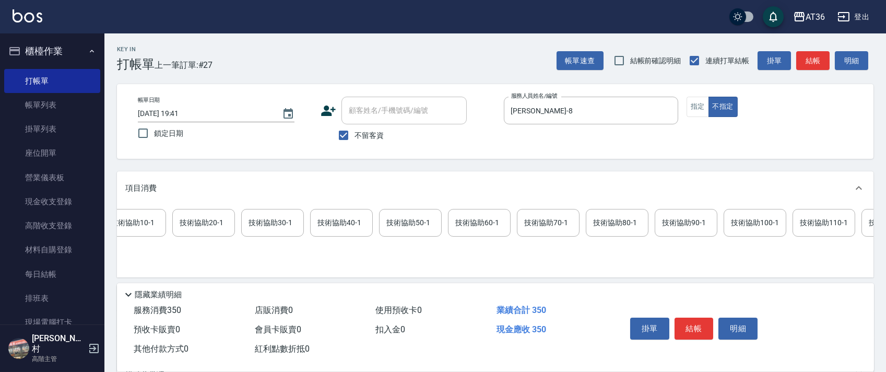
scroll to position [0, 535]
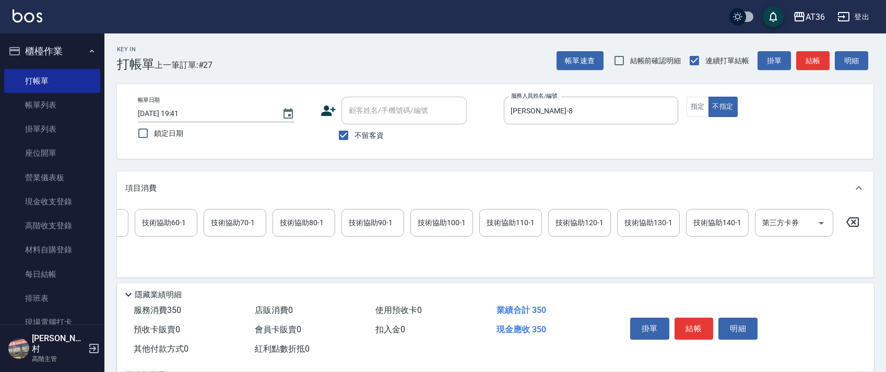
click at [856, 223] on icon at bounding box center [853, 222] width 26 height 13
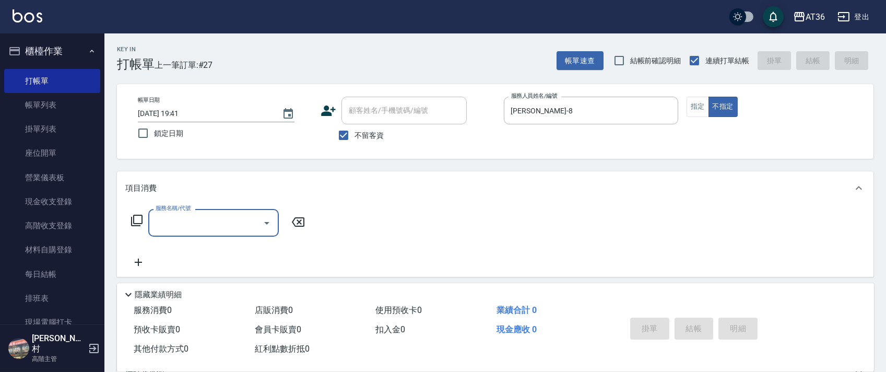
scroll to position [0, 0]
click at [138, 219] on icon at bounding box center [137, 220] width 13 height 13
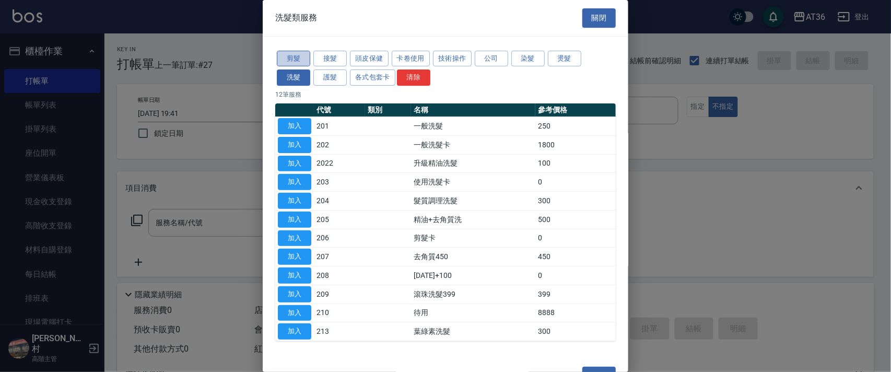
click at [298, 59] on button "剪髮" at bounding box center [293, 59] width 33 height 16
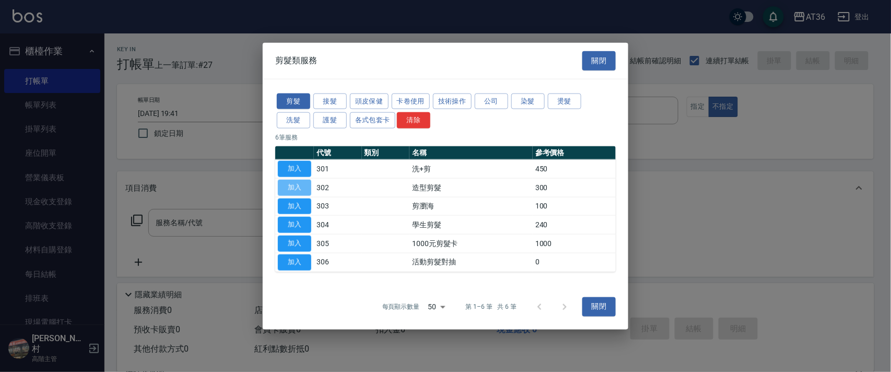
drag, startPoint x: 299, startPoint y: 183, endPoint x: 308, endPoint y: 242, distance: 59.8
click at [299, 185] on button "加入" at bounding box center [294, 187] width 33 height 16
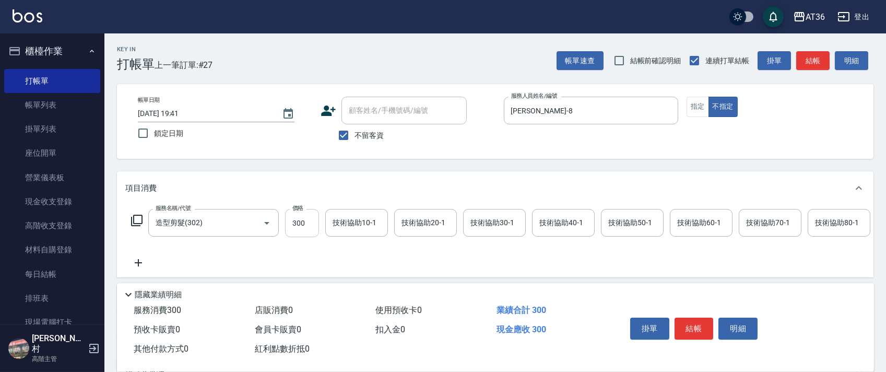
click at [297, 219] on input "300" at bounding box center [302, 223] width 34 height 28
drag, startPoint x: 687, startPoint y: 324, endPoint x: 681, endPoint y: 320, distance: 7.3
click at [687, 324] on button "結帳" at bounding box center [694, 329] width 39 height 22
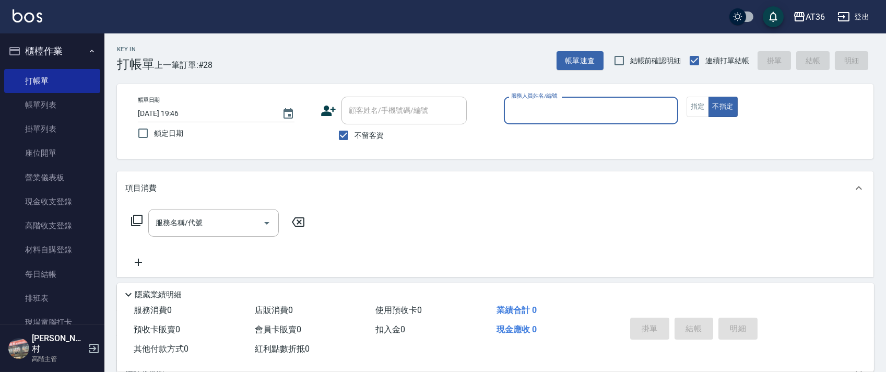
drag, startPoint x: 522, startPoint y: 110, endPoint x: 528, endPoint y: 116, distance: 8.5
click at [522, 111] on input "服務人員姓名/編號" at bounding box center [591, 110] width 165 height 18
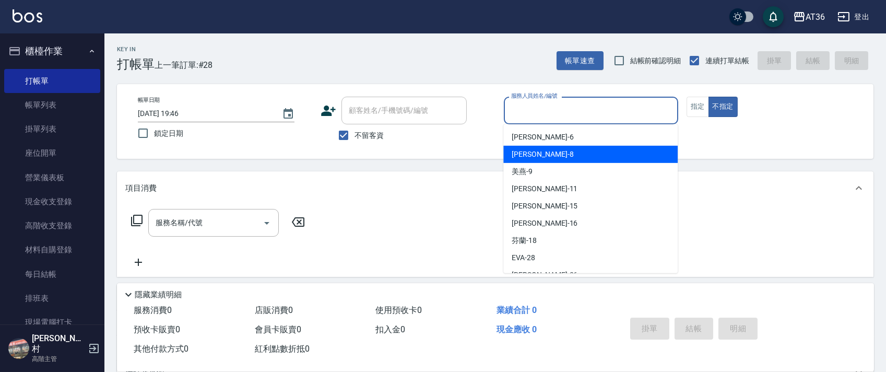
click at [535, 154] on div "[PERSON_NAME] -8" at bounding box center [591, 154] width 174 height 17
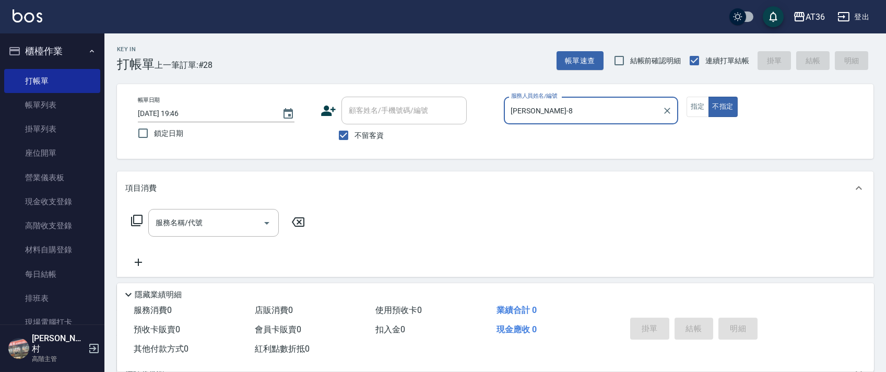
click at [136, 220] on icon at bounding box center [137, 220] width 13 height 13
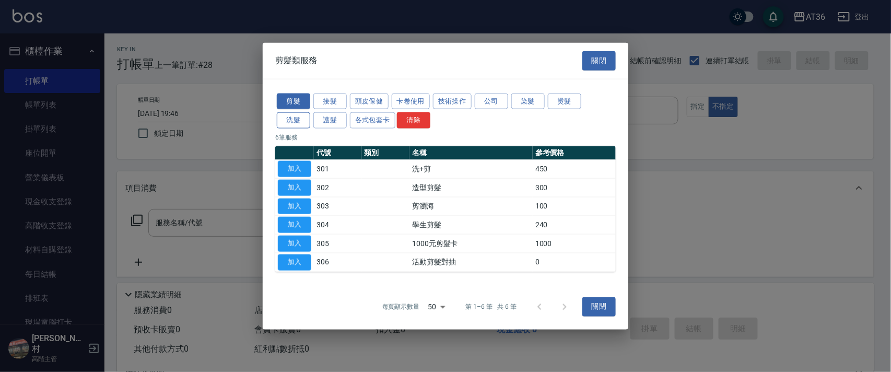
click at [289, 121] on button "洗髮" at bounding box center [293, 120] width 33 height 16
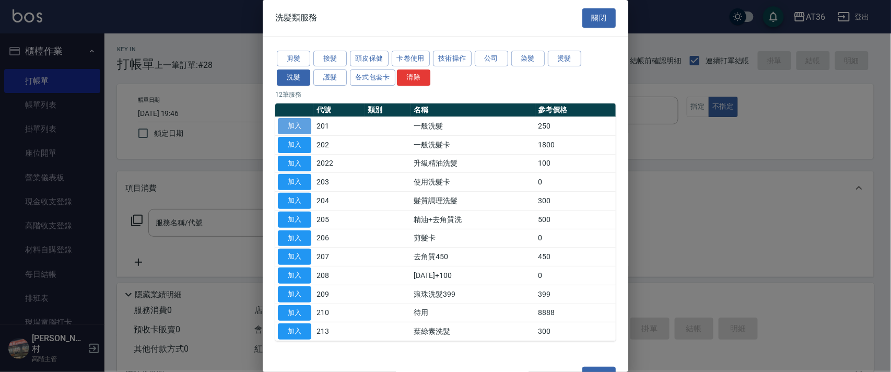
click at [299, 125] on button "加入" at bounding box center [294, 126] width 33 height 16
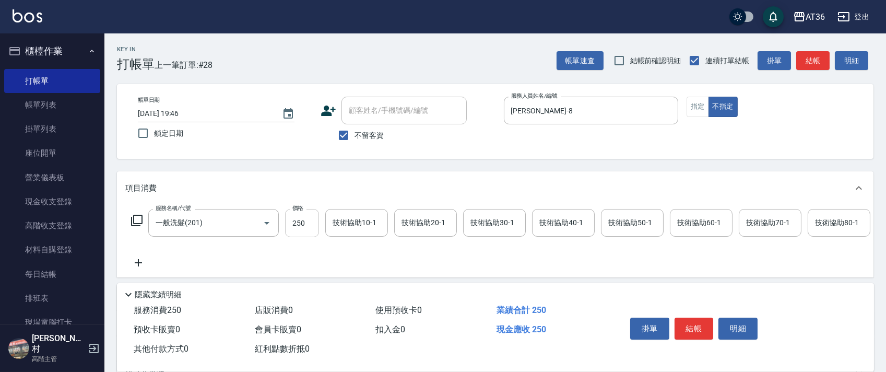
click at [295, 226] on input "250" at bounding box center [302, 223] width 34 height 28
click at [703, 333] on button "結帳" at bounding box center [694, 329] width 39 height 22
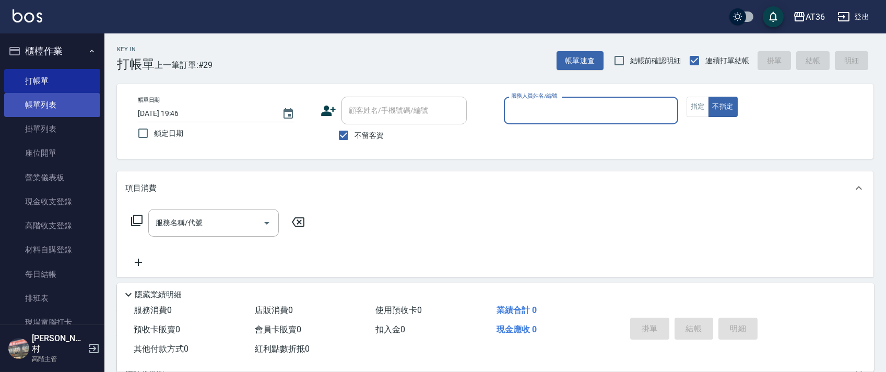
click at [65, 101] on link "帳單列表" at bounding box center [52, 105] width 96 height 24
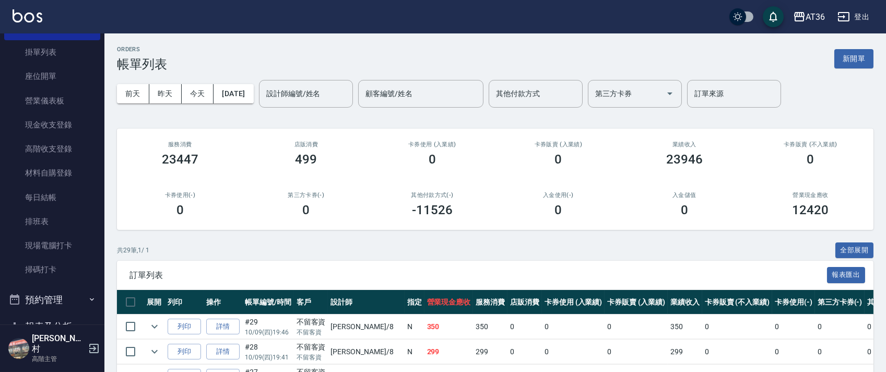
scroll to position [209, 0]
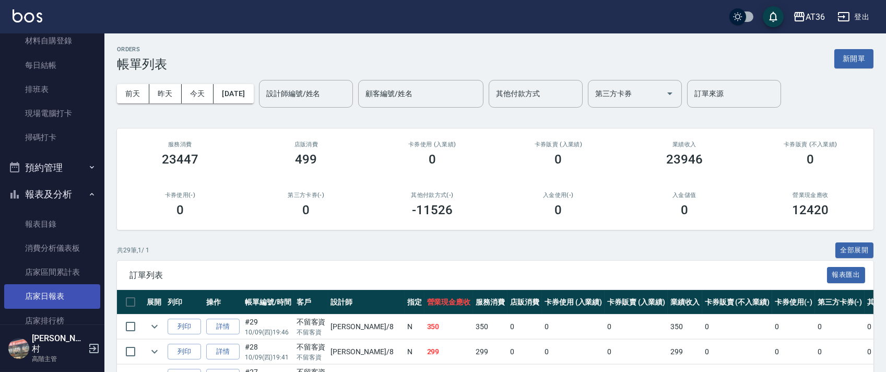
click at [48, 293] on link "店家日報表" at bounding box center [52, 296] width 96 height 24
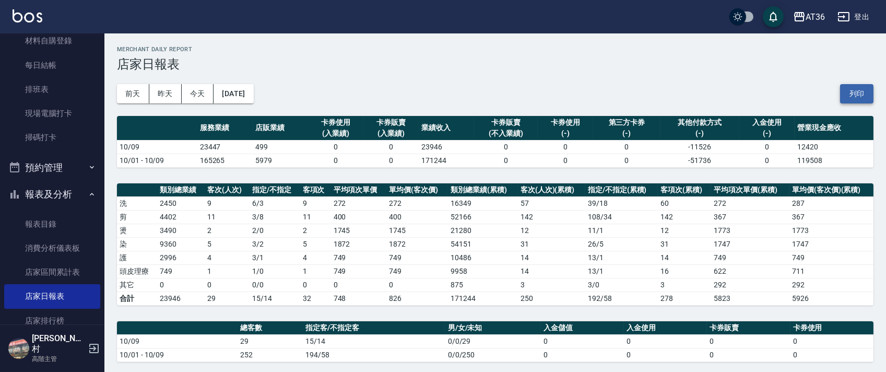
click at [847, 94] on button "列印" at bounding box center [857, 93] width 33 height 19
click at [79, 90] on link "排班表" at bounding box center [52, 89] width 96 height 24
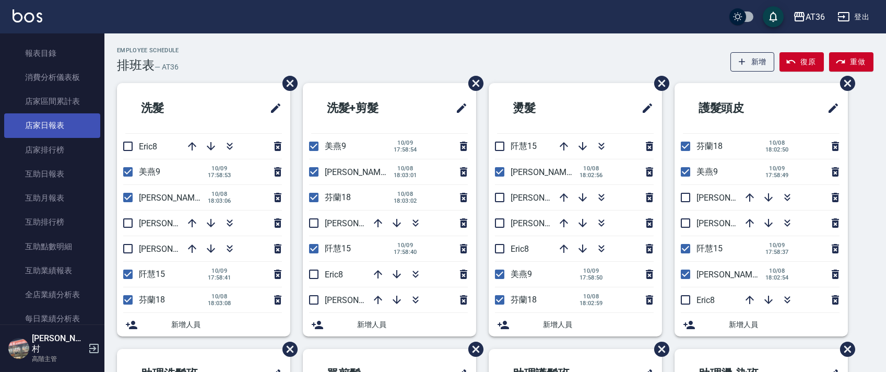
scroll to position [557, 0]
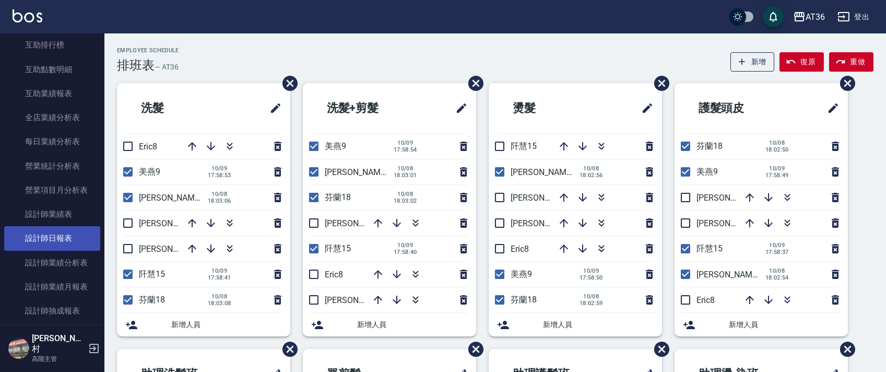
click at [60, 239] on link "設計師日報表" at bounding box center [52, 238] width 96 height 24
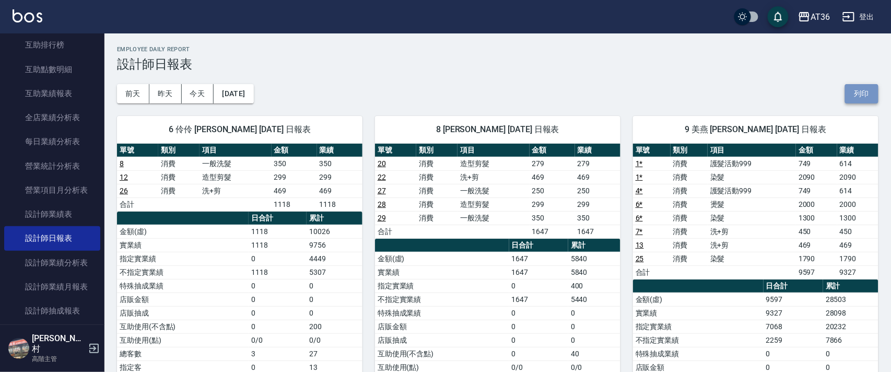
click at [856, 91] on button "列印" at bounding box center [861, 93] width 33 height 19
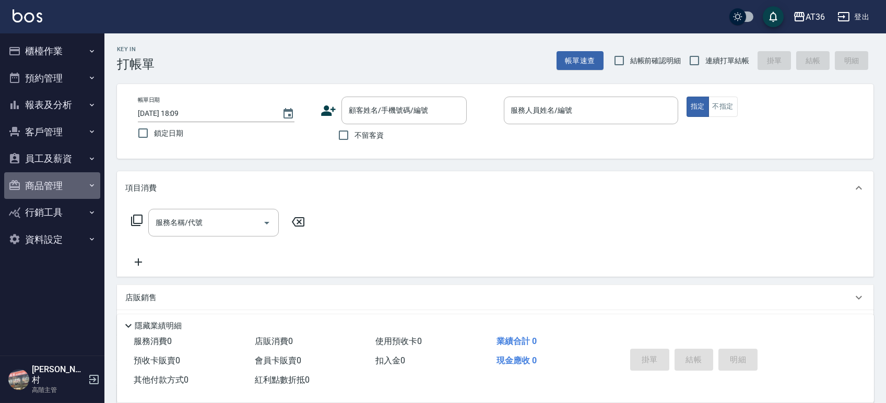
click at [49, 184] on button "商品管理" at bounding box center [52, 185] width 96 height 27
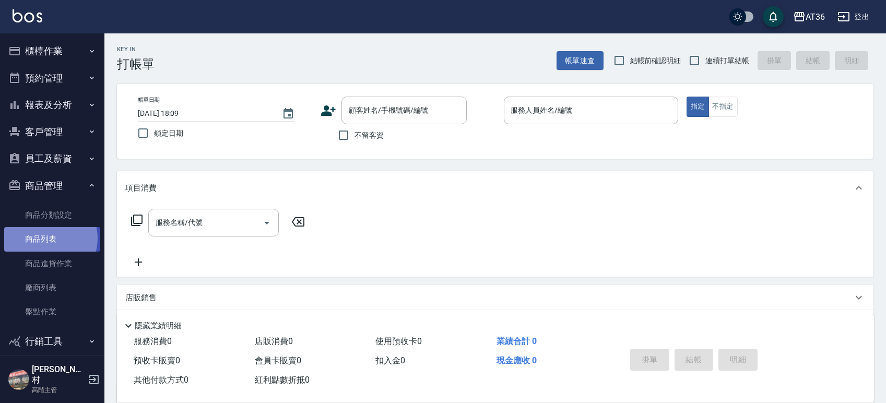
click at [46, 238] on link "商品列表" at bounding box center [52, 239] width 96 height 24
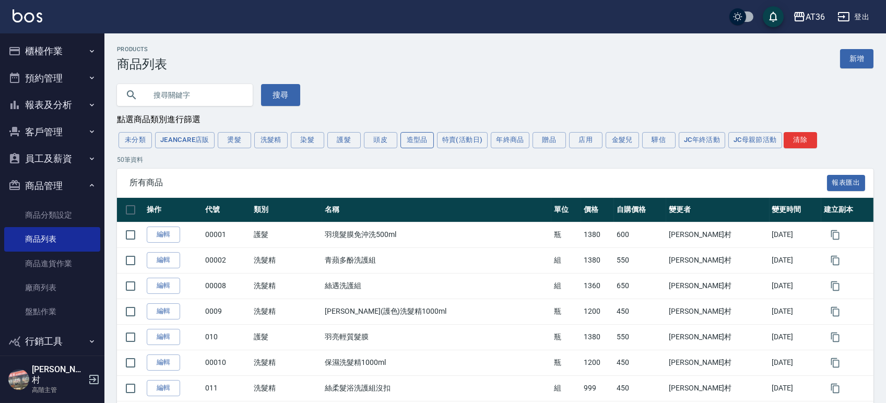
click at [416, 141] on button "造型品" at bounding box center [417, 140] width 33 height 16
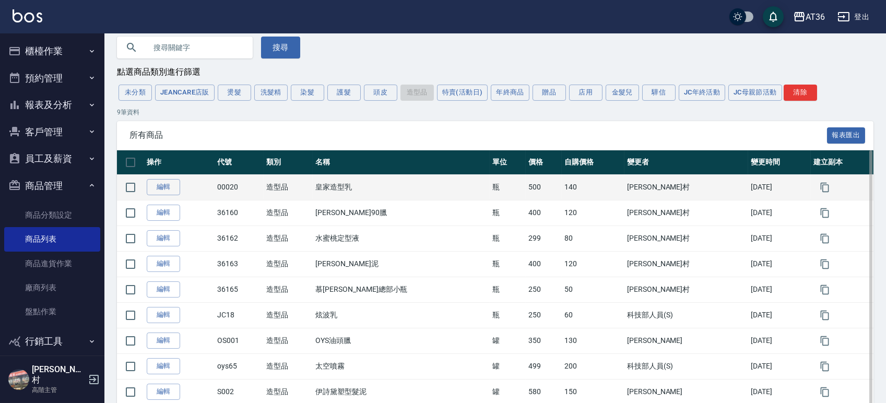
scroll to position [30, 0]
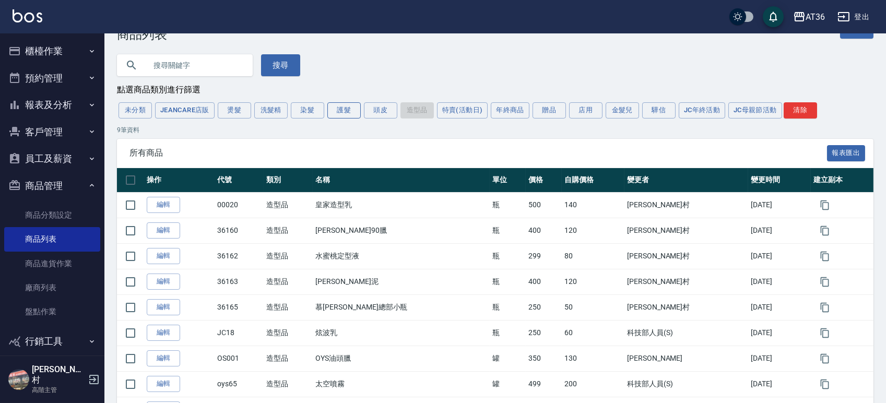
click at [347, 111] on button "護髮" at bounding box center [344, 110] width 33 height 16
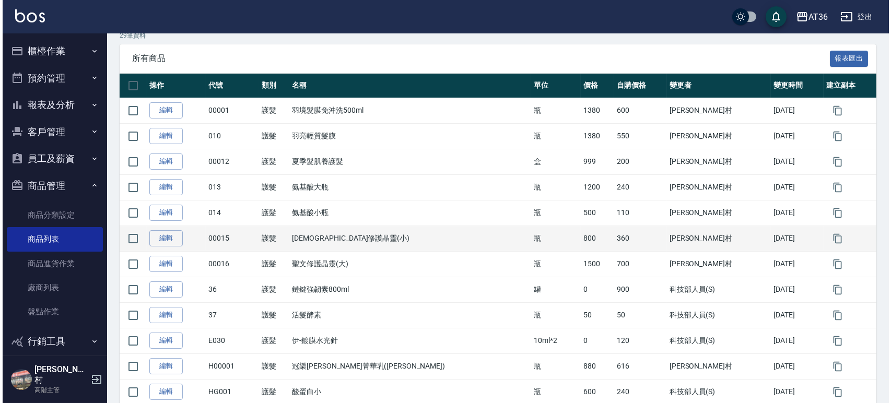
scroll to position [0, 0]
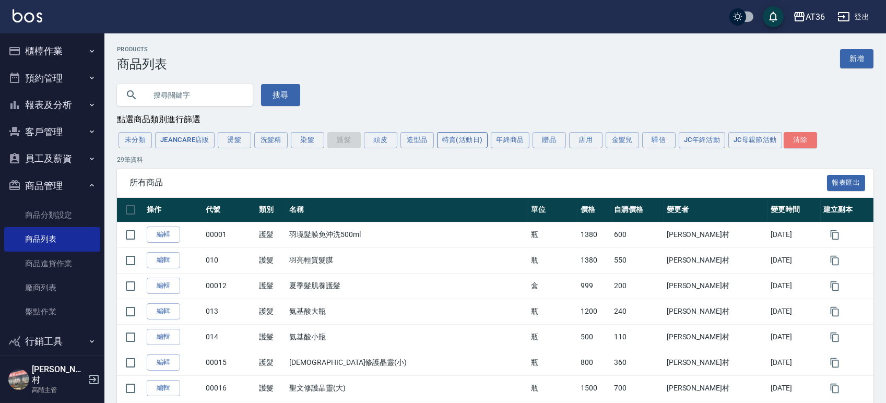
drag, startPoint x: 805, startPoint y: 135, endPoint x: 476, endPoint y: 134, distance: 328.6
click at [805, 135] on button "清除" at bounding box center [800, 140] width 33 height 16
click at [208, 100] on input "text" at bounding box center [195, 95] width 98 height 28
type input "10000000"
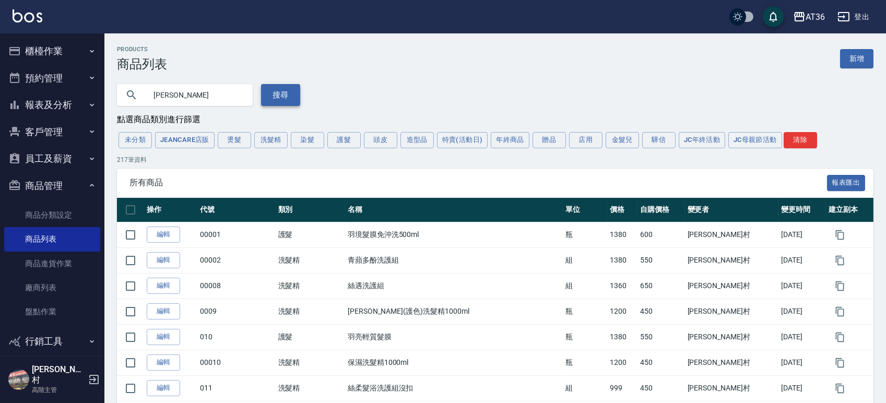
type input "晶"
click at [297, 90] on button "搜尋" at bounding box center [280, 95] width 39 height 22
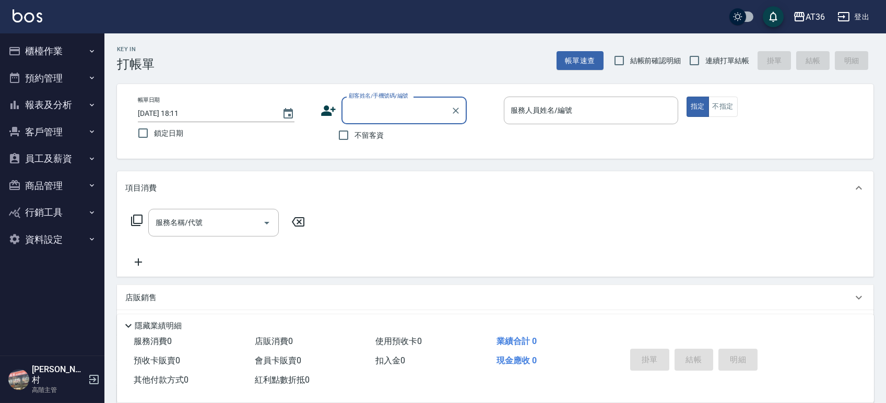
click at [163, 298] on div "店販銷售" at bounding box center [489, 298] width 728 height 11
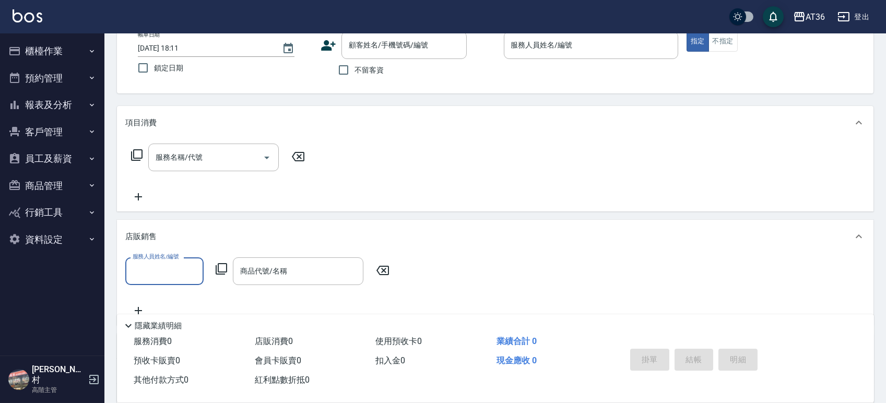
scroll to position [139, 0]
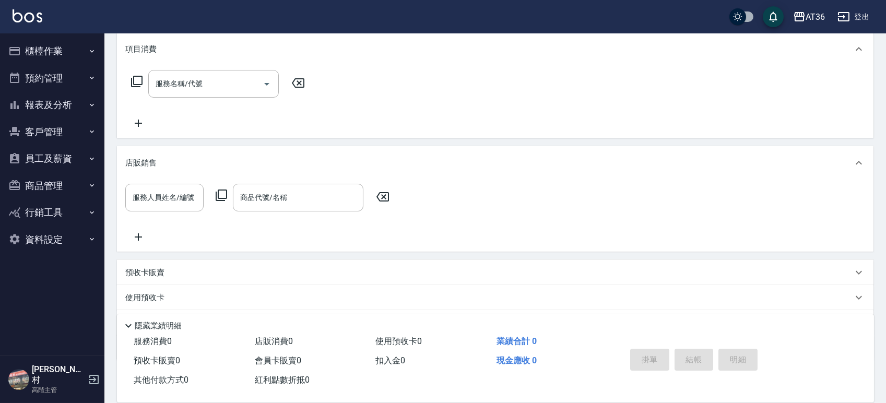
click at [222, 195] on icon at bounding box center [221, 195] width 13 height 13
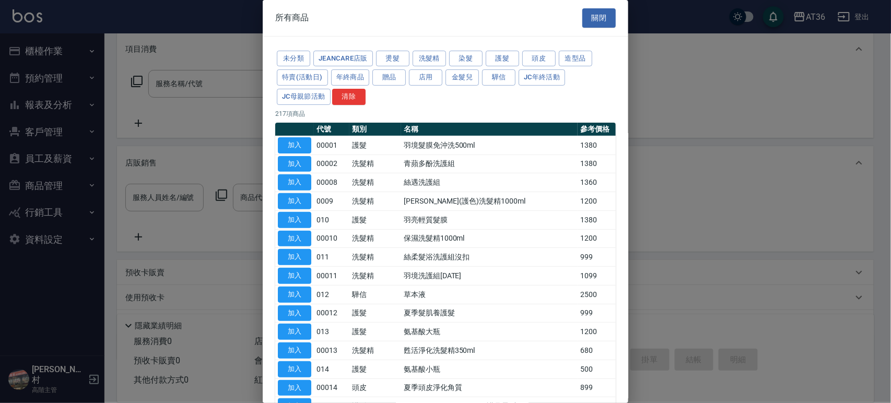
click at [602, 13] on button "關閉" at bounding box center [598, 17] width 33 height 19
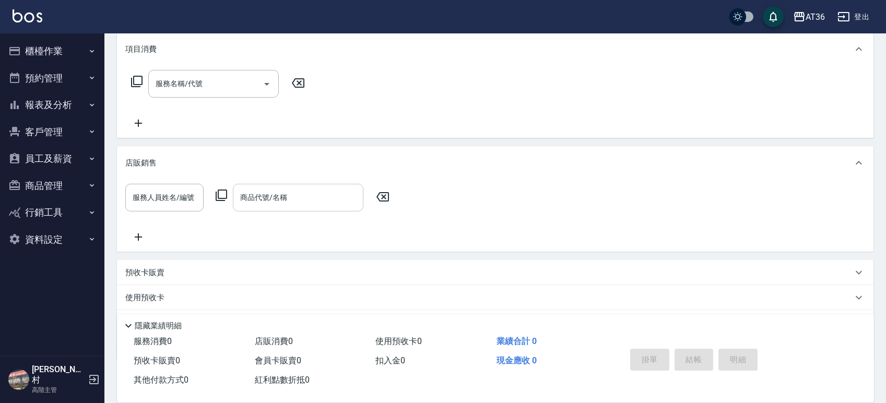
click at [261, 195] on div "商品代號/名稱 商品代號/名稱" at bounding box center [298, 198] width 131 height 28
type input "晶"
type input "大"
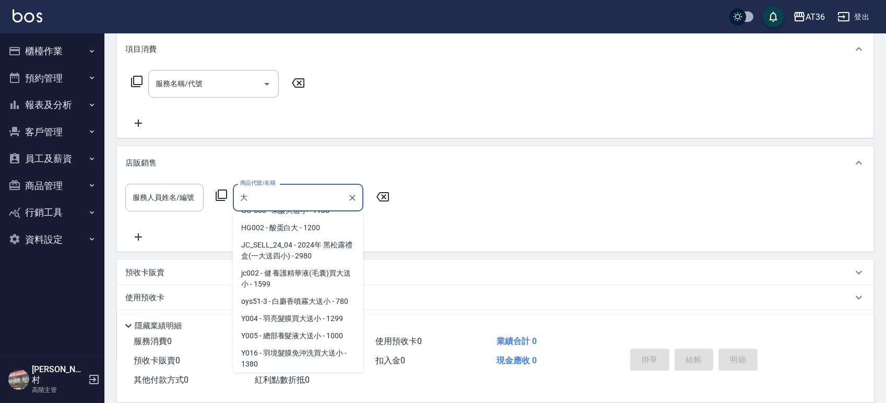
scroll to position [365, 0]
click at [294, 201] on input "大" at bounding box center [291, 198] width 106 height 18
click at [350, 199] on icon "Clear" at bounding box center [352, 198] width 6 height 6
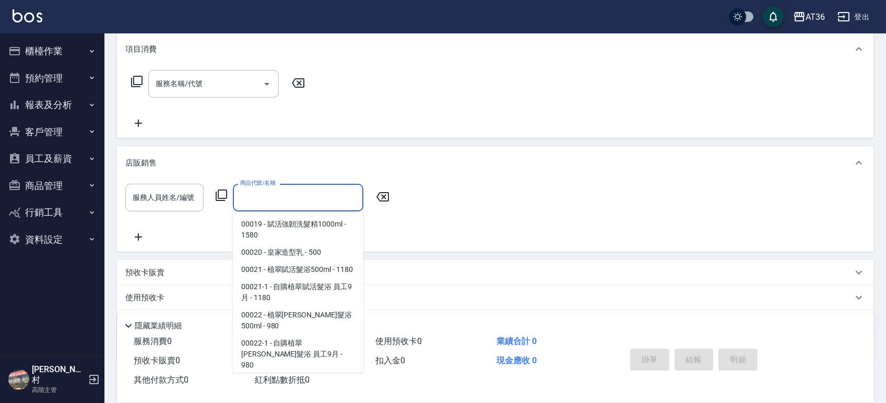
scroll to position [4, 0]
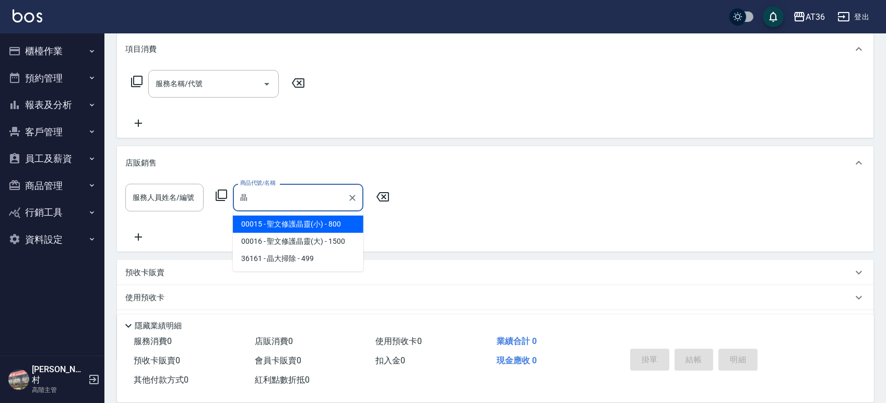
type input "晶"
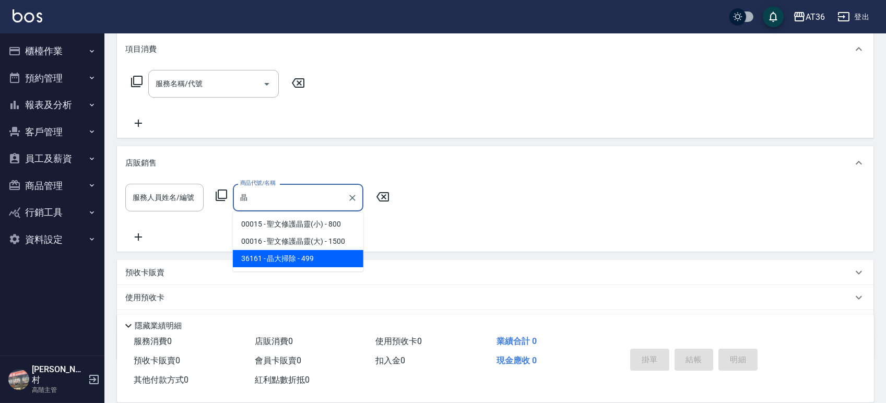
click at [279, 262] on span "36161 - 晶大掃除 - 499" at bounding box center [298, 258] width 131 height 17
type input "晶大掃除"
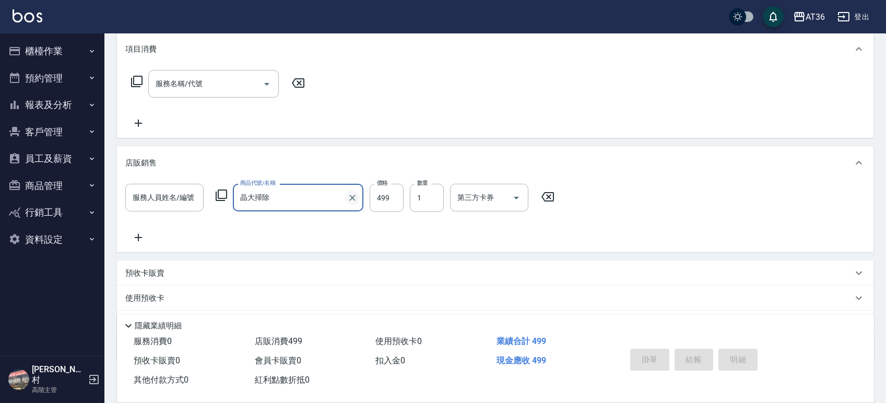
click at [353, 198] on icon "Clear" at bounding box center [352, 198] width 6 height 6
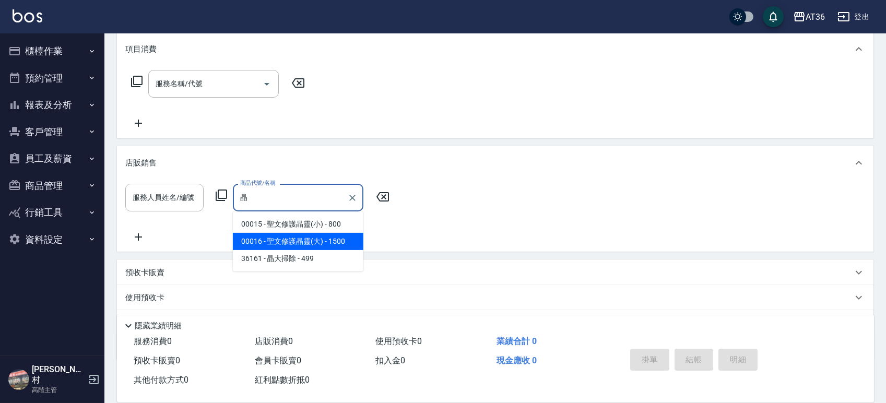
type input "晶"
